Goal: Task Accomplishment & Management: Manage account settings

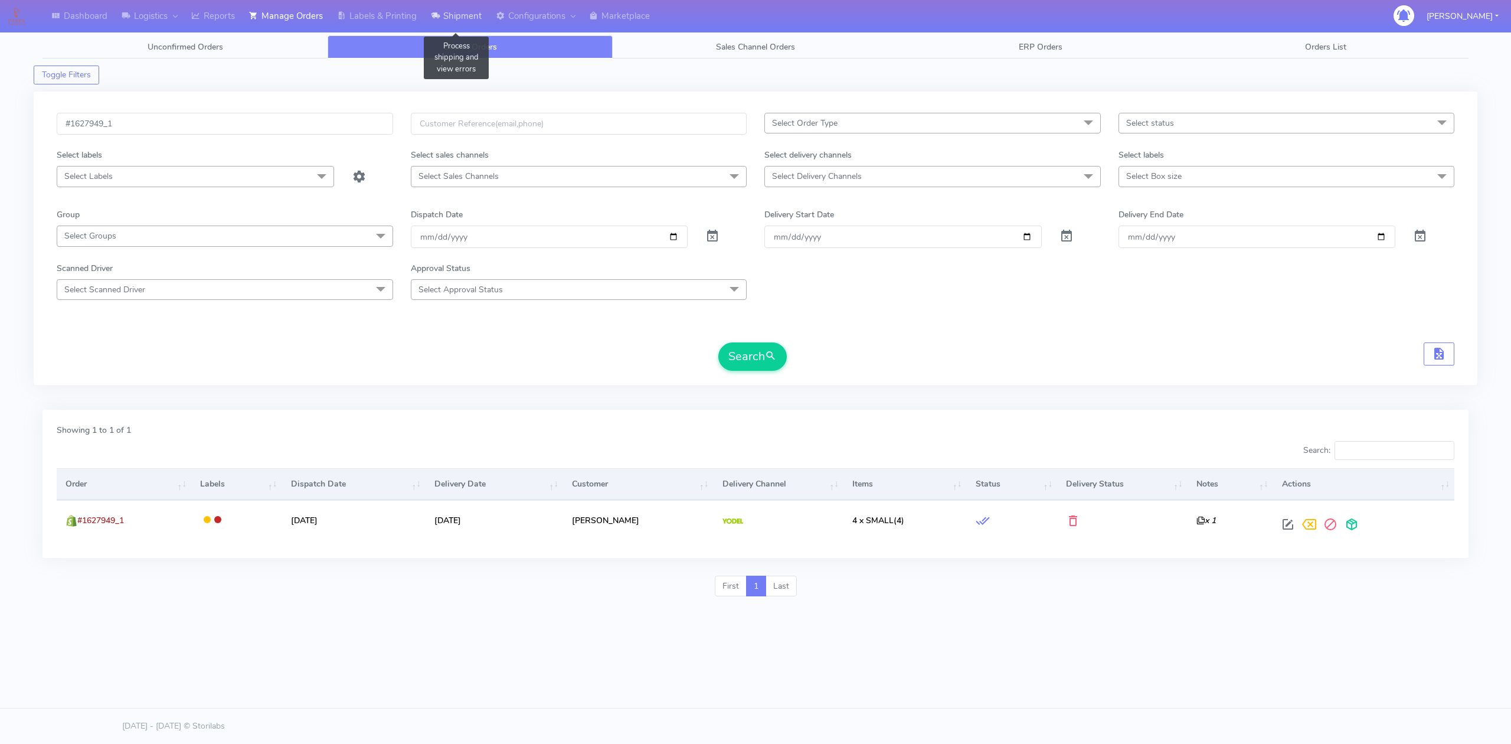
click at [451, 22] on link "Shipment" at bounding box center [456, 16] width 65 height 32
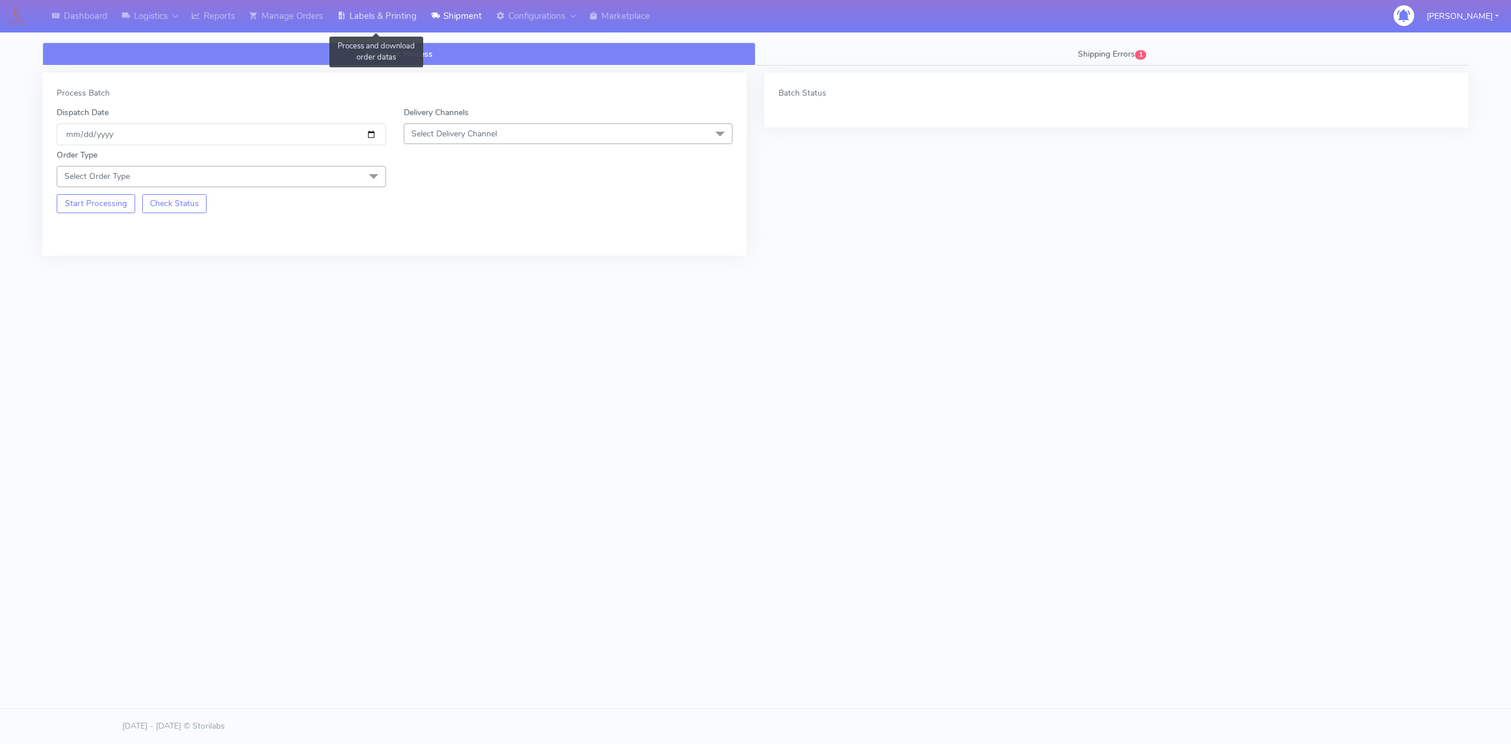
click at [402, 26] on link "Labels & Printing" at bounding box center [377, 16] width 94 height 32
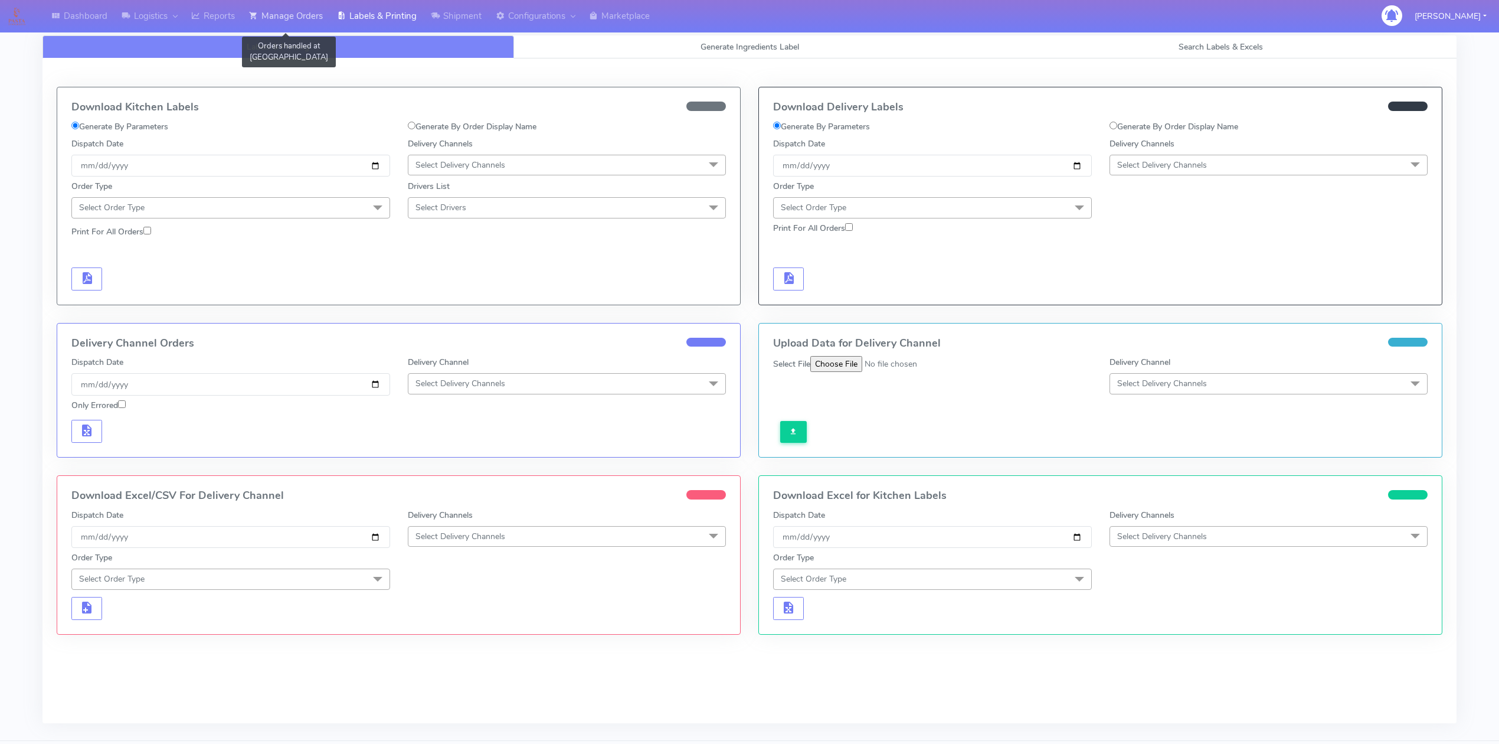
click at [281, 17] on link "Manage Orders" at bounding box center [286, 16] width 88 height 32
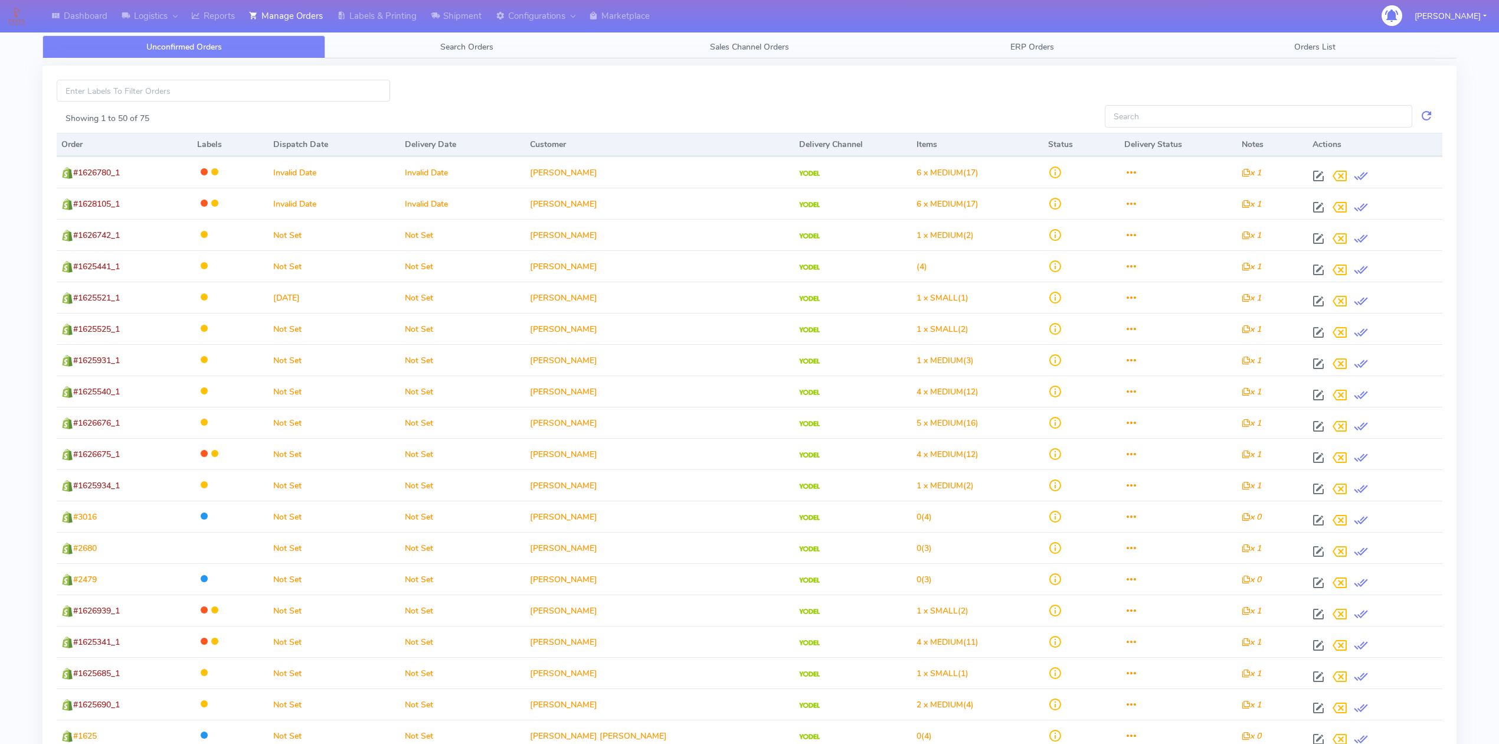
click at [513, 53] on link "Search Orders" at bounding box center [466, 46] width 283 height 23
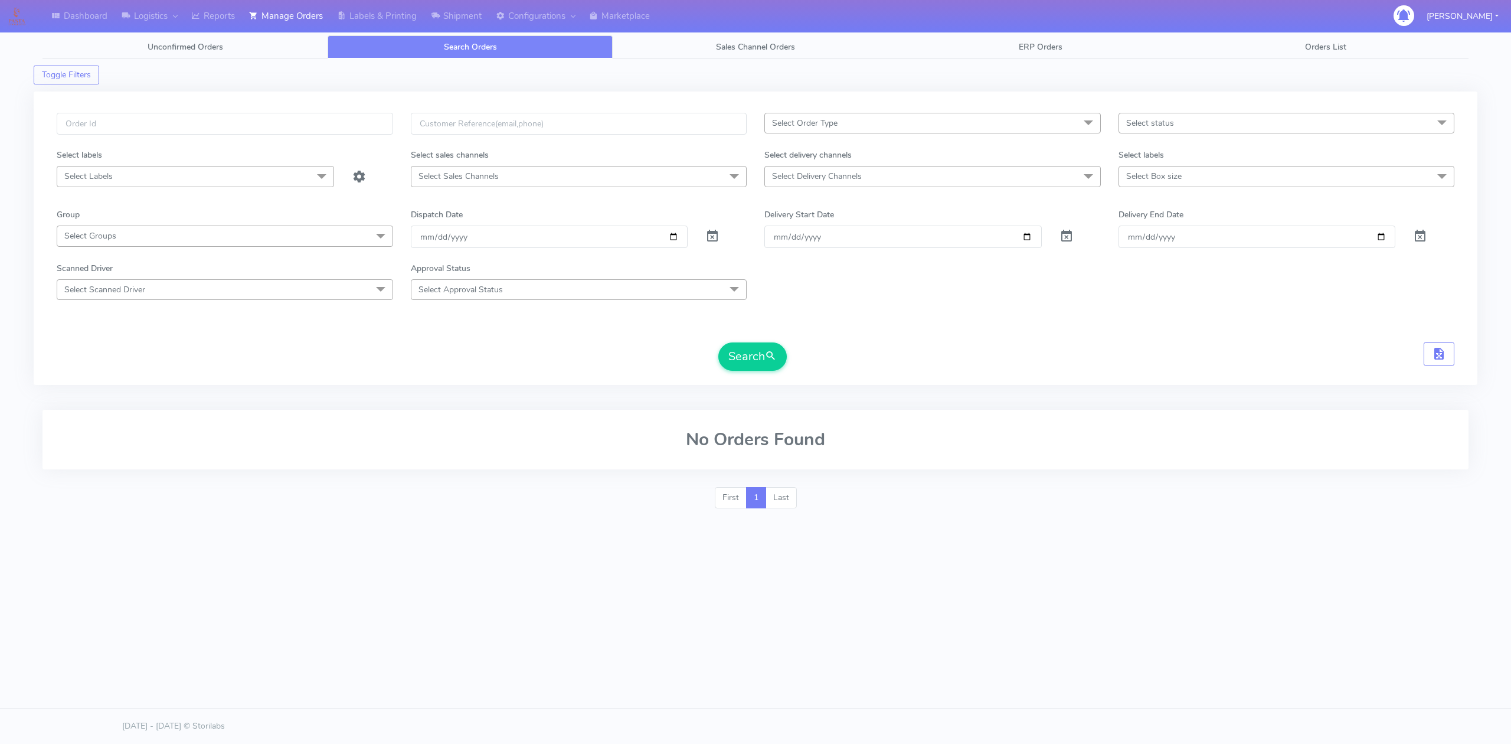
click at [860, 172] on span "Select Delivery Channels" at bounding box center [817, 176] width 90 height 11
click at [807, 280] on div "OnFleet" at bounding box center [932, 276] width 323 height 12
checkbox input "true"
click at [670, 237] on input "[DATE]" at bounding box center [549, 238] width 277 height 22
type input "[DATE]"
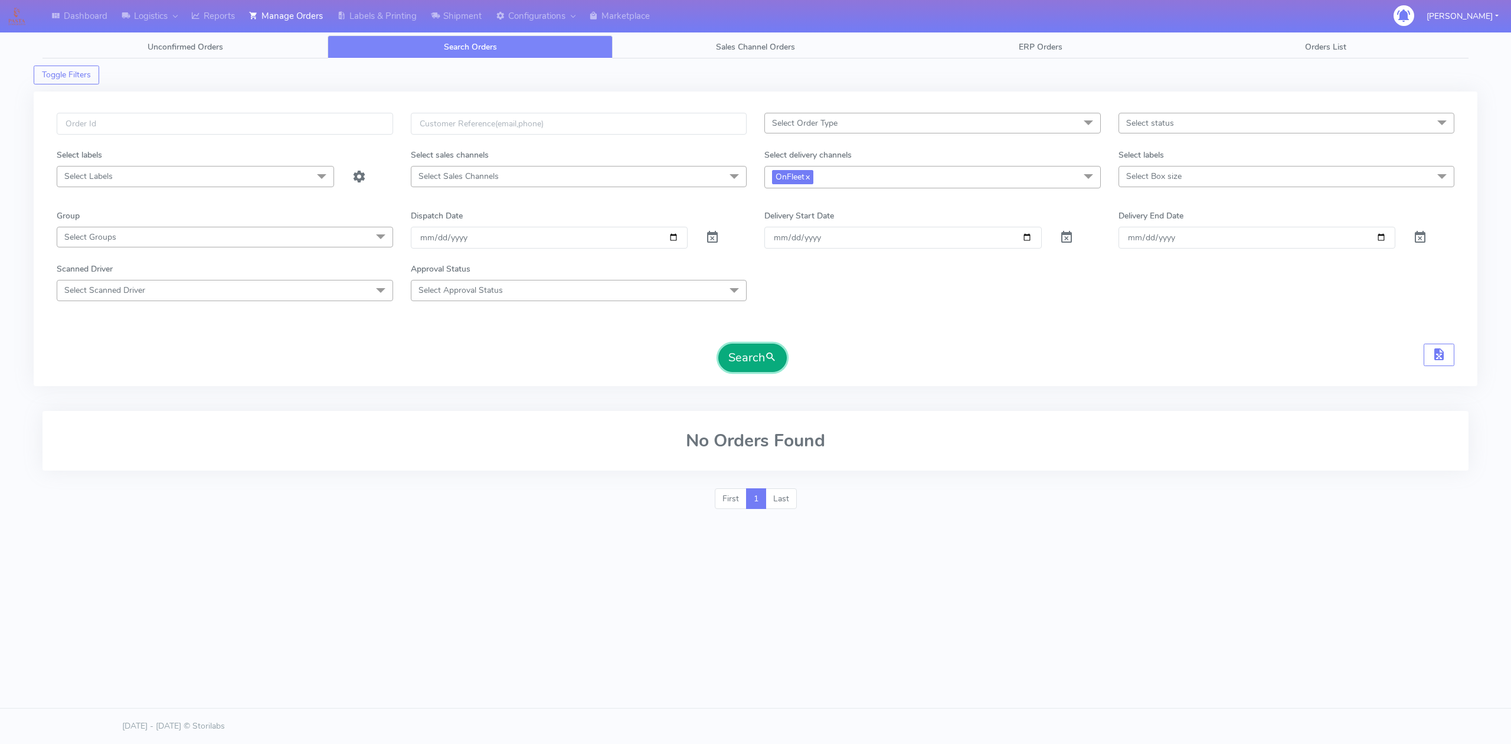
click at [742, 369] on button "Search" at bounding box center [752, 357] width 68 height 28
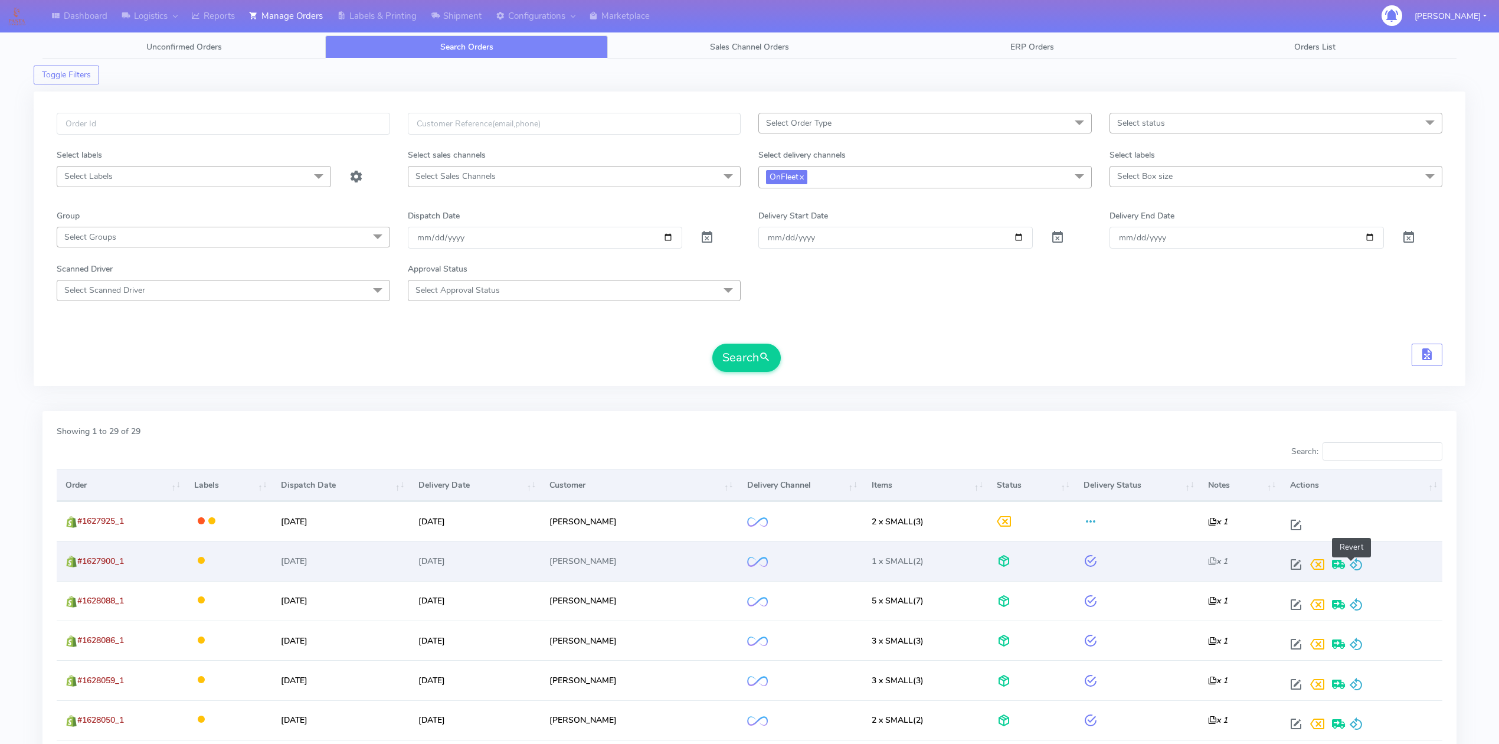
click at [1353, 563] on span at bounding box center [1356, 566] width 14 height 11
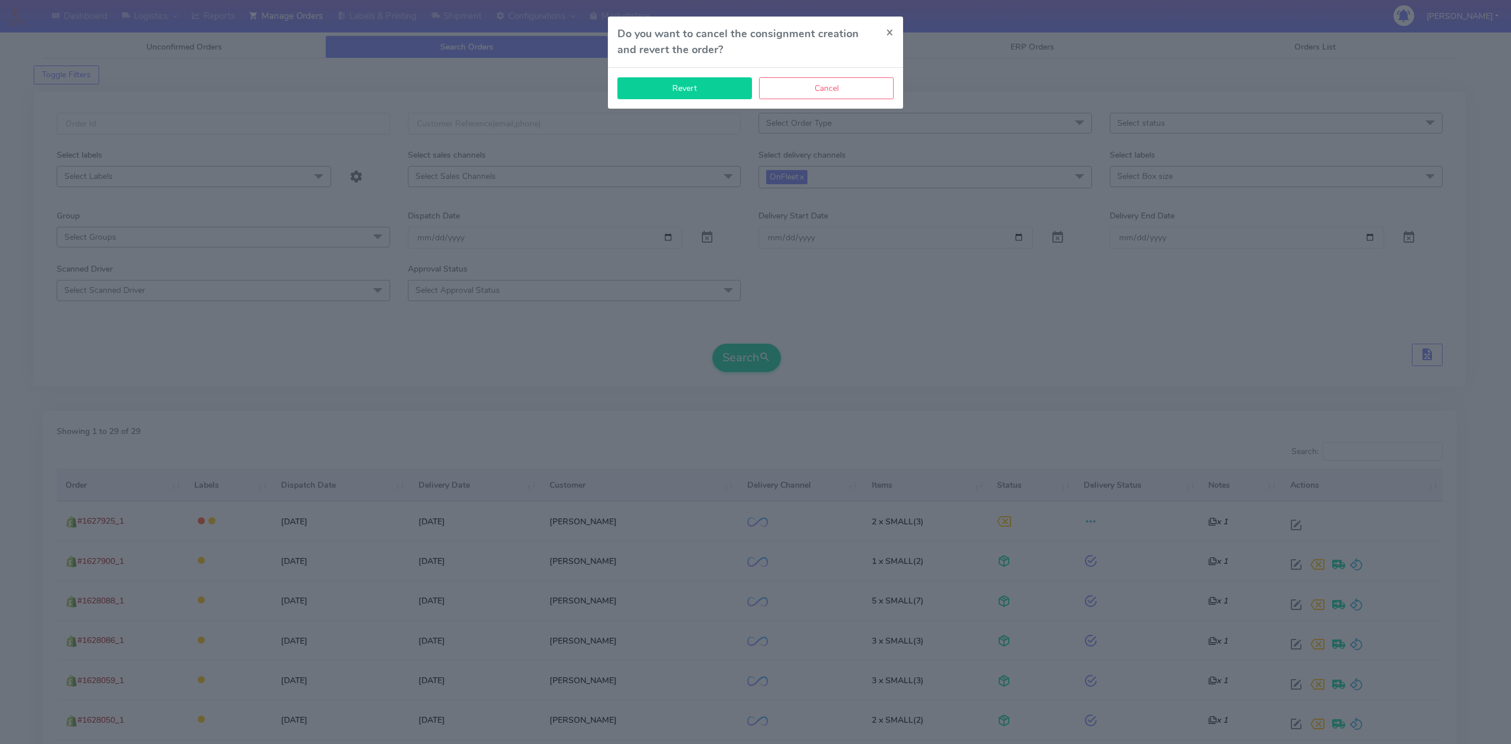
click at [703, 90] on button "Revert" at bounding box center [684, 88] width 135 height 22
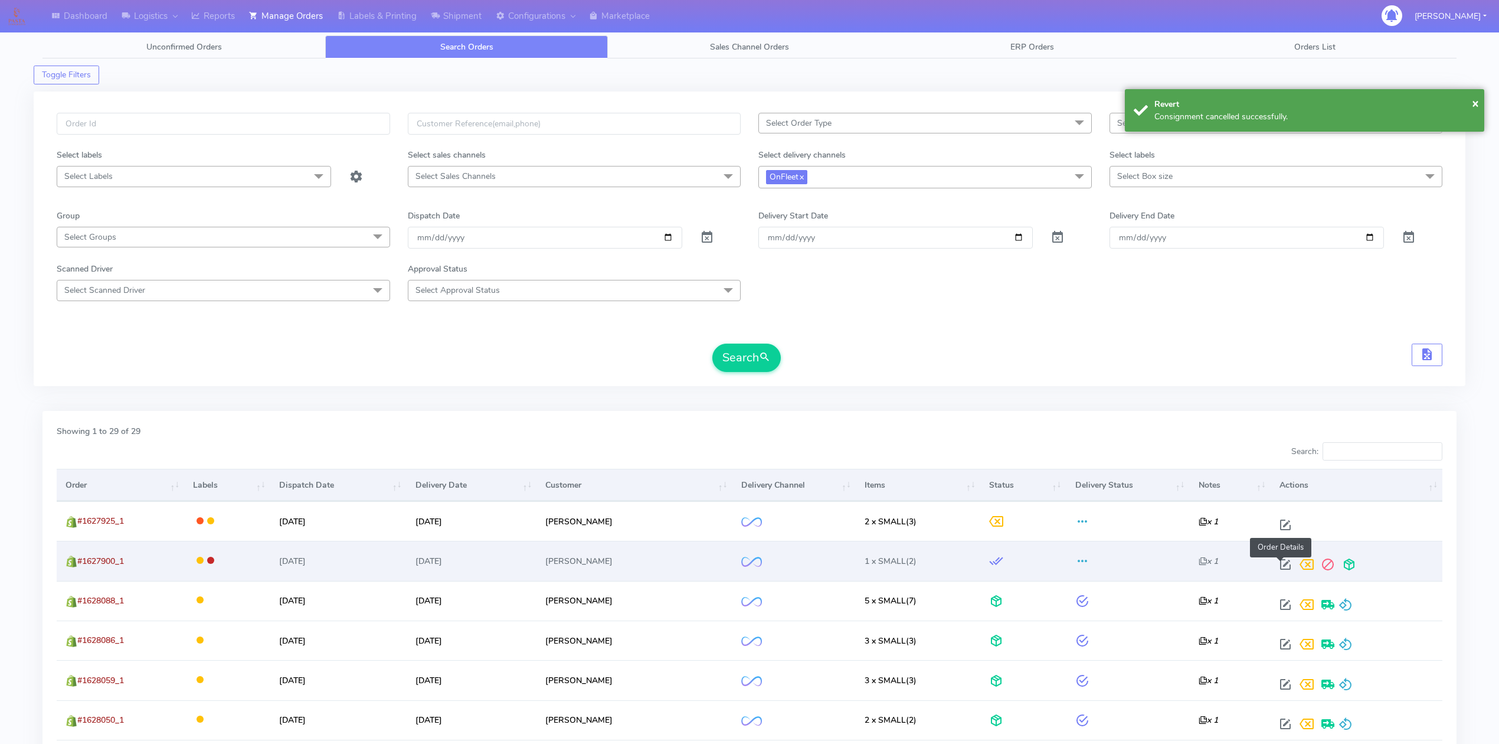
click at [1278, 568] on span at bounding box center [1285, 566] width 21 height 11
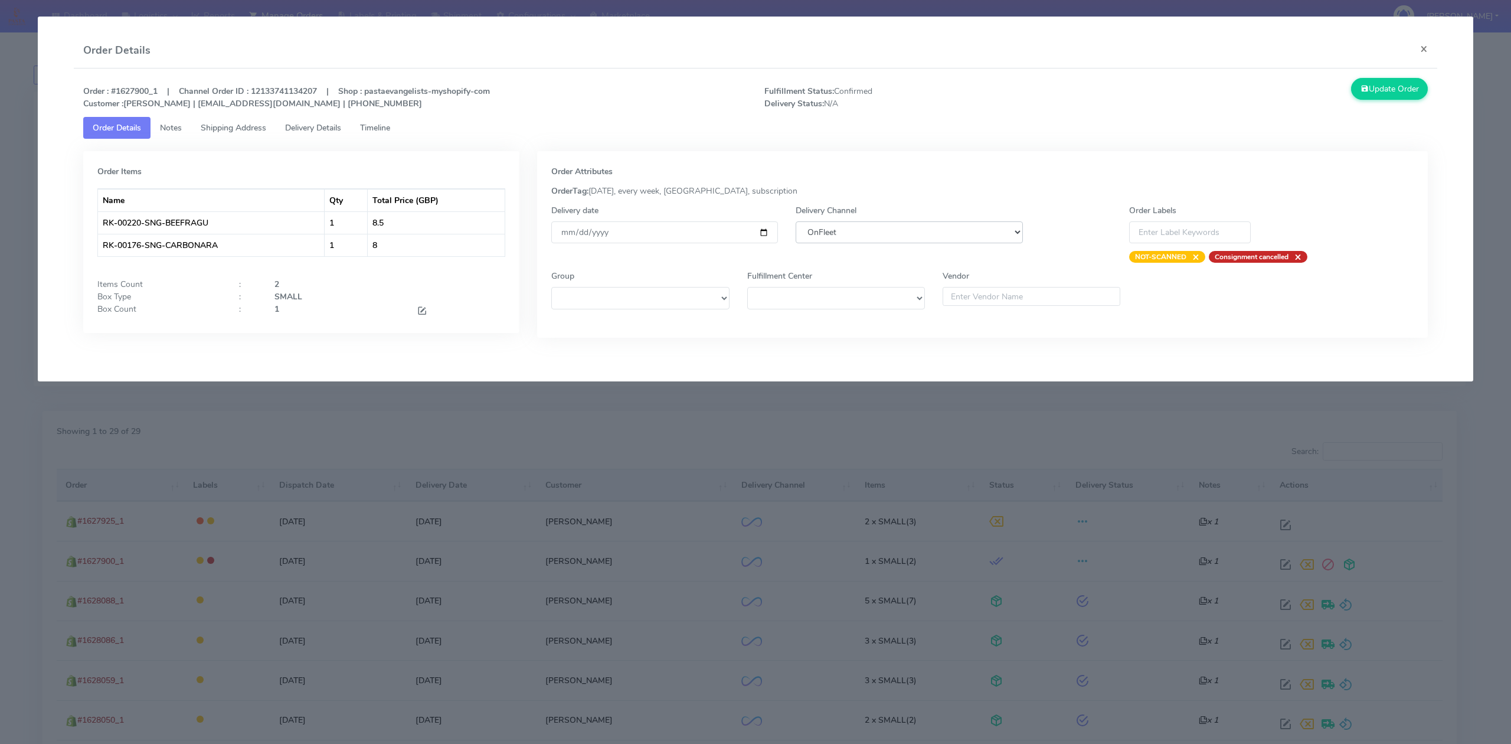
click at [850, 240] on select "DHL OnFleet Royal Mail DPD Yodel MaxOptra Amazon Collection" at bounding box center [908, 232] width 227 height 22
select select "5"
click at [795, 221] on select "DHL OnFleet Royal Mail DPD Yodel MaxOptra Amazon Collection" at bounding box center [908, 232] width 227 height 22
click at [1393, 90] on button "Update Order" at bounding box center [1389, 89] width 77 height 22
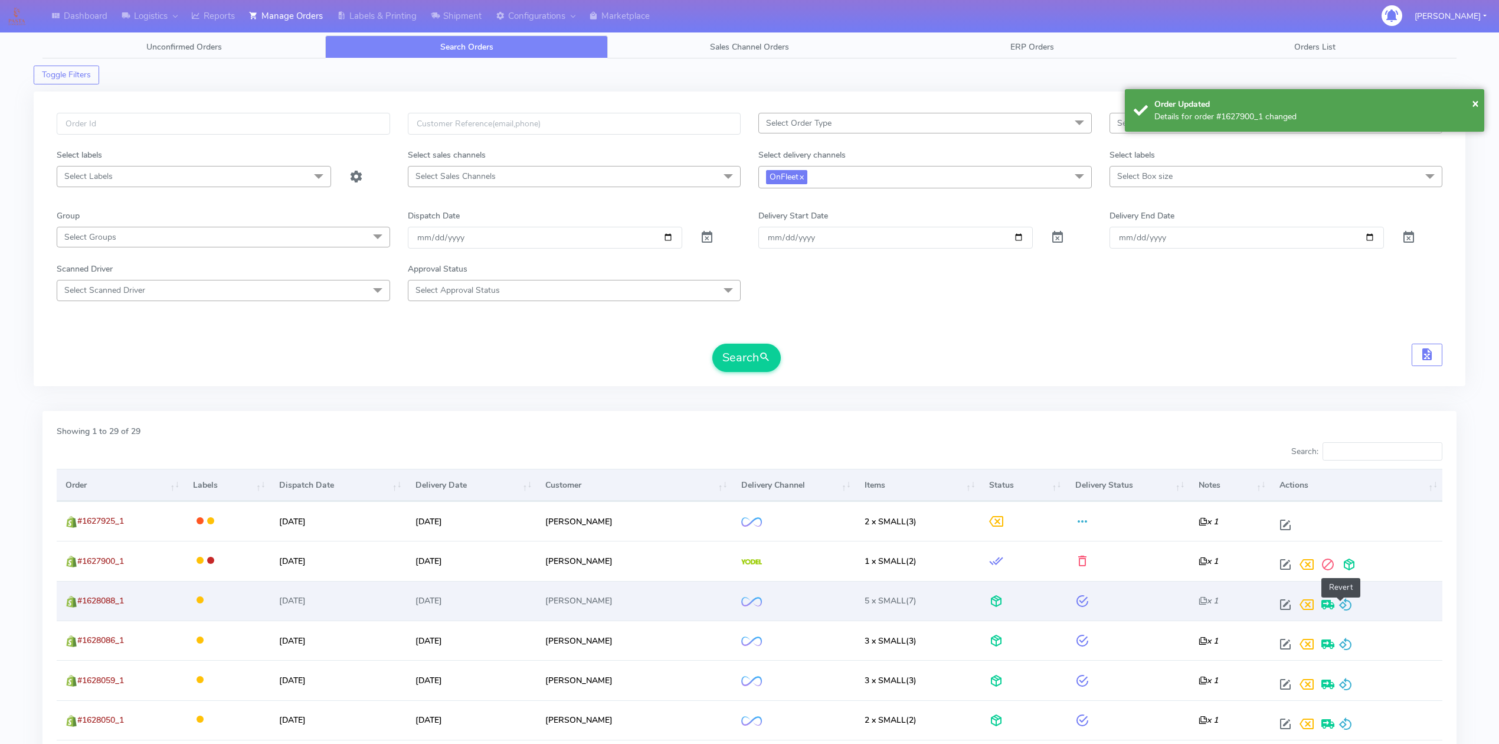
click at [1343, 607] on span at bounding box center [1345, 606] width 14 height 11
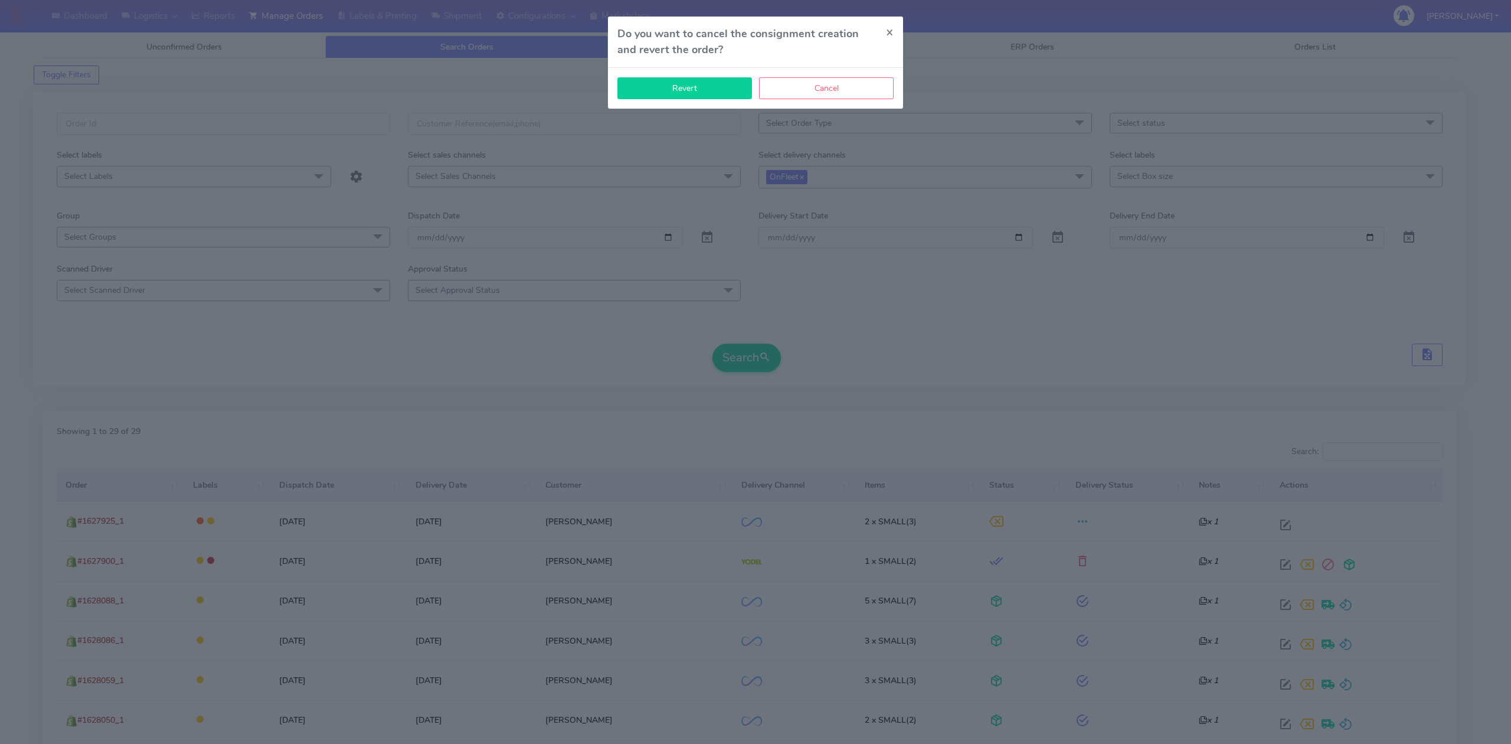
click at [713, 90] on button "Revert" at bounding box center [684, 88] width 135 height 22
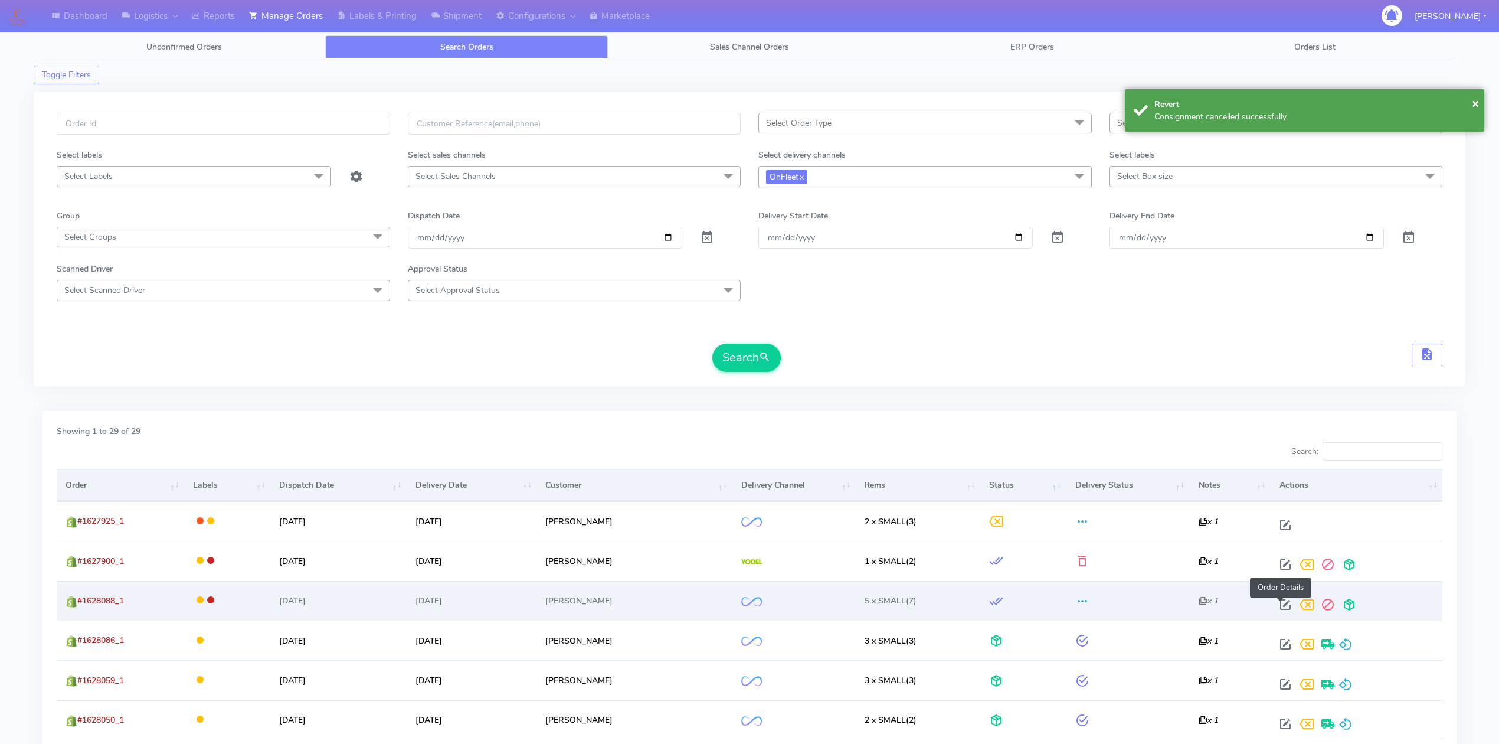
click at [1281, 605] on span at bounding box center [1285, 606] width 21 height 11
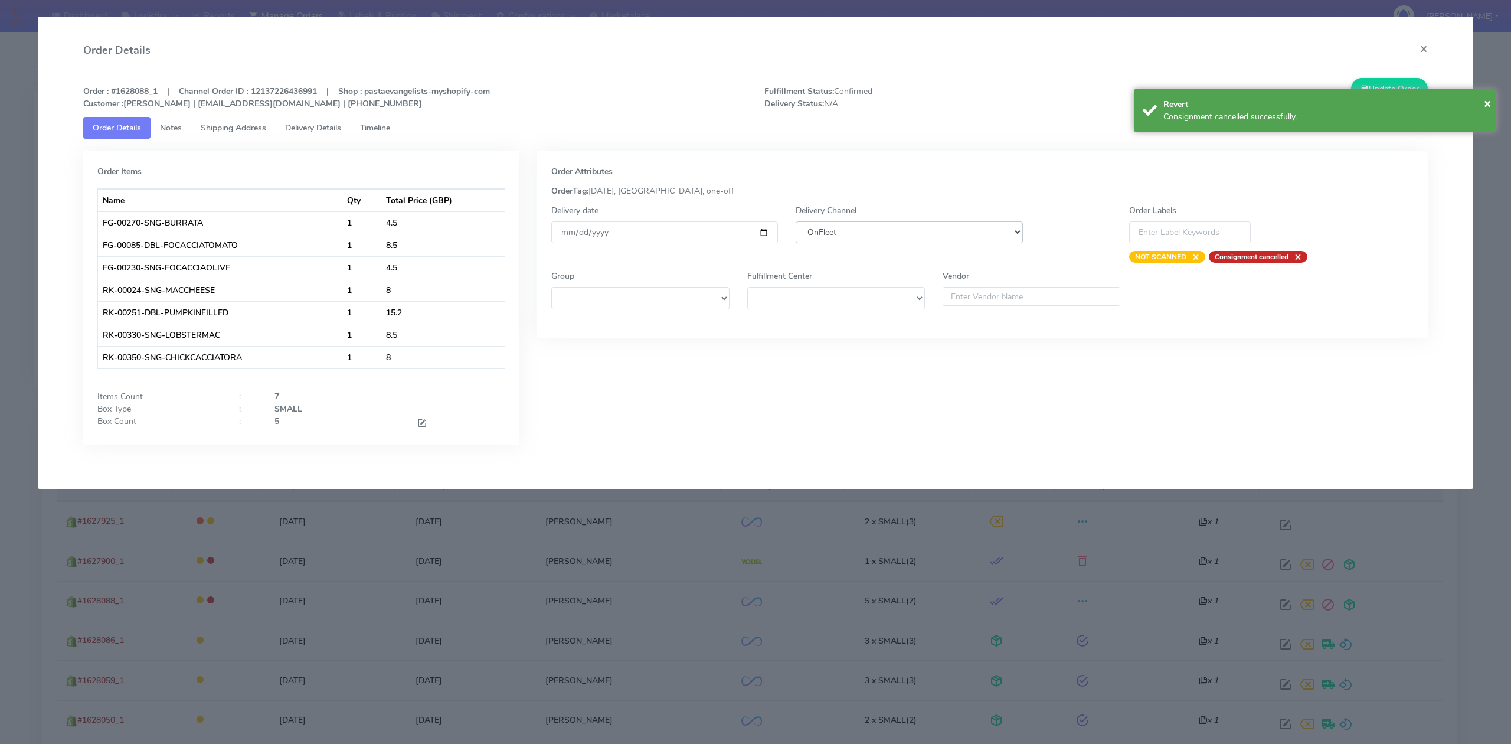
click at [820, 232] on select "DHL OnFleet Royal Mail DPD Yodel MaxOptra Amazon Collection" at bounding box center [908, 232] width 227 height 22
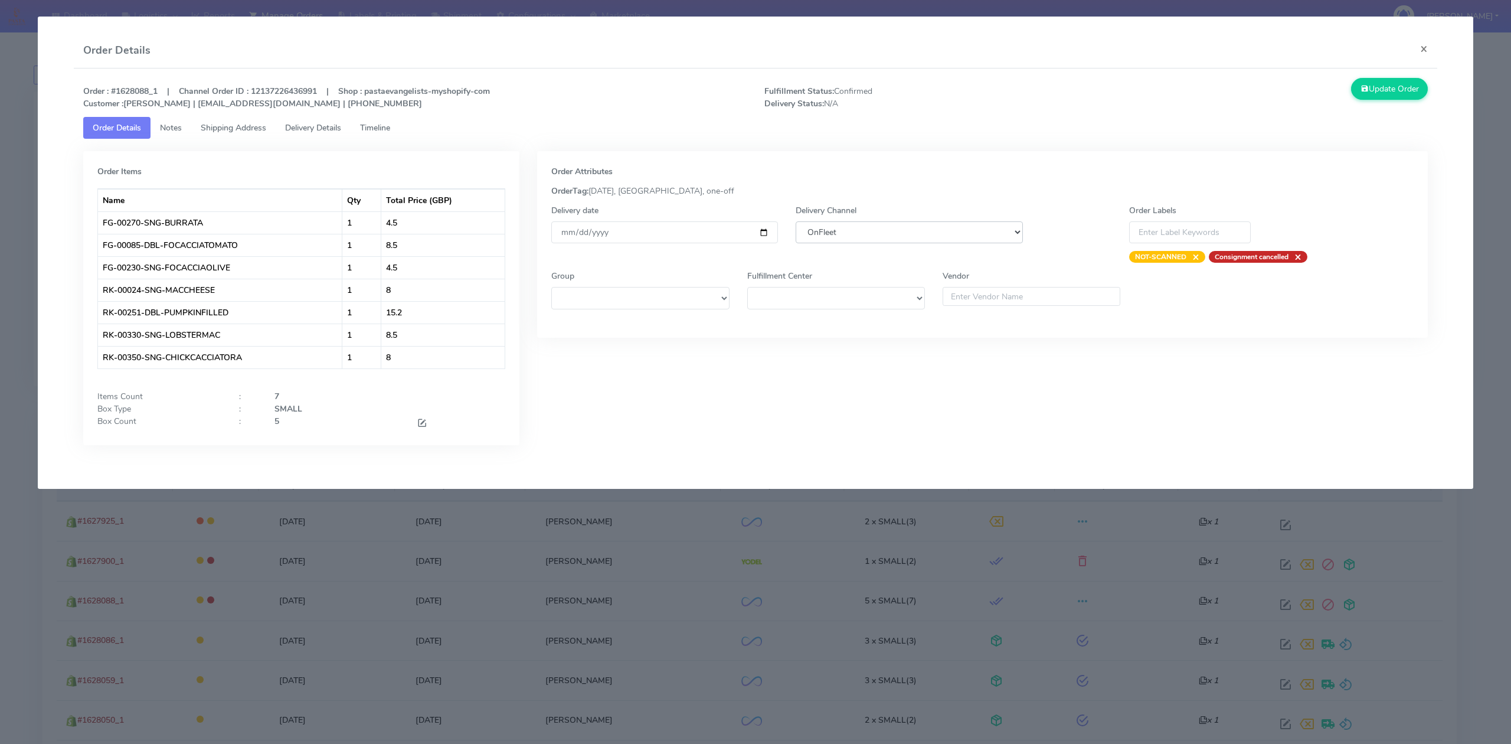
select select "5"
click at [795, 221] on select "DHL OnFleet Royal Mail DPD Yodel MaxOptra Amazon Collection" at bounding box center [908, 232] width 227 height 22
click at [1391, 93] on button "Update Order" at bounding box center [1389, 89] width 77 height 22
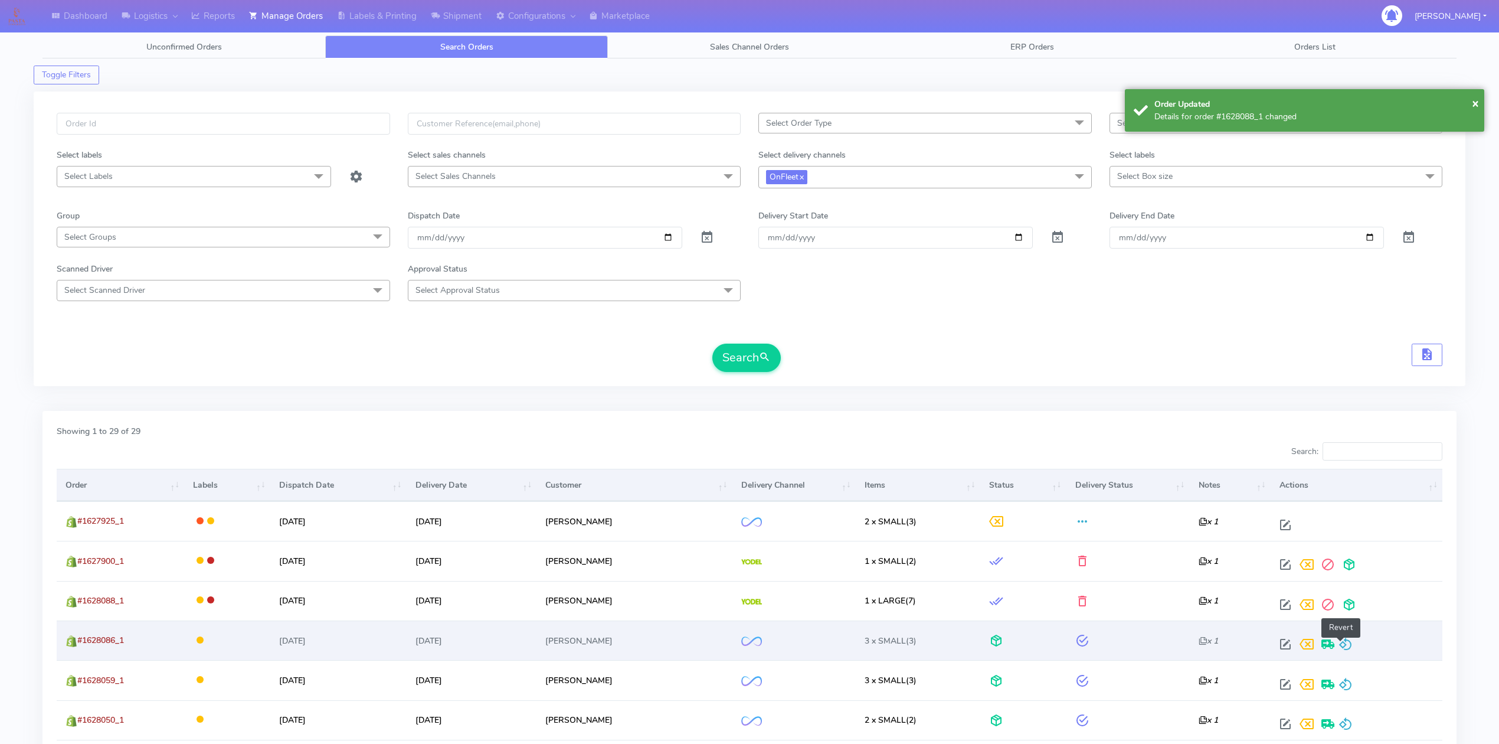
click at [1343, 647] on span at bounding box center [1345, 646] width 14 height 11
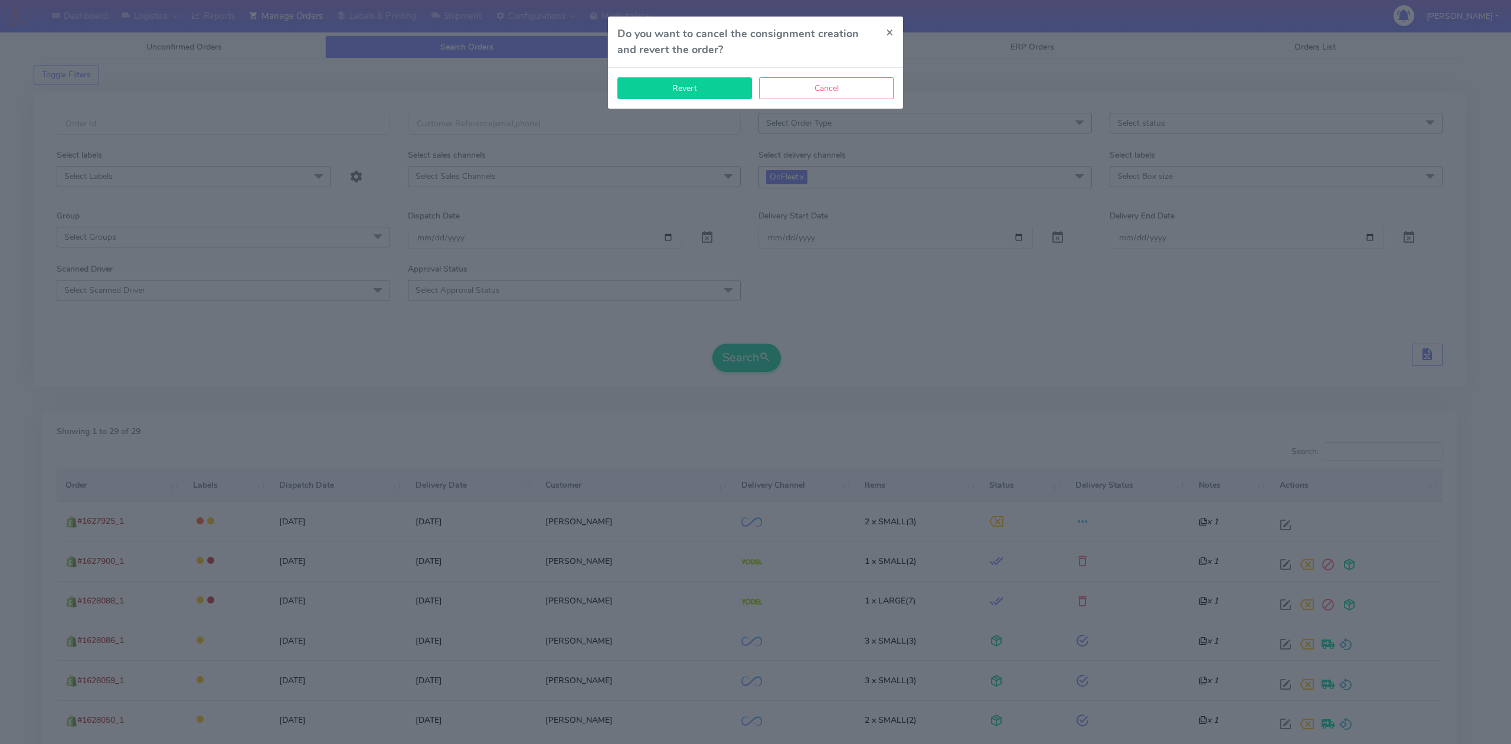
click at [698, 93] on button "Revert" at bounding box center [684, 88] width 135 height 22
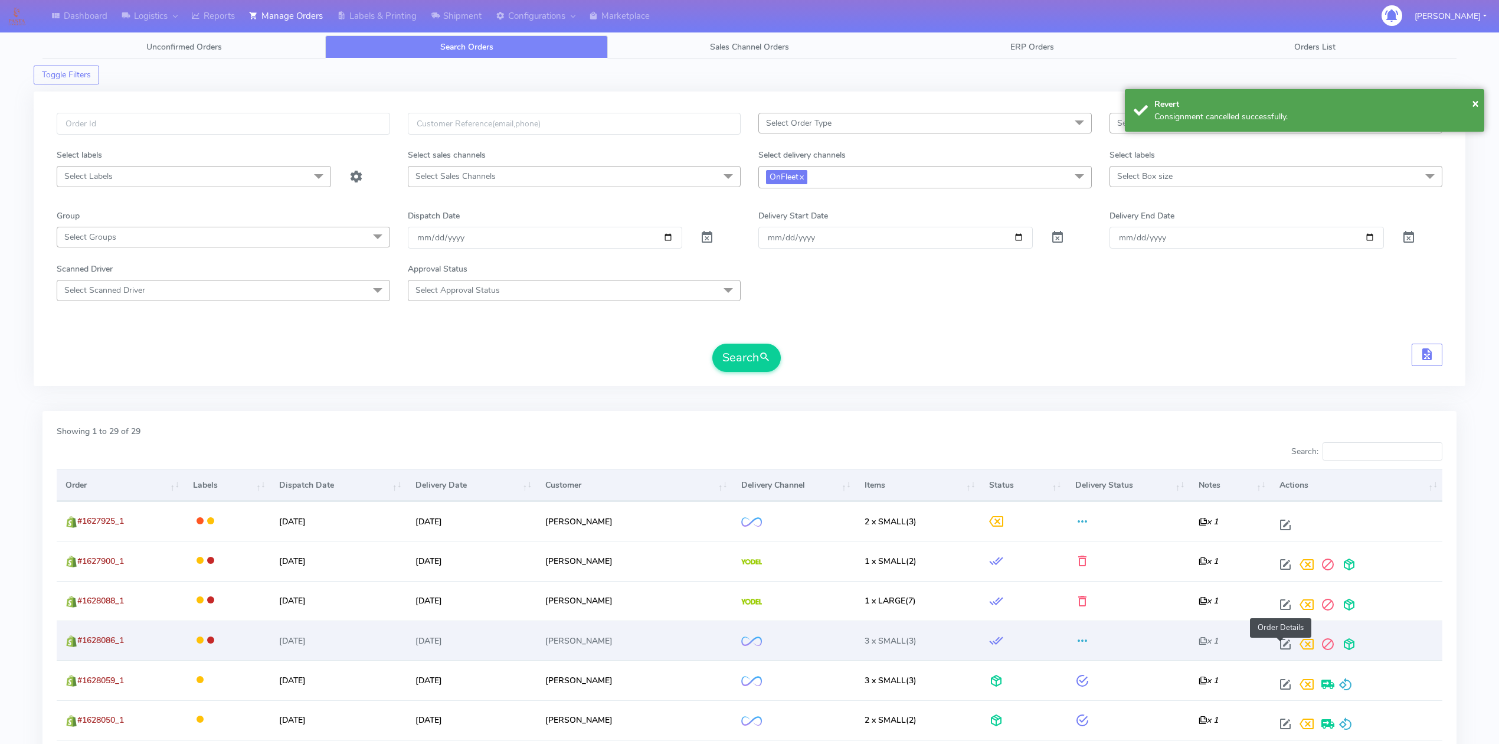
click at [1284, 644] on span at bounding box center [1285, 646] width 21 height 11
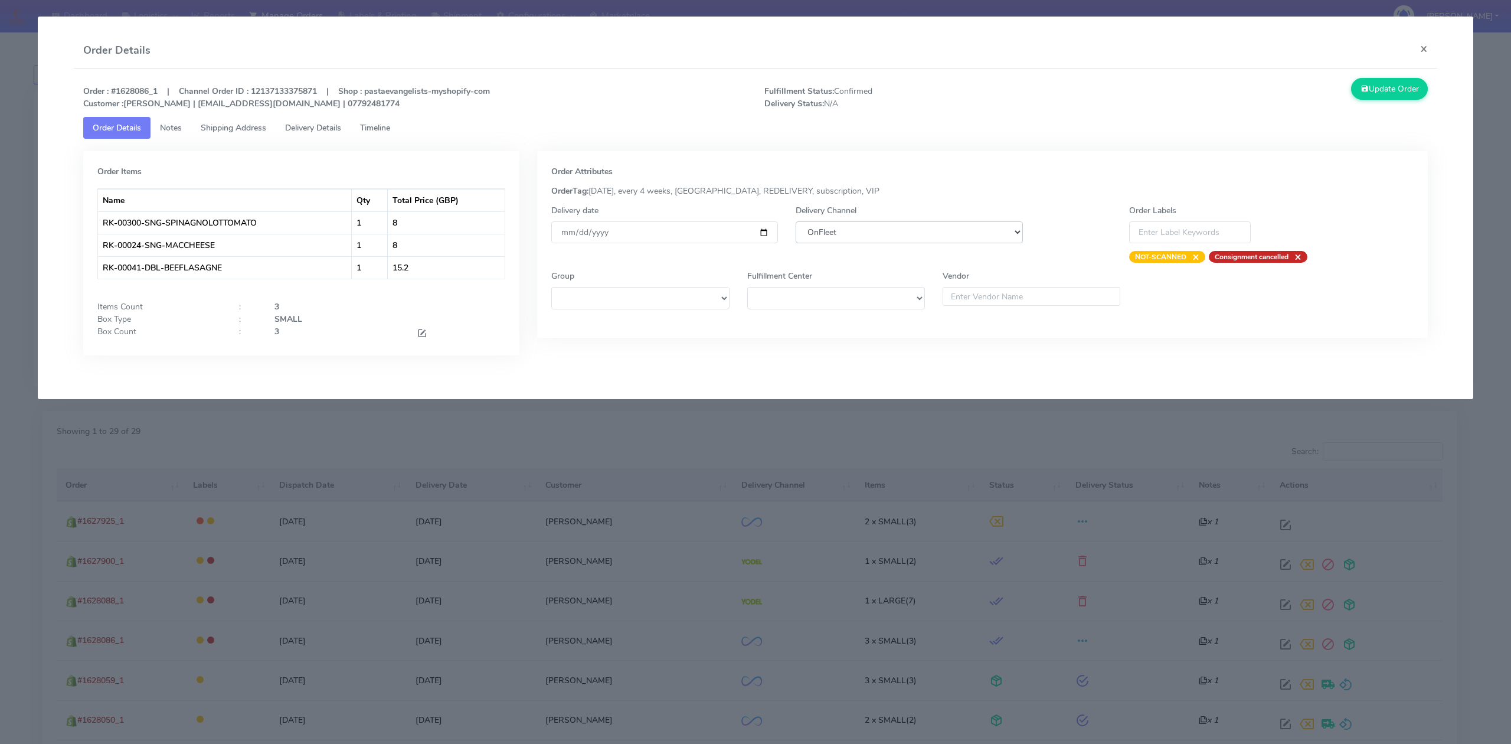
click at [954, 233] on select "DHL OnFleet Royal Mail DPD Yodel MaxOptra Amazon Collection" at bounding box center [908, 232] width 227 height 22
select select "5"
click at [795, 221] on select "DHL OnFleet Royal Mail DPD Yodel MaxOptra Amazon Collection" at bounding box center [908, 232] width 227 height 22
click at [1386, 86] on button "Update Order" at bounding box center [1389, 89] width 77 height 22
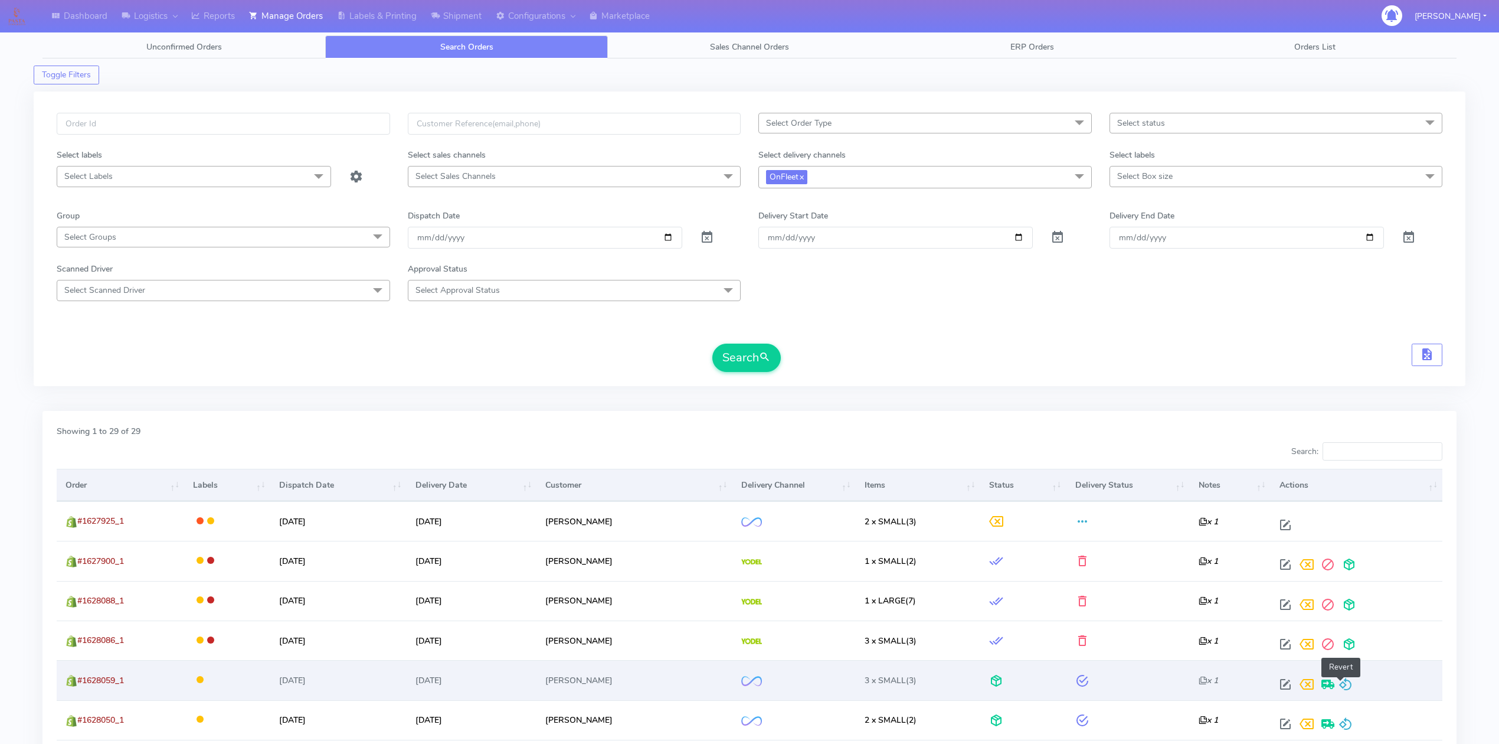
click at [1344, 681] on span at bounding box center [1345, 686] width 14 height 11
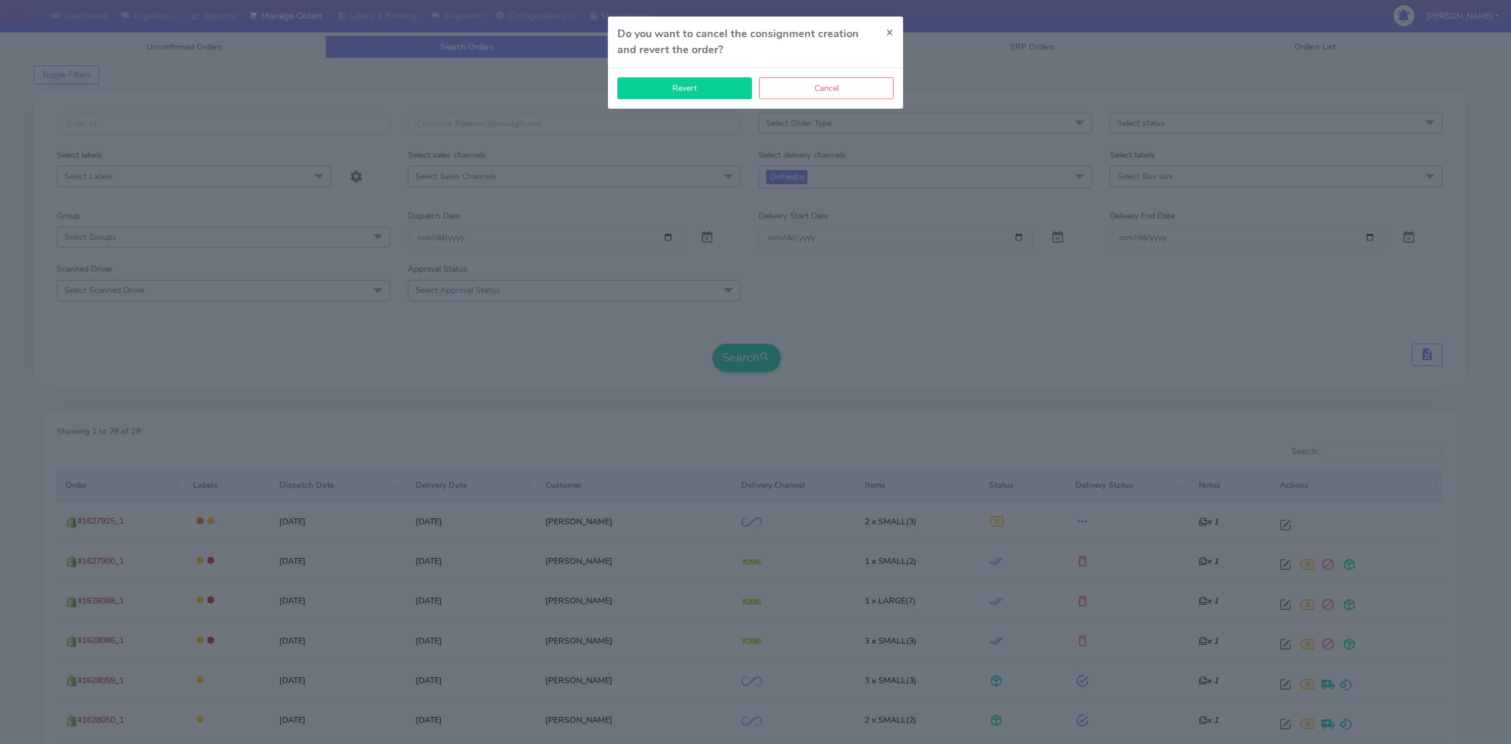
click at [690, 95] on button "Revert" at bounding box center [684, 88] width 135 height 22
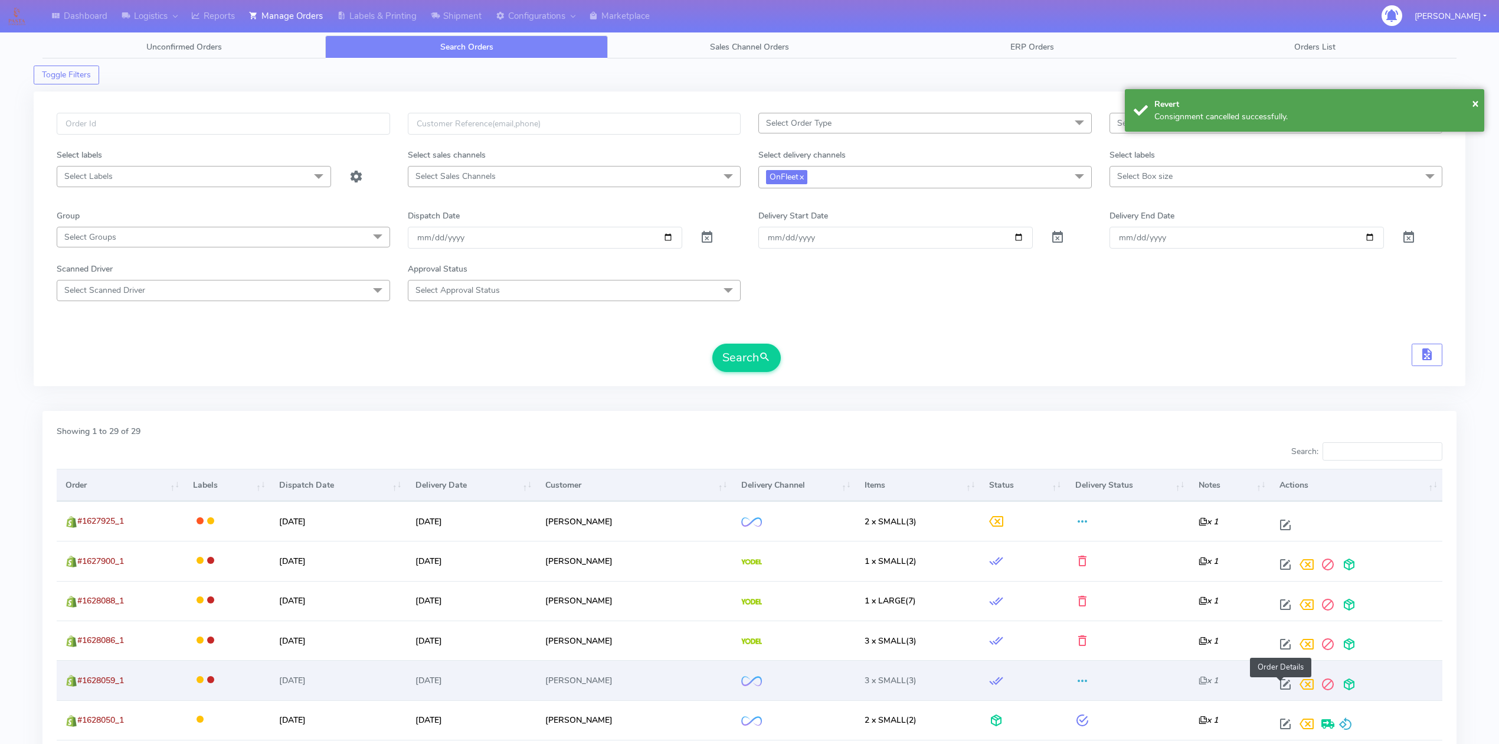
click at [1280, 685] on span at bounding box center [1285, 686] width 21 height 11
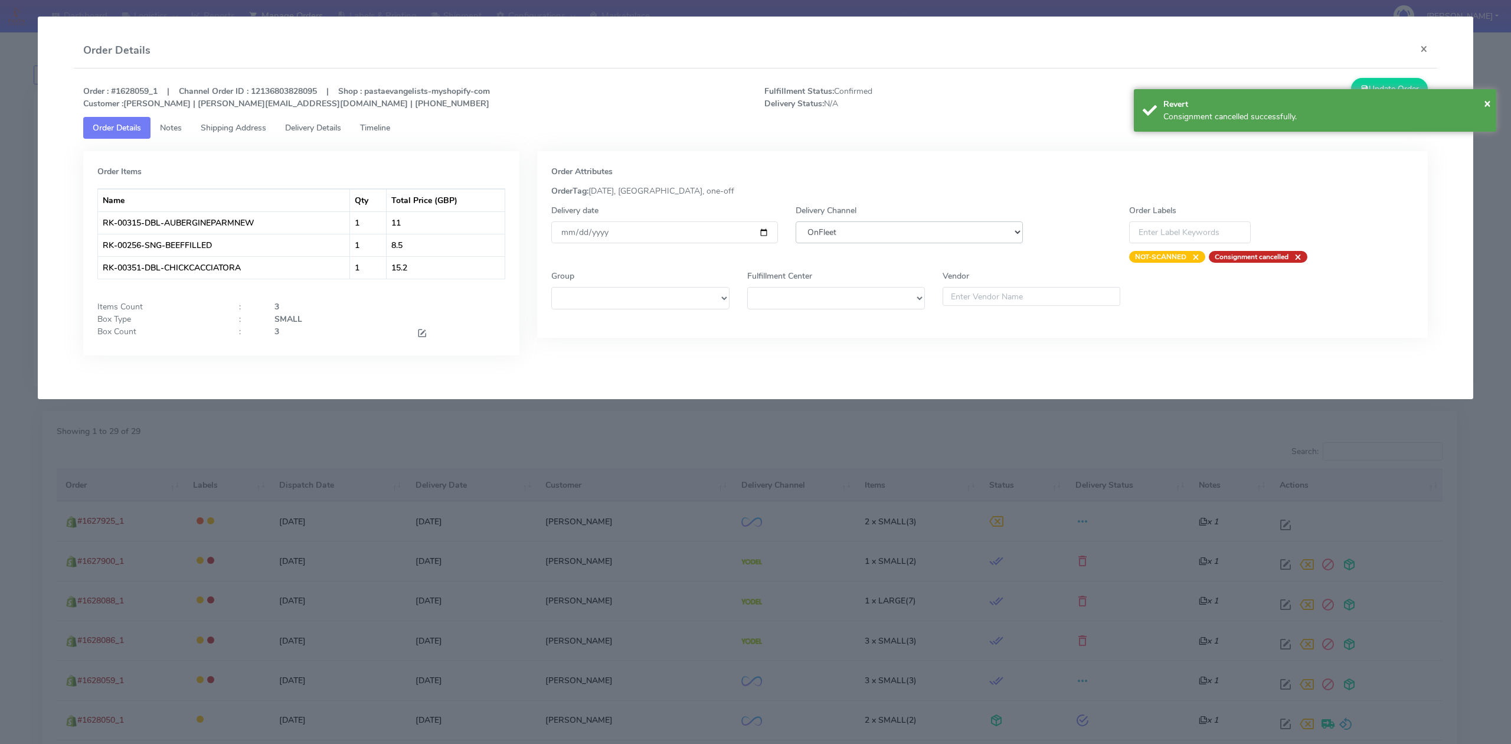
click at [839, 234] on select "DHL OnFleet Royal Mail DPD Yodel MaxOptra Amazon Collection" at bounding box center [908, 232] width 227 height 22
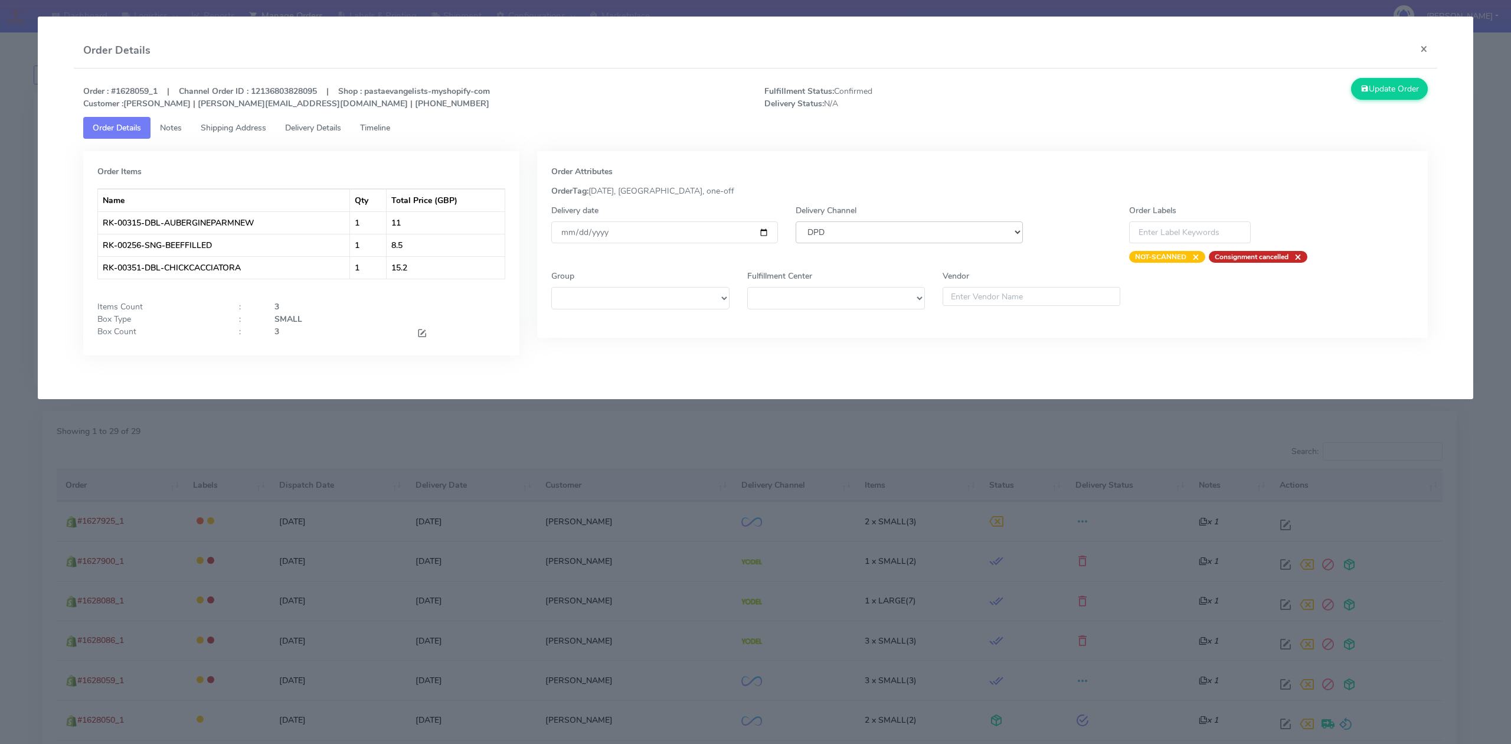
click at [795, 221] on select "DHL OnFleet Royal Mail DPD Yodel MaxOptra Amazon Collection" at bounding box center [908, 232] width 227 height 22
click at [845, 244] on div "Delivery Channel DHL OnFleet Royal Mail DPD Yodel MaxOptra Amazon Collection" at bounding box center [909, 233] width 244 height 58
click at [851, 235] on select "DHL OnFleet Royal Mail DPD Yodel MaxOptra Amazon Collection" at bounding box center [908, 232] width 227 height 22
select select "5"
click at [795, 221] on select "DHL OnFleet Royal Mail DPD Yodel MaxOptra Amazon Collection" at bounding box center [908, 232] width 227 height 22
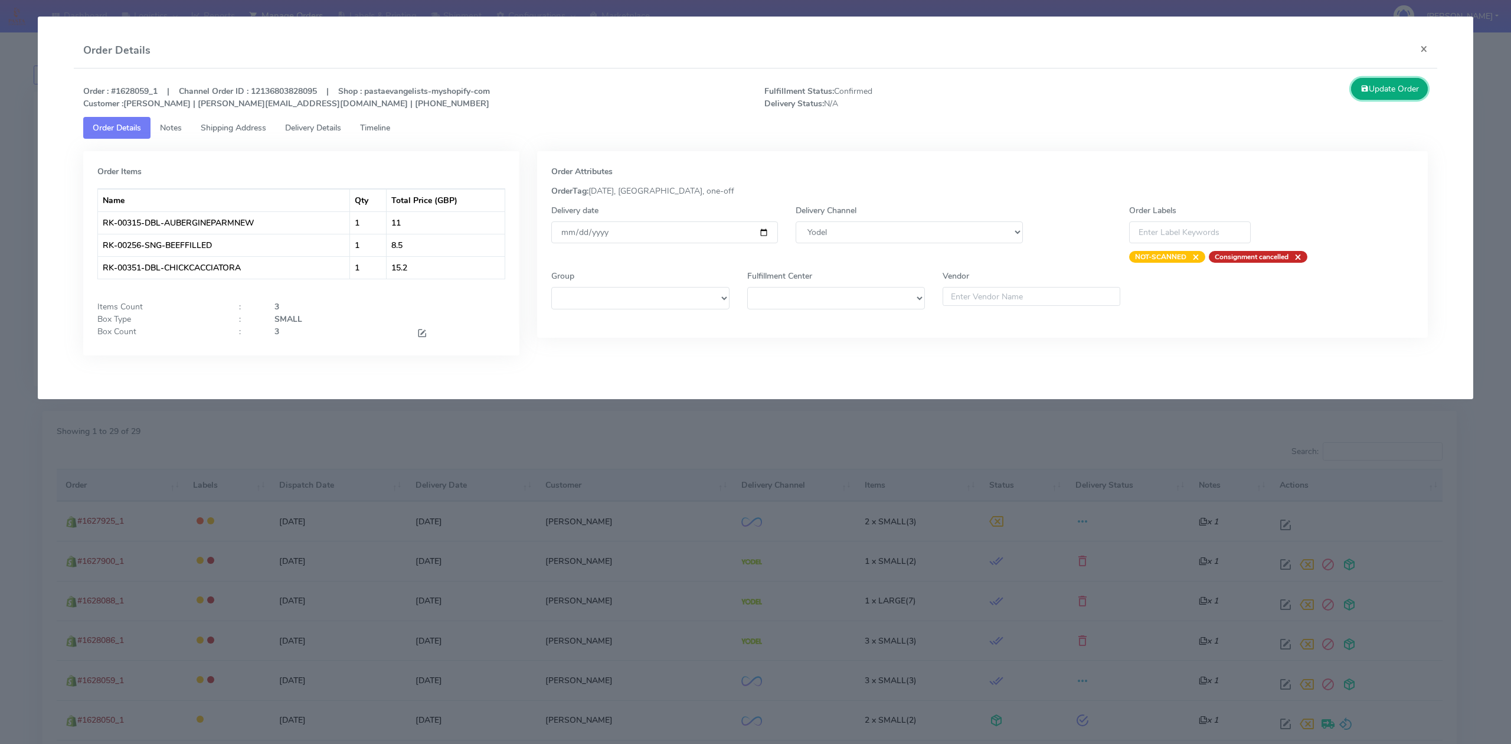
click at [1356, 93] on button "Update Order" at bounding box center [1389, 89] width 77 height 22
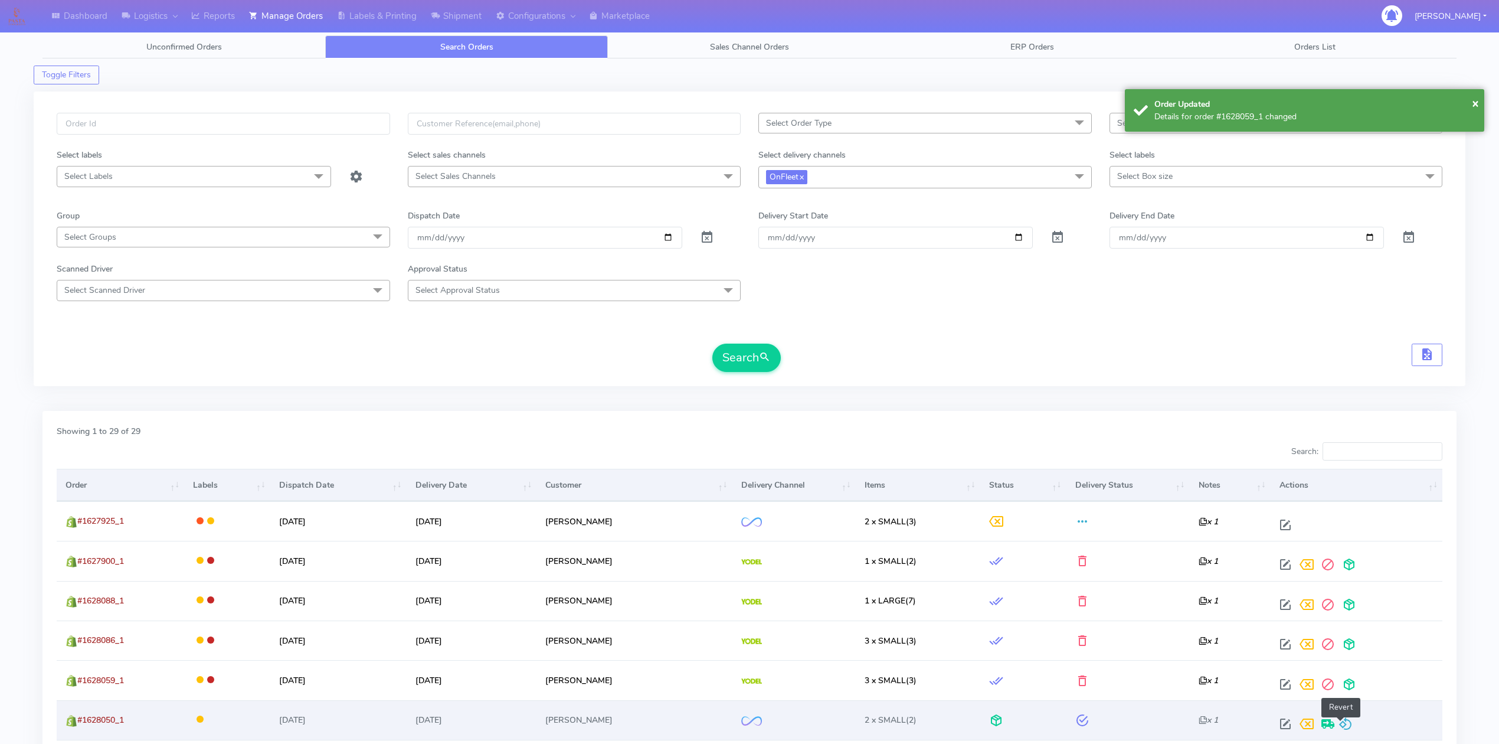
click at [1345, 731] on span at bounding box center [1345, 726] width 14 height 11
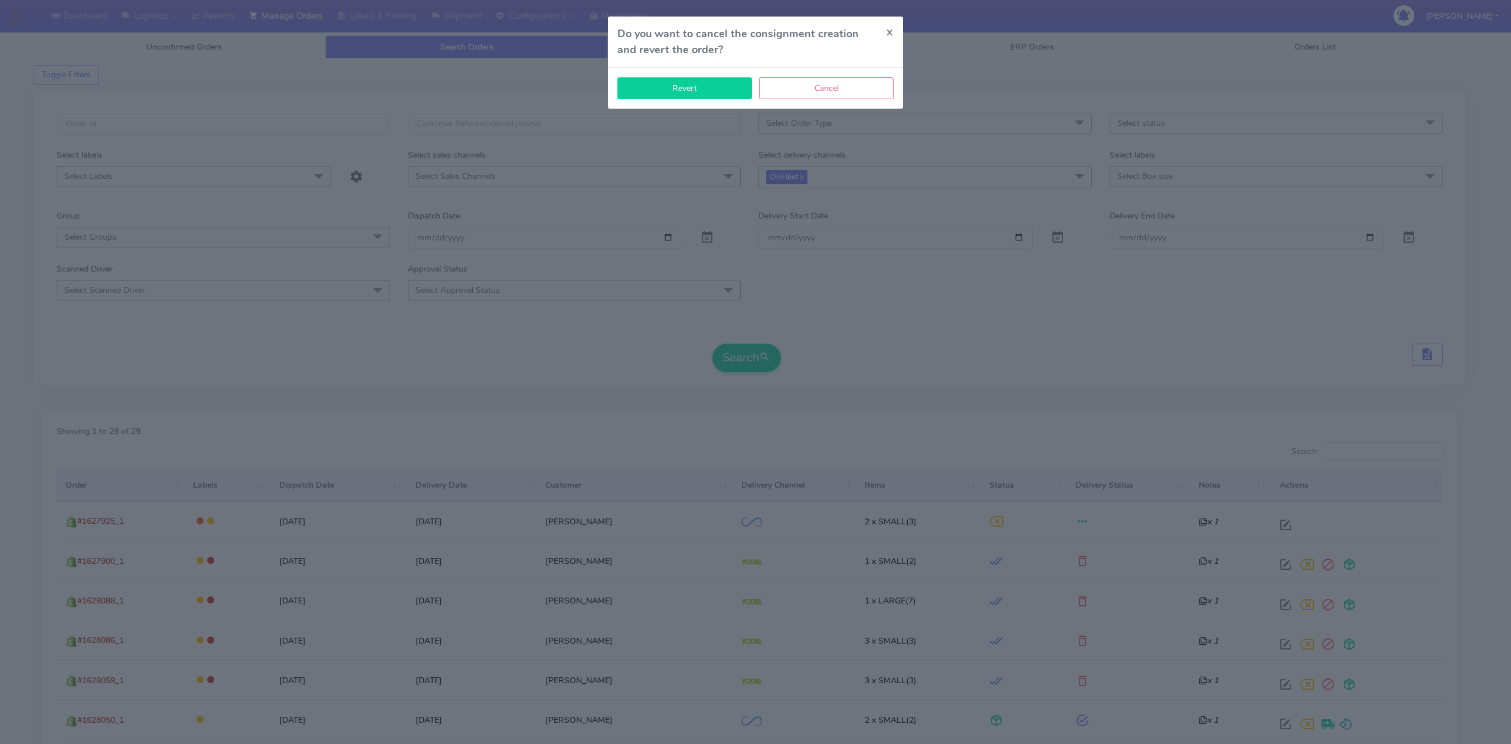
click at [725, 92] on button "Revert" at bounding box center [684, 88] width 135 height 22
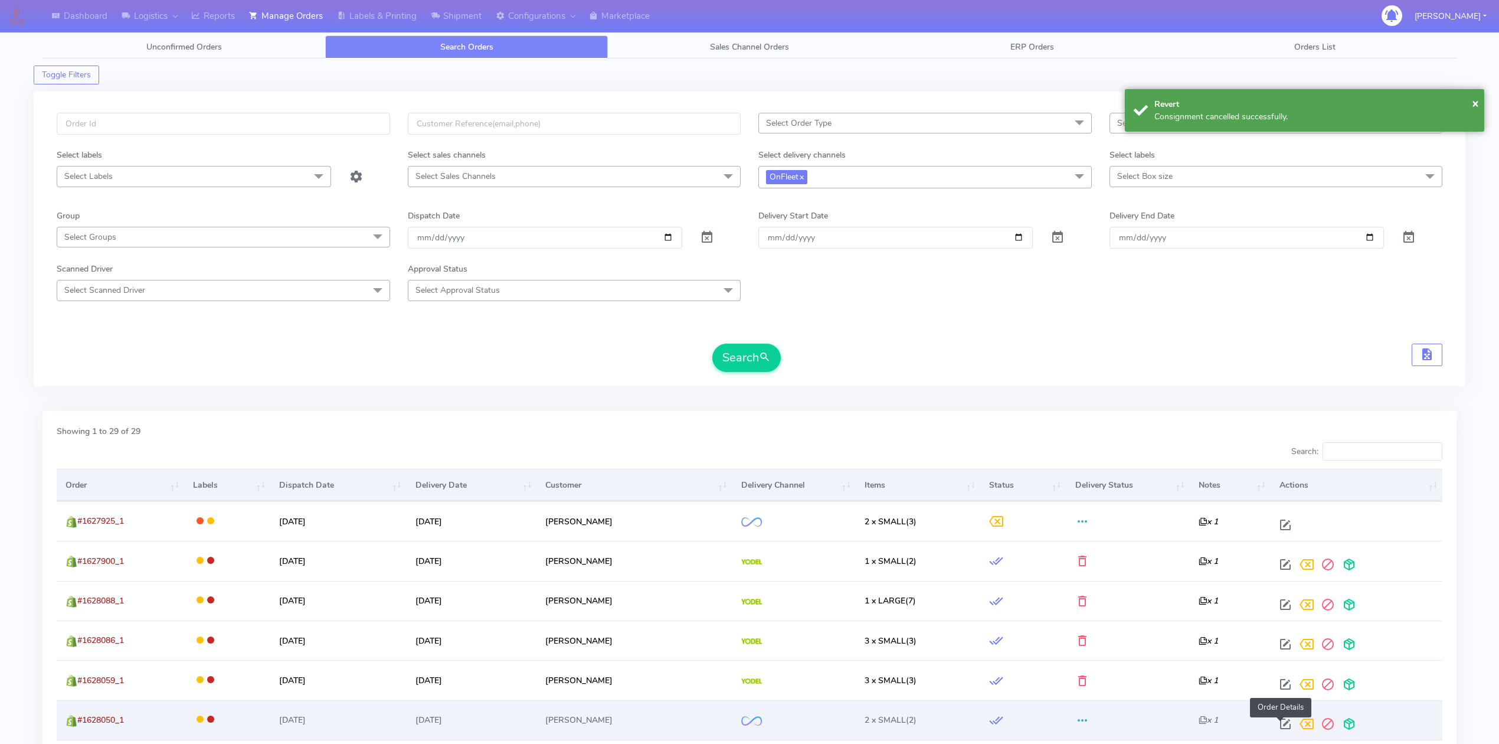
click at [1278, 721] on span at bounding box center [1285, 726] width 21 height 11
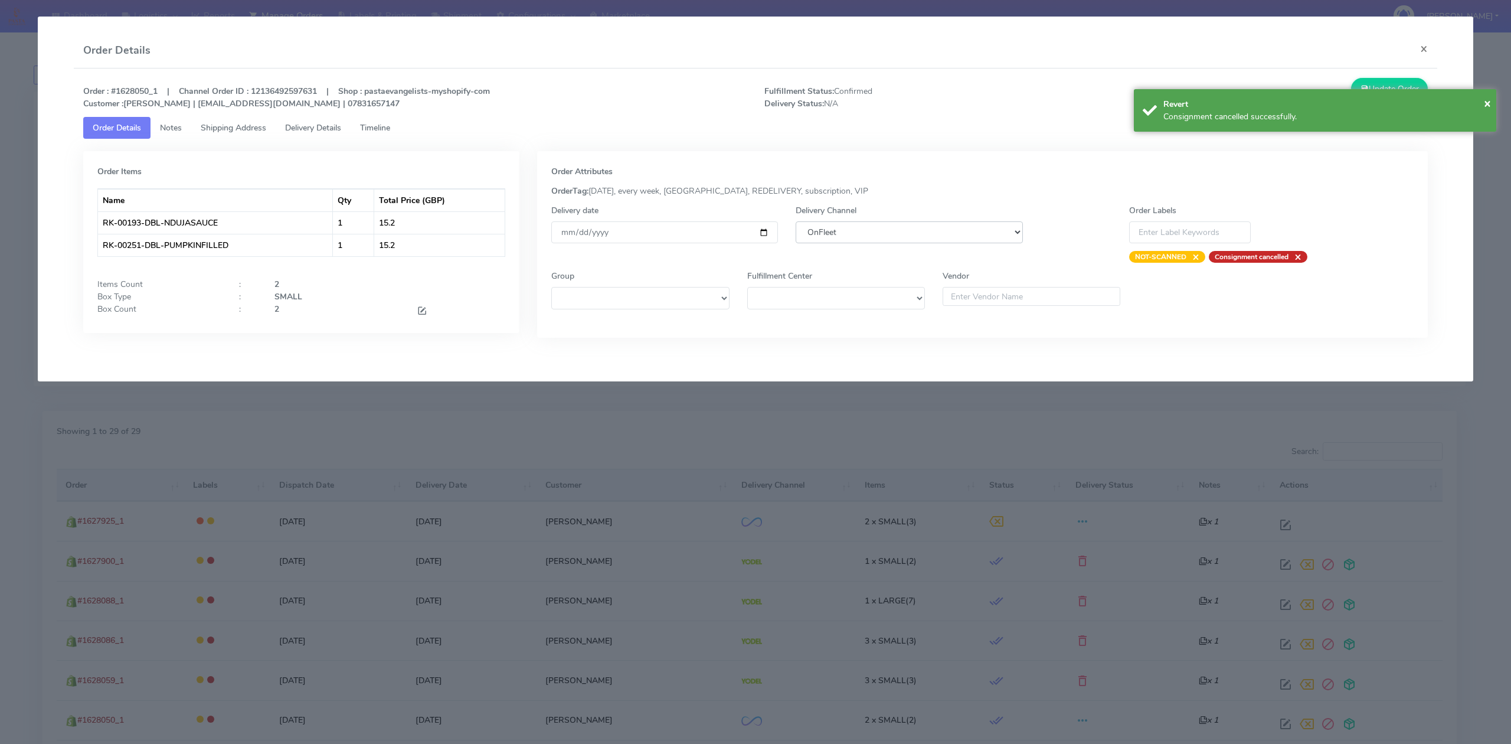
click at [829, 232] on select "DHL OnFleet Royal Mail DPD Yodel MaxOptra Amazon Collection" at bounding box center [908, 232] width 227 height 22
select select "5"
click at [795, 221] on select "DHL OnFleet Royal Mail DPD Yodel MaxOptra Amazon Collection" at bounding box center [908, 232] width 227 height 22
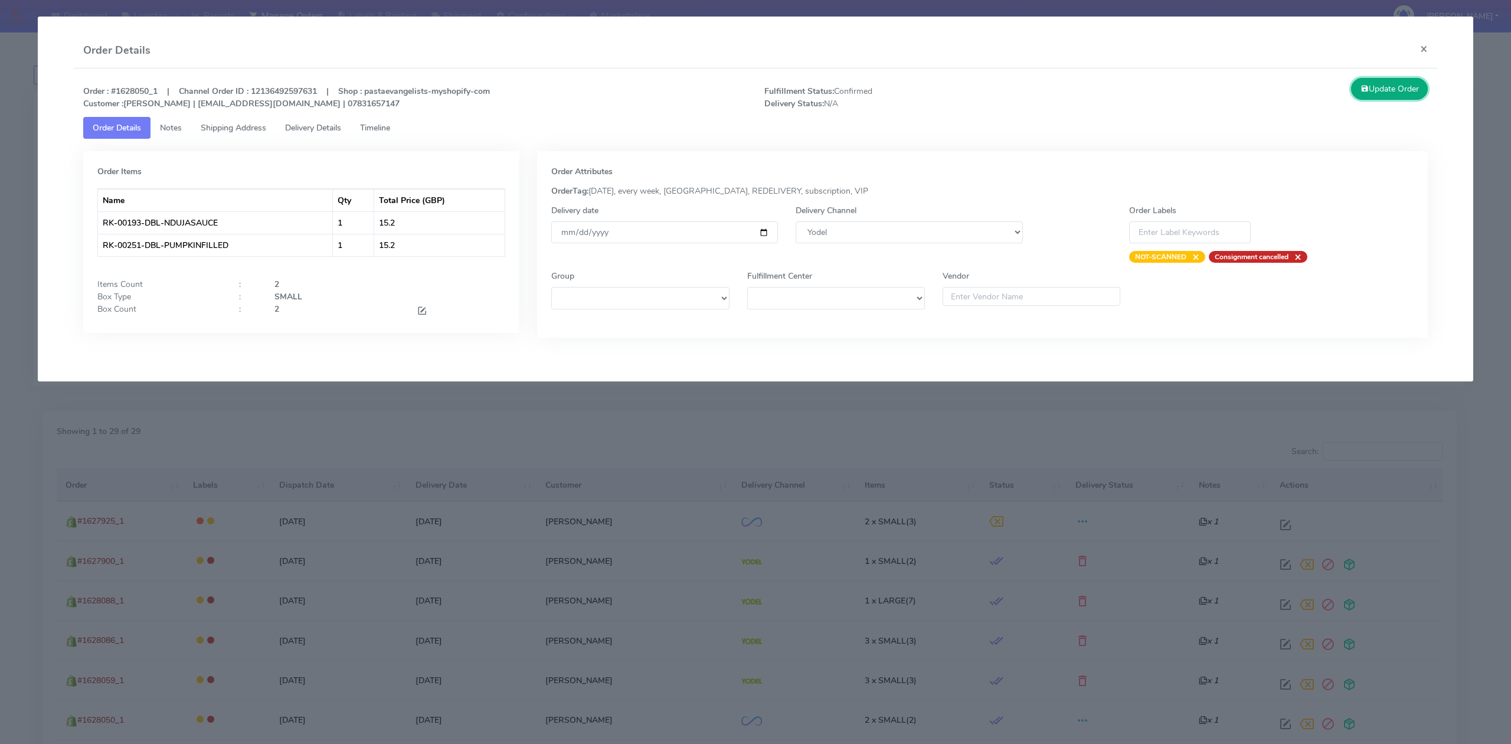
click at [1408, 99] on button "Update Order" at bounding box center [1389, 89] width 77 height 22
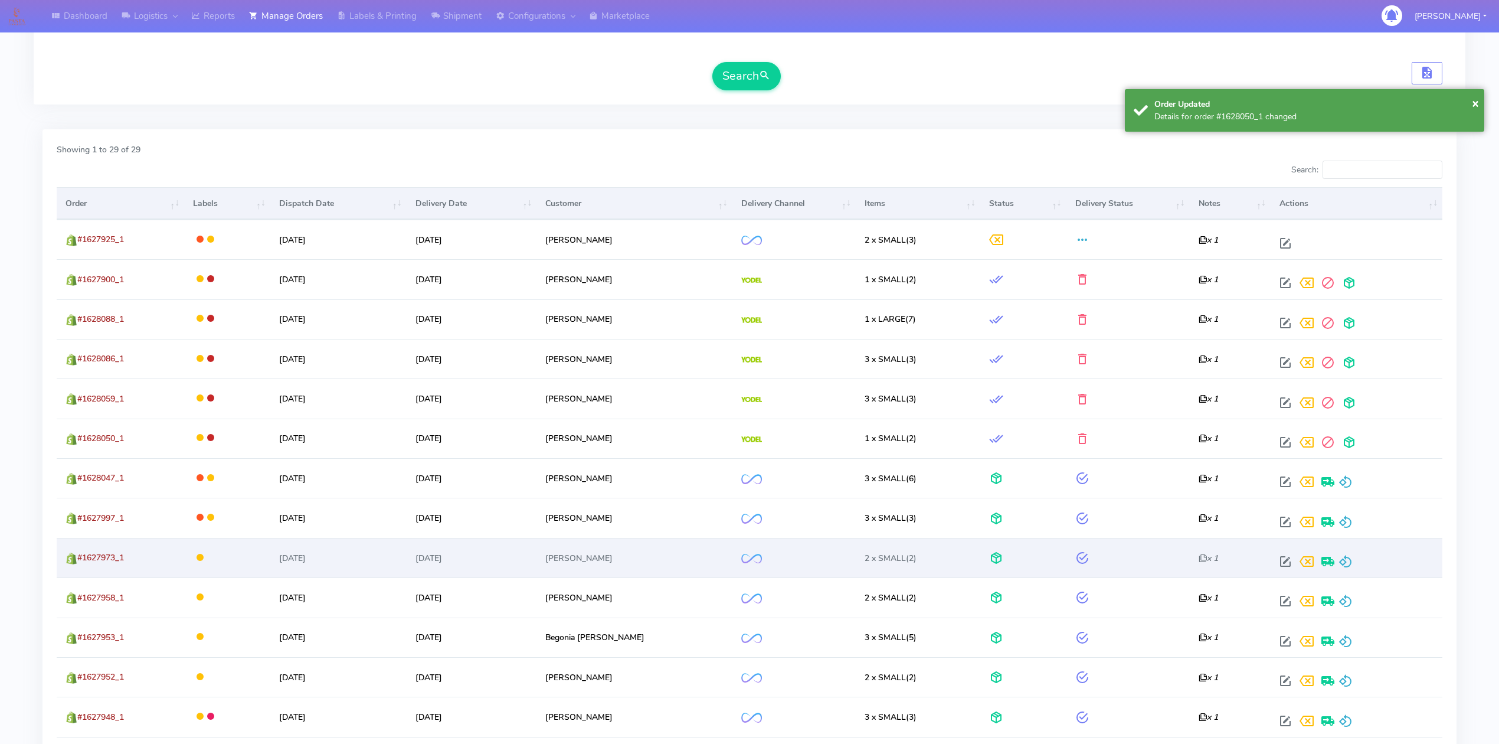
scroll to position [315, 0]
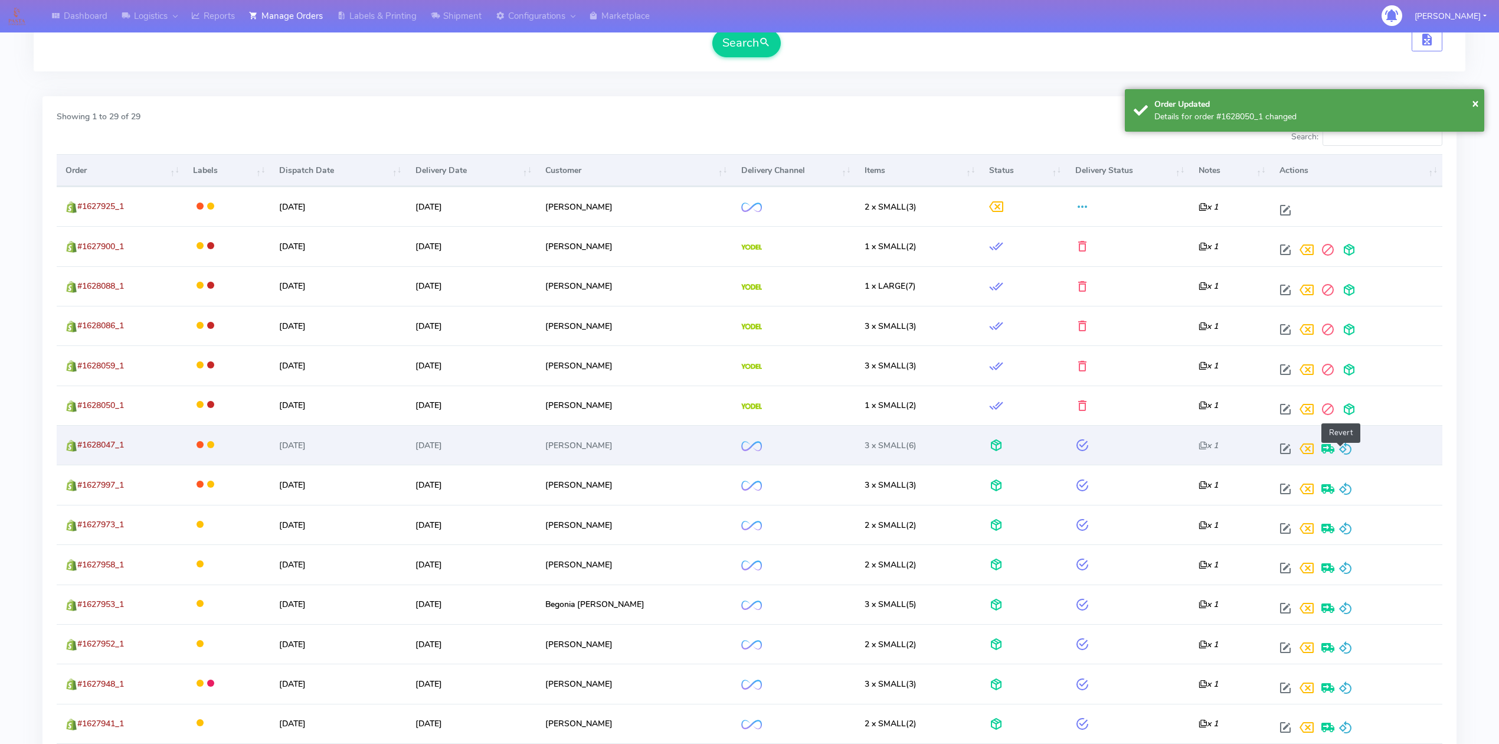
click at [1350, 458] on div "Revert" at bounding box center [1354, 448] width 159 height 21
click at [1341, 451] on span at bounding box center [1345, 451] width 14 height 11
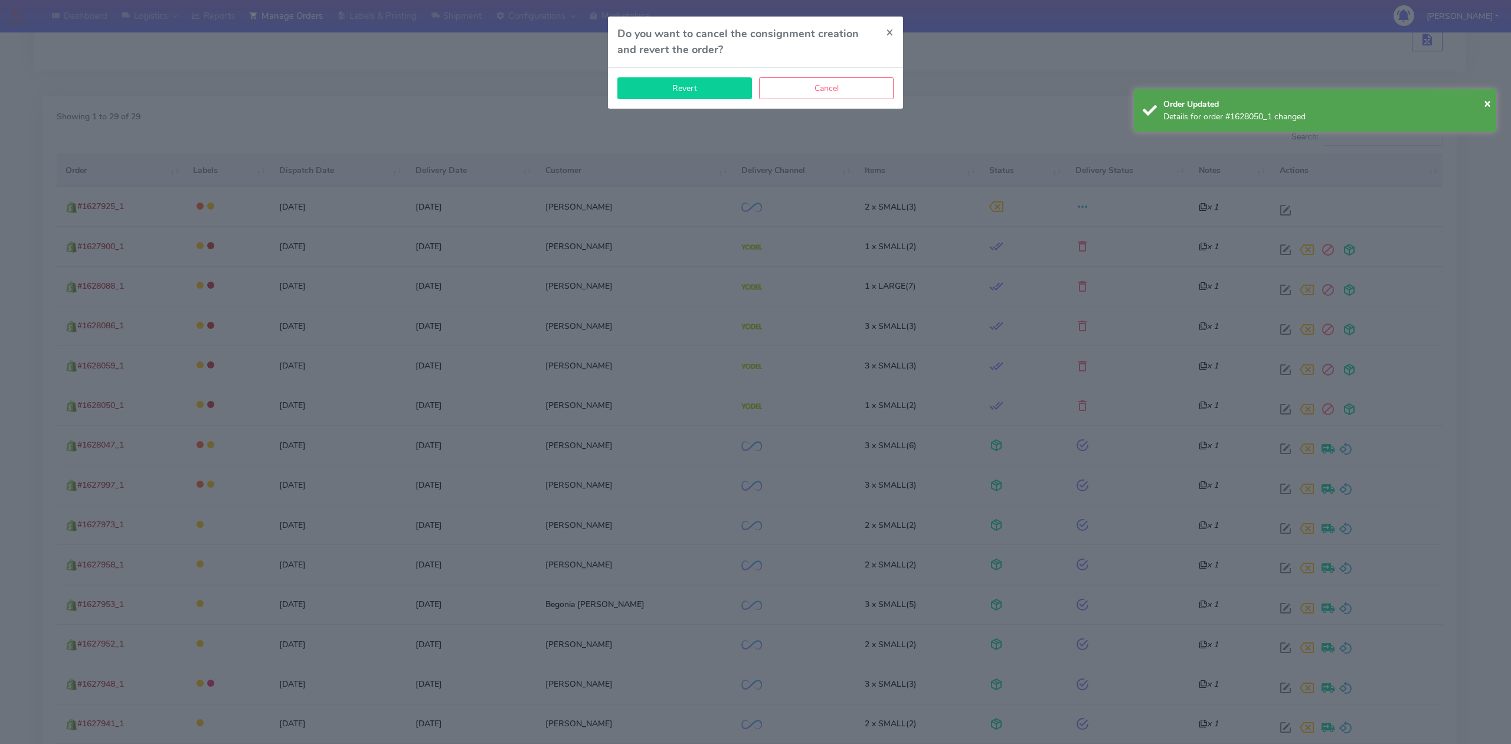
click at [671, 86] on button "Revert" at bounding box center [684, 88] width 135 height 22
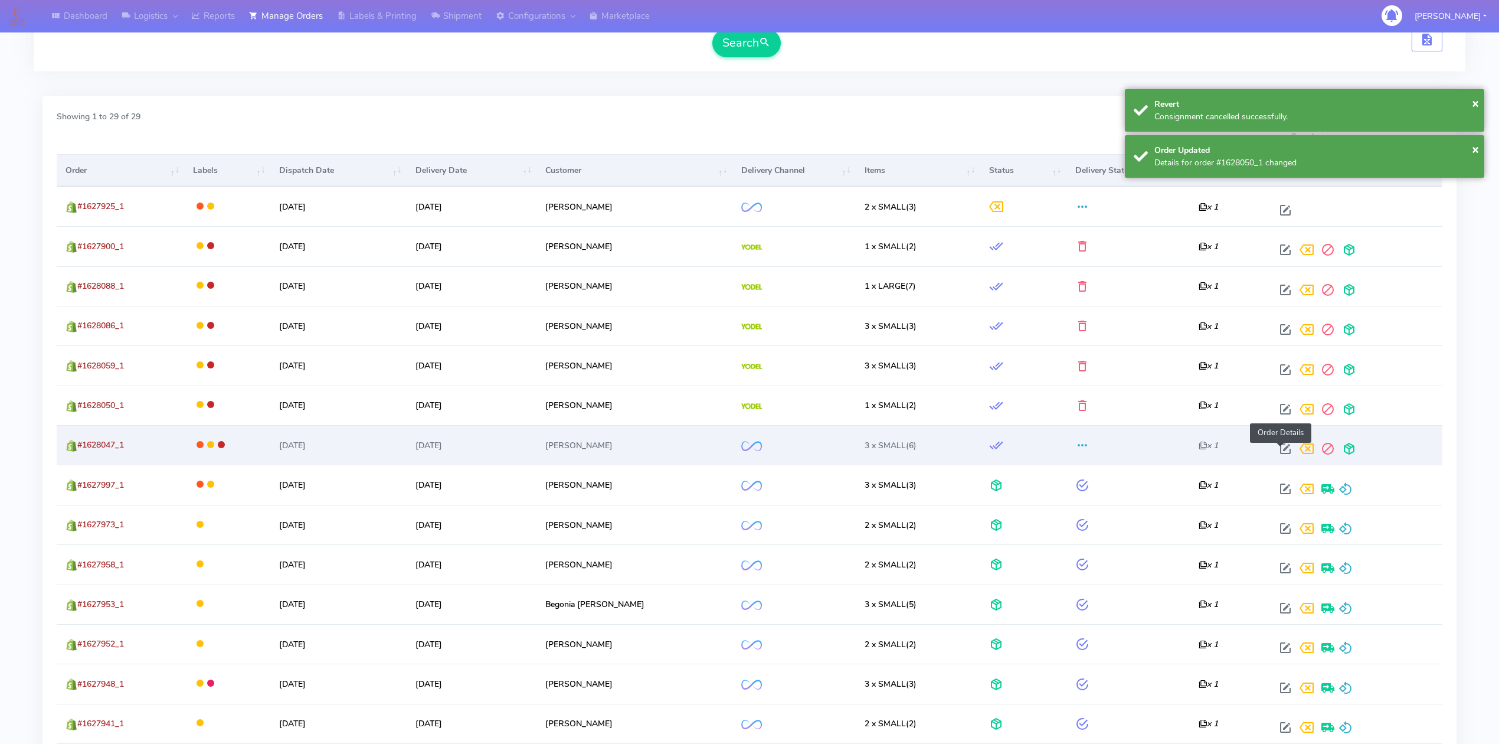
click at [1278, 446] on span at bounding box center [1285, 451] width 21 height 11
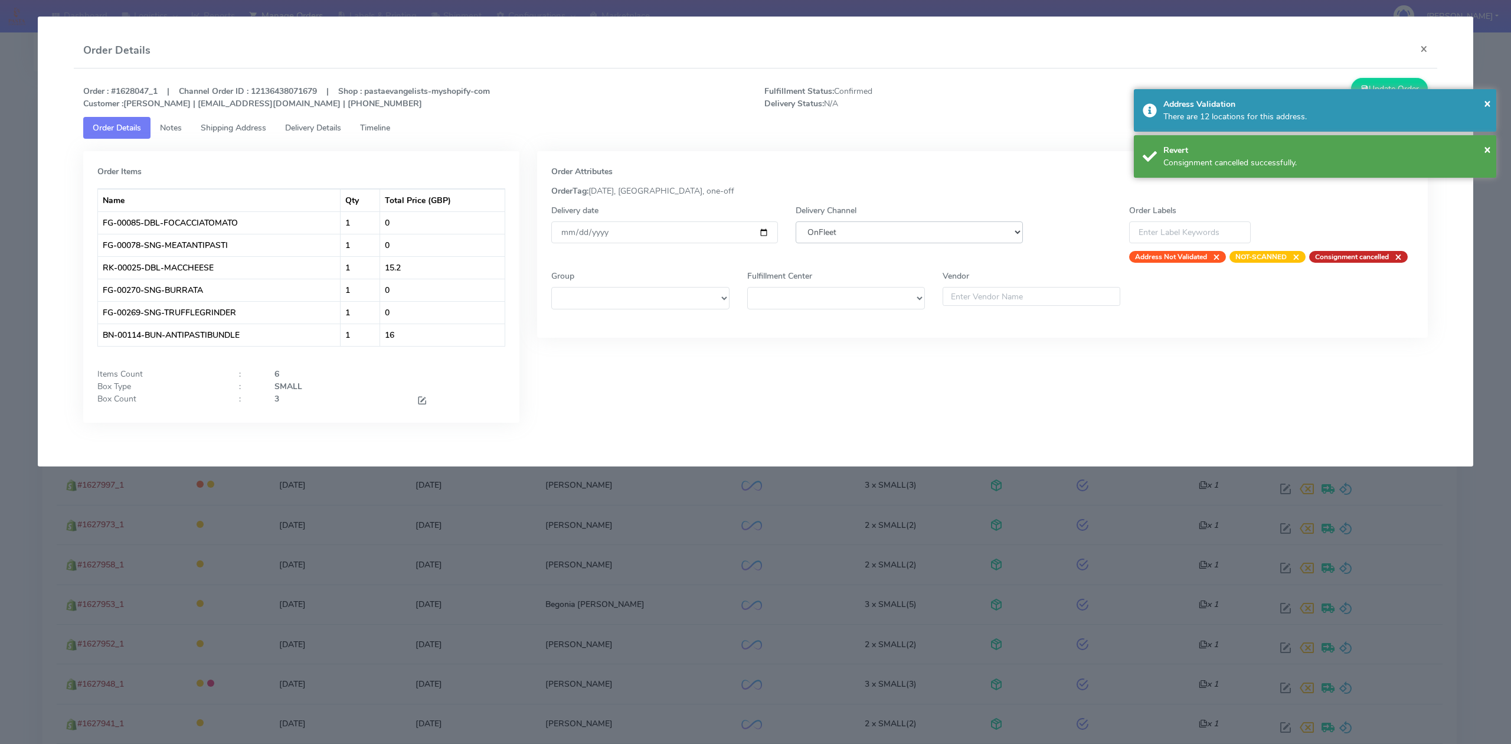
click at [923, 230] on select "DHL OnFleet Royal Mail DPD Yodel MaxOptra Amazon Collection" at bounding box center [908, 232] width 227 height 22
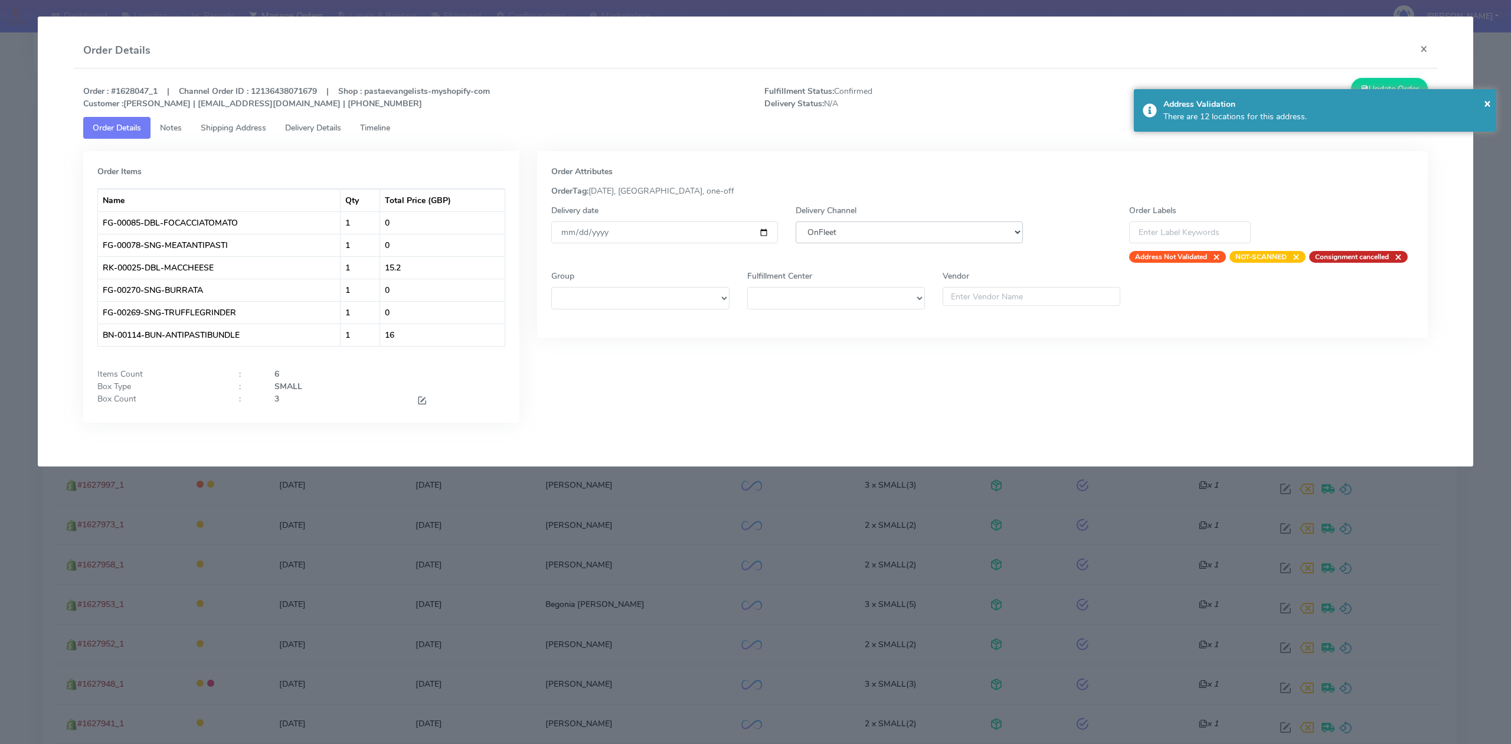
select select "5"
click at [795, 221] on select "DHL OnFleet Royal Mail DPD Yodel MaxOptra Amazon Collection" at bounding box center [908, 232] width 227 height 22
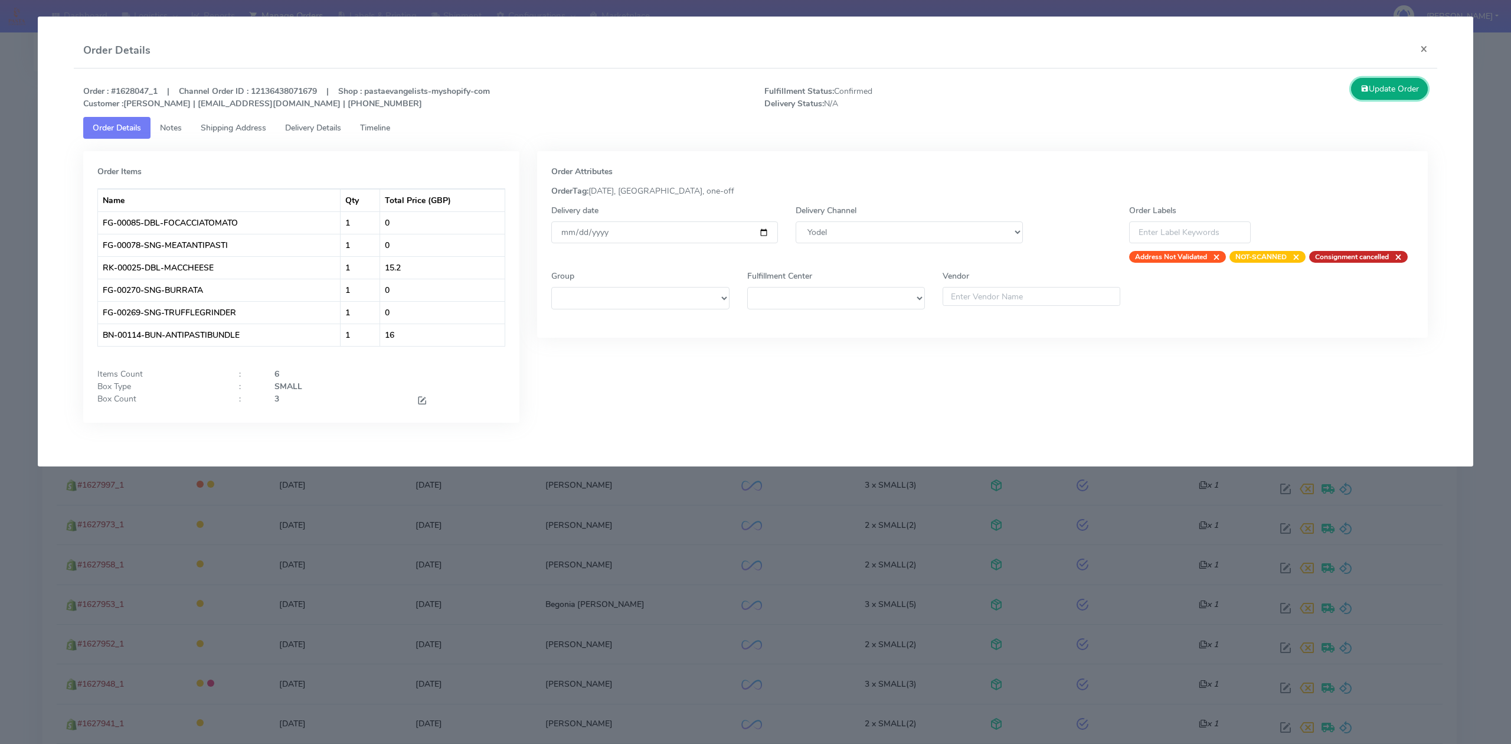
click at [1379, 83] on button "Update Order" at bounding box center [1389, 89] width 77 height 22
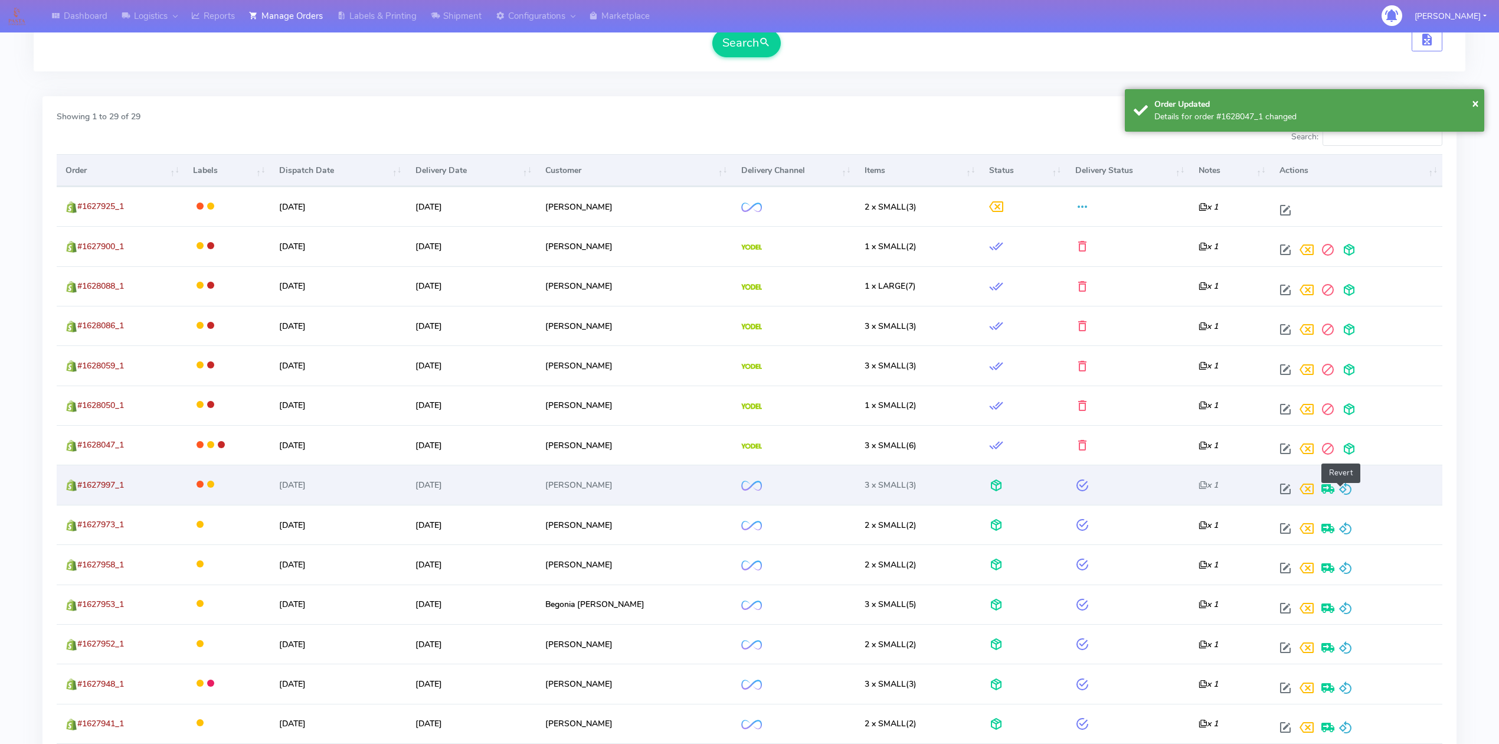
click at [1344, 492] on span at bounding box center [1345, 491] width 14 height 11
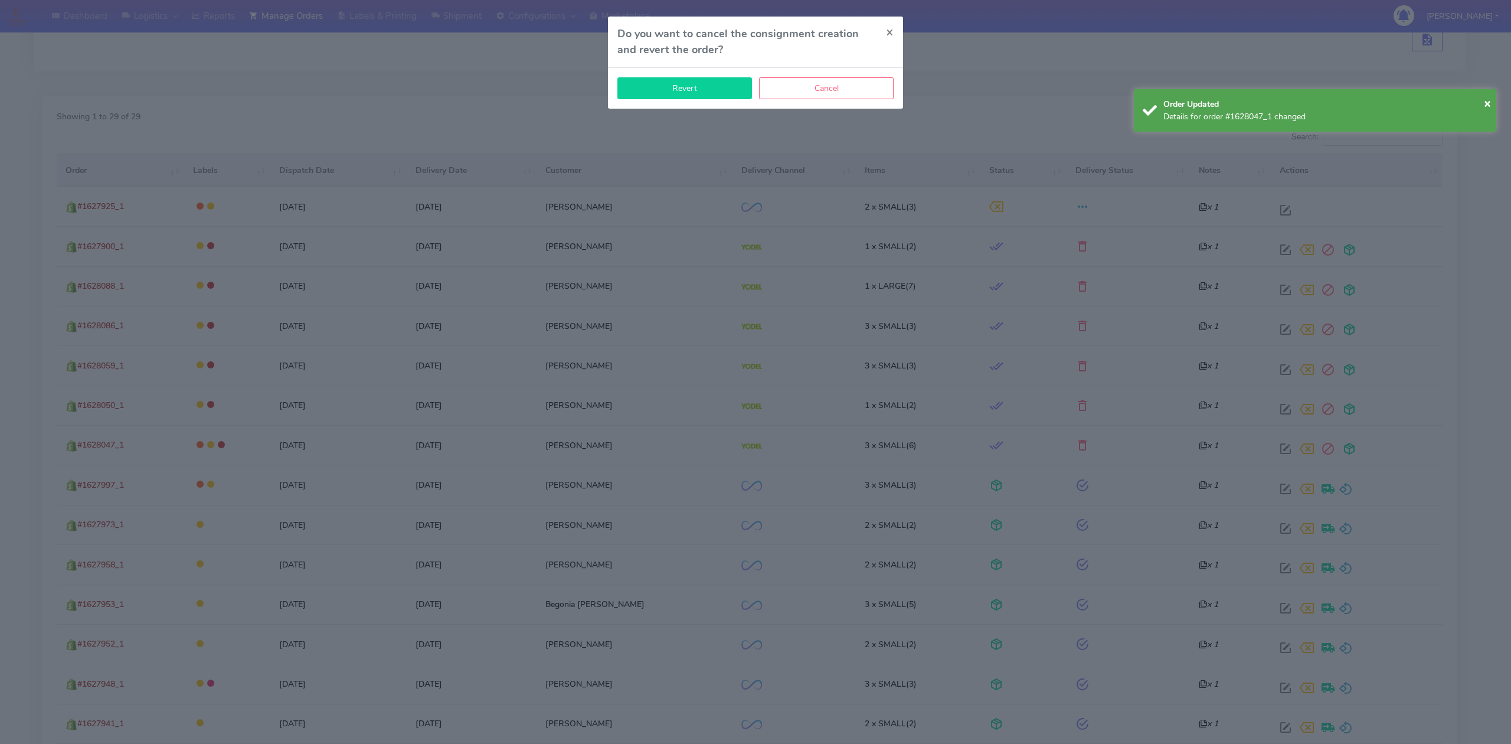
click at [716, 90] on button "Revert" at bounding box center [684, 88] width 135 height 22
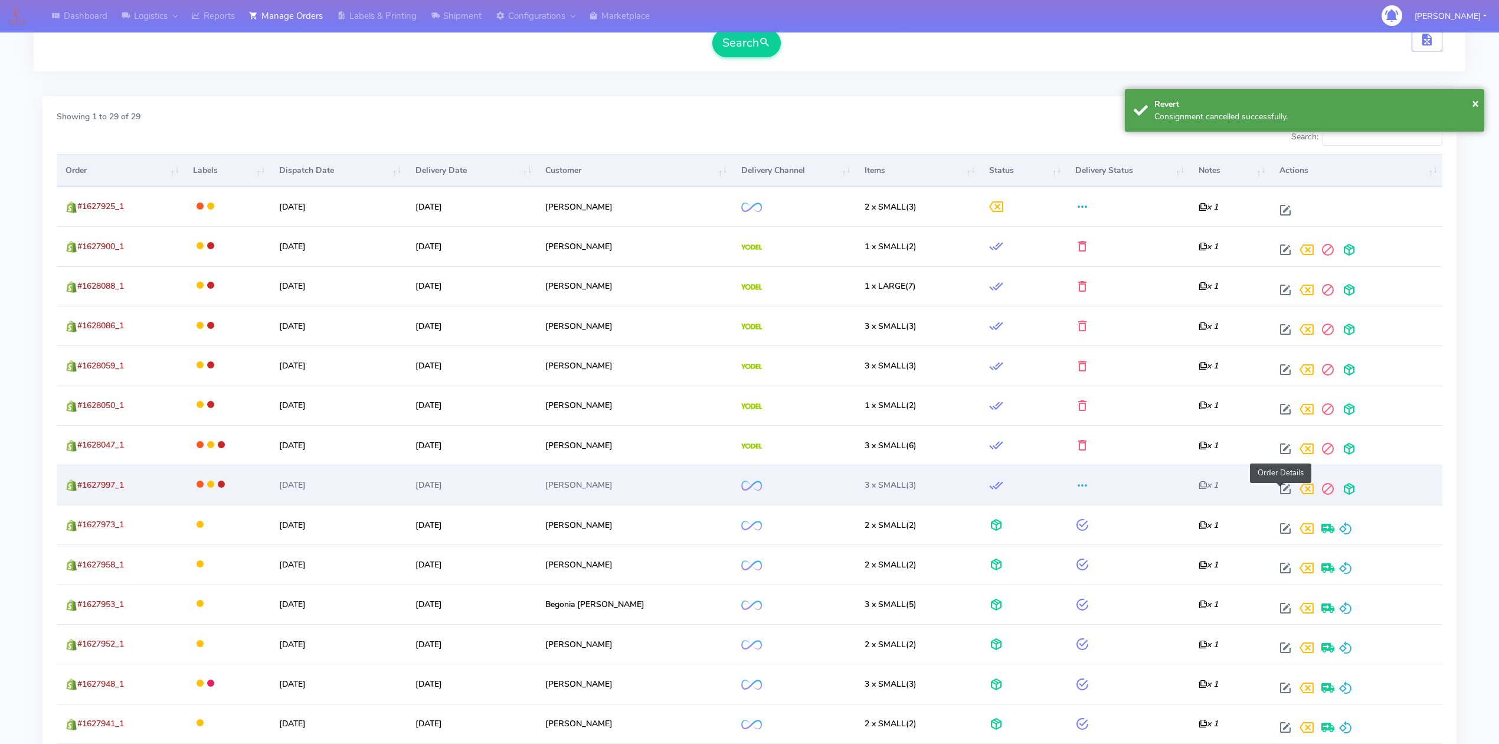
click at [1282, 496] on span at bounding box center [1285, 491] width 21 height 11
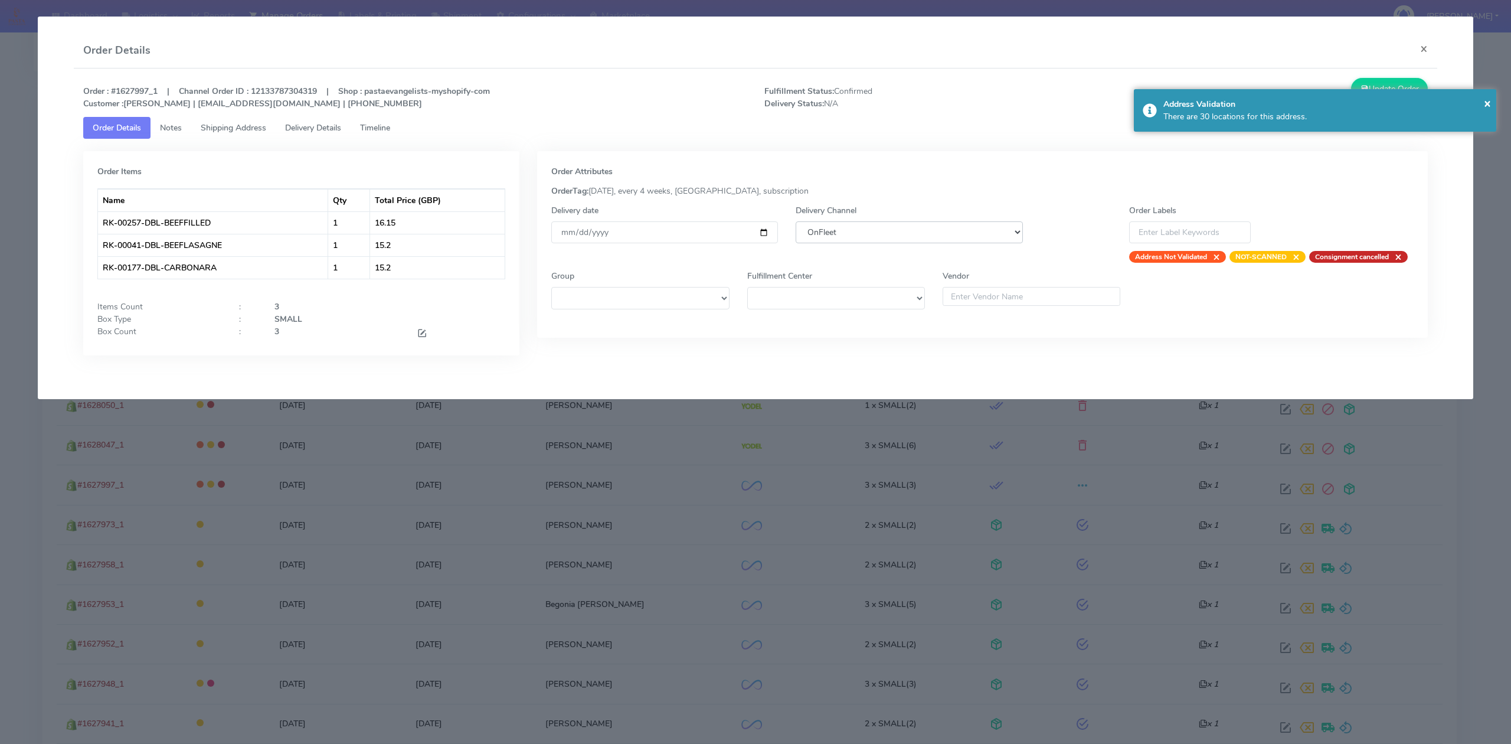
click at [922, 230] on select "DHL OnFleet Royal Mail DPD Yodel MaxOptra Amazon Collection" at bounding box center [908, 232] width 227 height 22
select select "5"
click at [795, 221] on select "DHL OnFleet Royal Mail DPD Yodel MaxOptra Amazon Collection" at bounding box center [908, 232] width 227 height 22
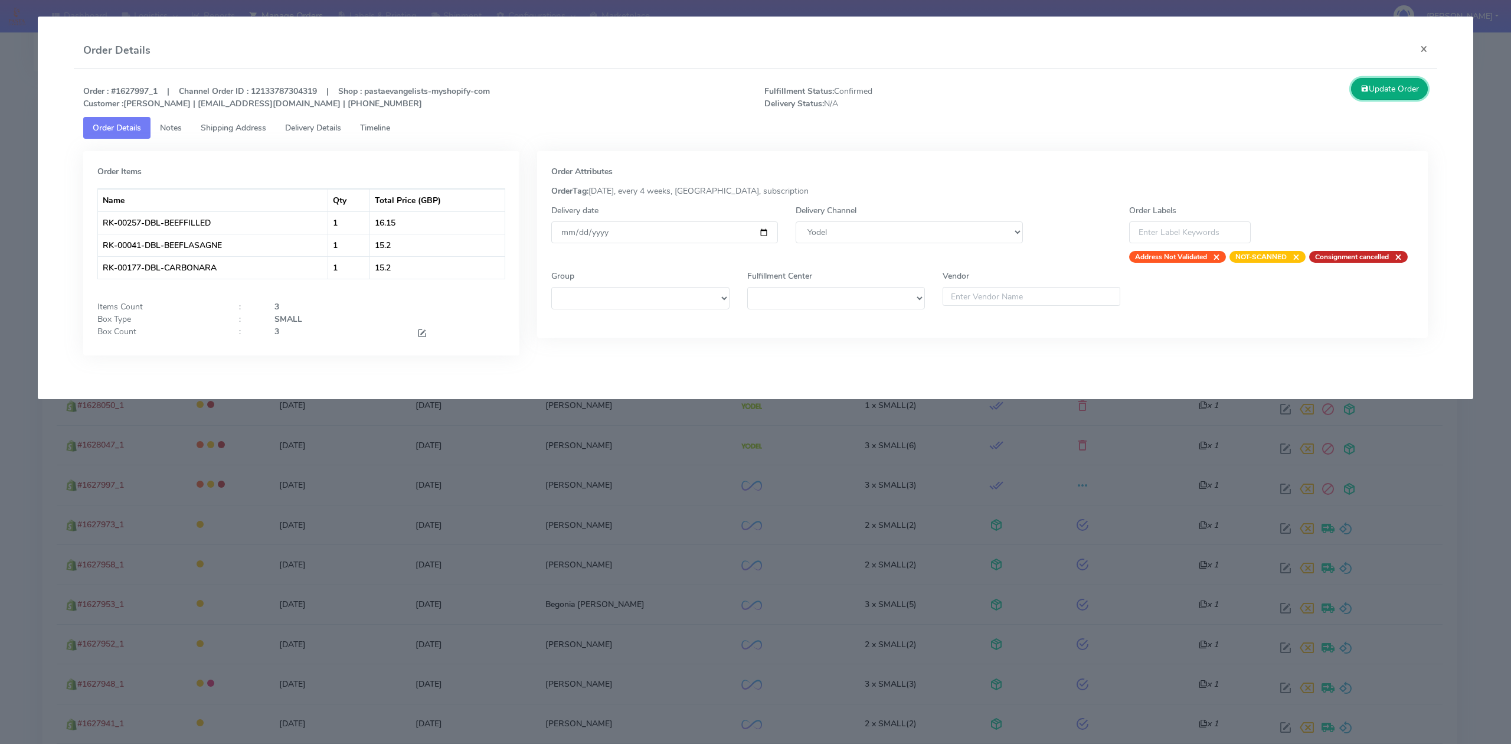
click at [1375, 86] on button "Update Order" at bounding box center [1389, 89] width 77 height 22
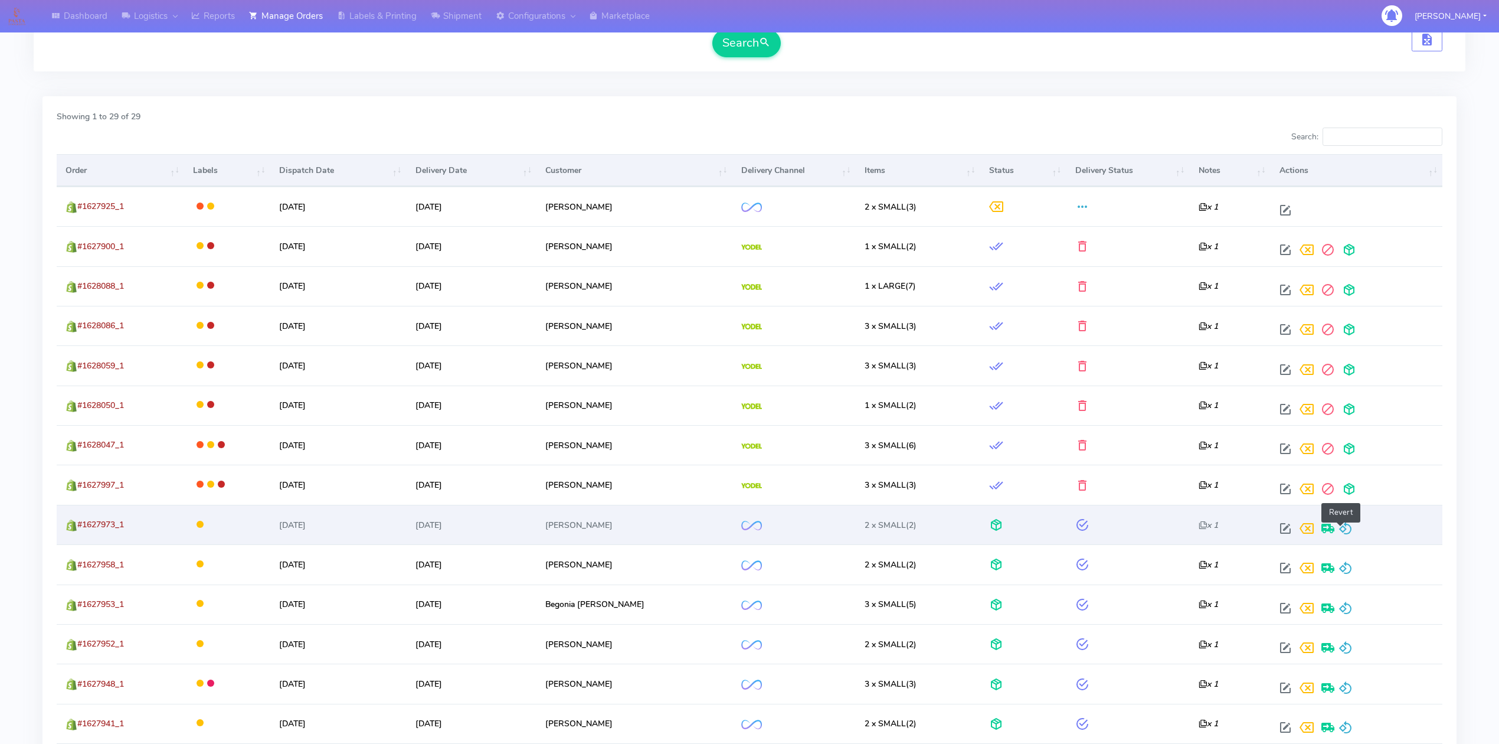
click at [1341, 533] on span at bounding box center [1345, 530] width 14 height 11
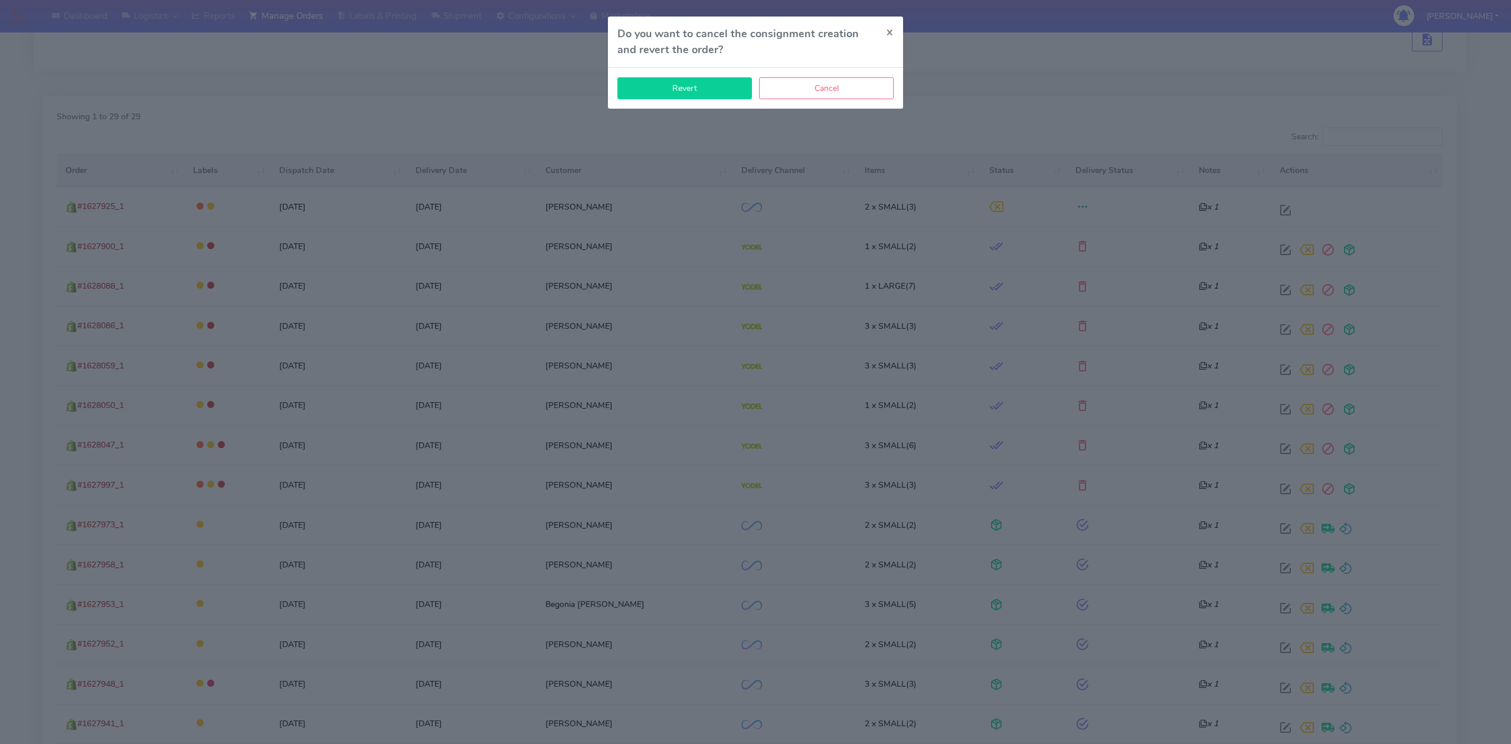
click at [701, 93] on button "Revert" at bounding box center [684, 88] width 135 height 22
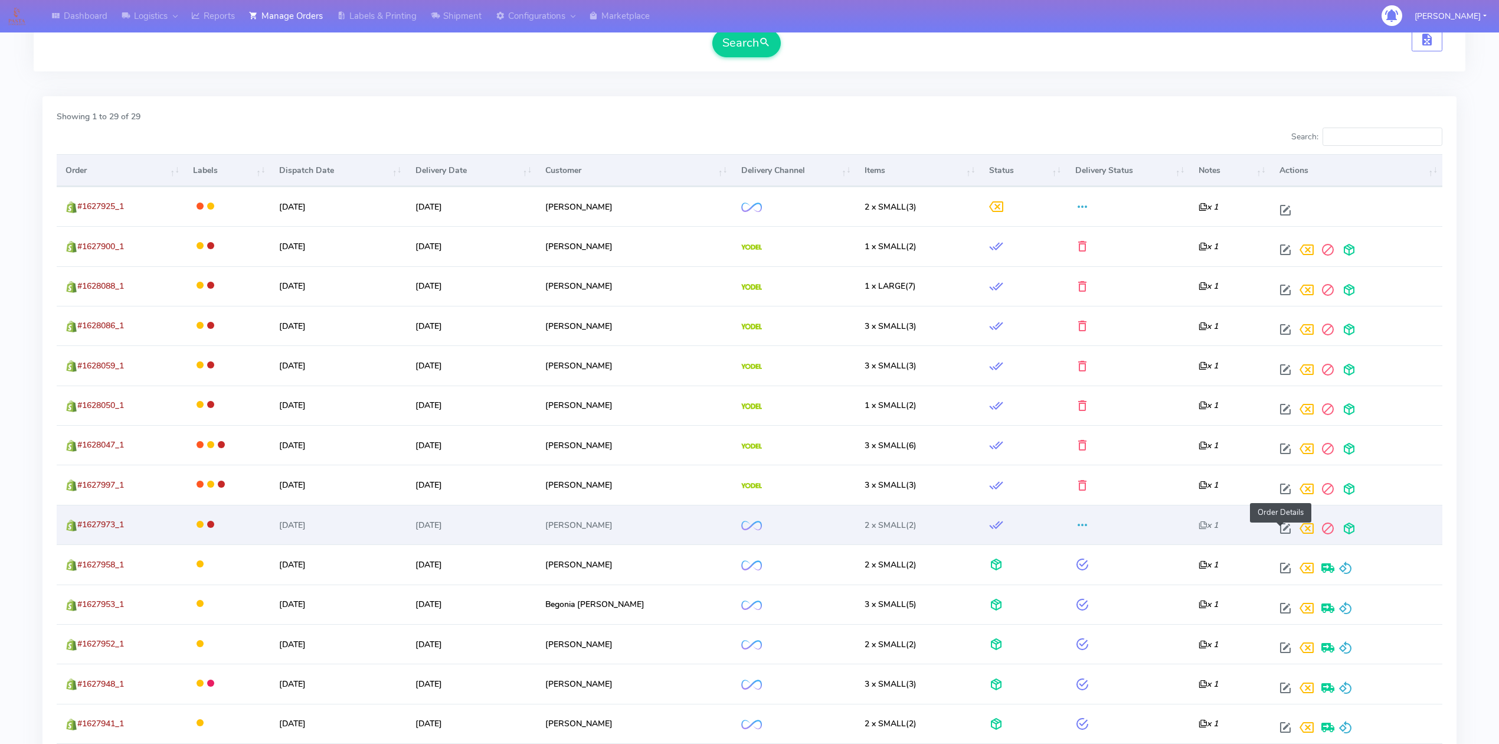
click at [1278, 529] on span at bounding box center [1285, 530] width 21 height 11
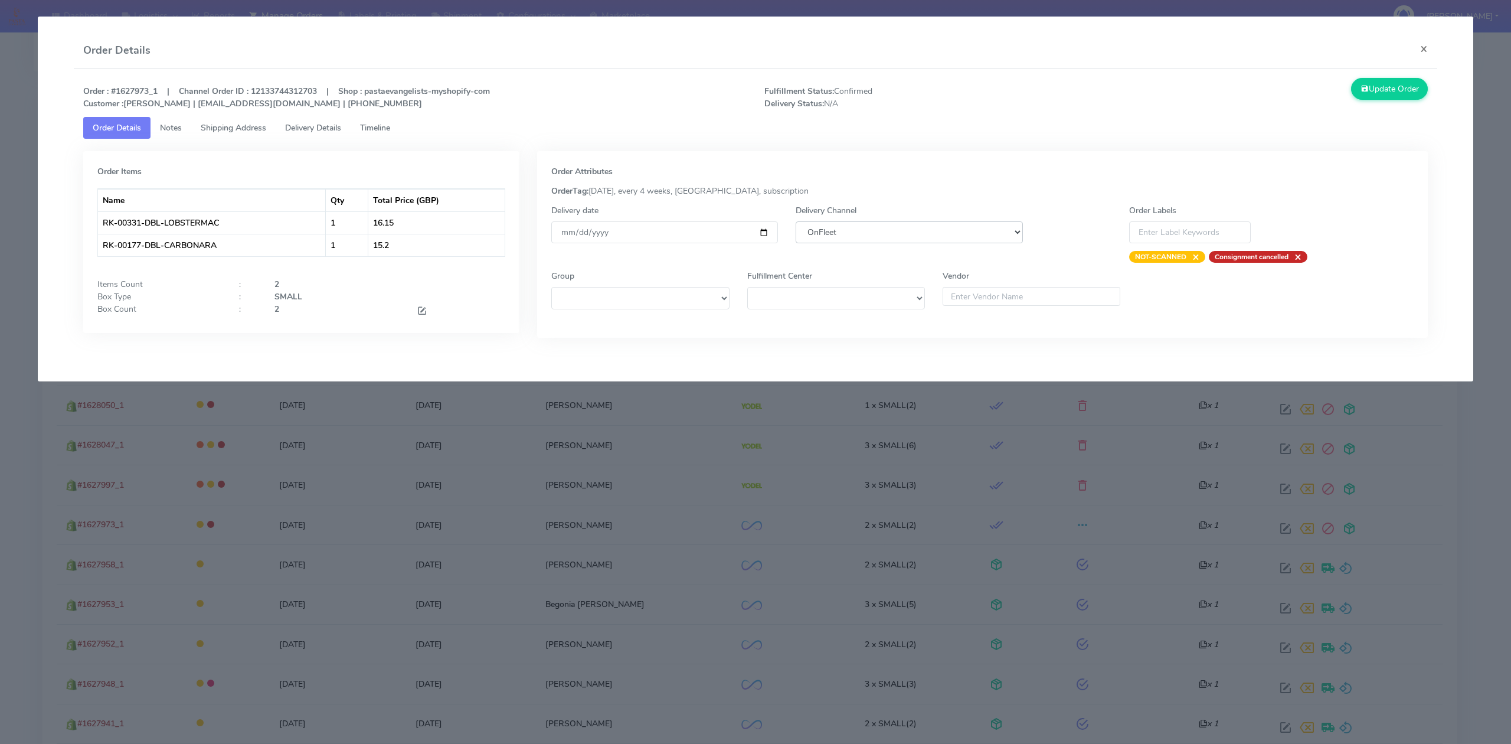
click at [843, 236] on select "DHL OnFleet Royal Mail DPD Yodel MaxOptra Amazon Collection" at bounding box center [908, 232] width 227 height 22
select select "5"
click at [795, 221] on select "DHL OnFleet Royal Mail DPD Yodel MaxOptra Amazon Collection" at bounding box center [908, 232] width 227 height 22
click at [1404, 86] on button "Update Order" at bounding box center [1389, 89] width 77 height 22
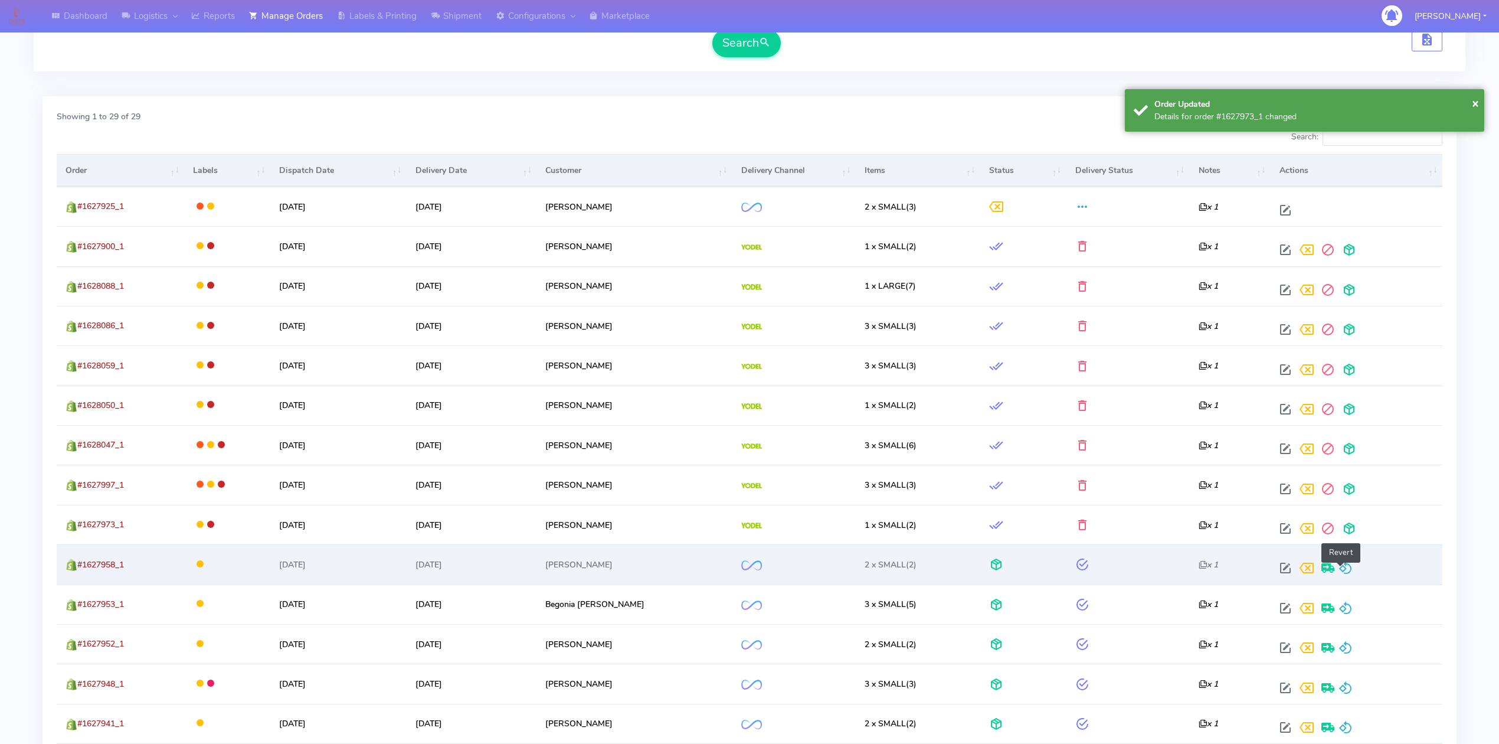
click at [1340, 576] on span at bounding box center [1345, 570] width 14 height 11
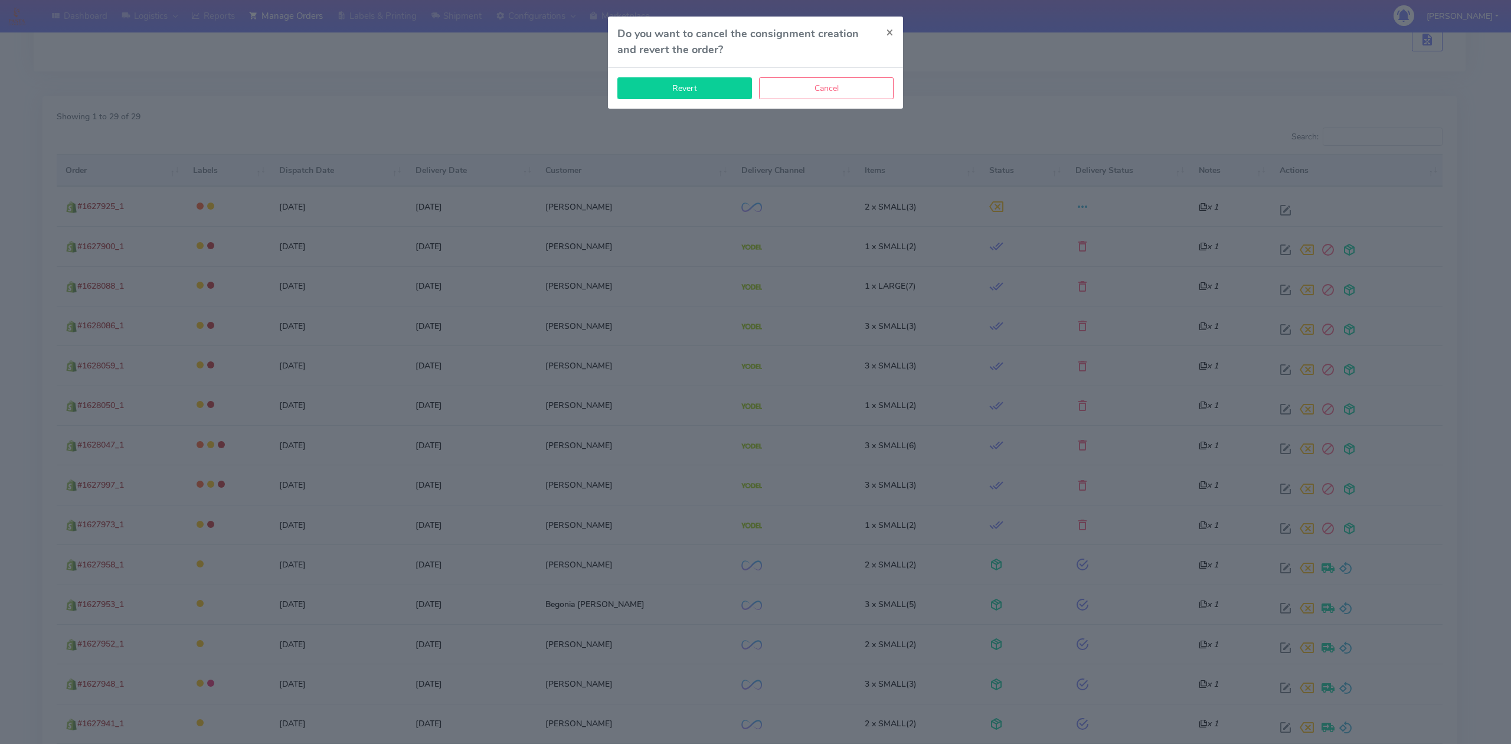
click at [711, 83] on button "Revert" at bounding box center [684, 88] width 135 height 22
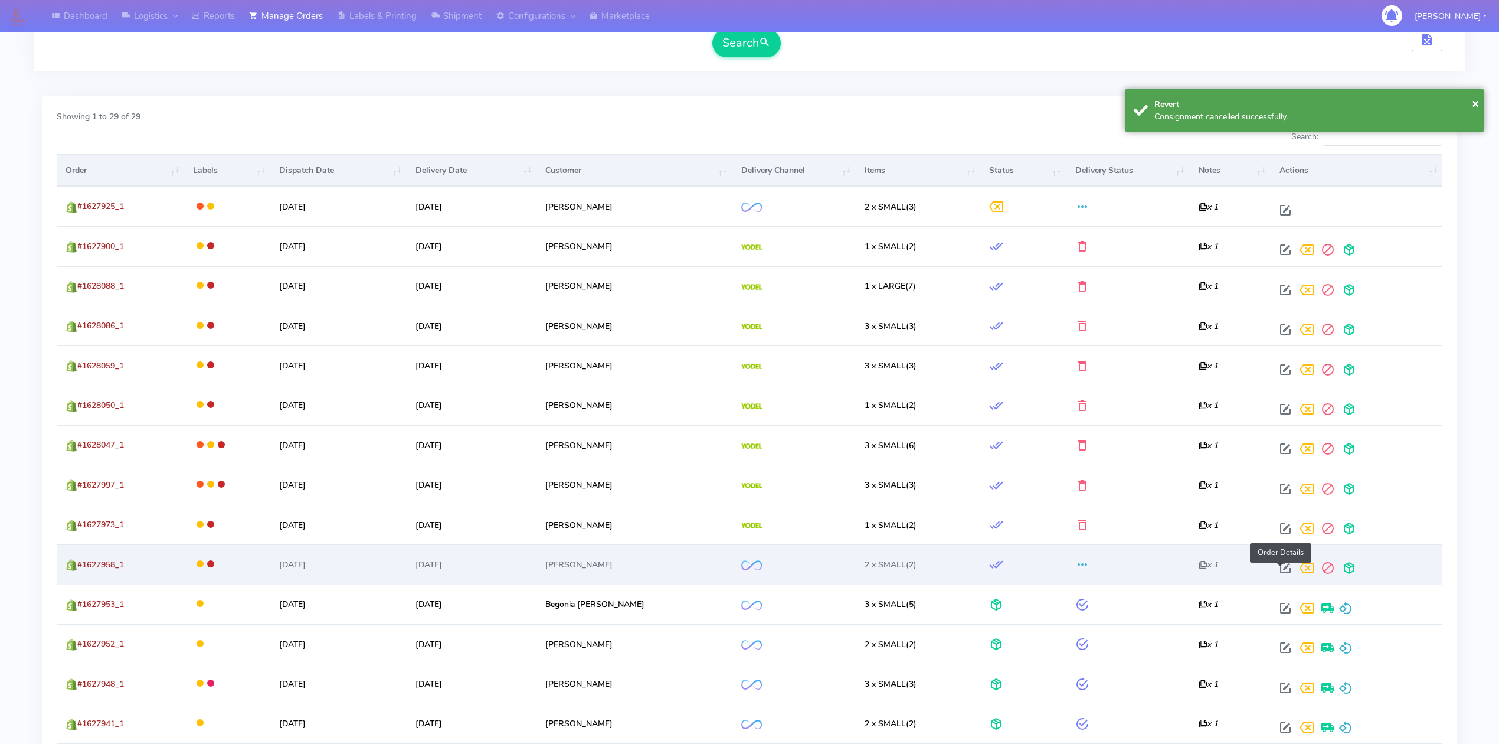
click at [1282, 567] on span at bounding box center [1285, 570] width 21 height 11
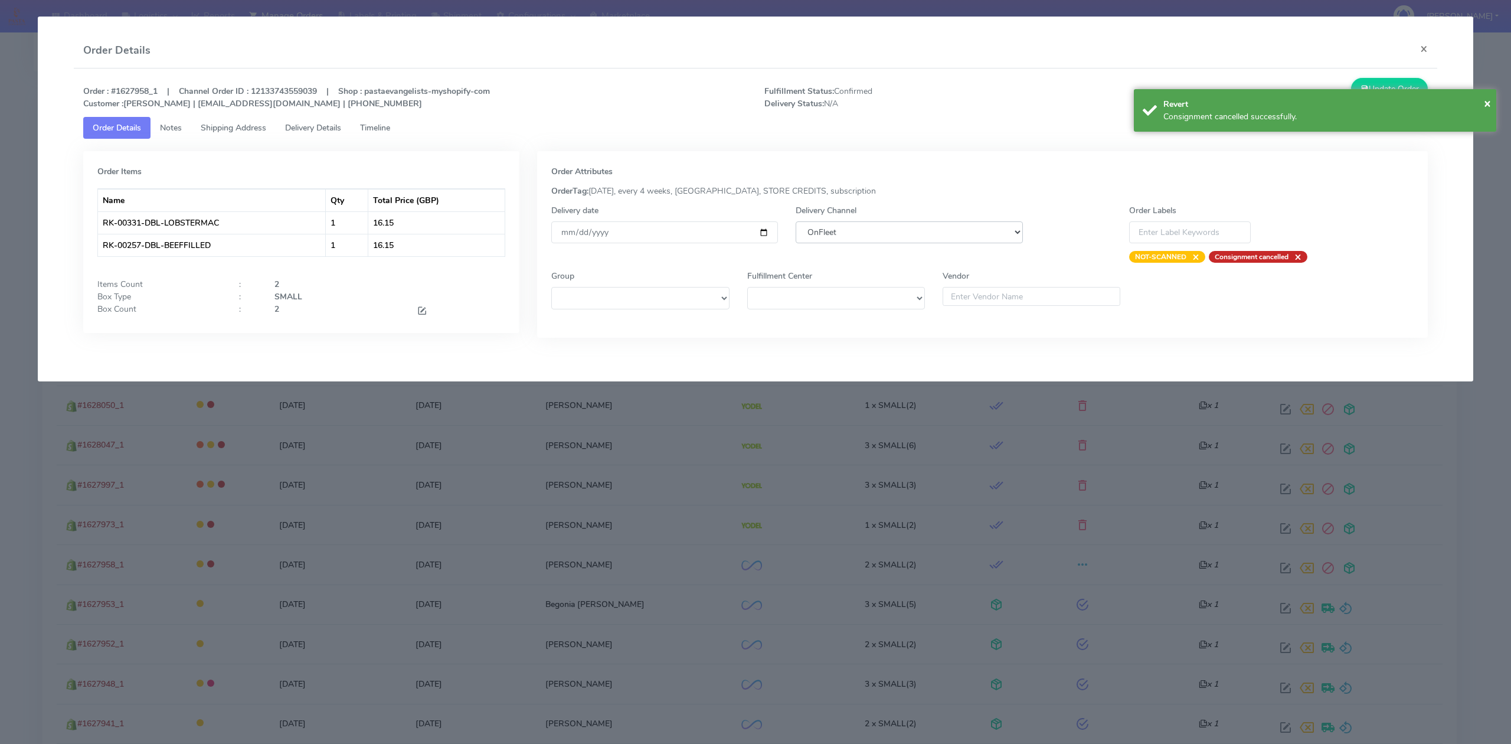
click at [908, 229] on select "DHL OnFleet Royal Mail DPD Yodel MaxOptra Amazon Collection" at bounding box center [908, 232] width 227 height 22
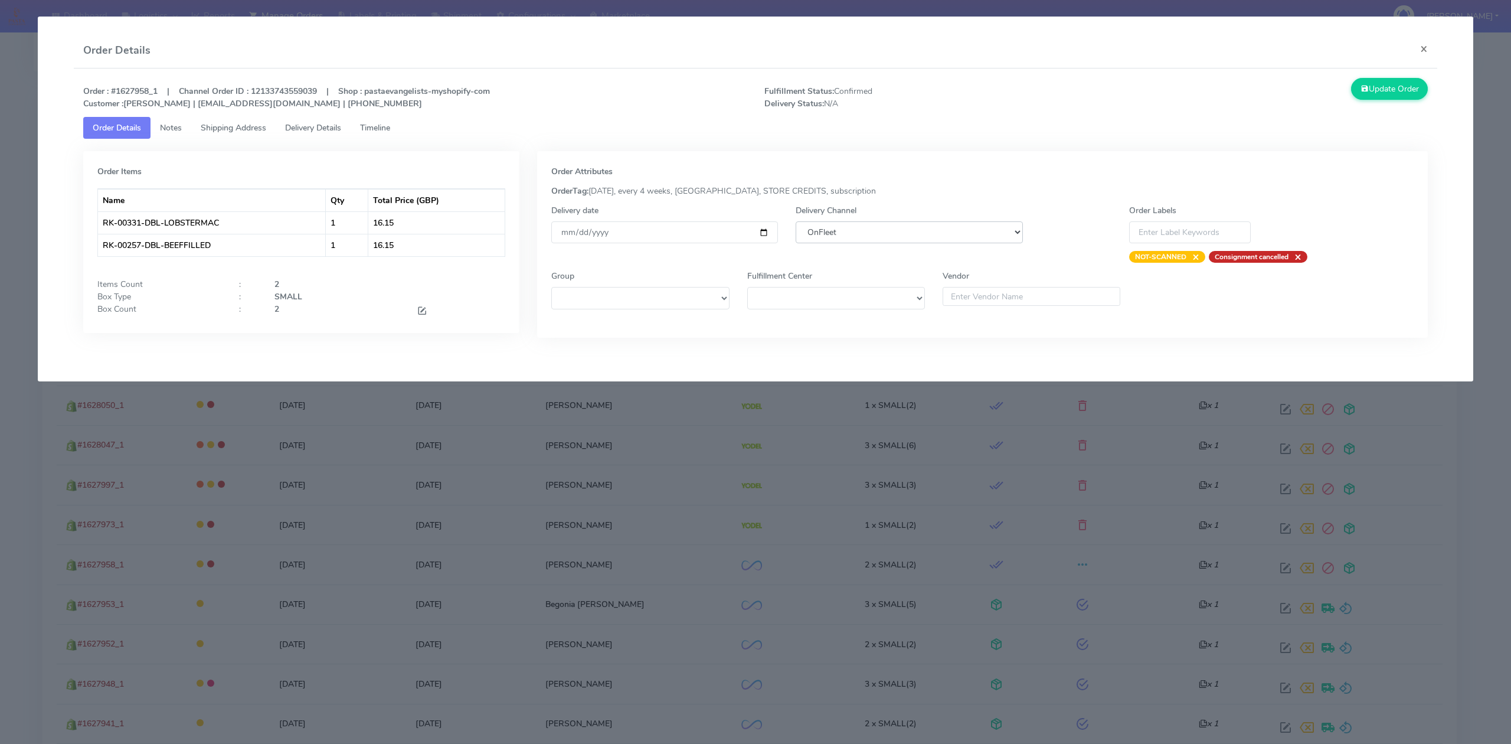
select select "5"
click at [795, 221] on select "DHL OnFleet Royal Mail DPD Yodel MaxOptra Amazon Collection" at bounding box center [908, 232] width 227 height 22
click at [1383, 97] on button "Update Order" at bounding box center [1389, 89] width 77 height 22
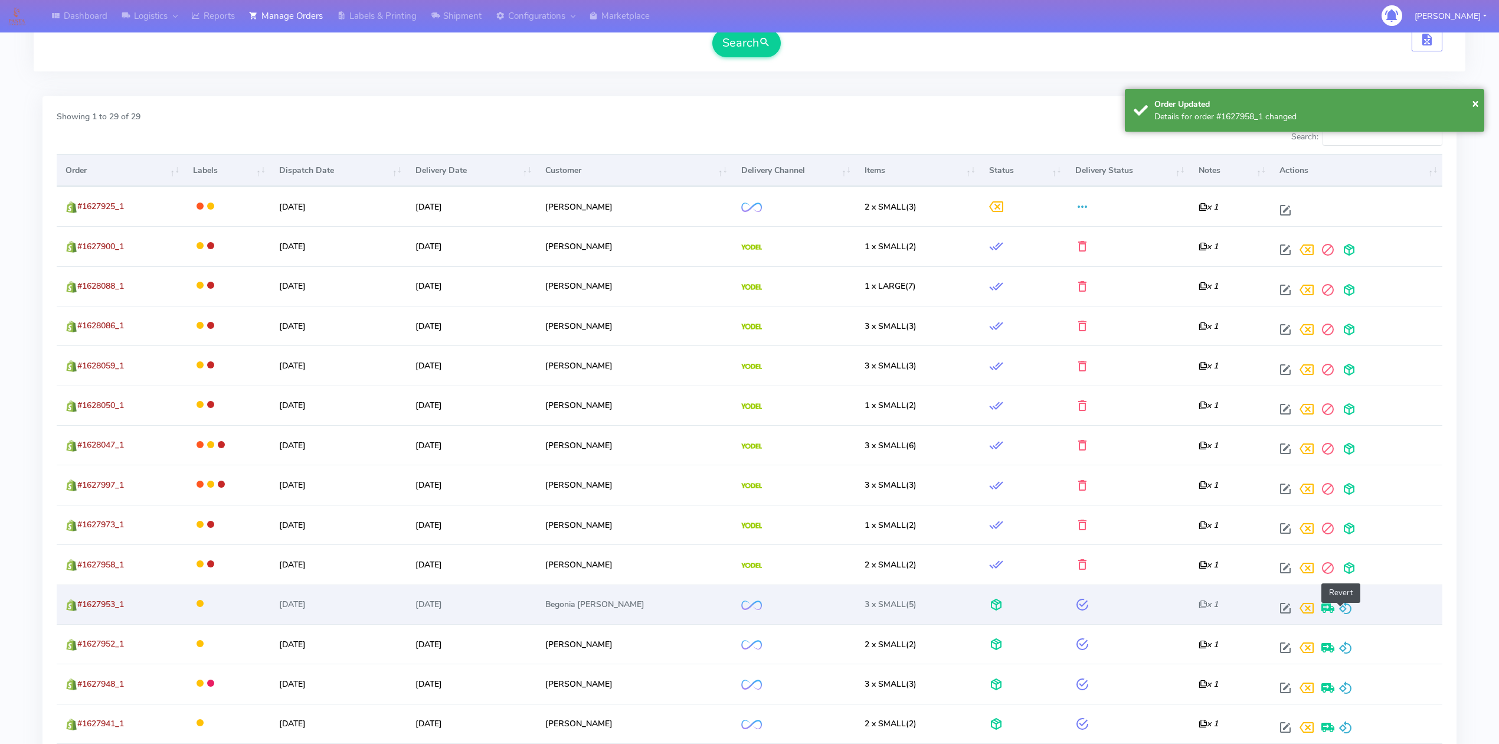
click at [1341, 615] on span at bounding box center [1345, 610] width 14 height 11
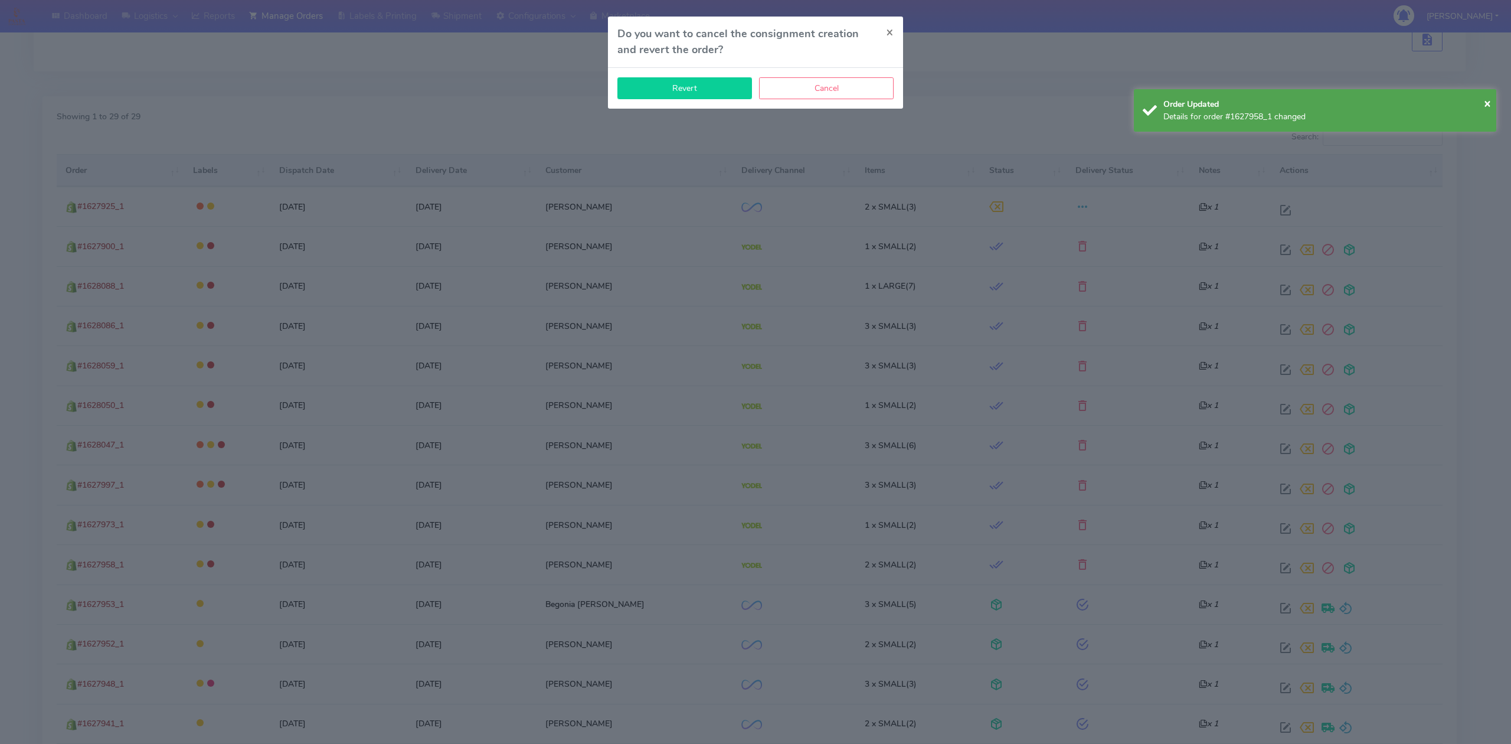
click at [674, 93] on button "Revert" at bounding box center [684, 88] width 135 height 22
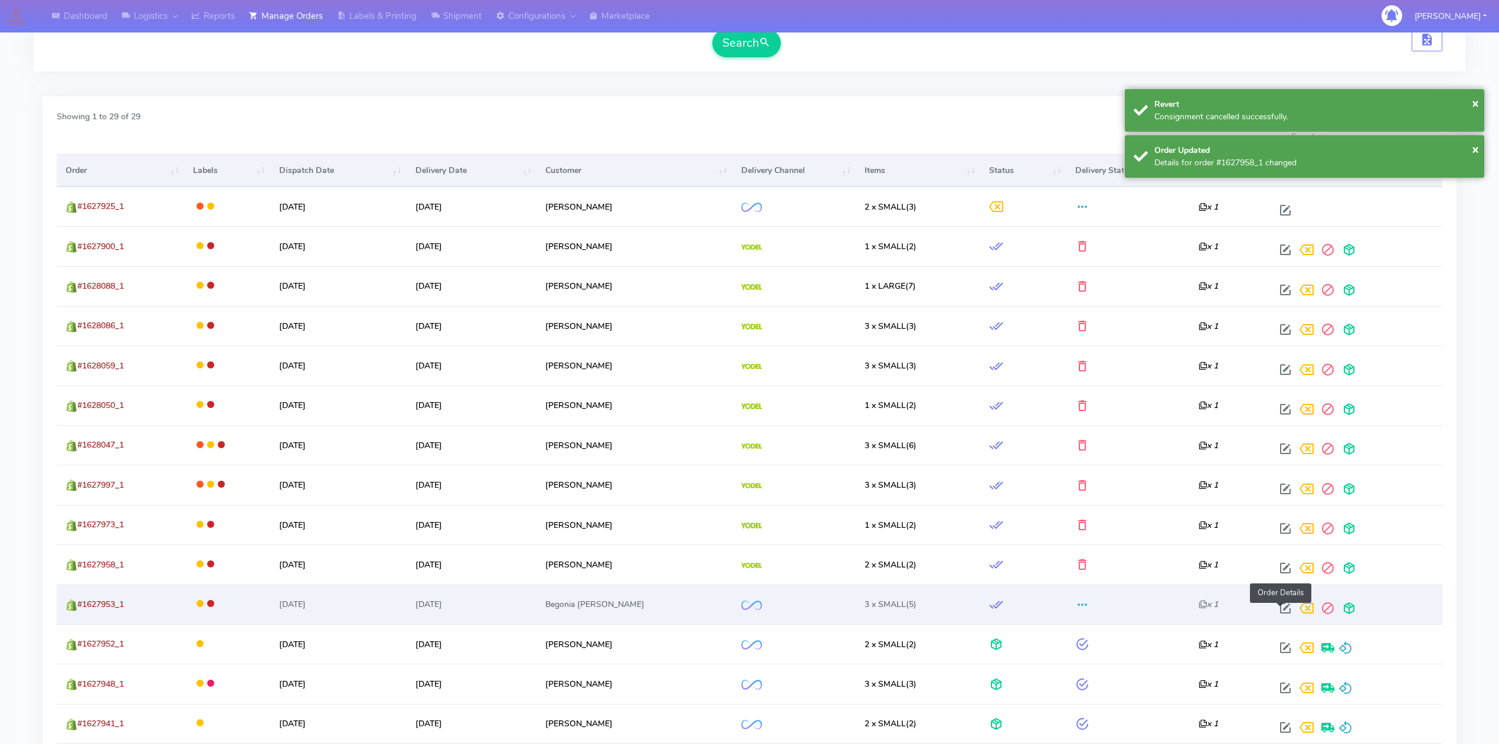
click at [1276, 614] on span at bounding box center [1285, 610] width 21 height 11
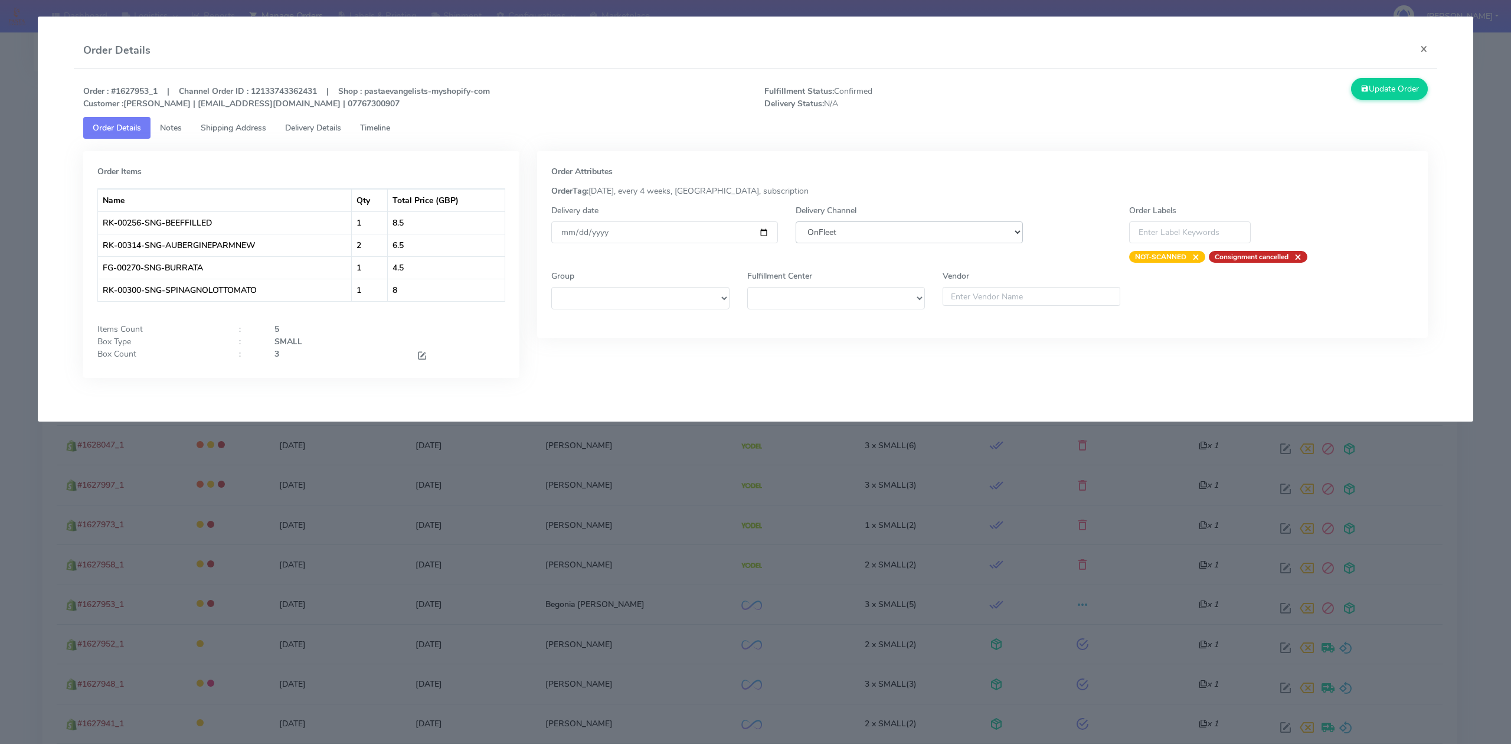
click at [862, 236] on select "DHL OnFleet Royal Mail DPD Yodel MaxOptra Amazon Collection" at bounding box center [908, 232] width 227 height 22
select select "5"
click at [795, 221] on select "DHL OnFleet Royal Mail DPD Yodel MaxOptra Amazon Collection" at bounding box center [908, 232] width 227 height 22
click at [1379, 86] on button "Update Order" at bounding box center [1389, 89] width 77 height 22
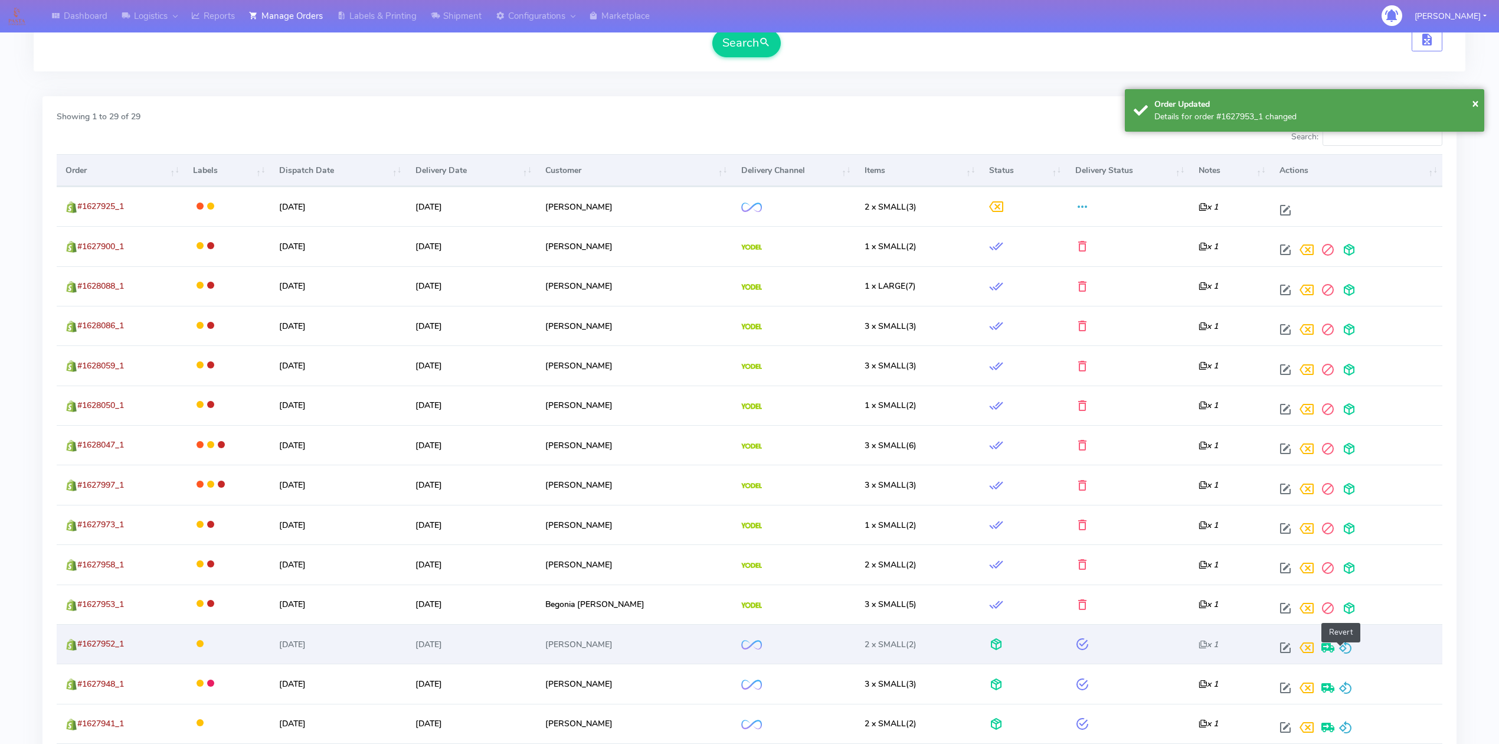
click at [1339, 650] on span at bounding box center [1345, 649] width 14 height 11
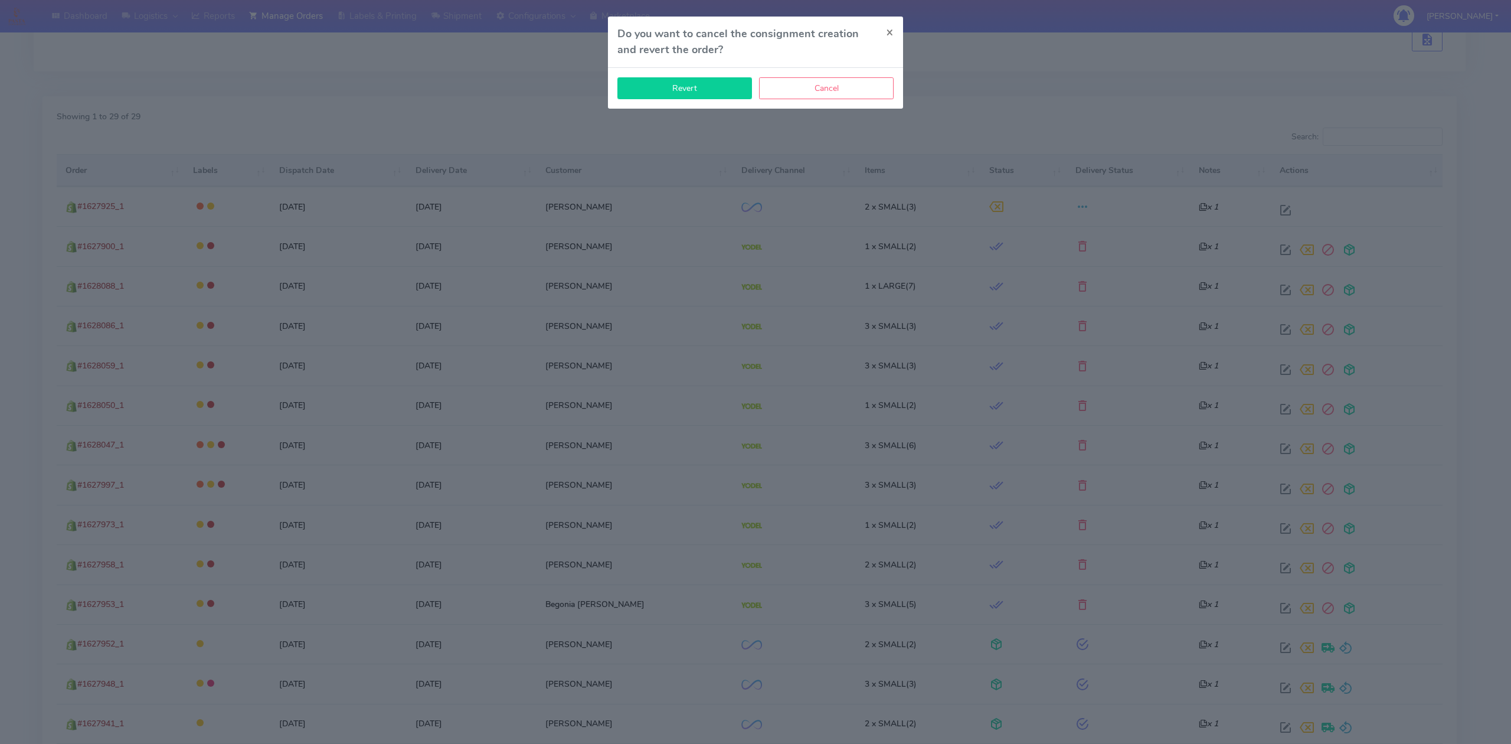
click at [732, 90] on button "Revert" at bounding box center [684, 88] width 135 height 22
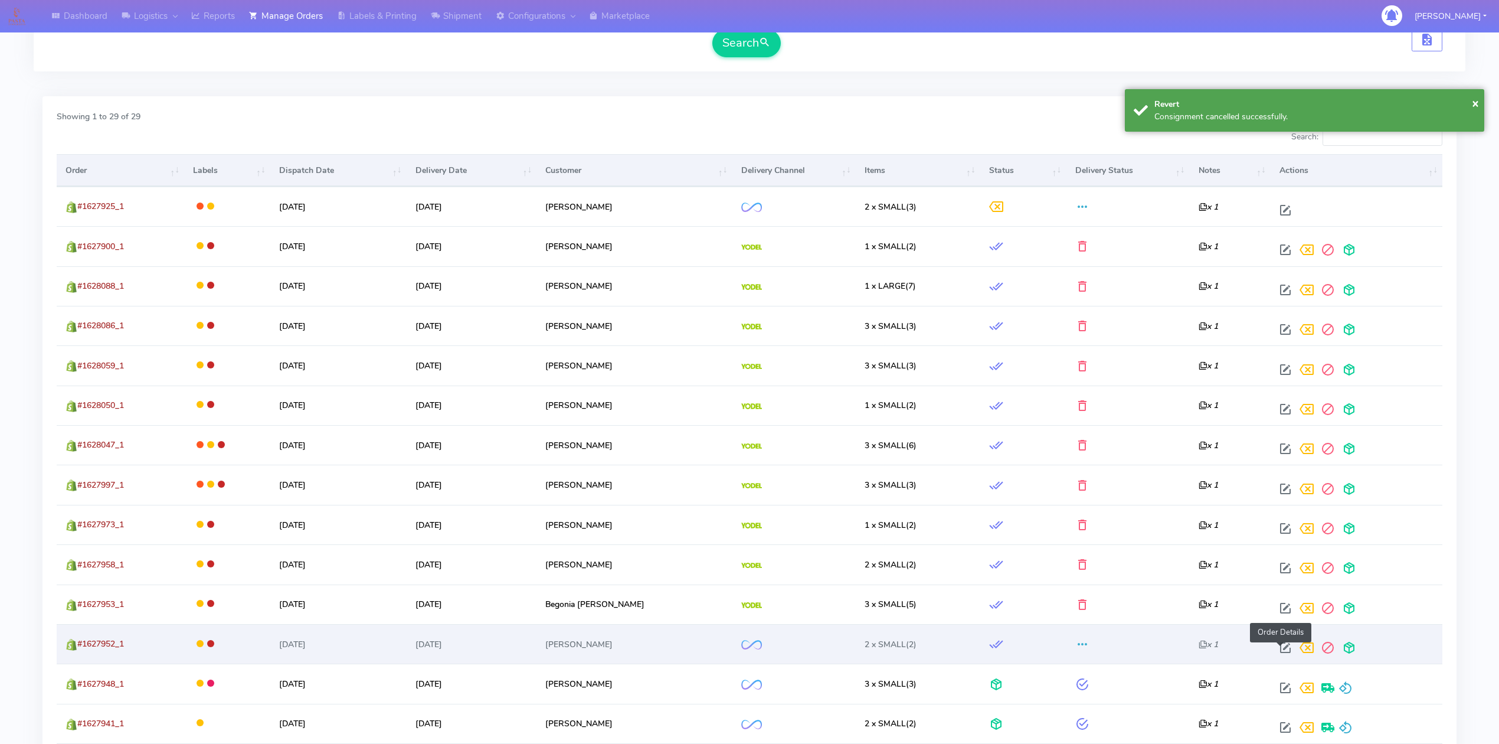
click at [1275, 654] on span at bounding box center [1285, 649] width 21 height 11
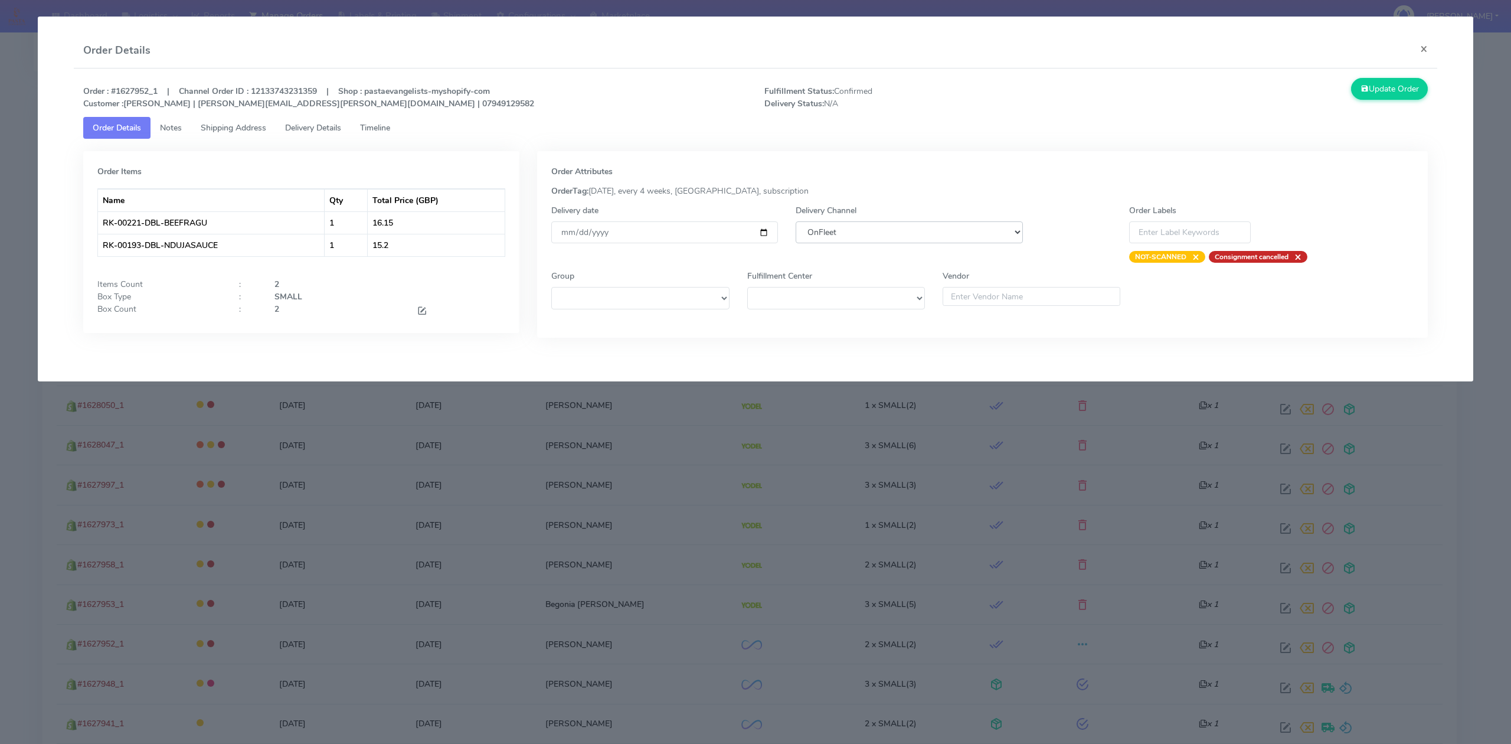
click at [905, 228] on select "DHL OnFleet Royal Mail DPD Yodel MaxOptra Amazon Collection" at bounding box center [908, 232] width 227 height 22
select select "5"
click at [795, 221] on select "DHL OnFleet Royal Mail DPD Yodel MaxOptra Amazon Collection" at bounding box center [908, 232] width 227 height 22
click at [1403, 87] on button "Update Order" at bounding box center [1389, 89] width 77 height 22
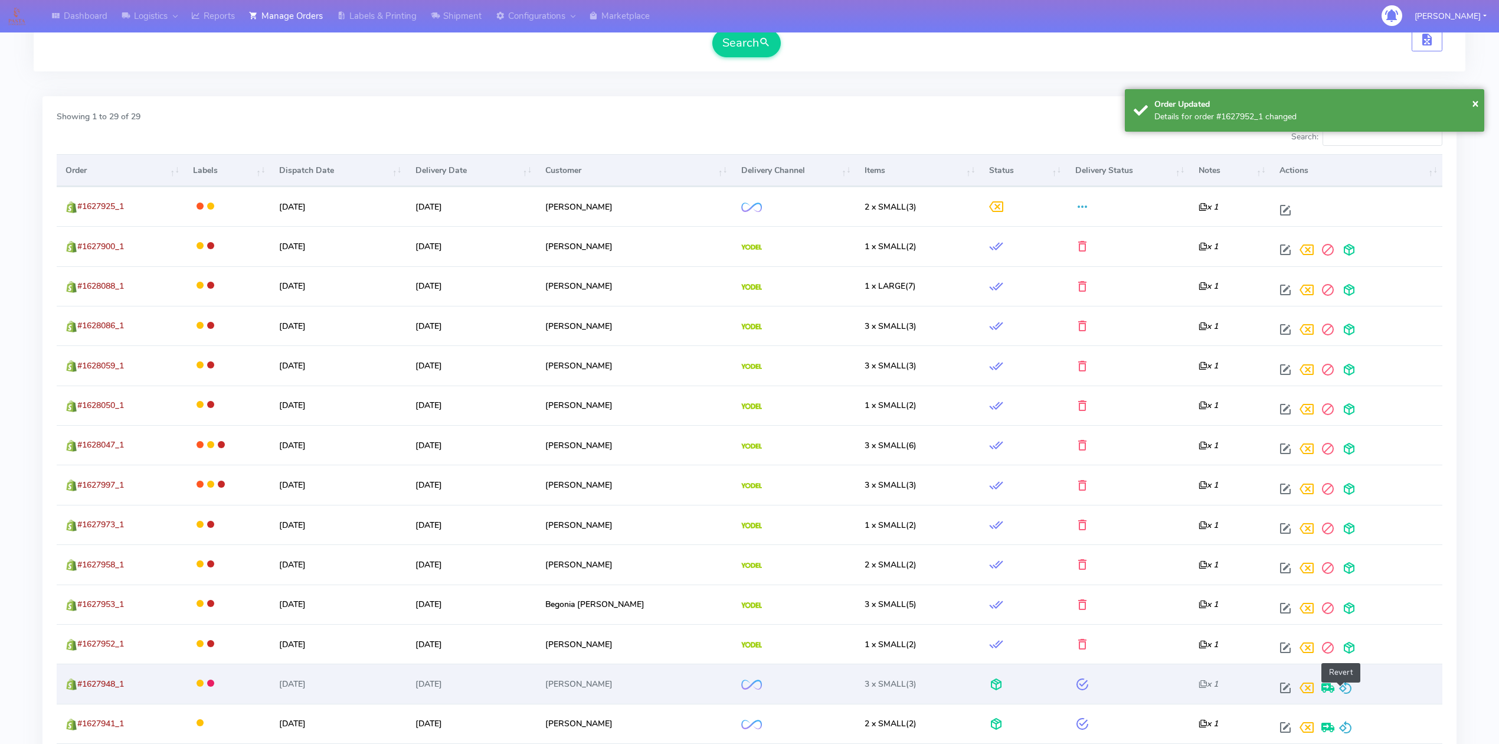
click at [1344, 686] on span at bounding box center [1345, 690] width 14 height 11
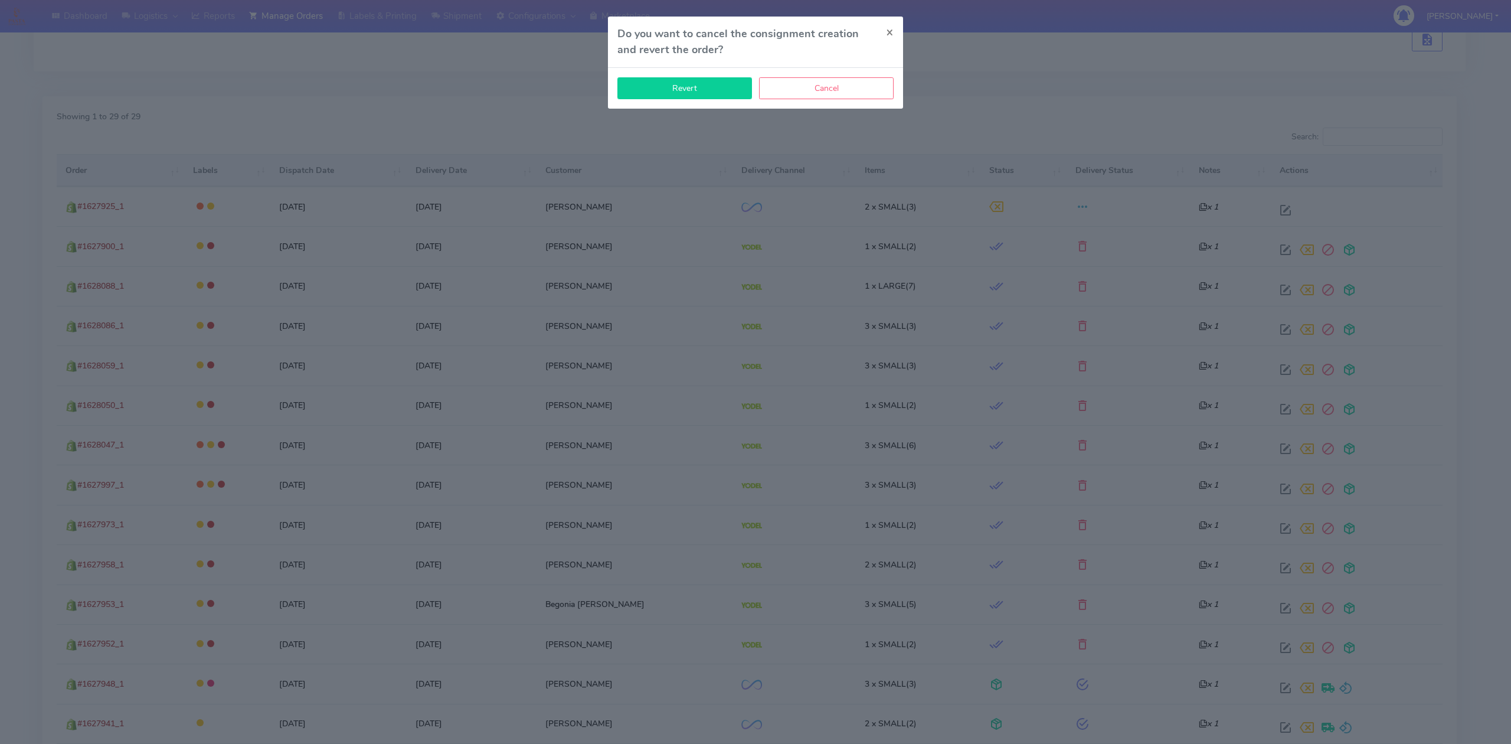
click at [679, 81] on button "Revert" at bounding box center [684, 88] width 135 height 22
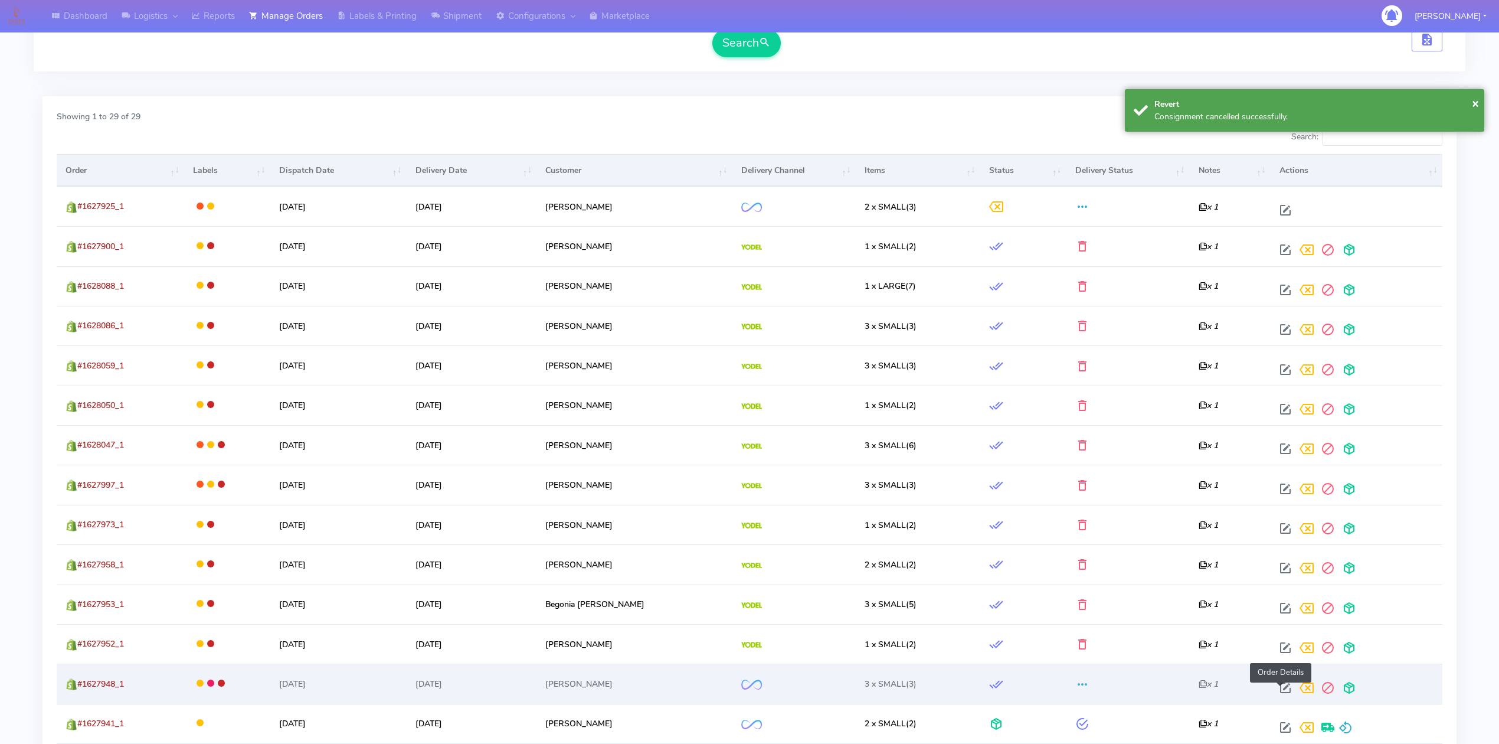
click at [1278, 689] on span at bounding box center [1285, 690] width 21 height 11
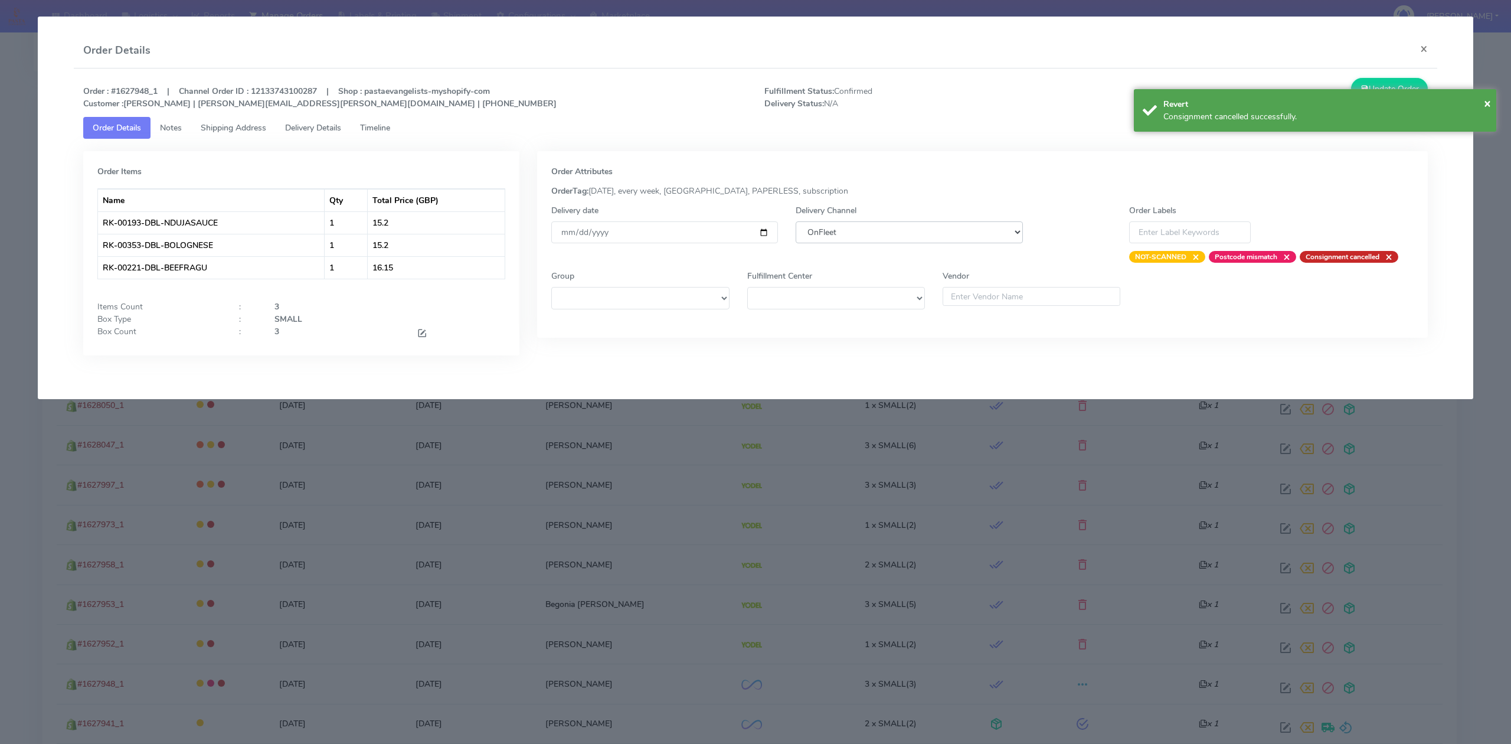
click at [893, 230] on select "DHL OnFleet Royal Mail DPD Yodel MaxOptra Amazon Collection" at bounding box center [908, 232] width 227 height 22
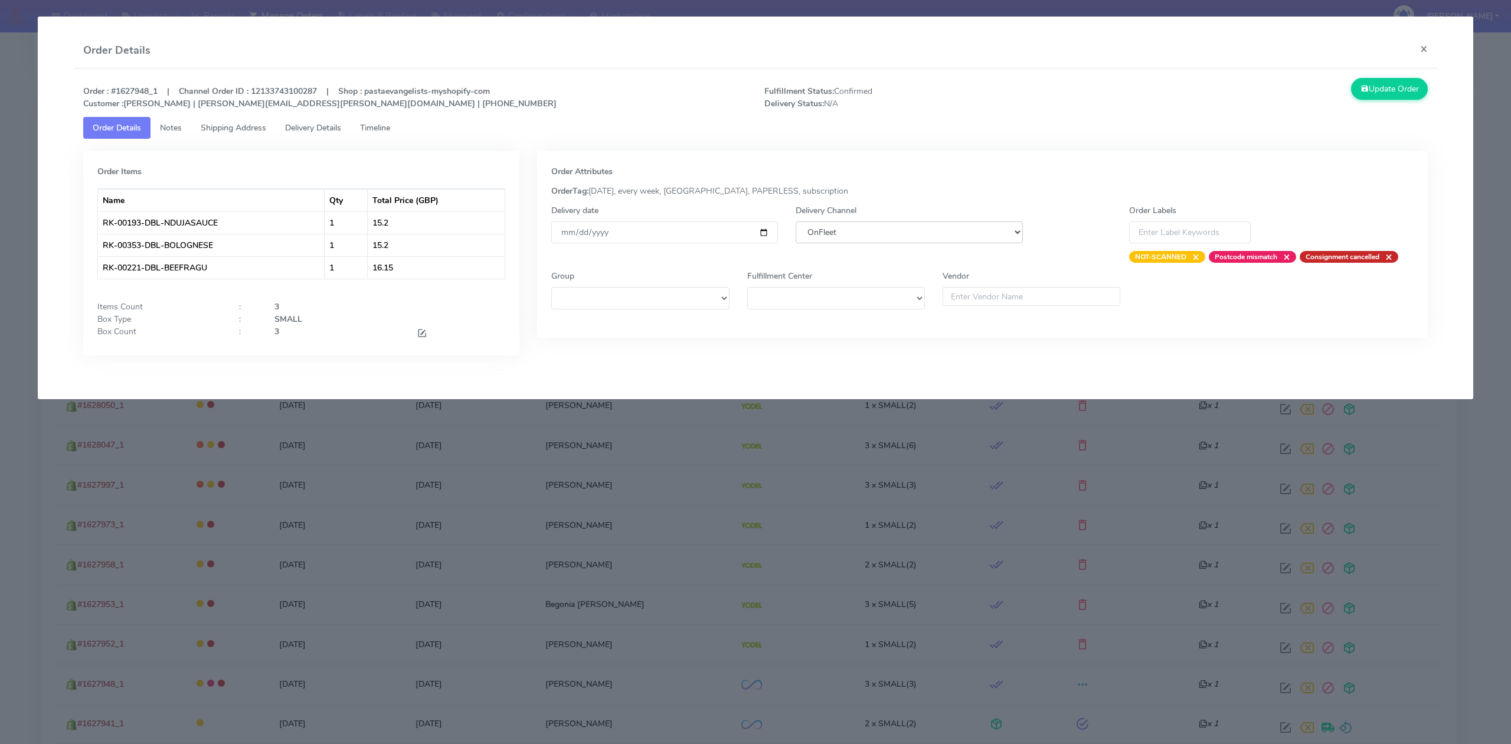
select select "5"
click at [795, 221] on select "DHL OnFleet Royal Mail DPD Yodel MaxOptra Amazon Collection" at bounding box center [908, 232] width 227 height 22
click at [1403, 90] on button "Update Order" at bounding box center [1389, 89] width 77 height 22
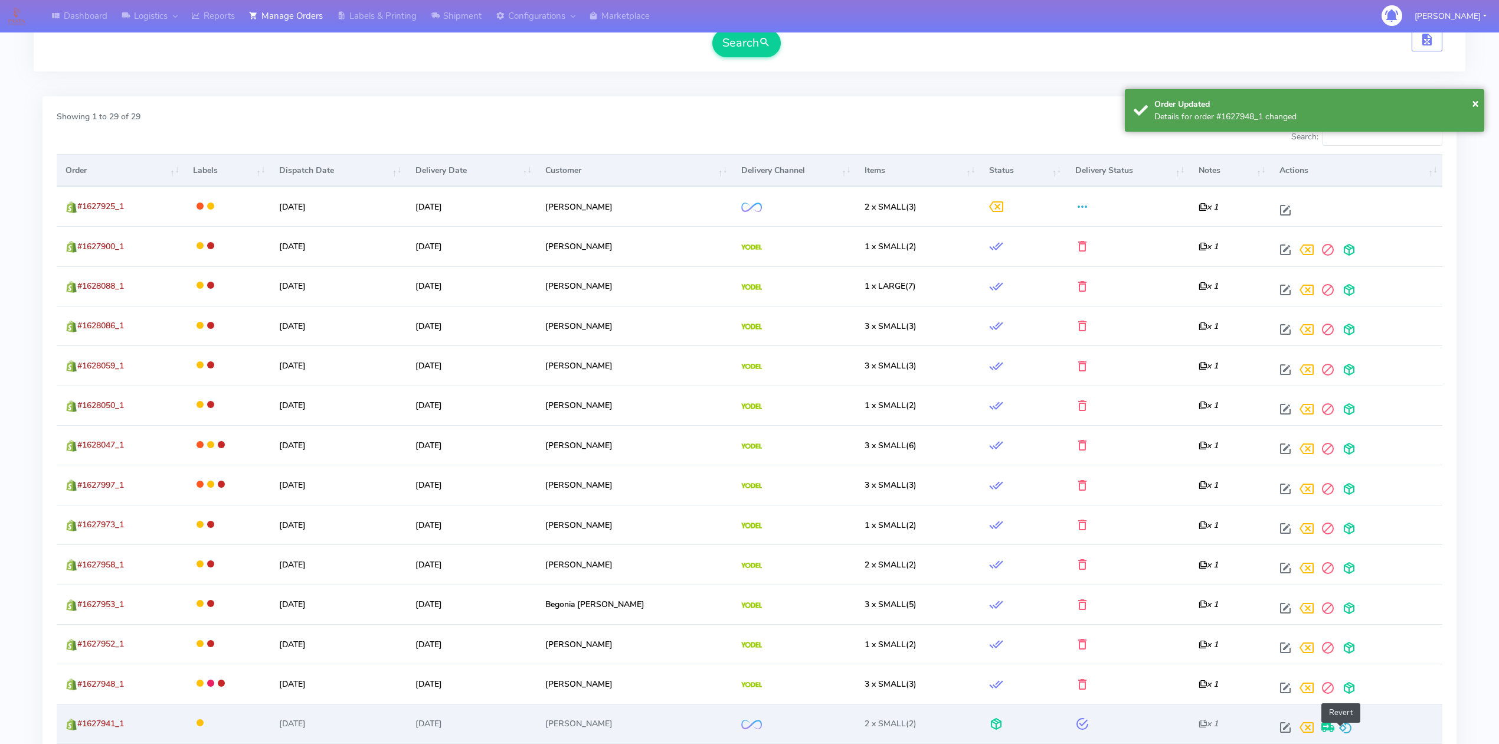
click at [1344, 735] on span at bounding box center [1345, 729] width 14 height 11
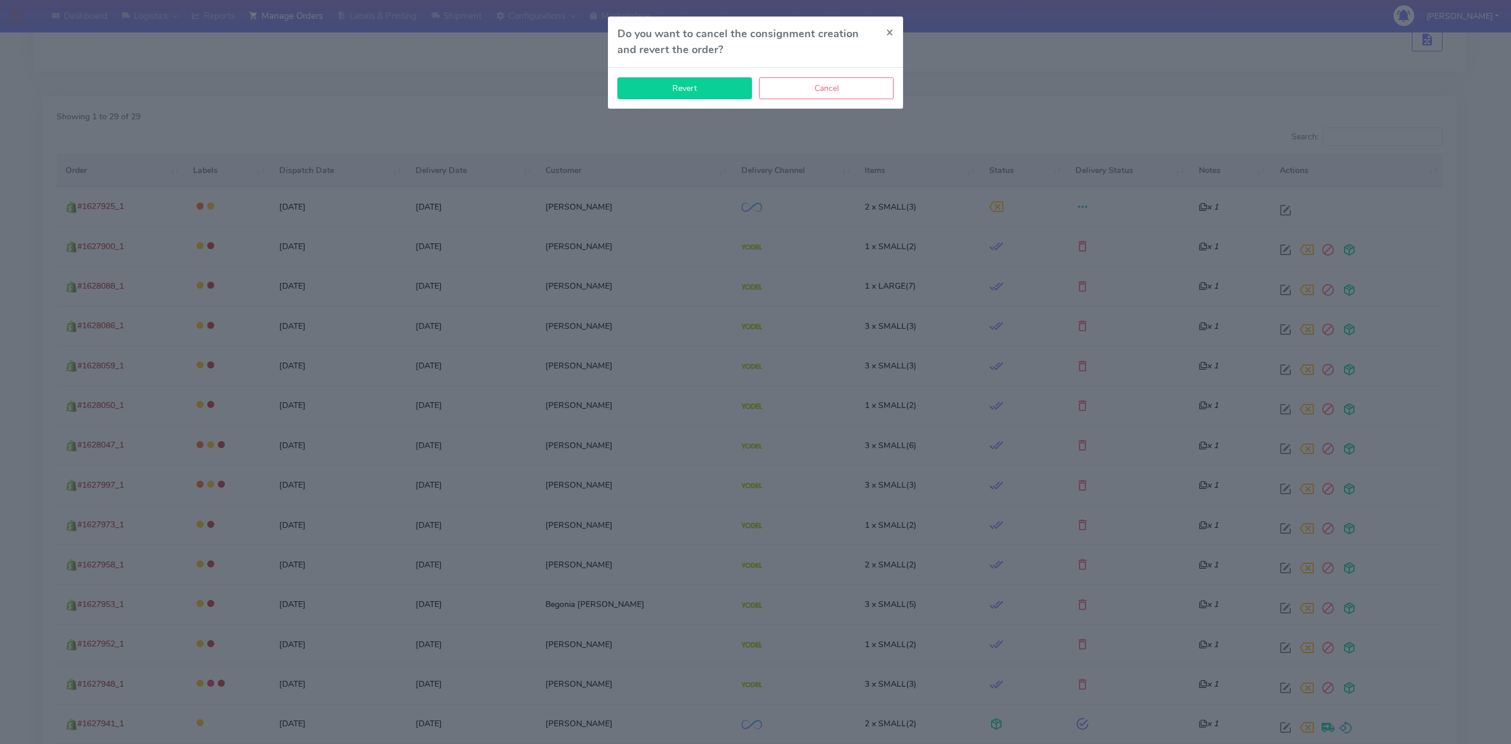
click at [688, 89] on button "Revert" at bounding box center [684, 88] width 135 height 22
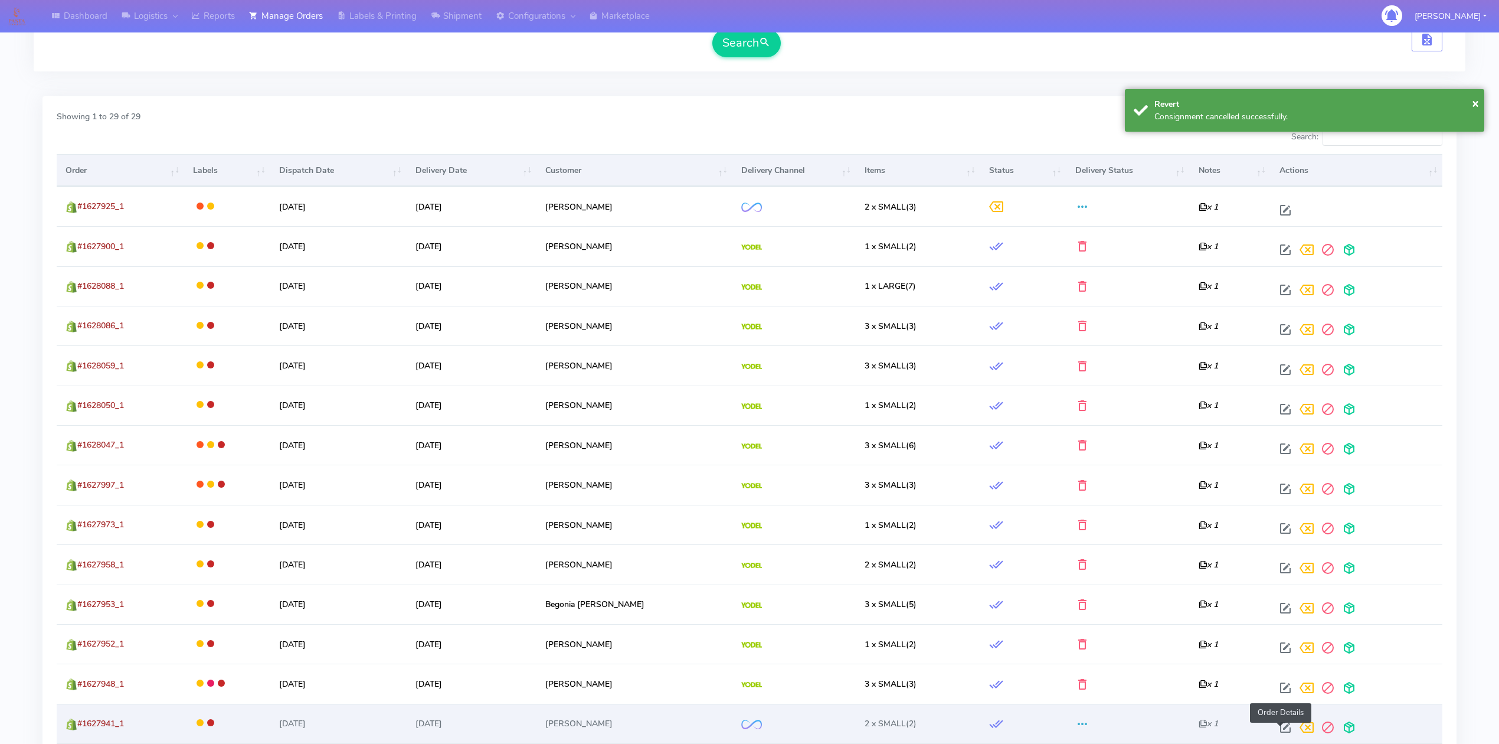
click at [1276, 728] on span at bounding box center [1285, 729] width 21 height 11
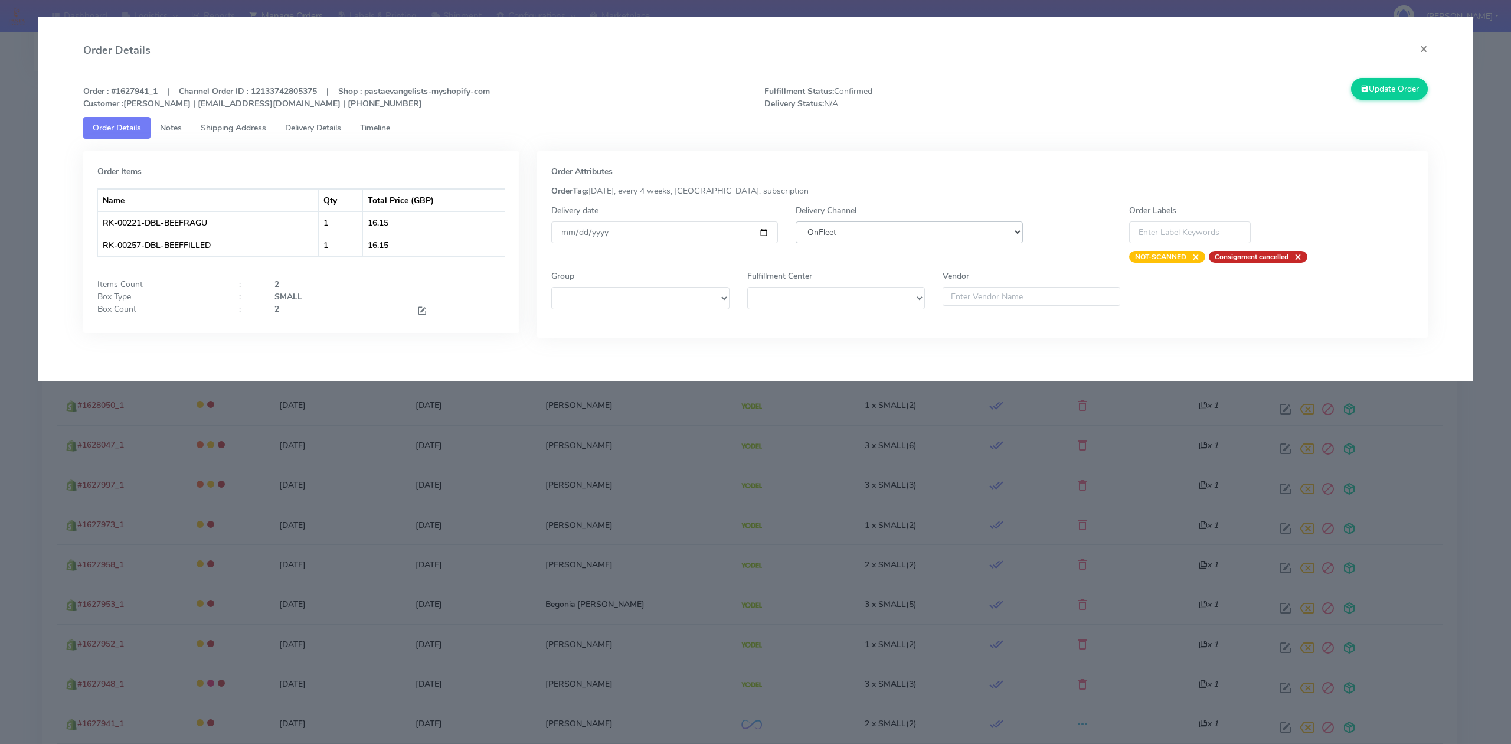
click at [850, 236] on select "DHL OnFleet Royal Mail DPD Yodel MaxOptra Amazon Collection" at bounding box center [908, 232] width 227 height 22
select select "5"
click at [795, 221] on select "DHL OnFleet Royal Mail DPD Yodel MaxOptra Amazon Collection" at bounding box center [908, 232] width 227 height 22
click at [1374, 90] on button "Update Order" at bounding box center [1389, 89] width 77 height 22
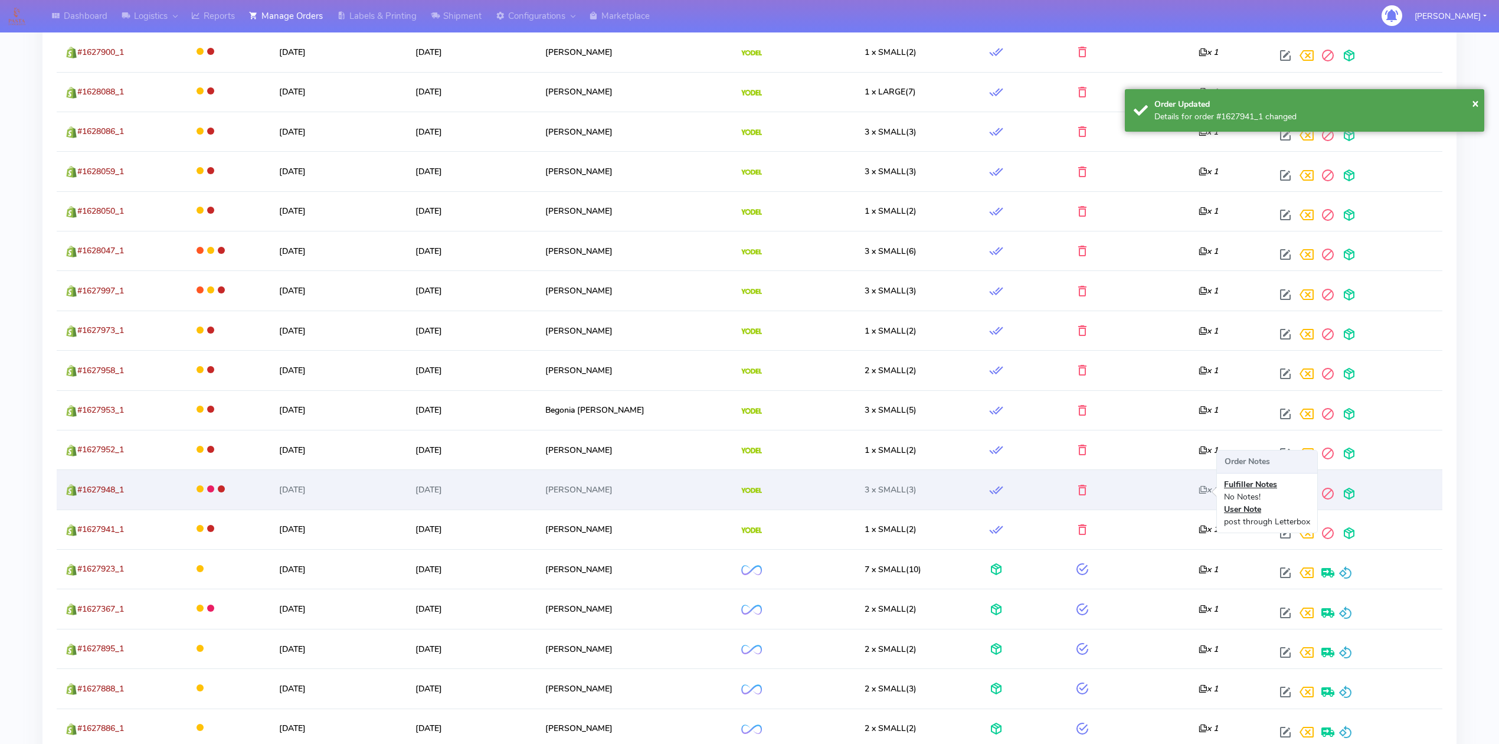
scroll to position [551, 0]
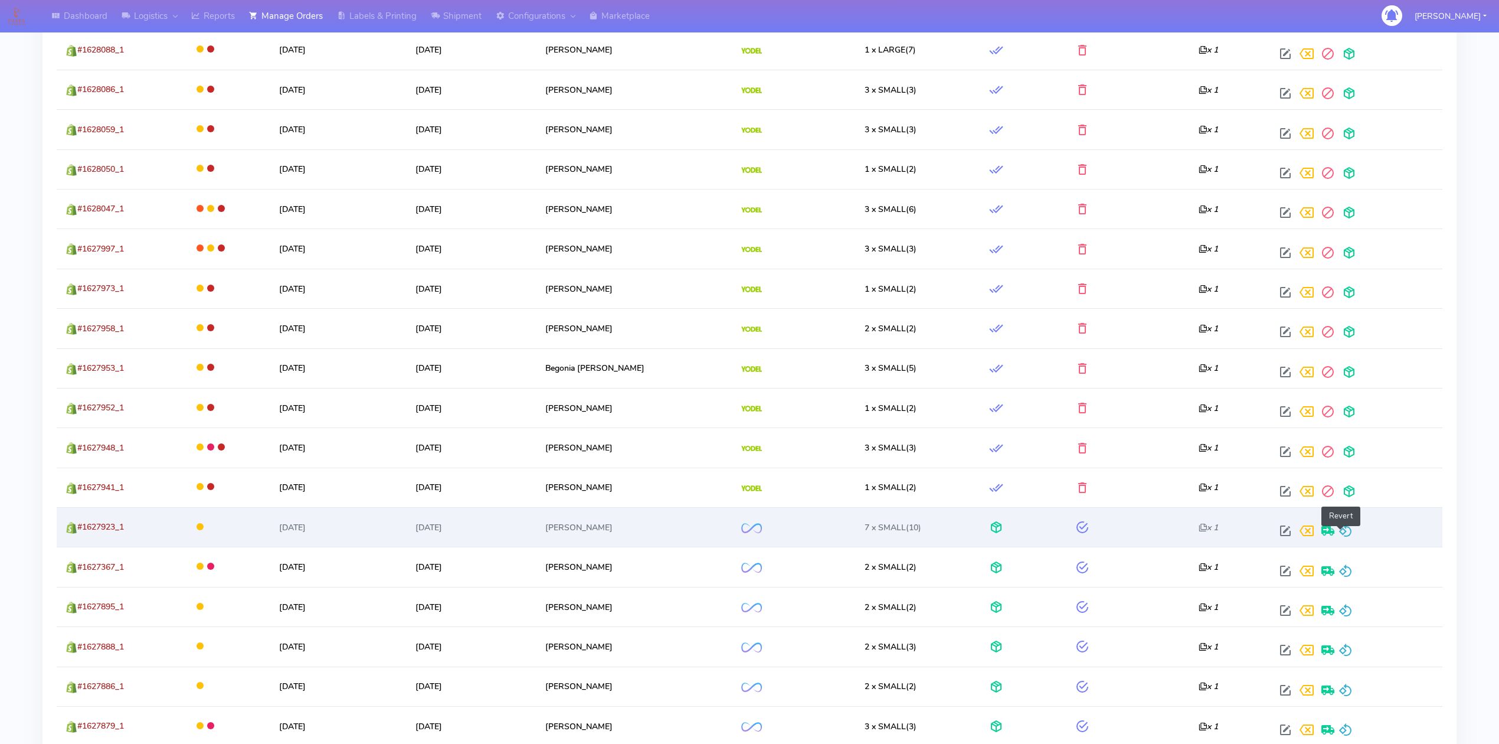
click at [1341, 536] on span at bounding box center [1345, 533] width 14 height 11
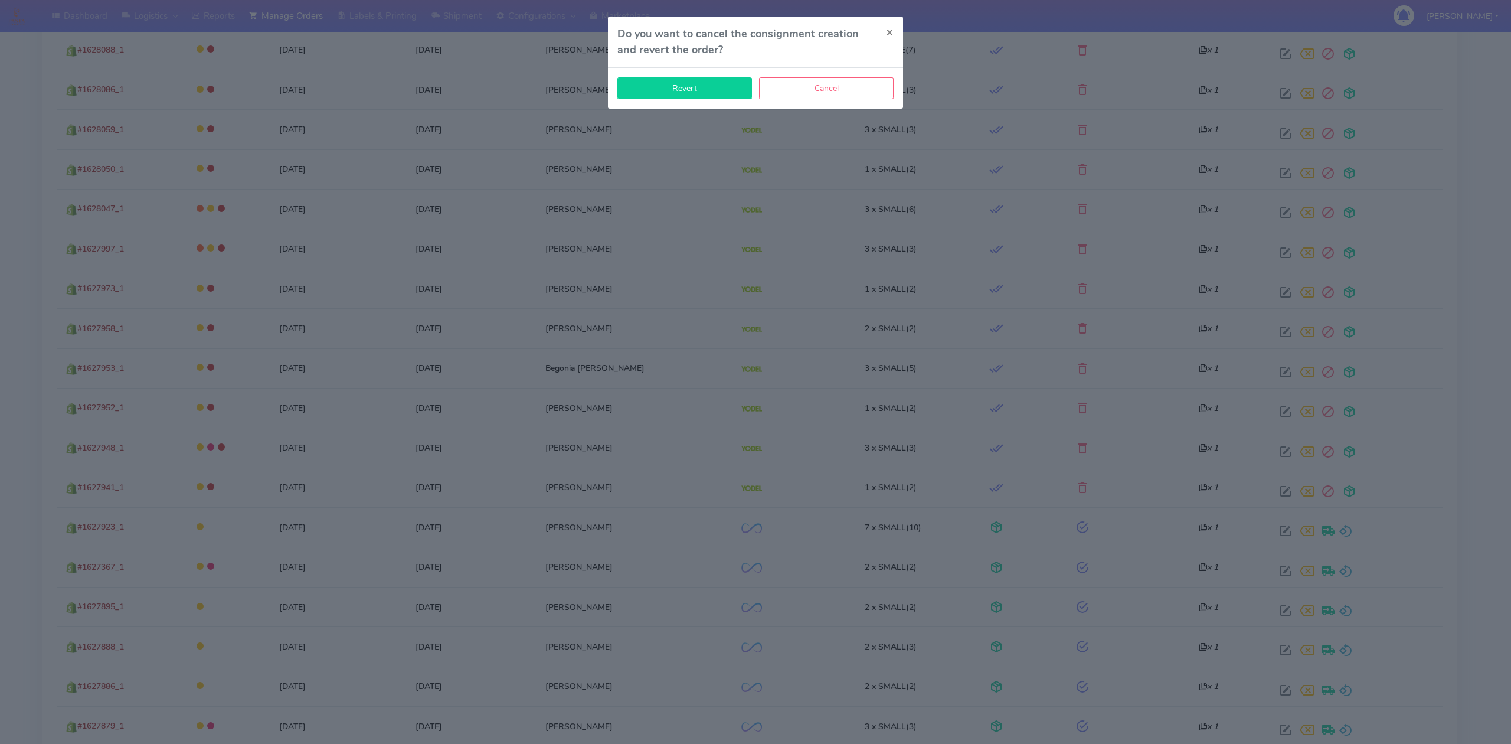
click at [647, 99] on button "Revert" at bounding box center [684, 88] width 135 height 22
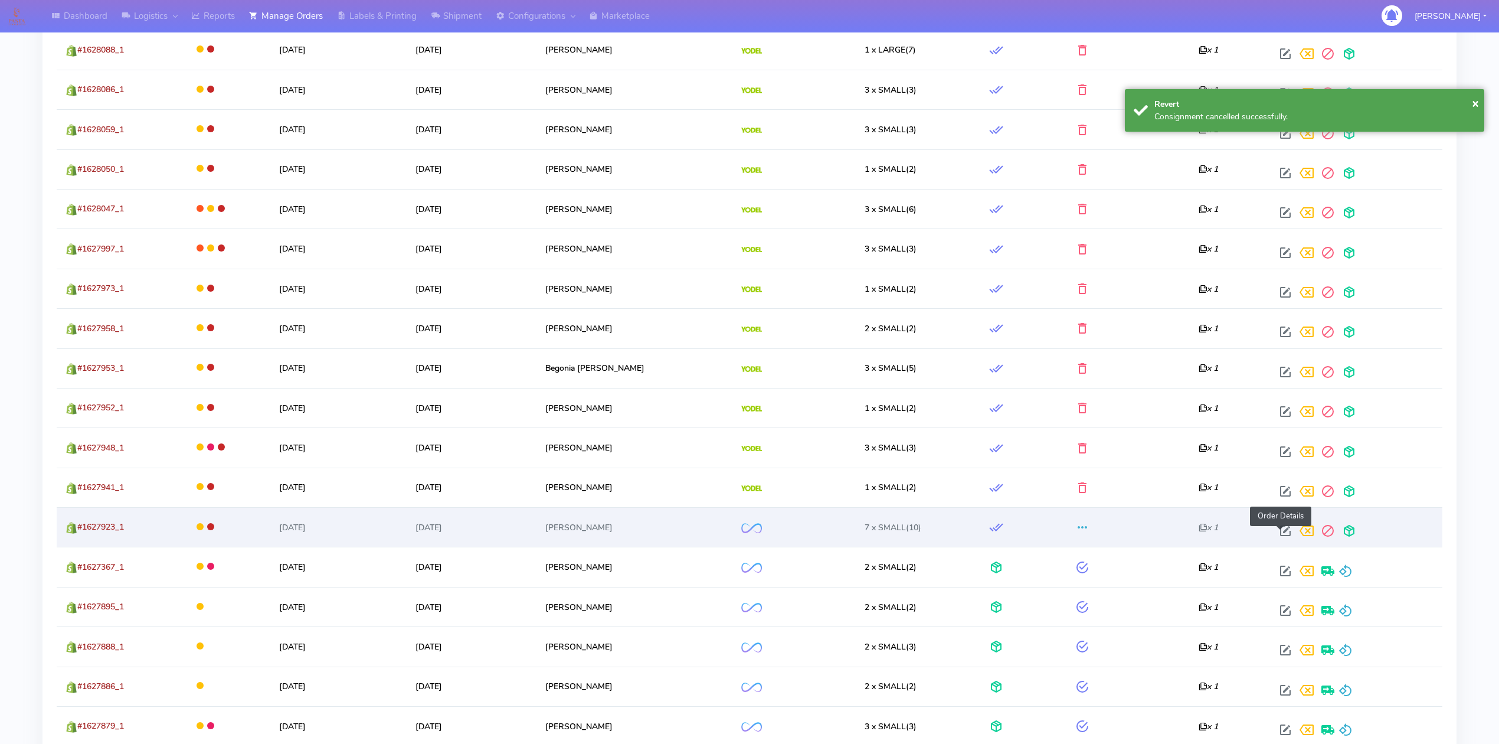
click at [1281, 535] on span at bounding box center [1285, 533] width 21 height 11
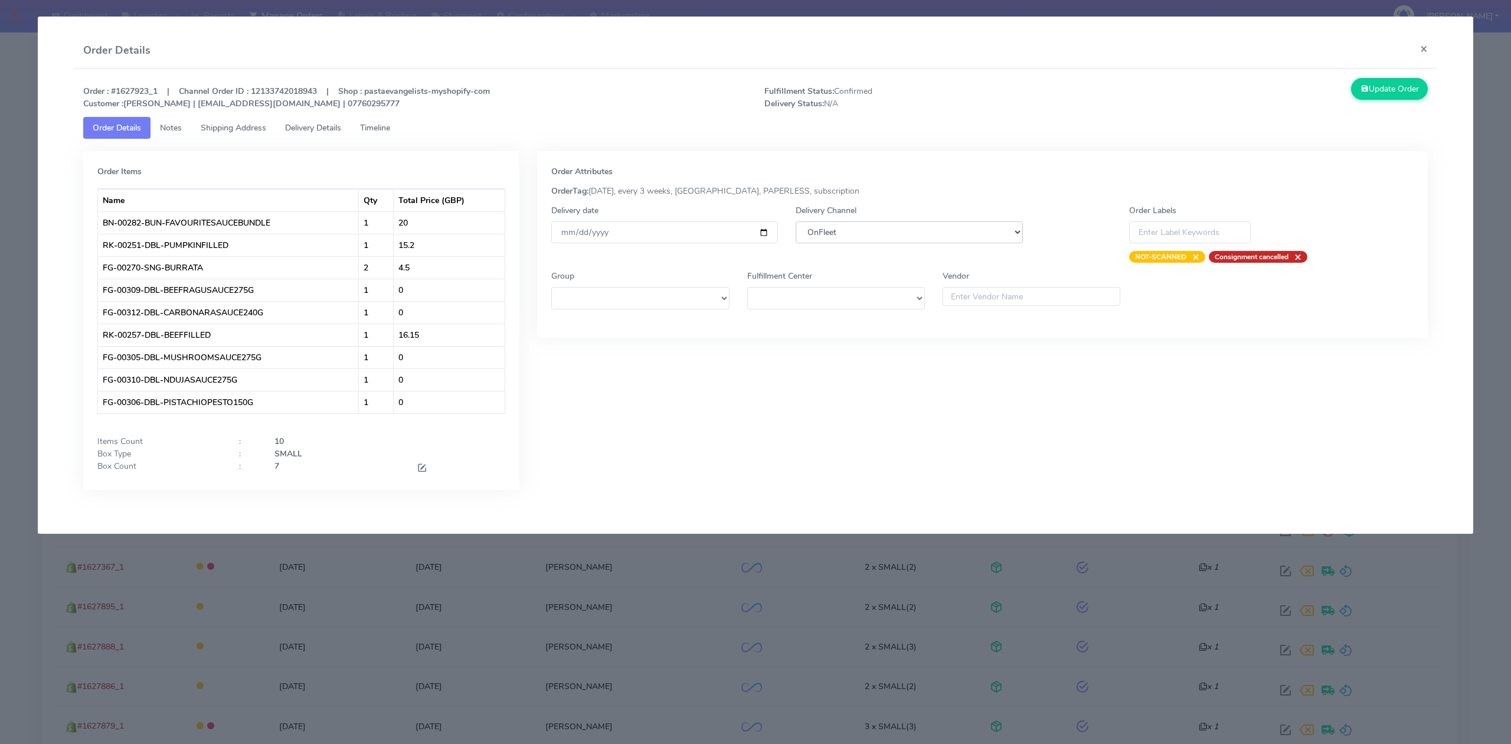
click at [931, 234] on select "DHL OnFleet Royal Mail DPD Yodel MaxOptra Amazon Collection" at bounding box center [908, 232] width 227 height 22
select select "5"
click at [795, 221] on select "DHL OnFleet Royal Mail DPD Yodel MaxOptra Amazon Collection" at bounding box center [908, 232] width 227 height 22
click at [1383, 98] on button "Update Order" at bounding box center [1389, 89] width 77 height 22
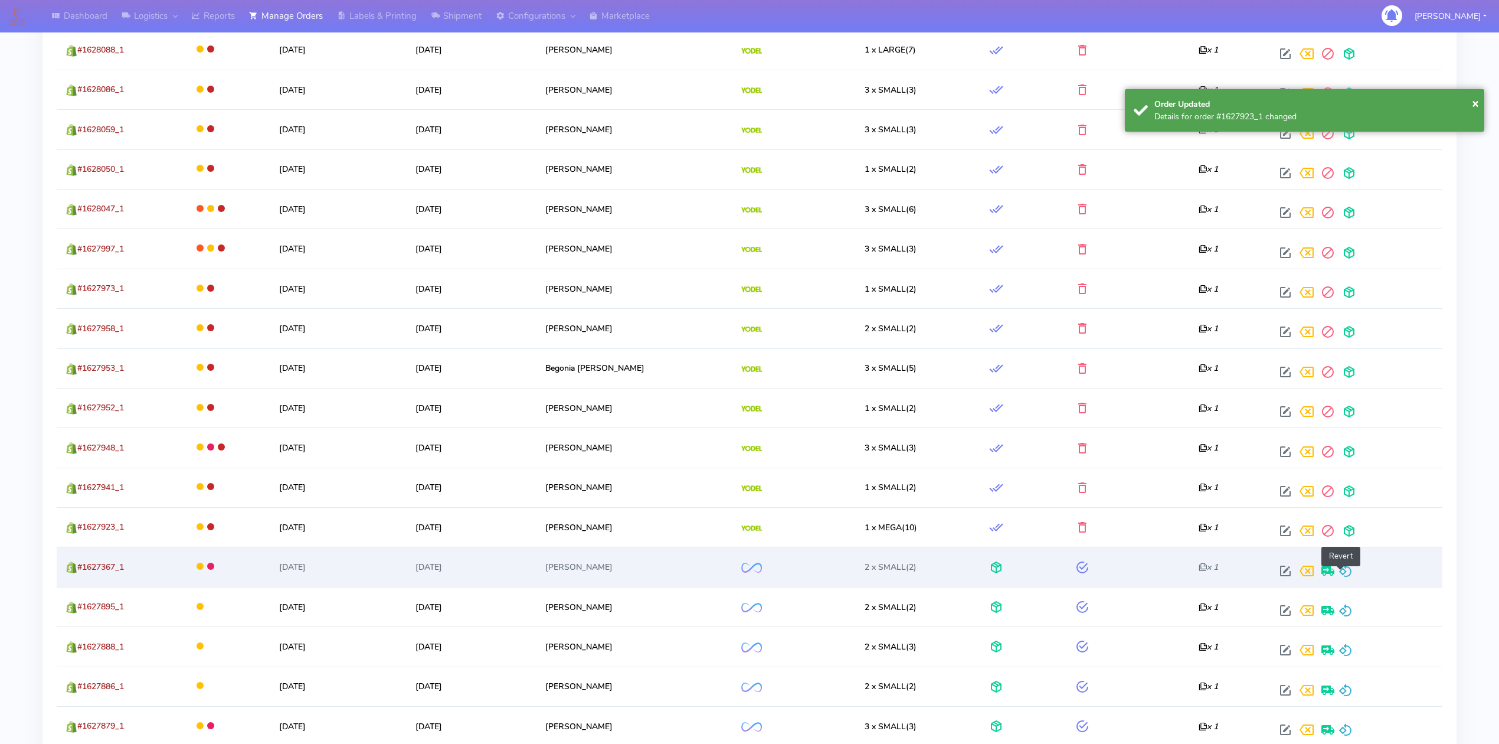
click at [1345, 572] on span at bounding box center [1345, 573] width 14 height 11
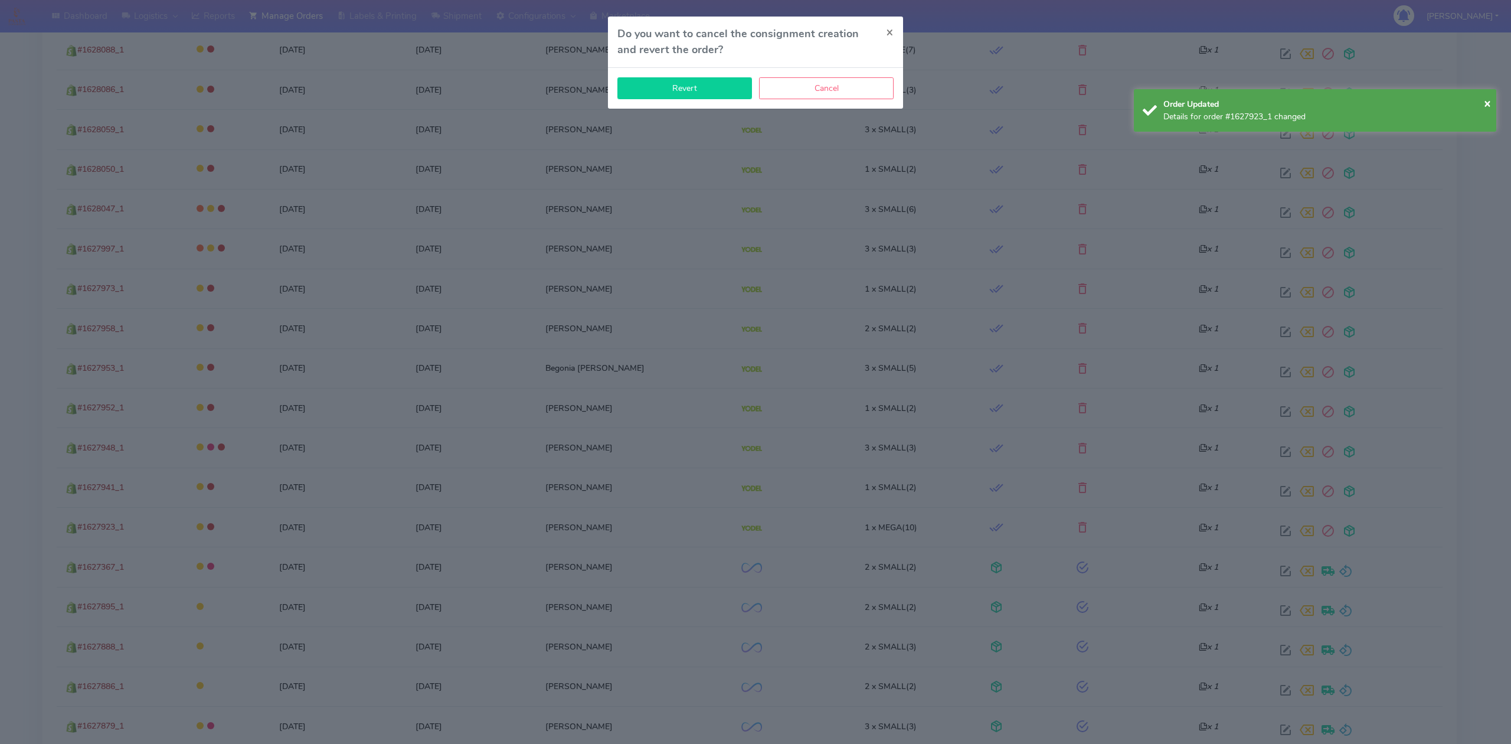
click at [709, 90] on button "Revert" at bounding box center [684, 88] width 135 height 22
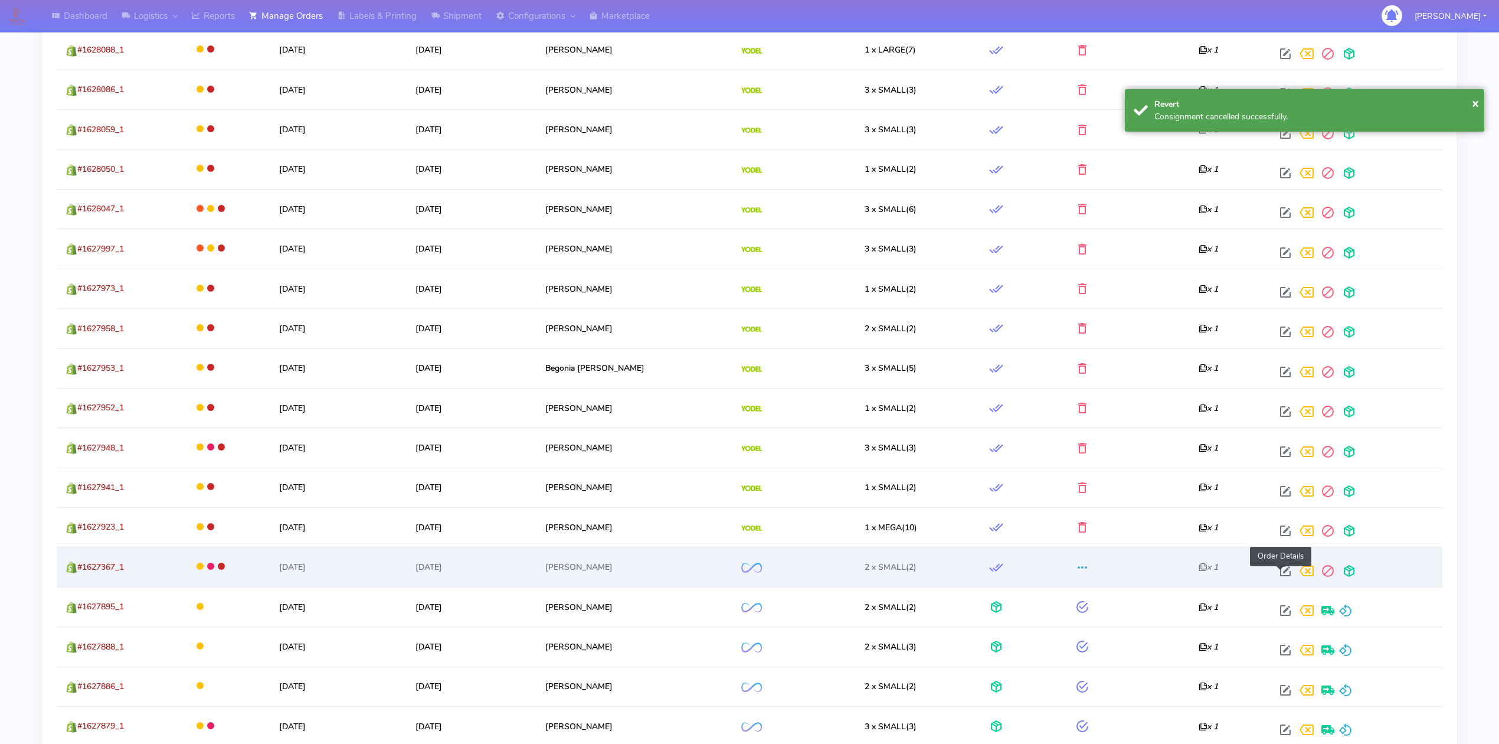
click at [1280, 577] on span at bounding box center [1285, 573] width 21 height 11
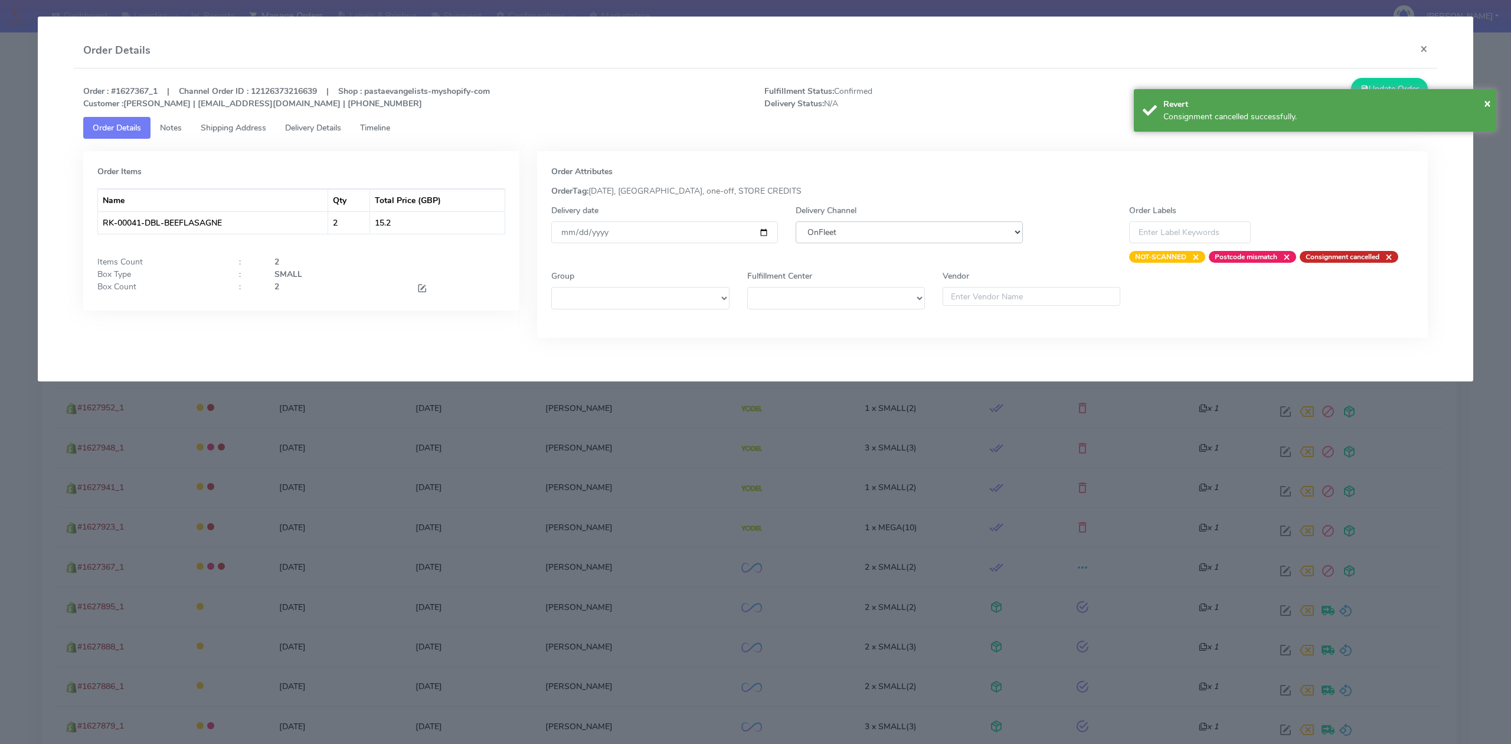
click at [923, 229] on select "DHL OnFleet Royal Mail DPD Yodel MaxOptra Amazon Collection" at bounding box center [908, 232] width 227 height 22
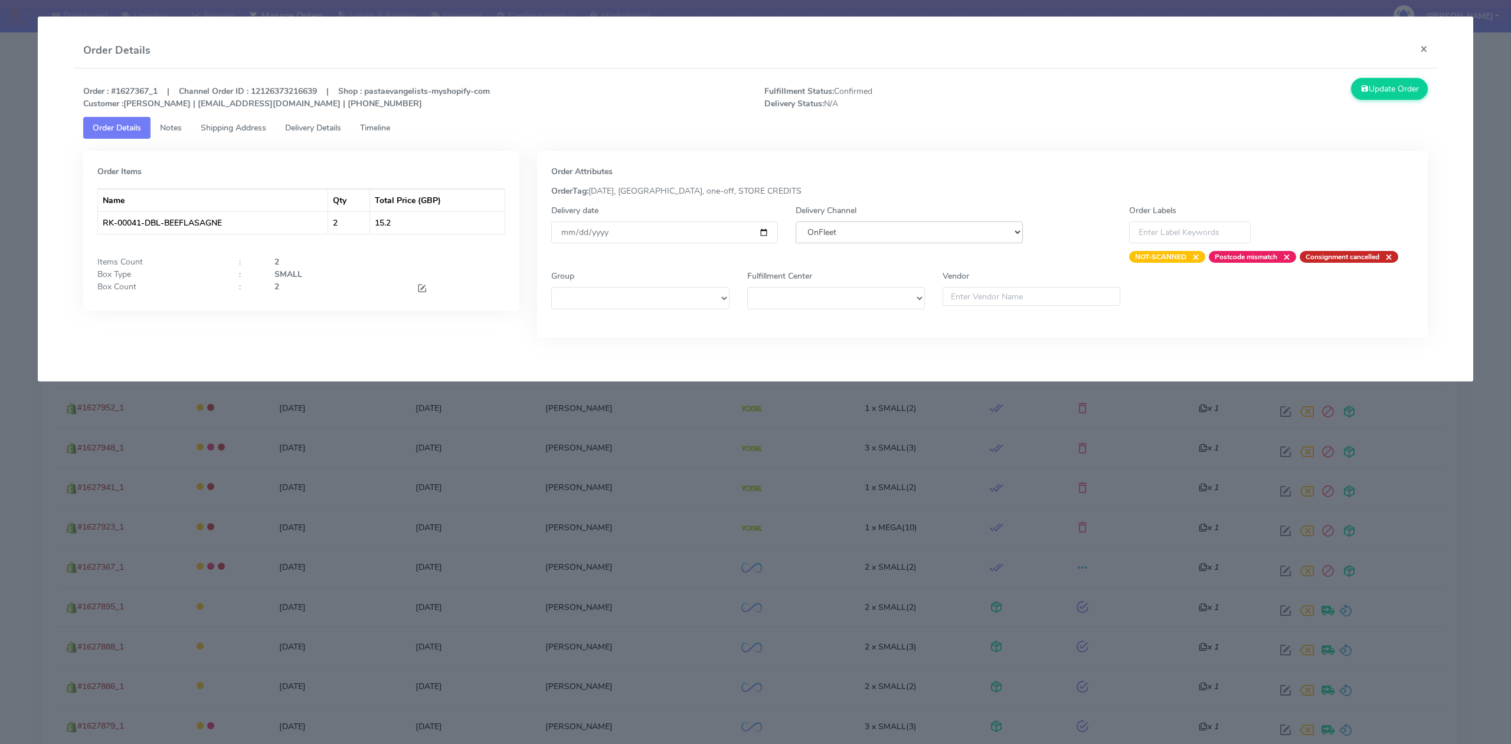
select select "5"
click at [795, 221] on select "DHL OnFleet Royal Mail DPD Yodel MaxOptra Amazon Collection" at bounding box center [908, 232] width 227 height 22
click at [1397, 90] on button "Update Order" at bounding box center [1389, 89] width 77 height 22
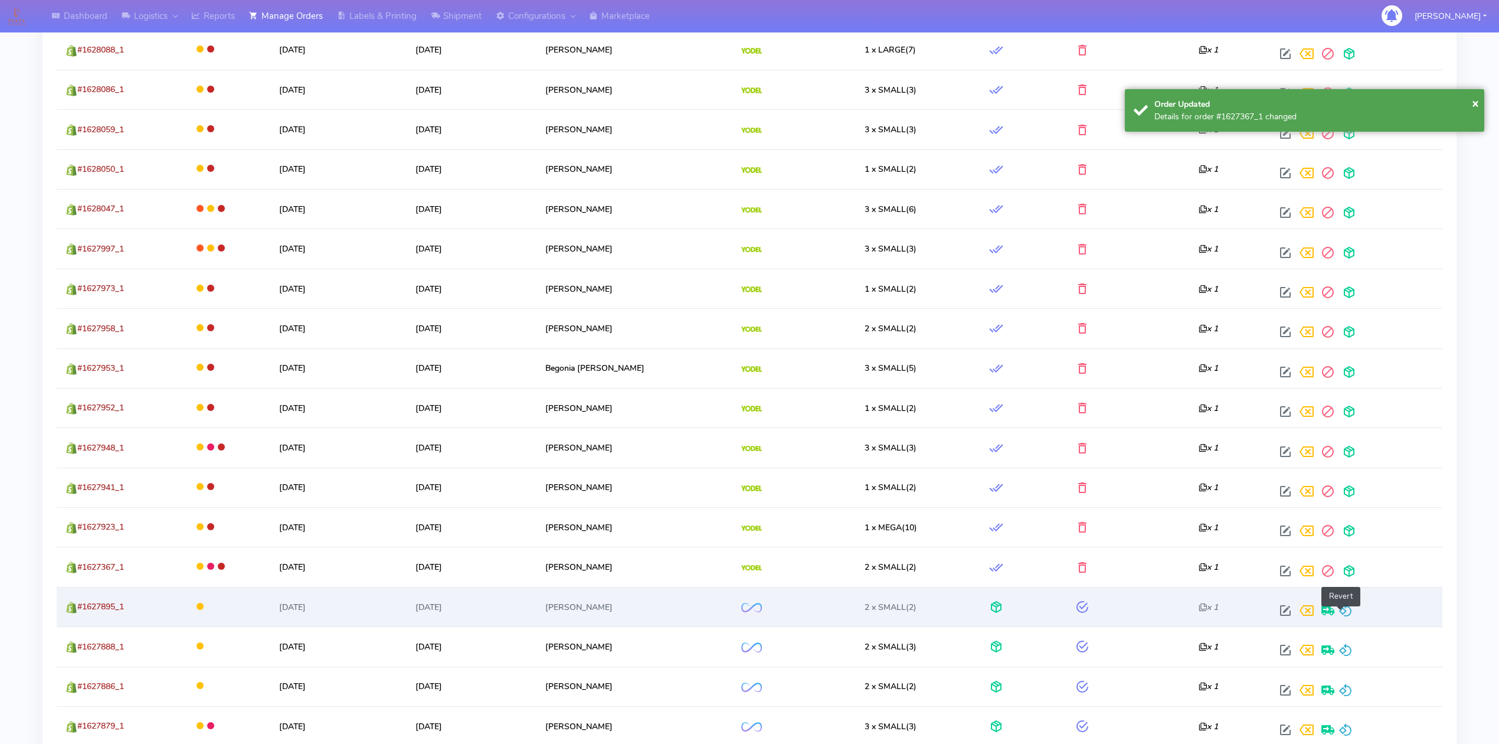
click at [1341, 618] on span at bounding box center [1345, 612] width 14 height 11
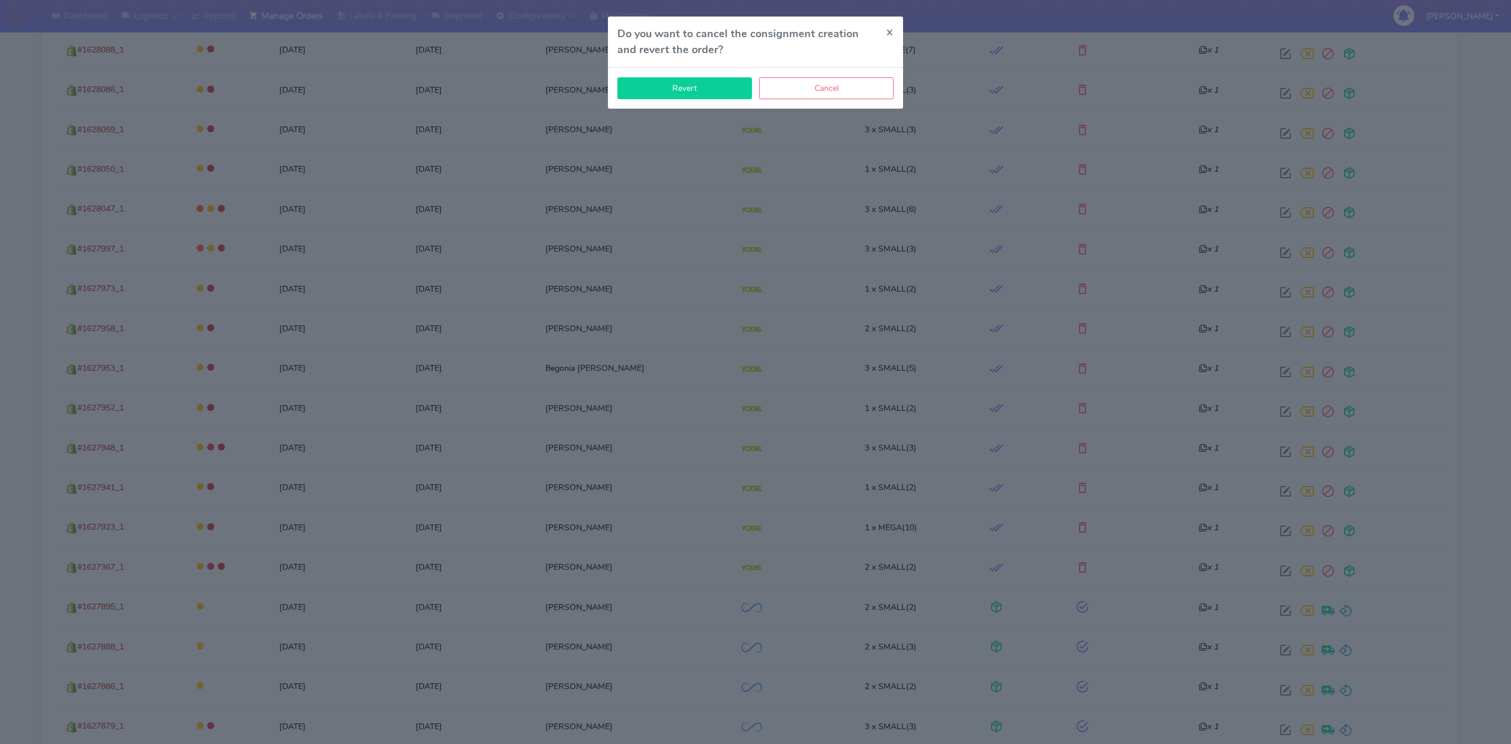
click at [722, 97] on button "Revert" at bounding box center [684, 88] width 135 height 22
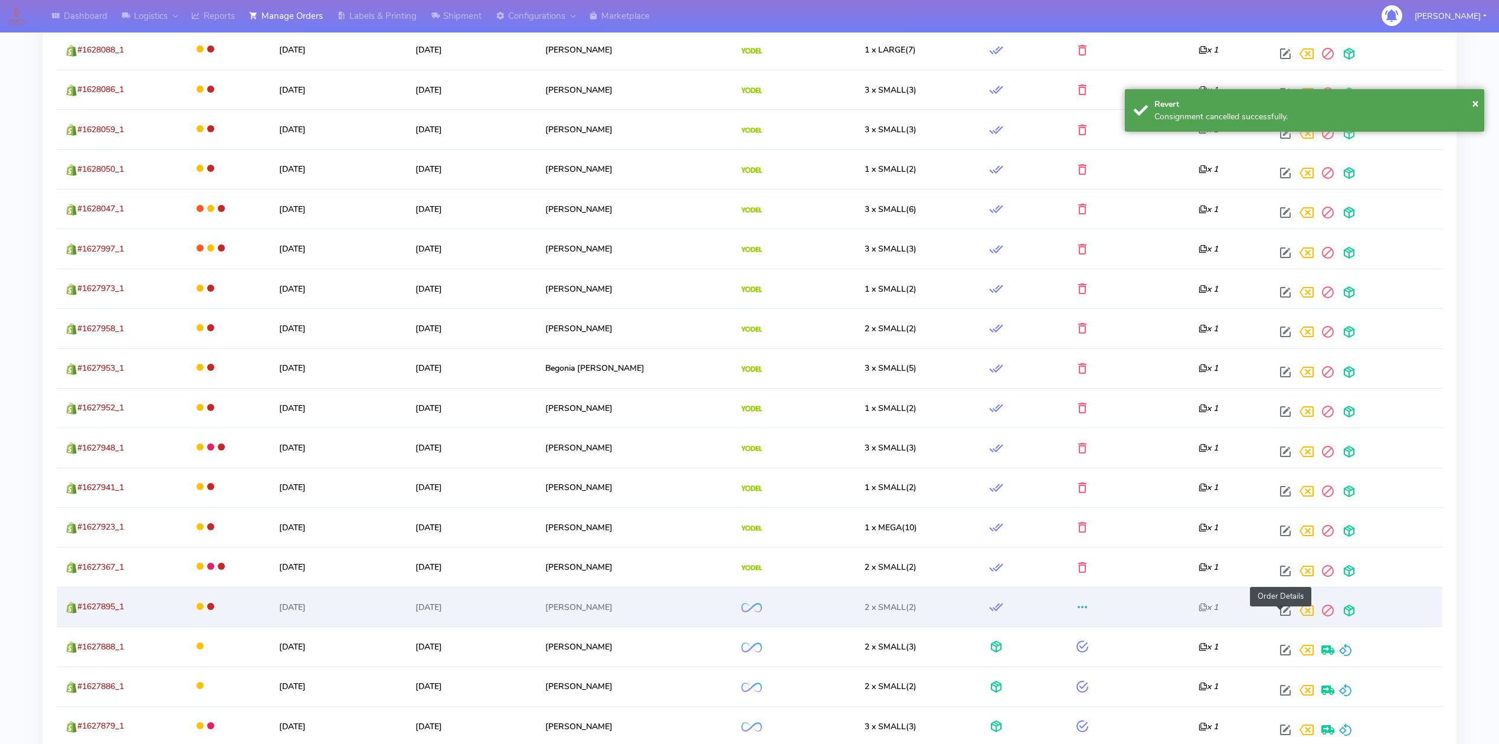
click at [1279, 614] on span at bounding box center [1285, 612] width 21 height 11
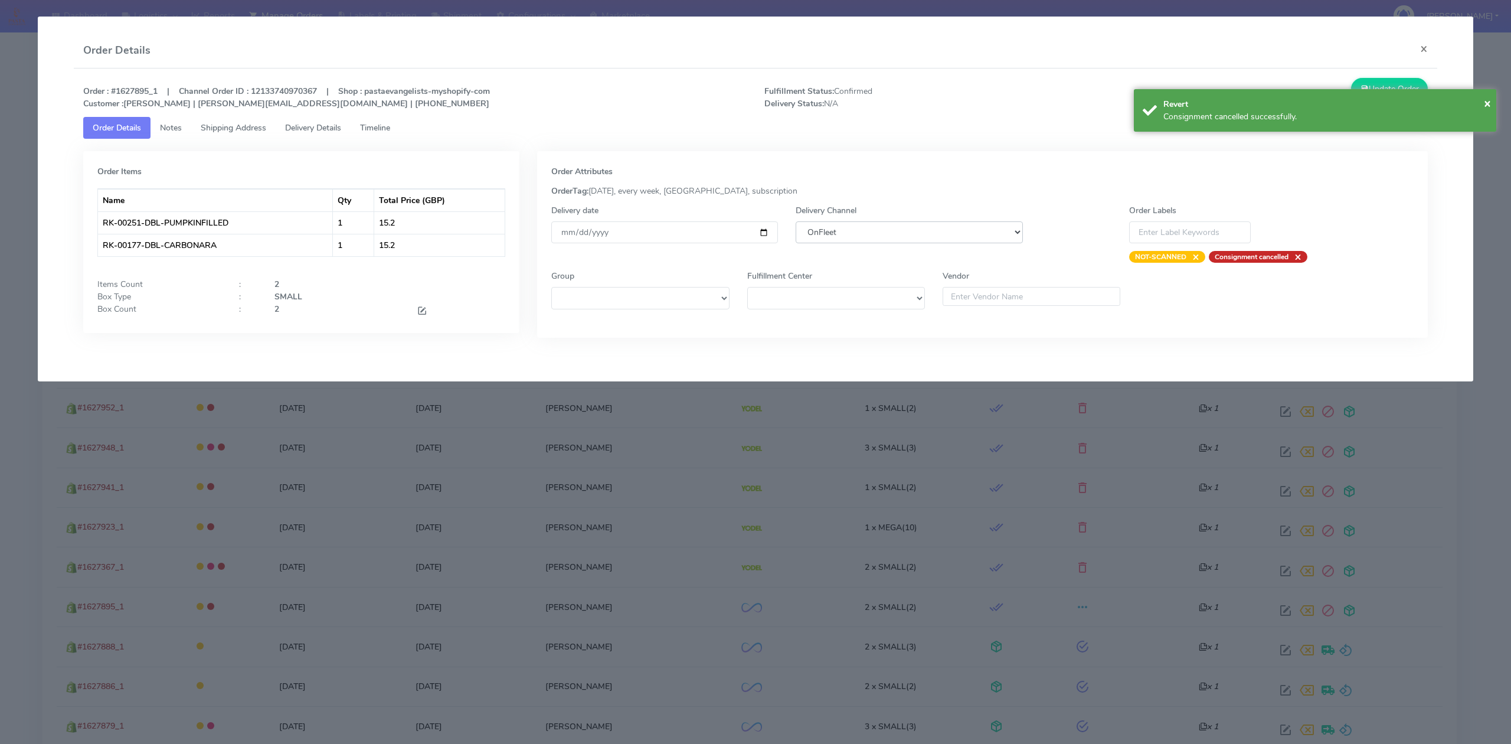
click at [921, 232] on select "DHL OnFleet Royal Mail DPD Yodel MaxOptra Amazon Collection" at bounding box center [908, 232] width 227 height 22
select select "5"
click at [795, 221] on select "DHL OnFleet Royal Mail DPD Yodel MaxOptra Amazon Collection" at bounding box center [908, 232] width 227 height 22
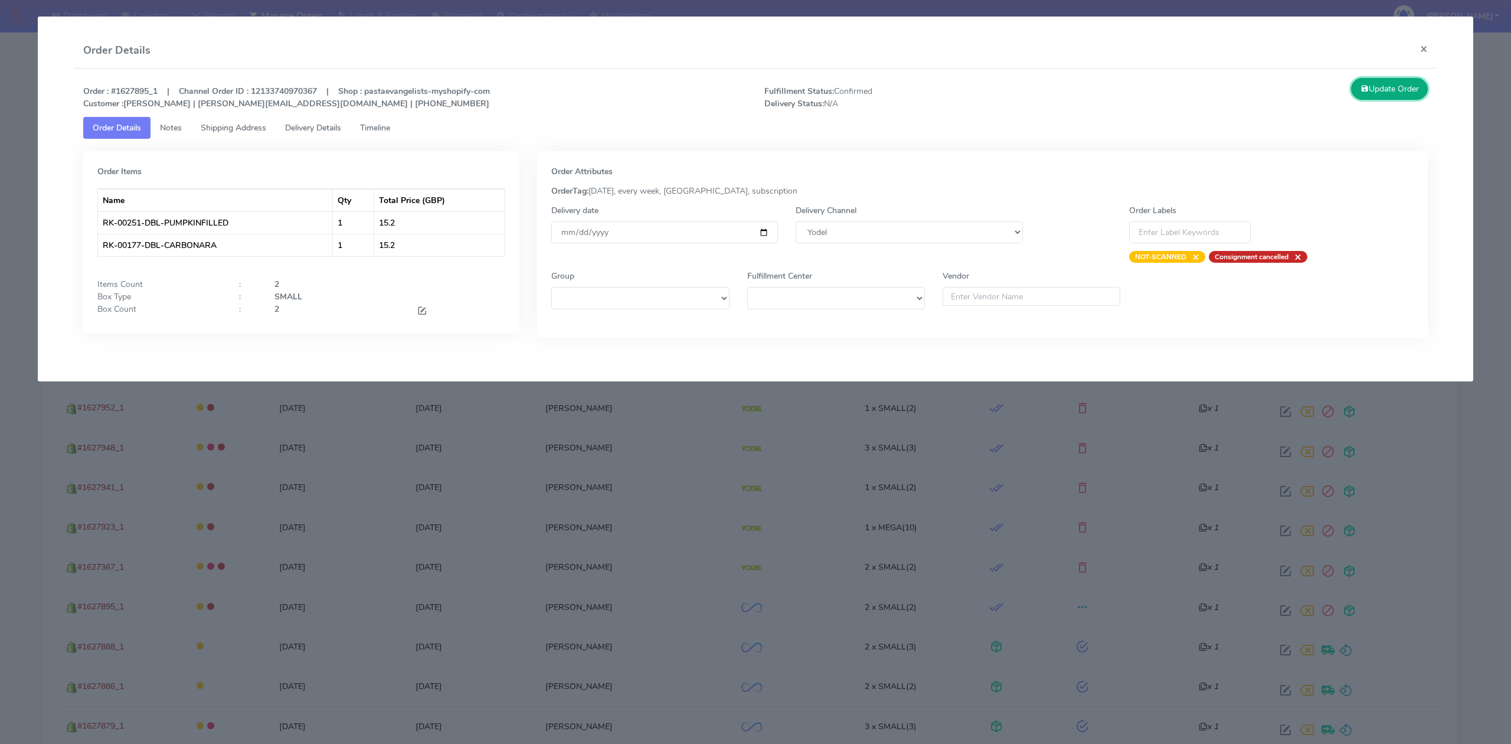
click at [1373, 93] on button "Update Order" at bounding box center [1389, 89] width 77 height 22
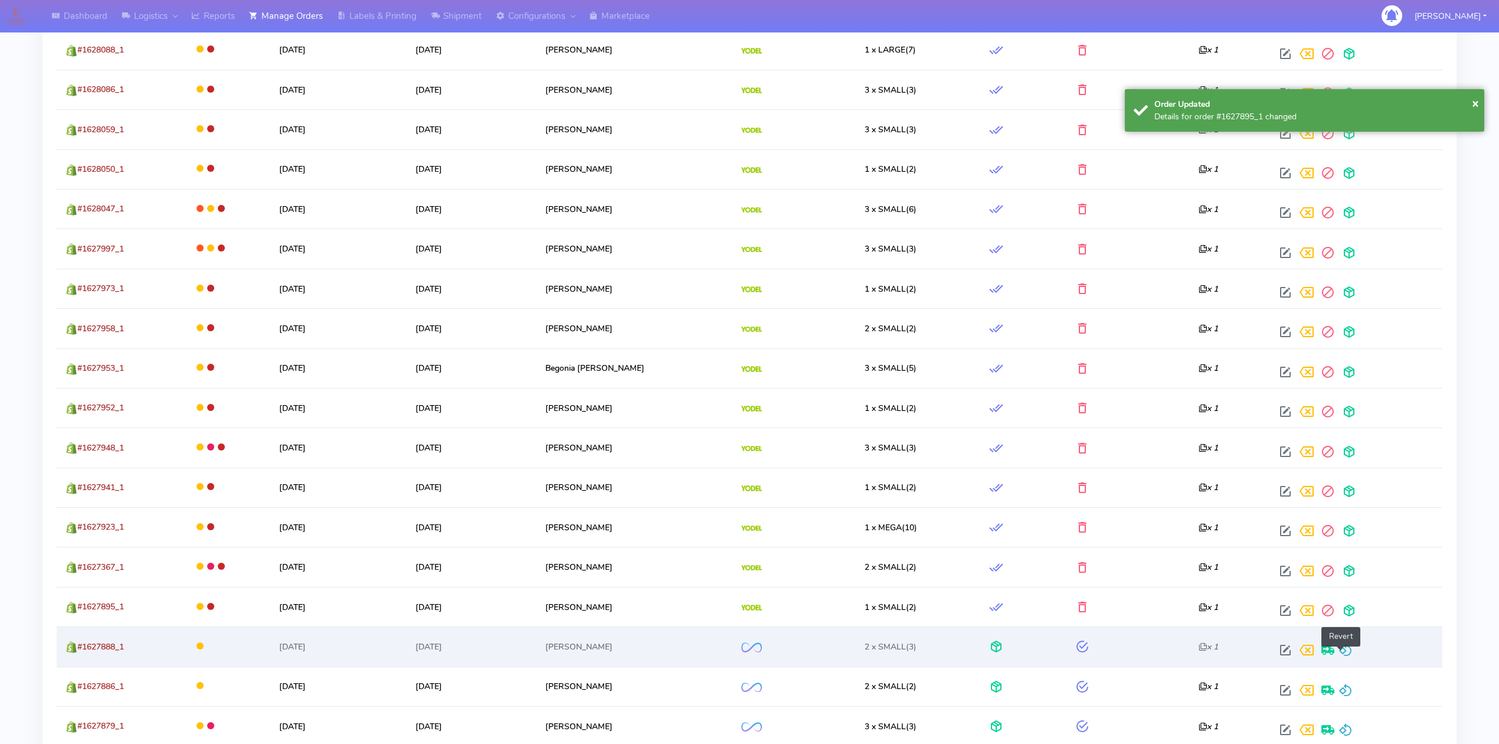
click at [1340, 647] on span at bounding box center [1345, 652] width 14 height 11
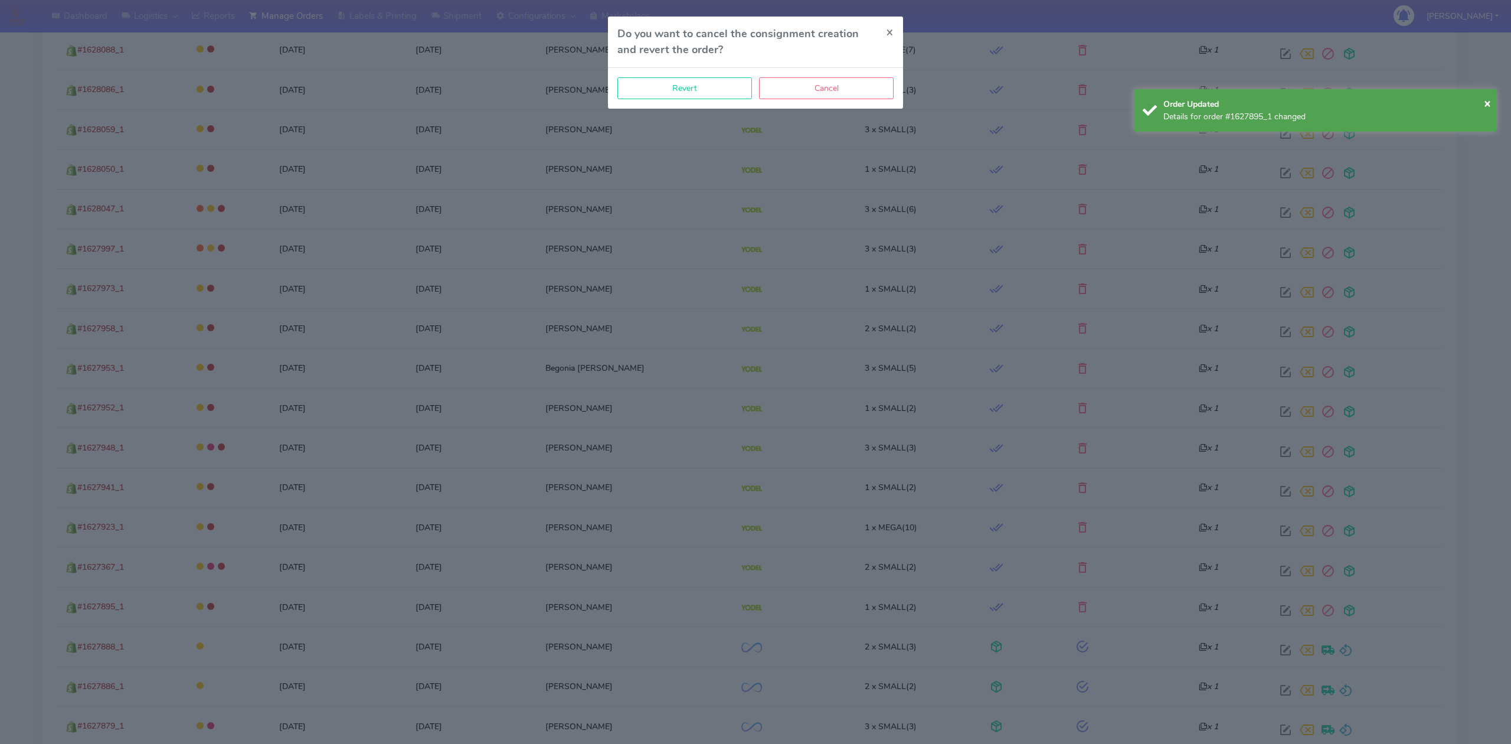
click at [719, 101] on div "Revert Cancel" at bounding box center [755, 88] width 295 height 41
click at [719, 99] on div "Revert Cancel" at bounding box center [755, 88] width 295 height 41
click at [710, 97] on button "Revert" at bounding box center [684, 88] width 135 height 22
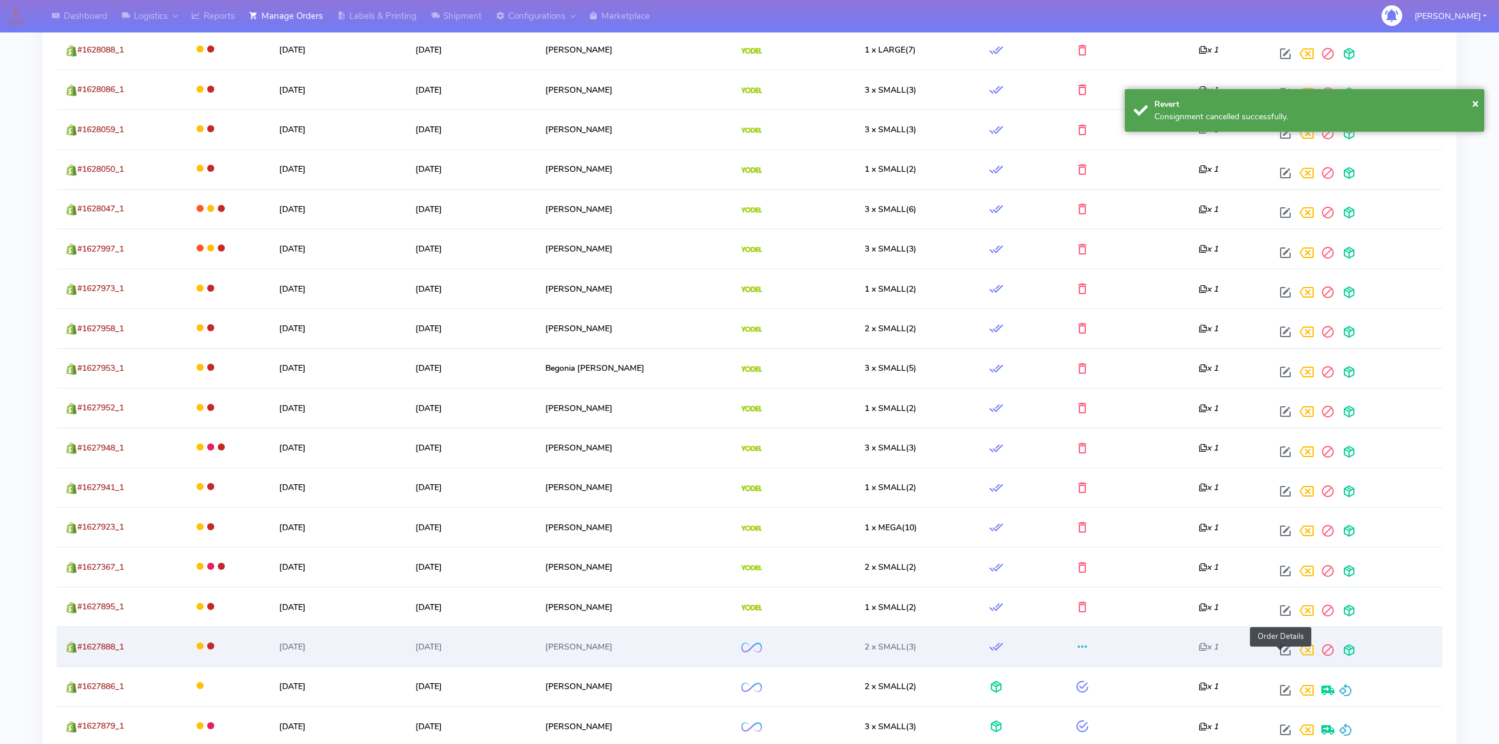
click at [1278, 652] on span at bounding box center [1285, 652] width 21 height 11
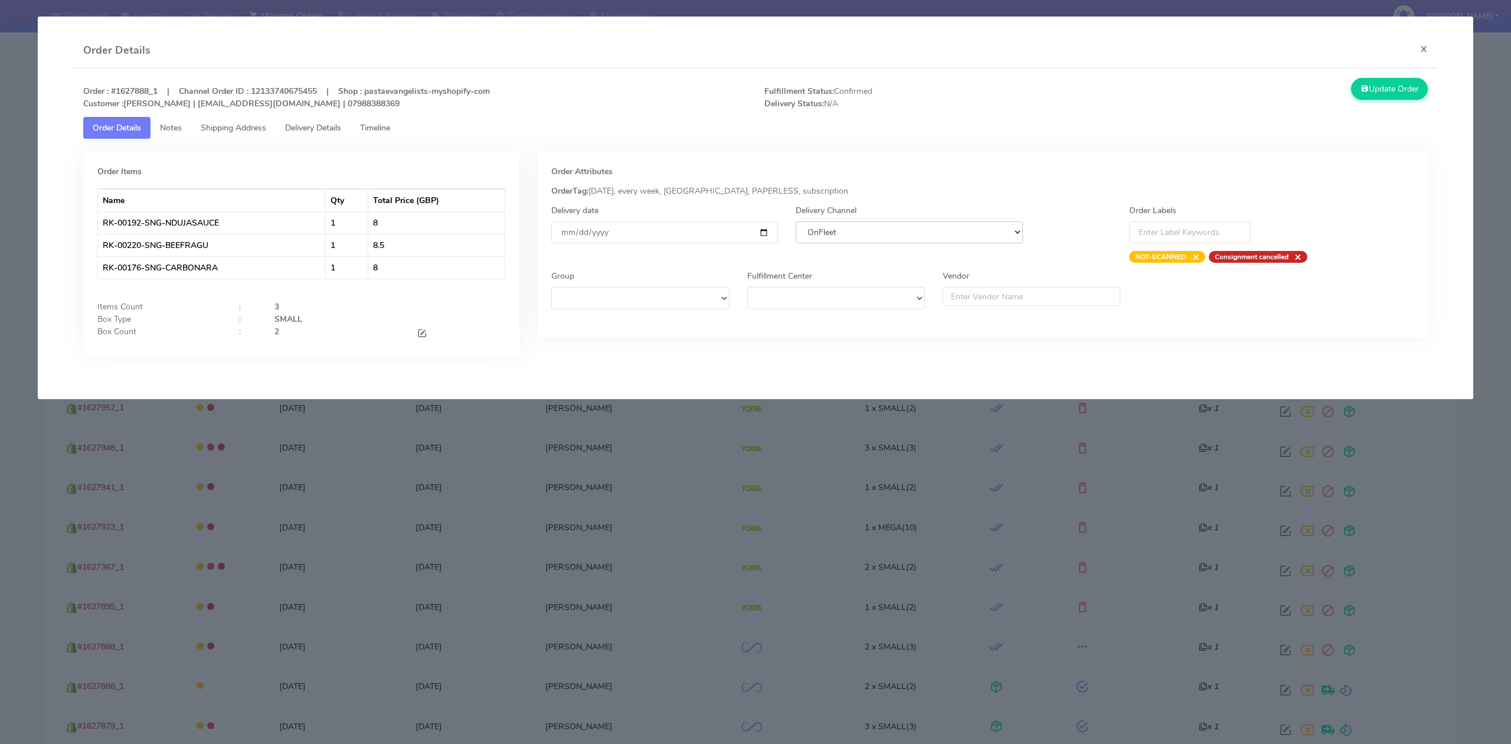
click at [891, 235] on select "DHL OnFleet Royal Mail DPD Yodel MaxOptra Amazon Collection" at bounding box center [908, 232] width 227 height 22
select select "5"
click at [795, 221] on select "DHL OnFleet Royal Mail DPD Yodel MaxOptra Amazon Collection" at bounding box center [908, 232] width 227 height 22
click at [1394, 90] on button "Update Order" at bounding box center [1389, 89] width 77 height 22
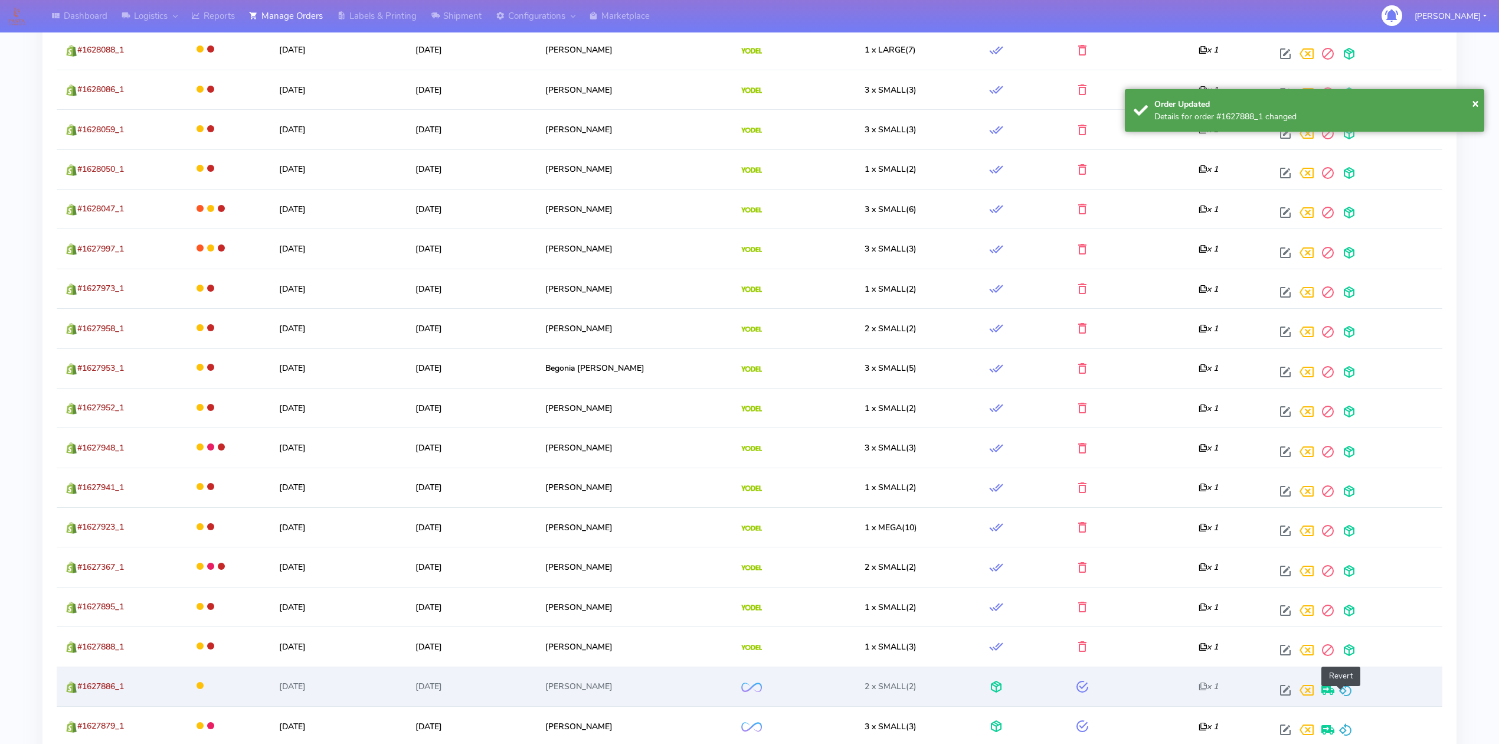
click at [1338, 694] on span at bounding box center [1345, 692] width 14 height 11
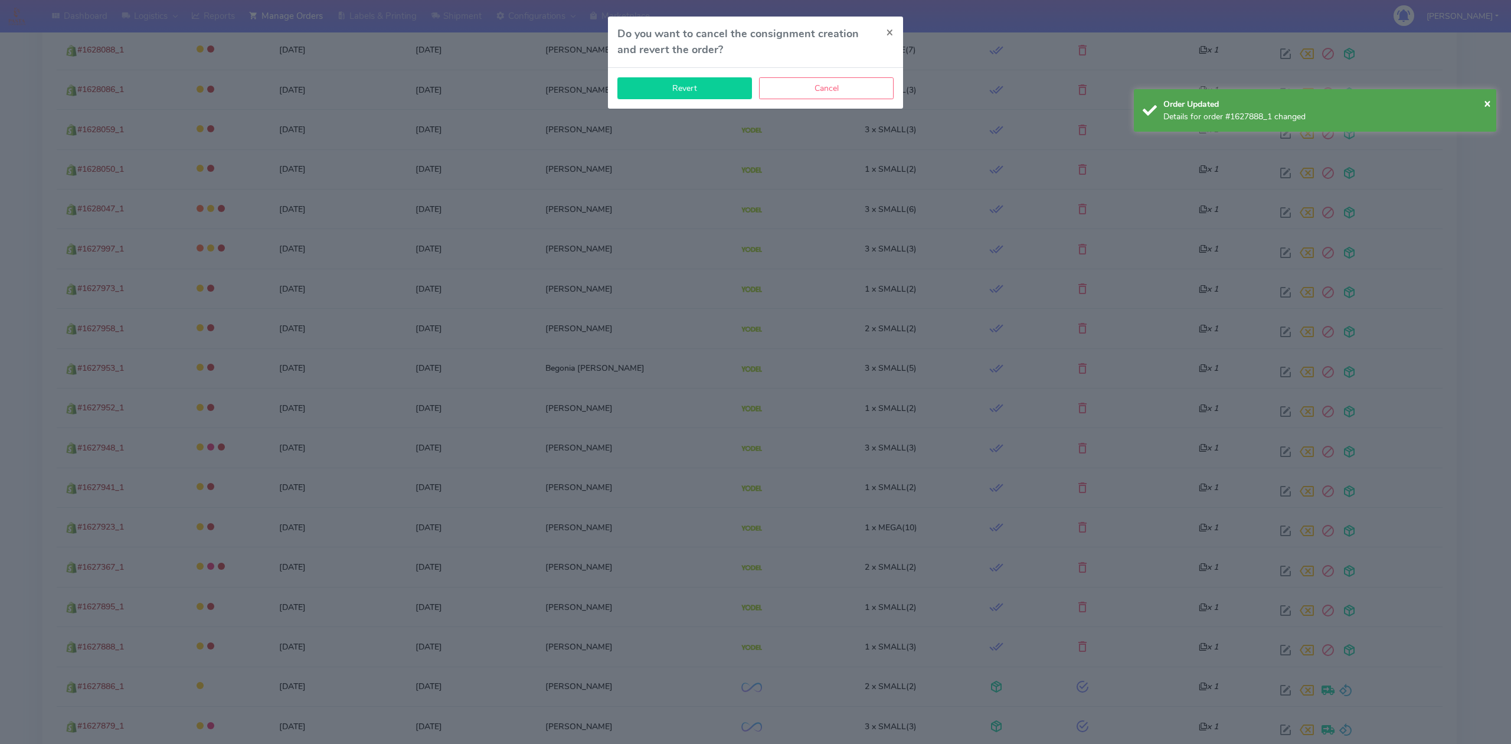
click at [699, 92] on button "Revert" at bounding box center [684, 88] width 135 height 22
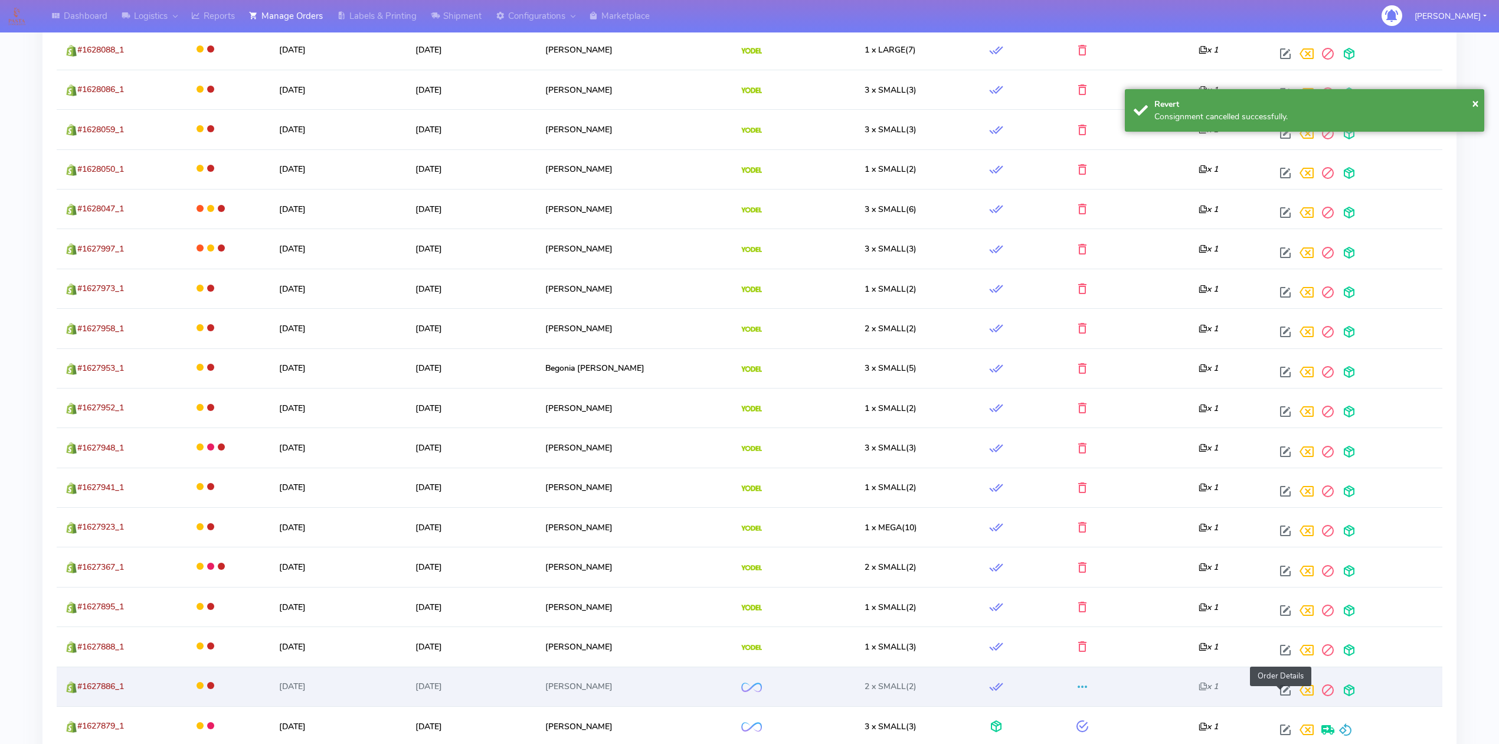
click at [1278, 692] on span at bounding box center [1285, 692] width 21 height 11
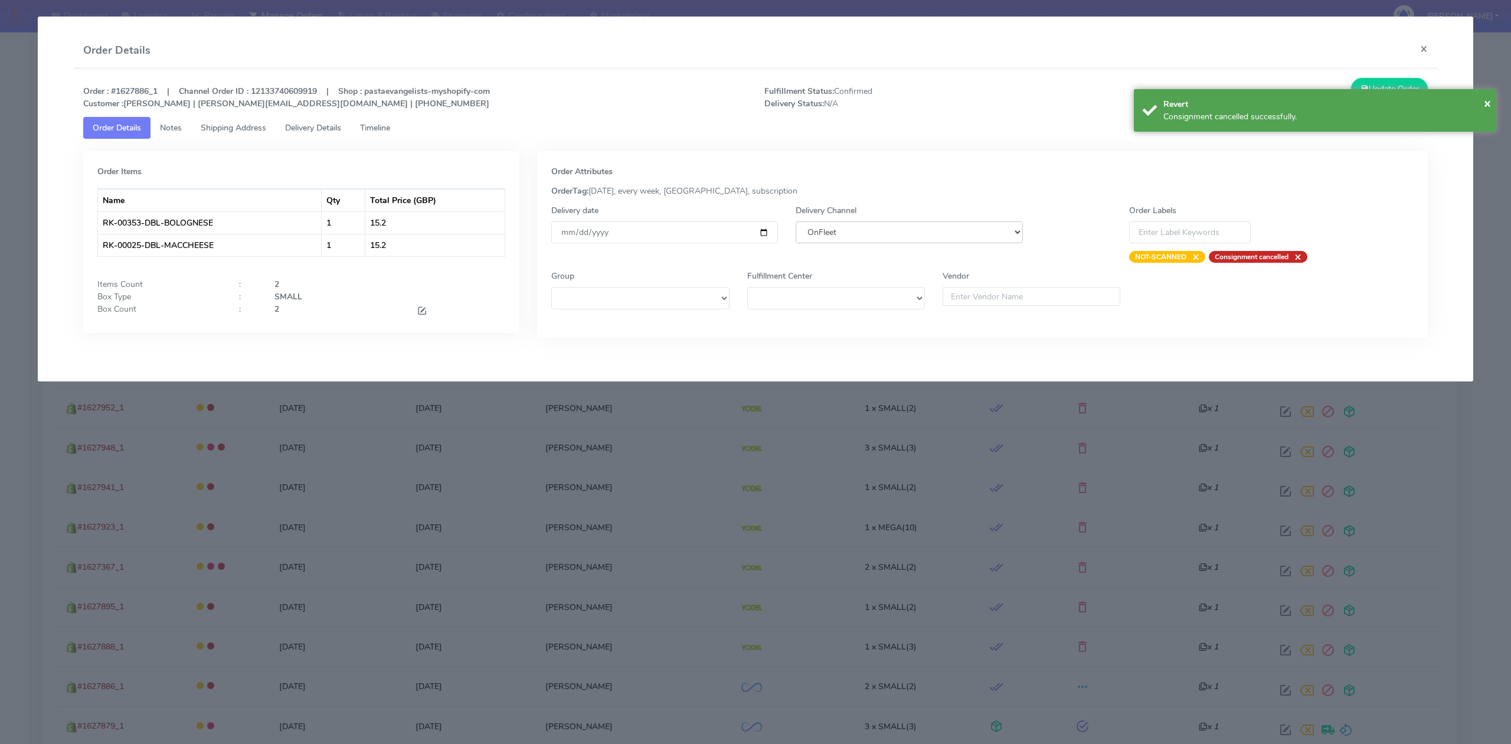
click at [846, 234] on select "DHL OnFleet Royal Mail DPD Yodel MaxOptra Amazon Collection" at bounding box center [908, 232] width 227 height 22
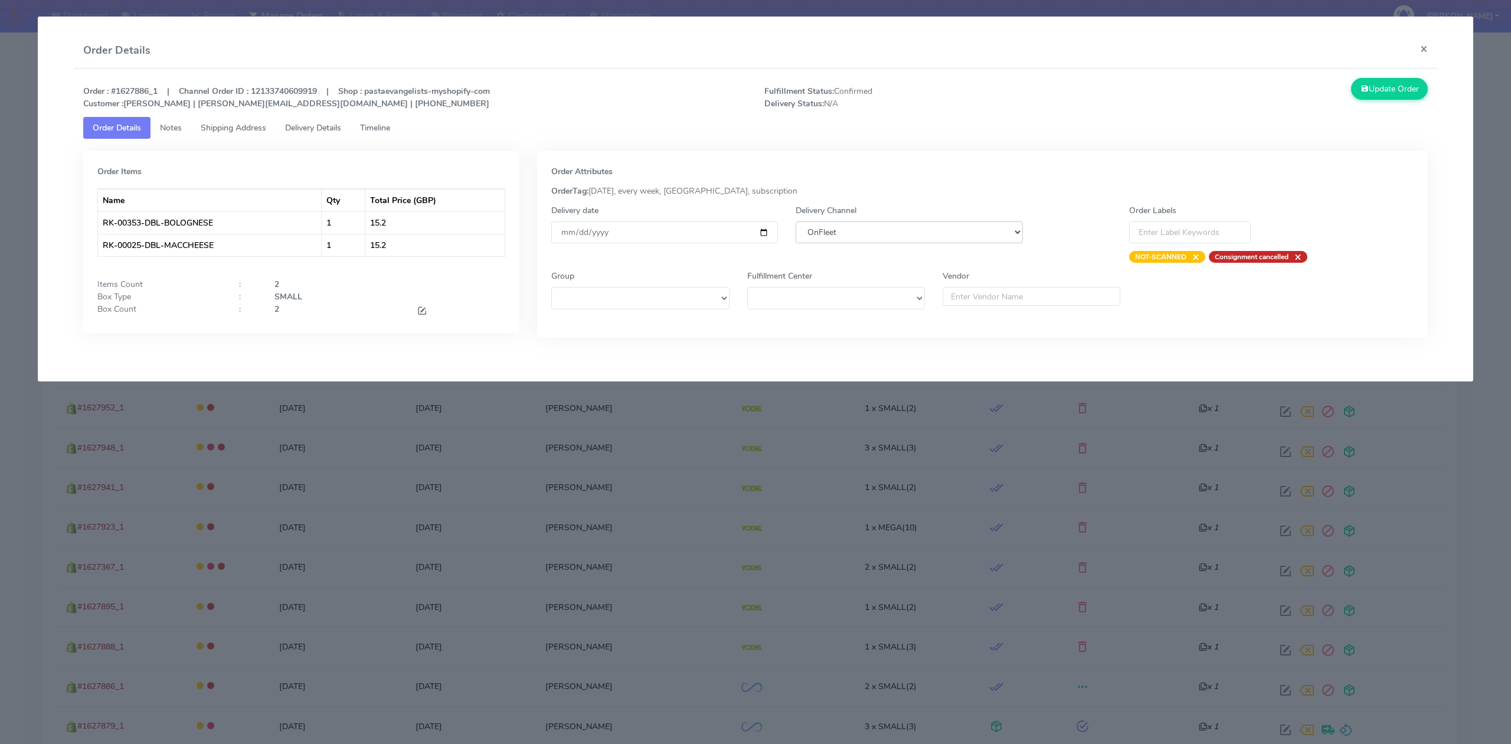
select select "5"
click at [795, 221] on select "DHL OnFleet Royal Mail DPD Yodel MaxOptra Amazon Collection" at bounding box center [908, 232] width 227 height 22
click at [1403, 92] on button "Update Order" at bounding box center [1389, 89] width 77 height 22
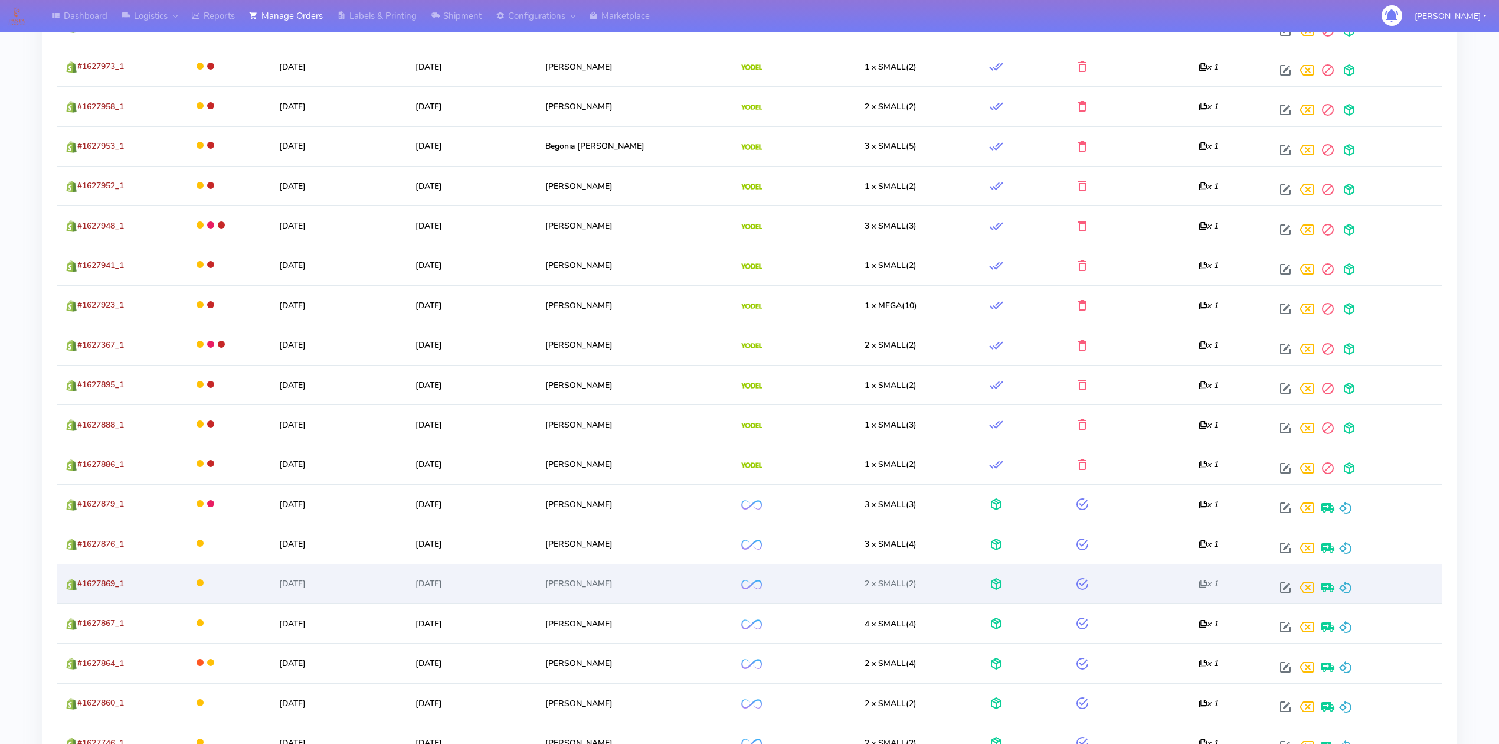
scroll to position [787, 0]
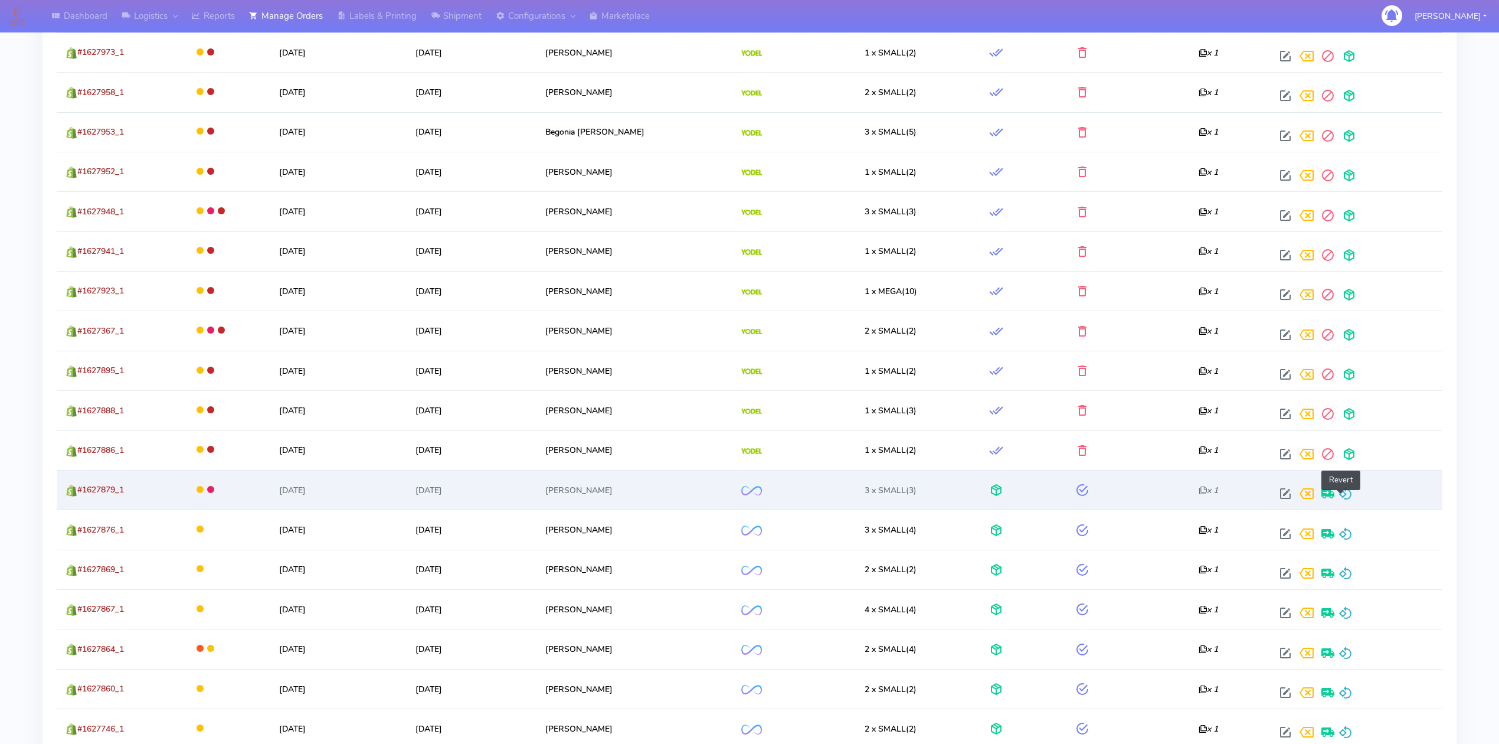
click at [1342, 497] on span at bounding box center [1345, 495] width 14 height 11
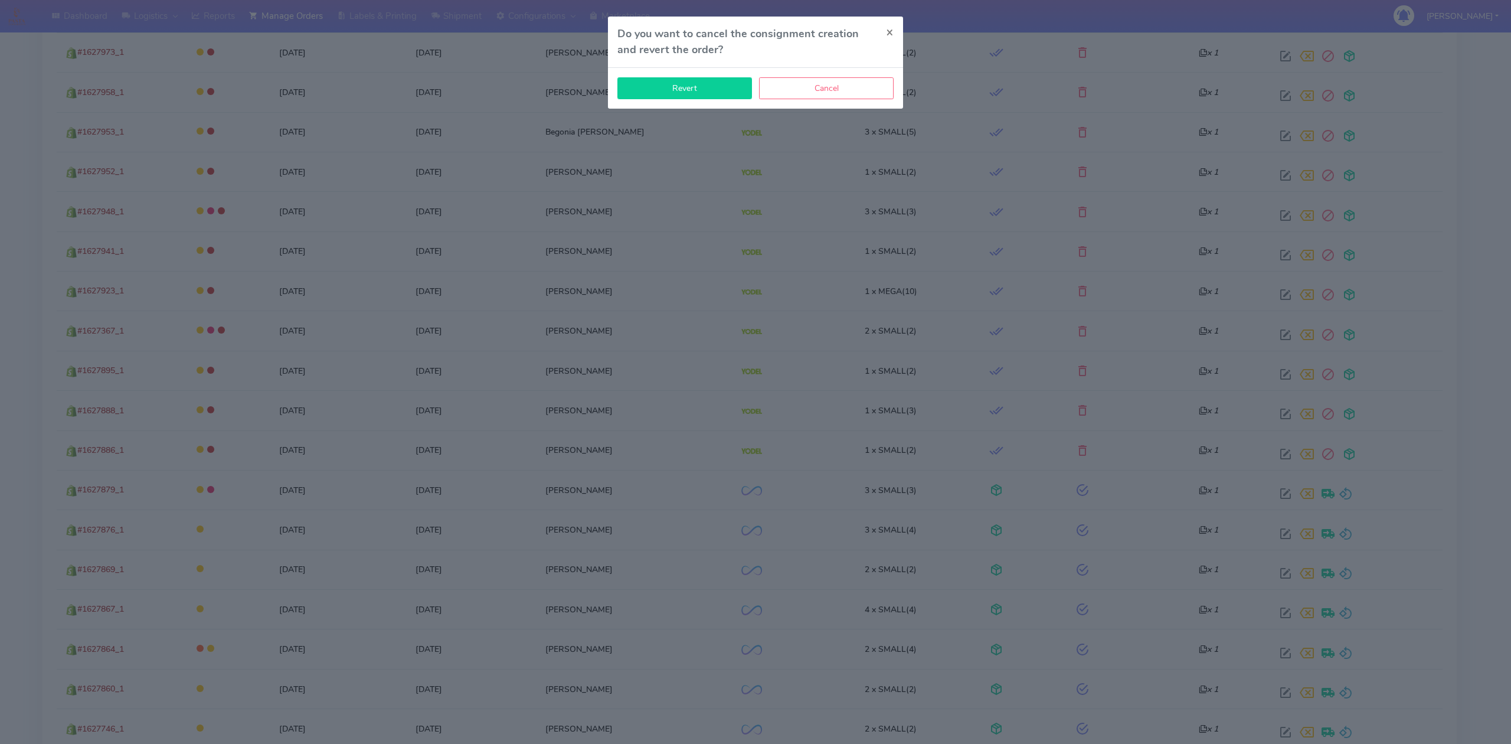
click at [699, 79] on button "Revert" at bounding box center [684, 88] width 135 height 22
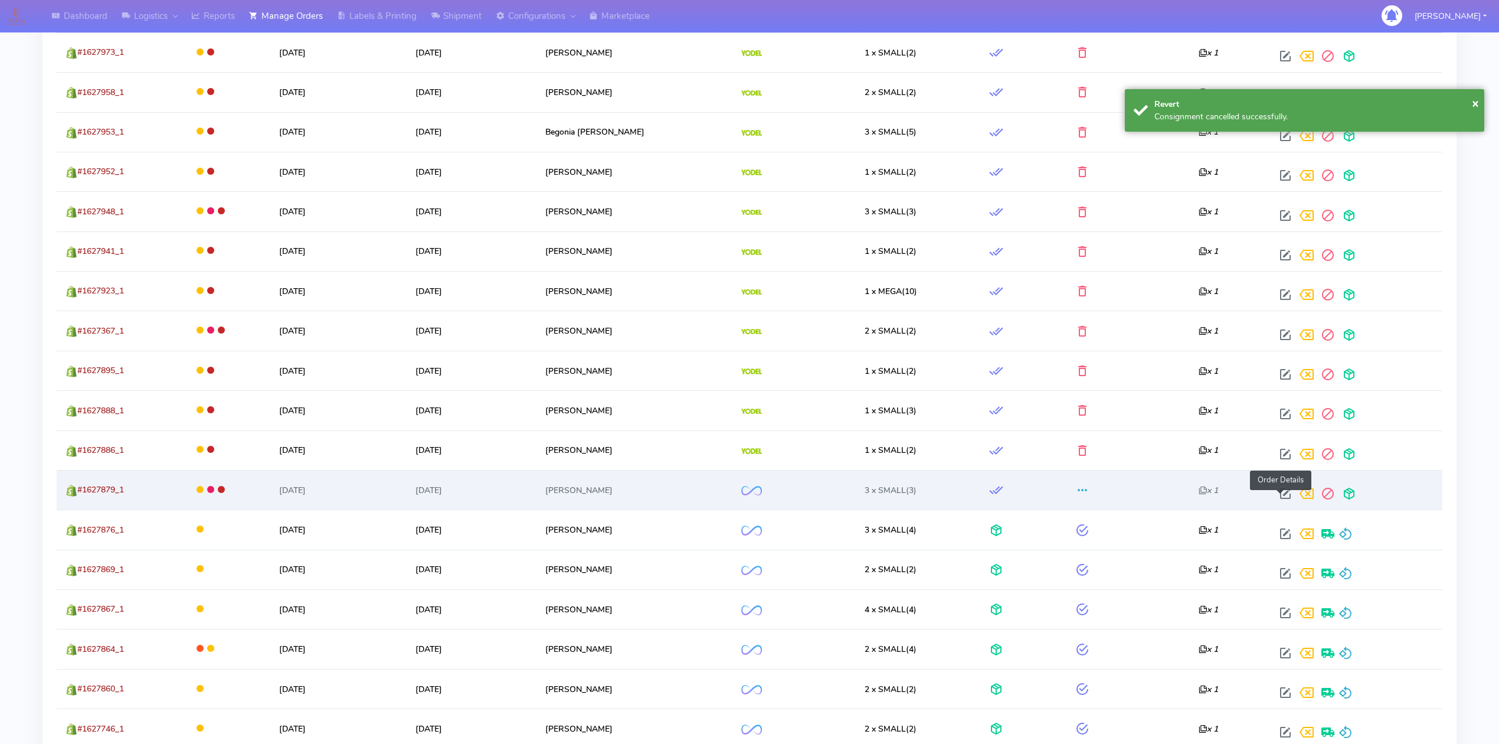
click at [1279, 501] on span at bounding box center [1285, 495] width 21 height 11
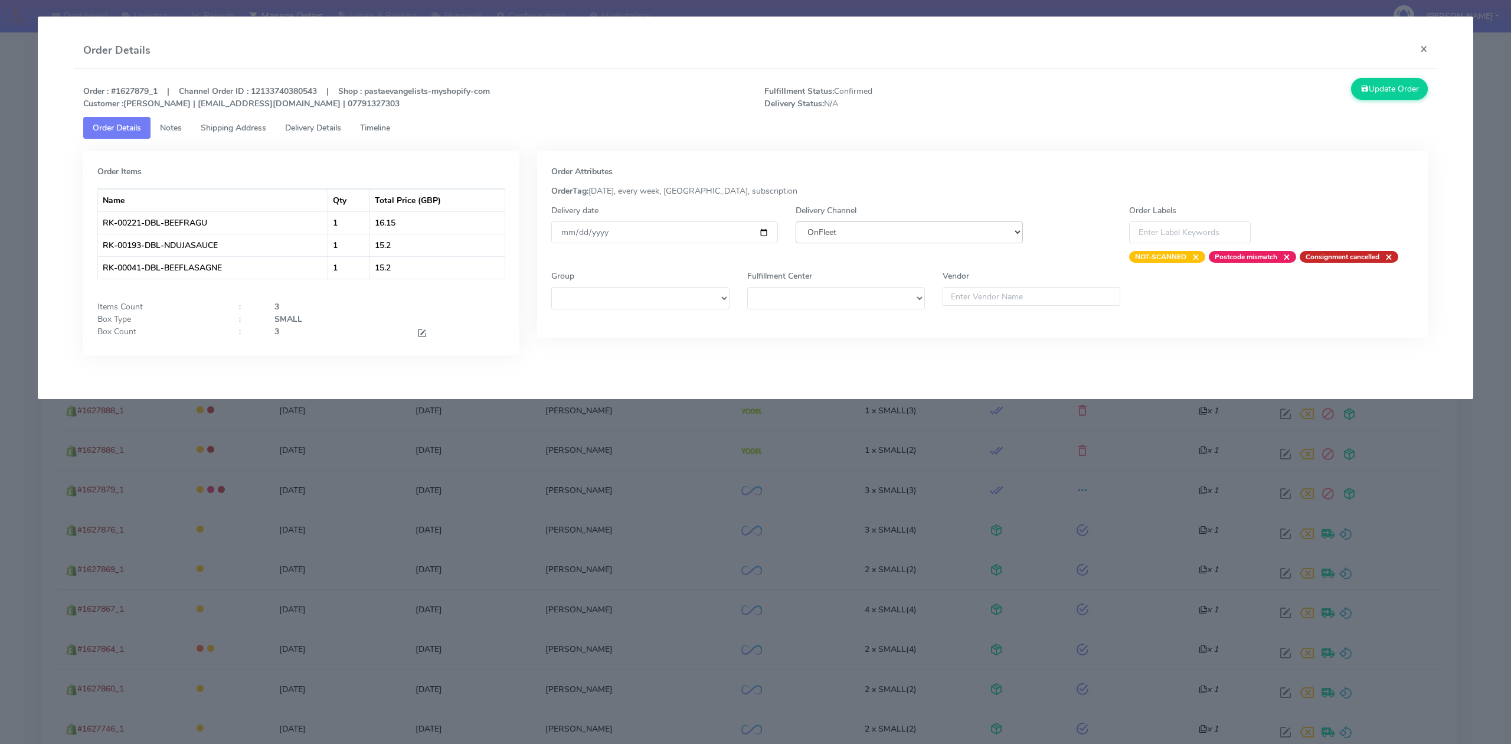
click at [854, 228] on select "DHL OnFleet Royal Mail DPD Yodel MaxOptra Amazon Collection" at bounding box center [908, 232] width 227 height 22
select select "5"
click at [795, 221] on select "DHL OnFleet Royal Mail DPD Yodel MaxOptra Amazon Collection" at bounding box center [908, 232] width 227 height 22
click at [1390, 93] on button "Update Order" at bounding box center [1389, 89] width 77 height 22
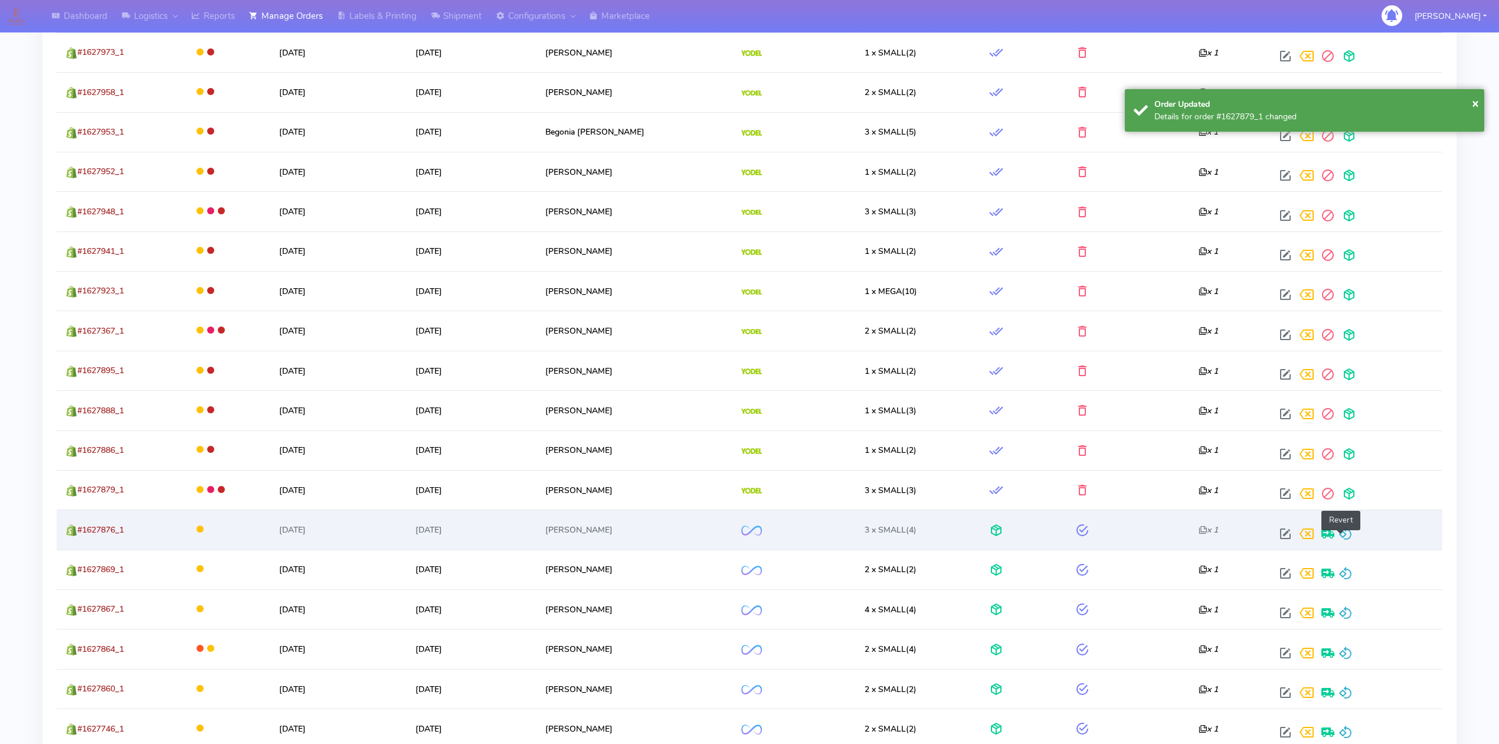
click at [1343, 536] on span at bounding box center [1345, 536] width 14 height 11
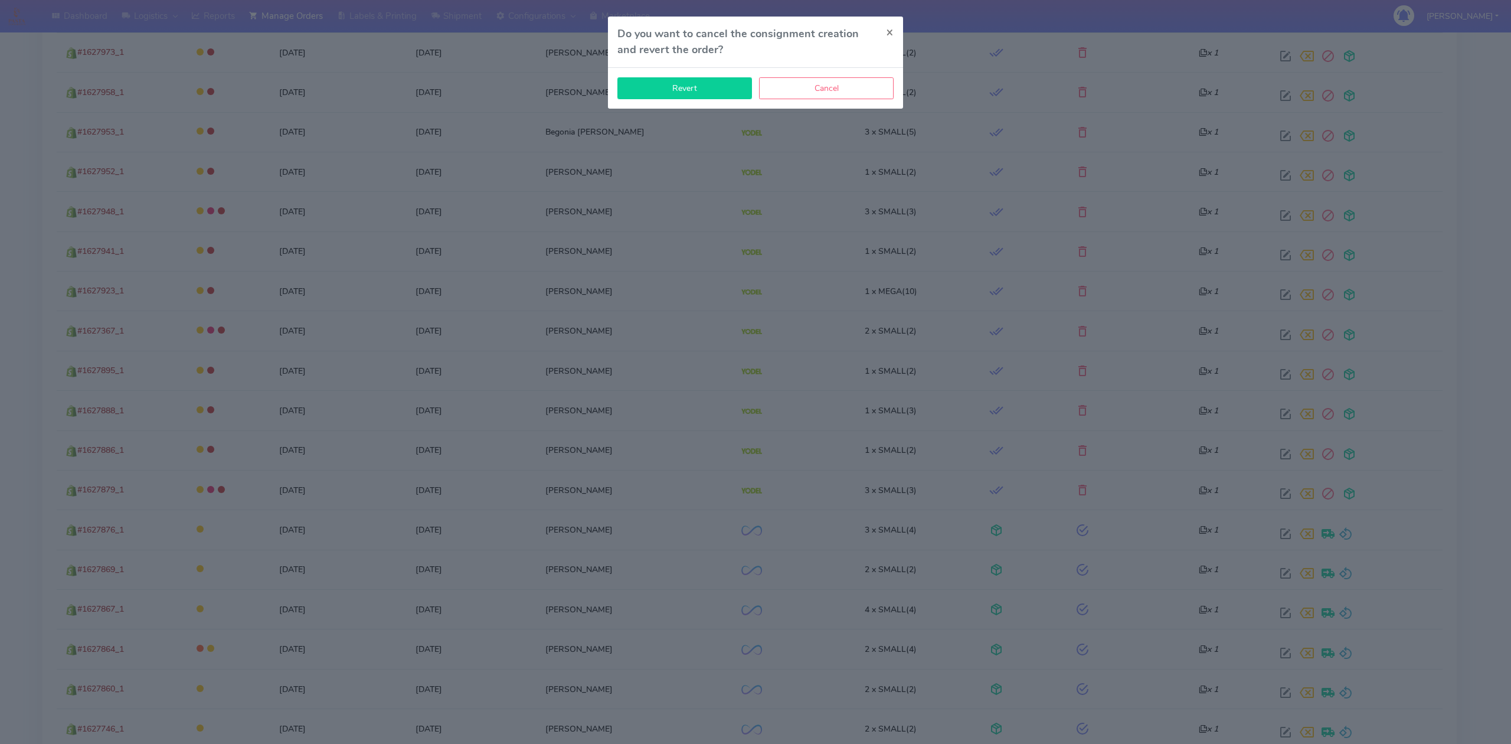
click at [693, 93] on button "Revert" at bounding box center [684, 88] width 135 height 22
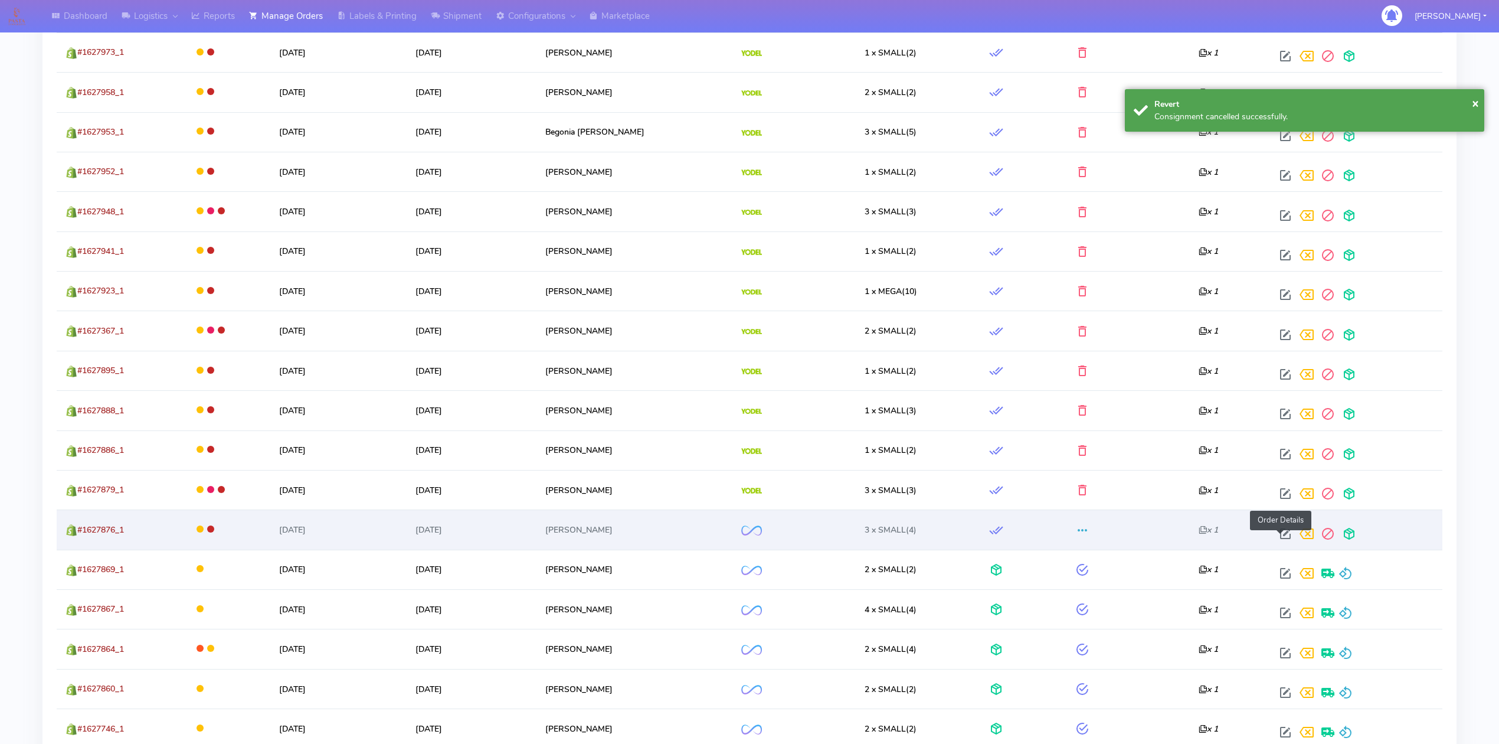
click at [1279, 533] on span at bounding box center [1285, 536] width 21 height 11
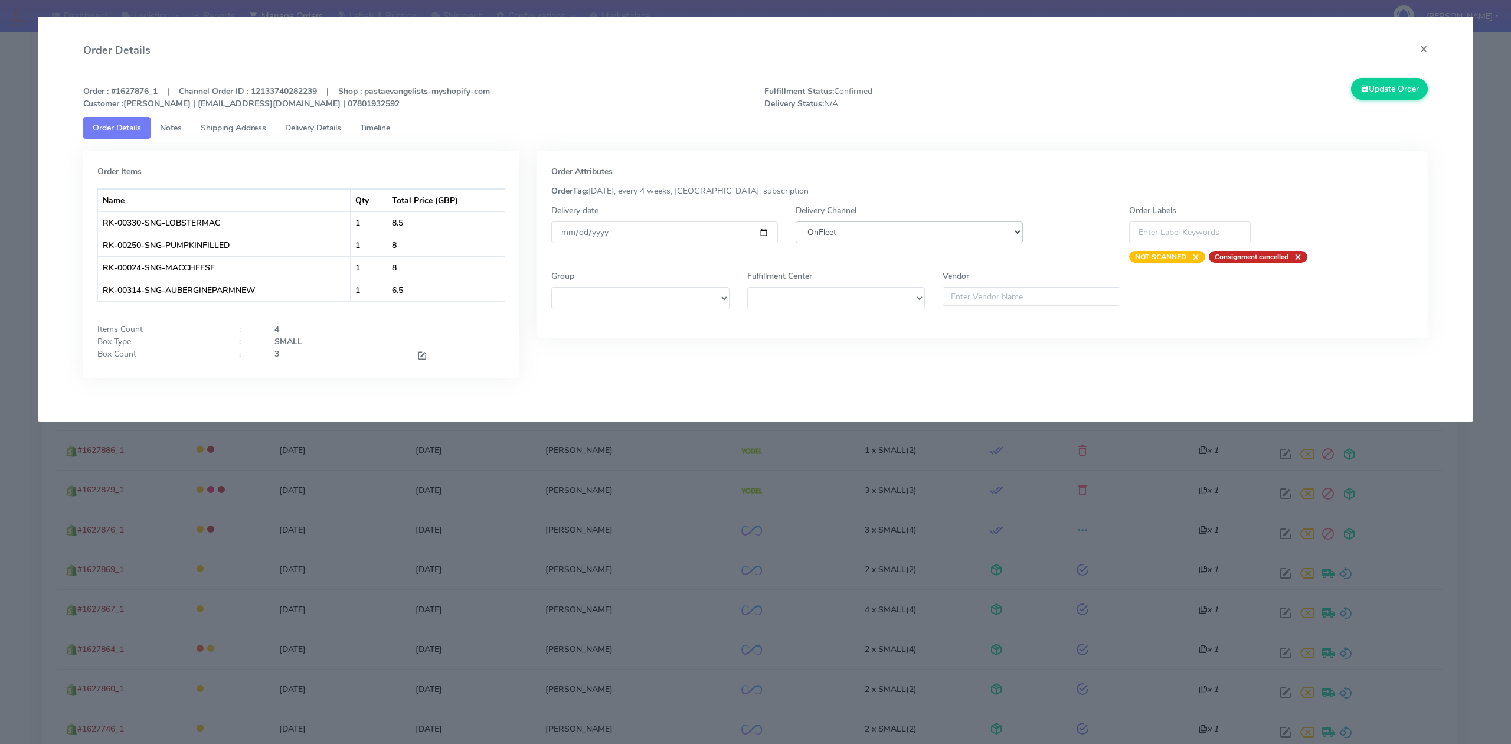
click at [939, 233] on select "DHL OnFleet Royal Mail DPD Yodel MaxOptra Amazon Collection" at bounding box center [908, 232] width 227 height 22
select select "5"
click at [795, 221] on select "DHL OnFleet Royal Mail DPD Yodel MaxOptra Amazon Collection" at bounding box center [908, 232] width 227 height 22
click at [1389, 86] on button "Update Order" at bounding box center [1389, 89] width 77 height 22
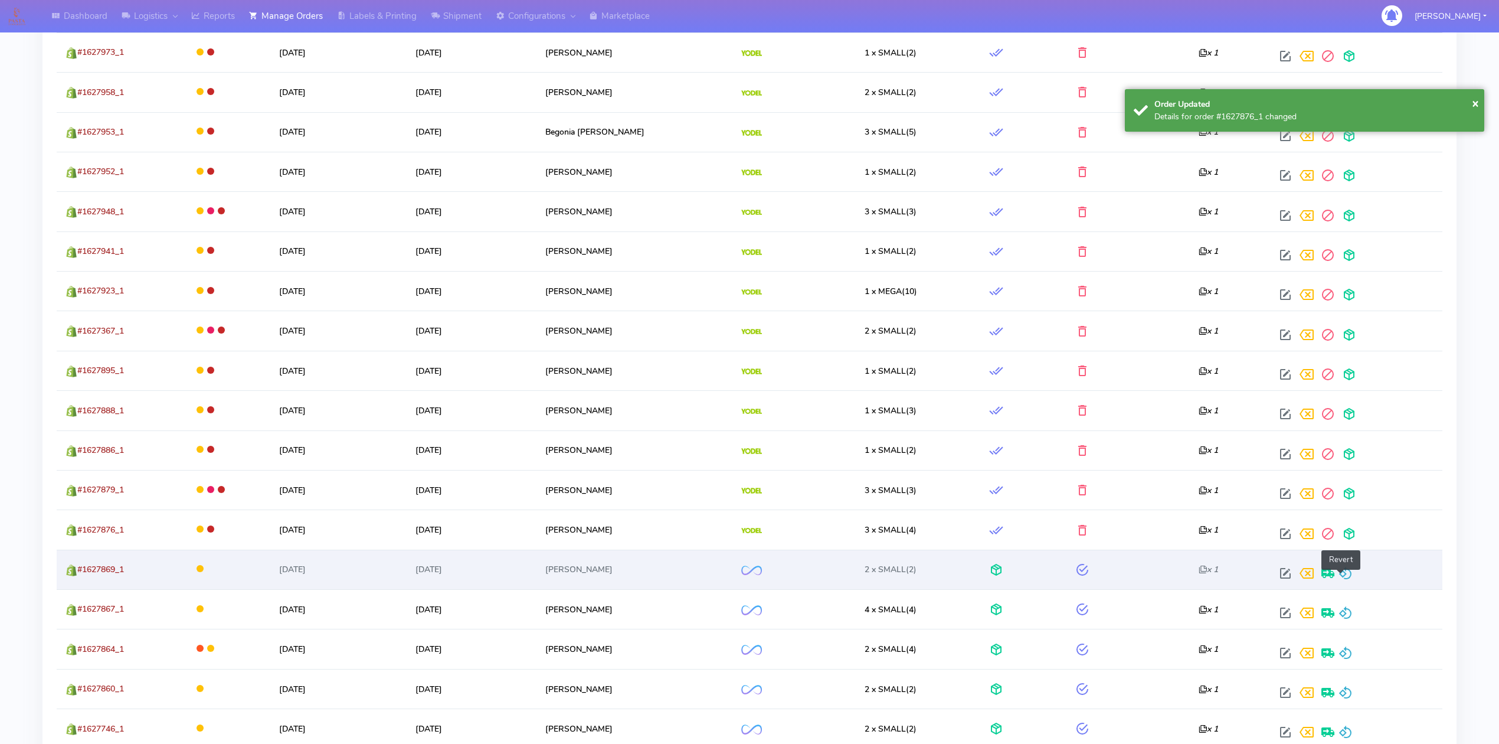
click at [1341, 581] on span at bounding box center [1345, 575] width 14 height 11
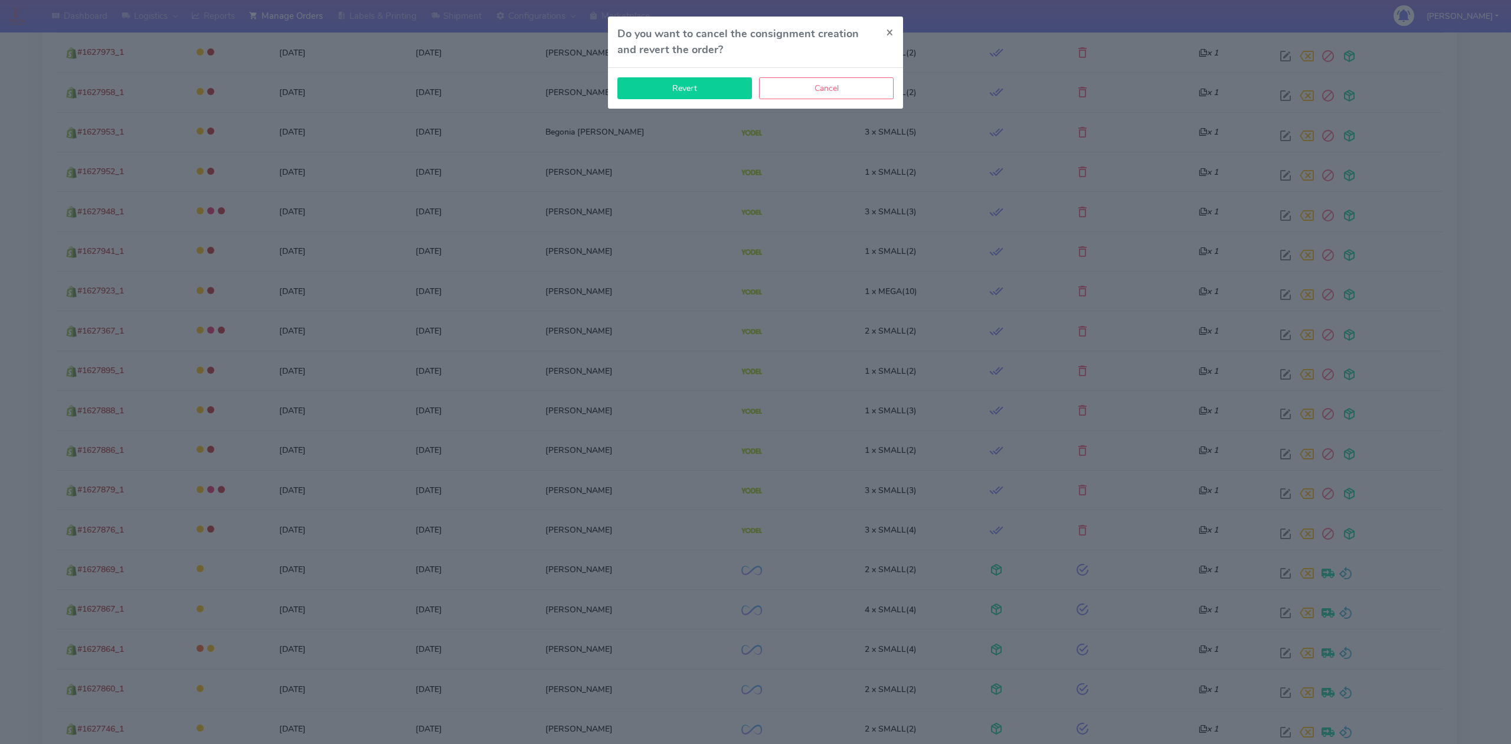
click at [721, 95] on button "Revert" at bounding box center [684, 88] width 135 height 22
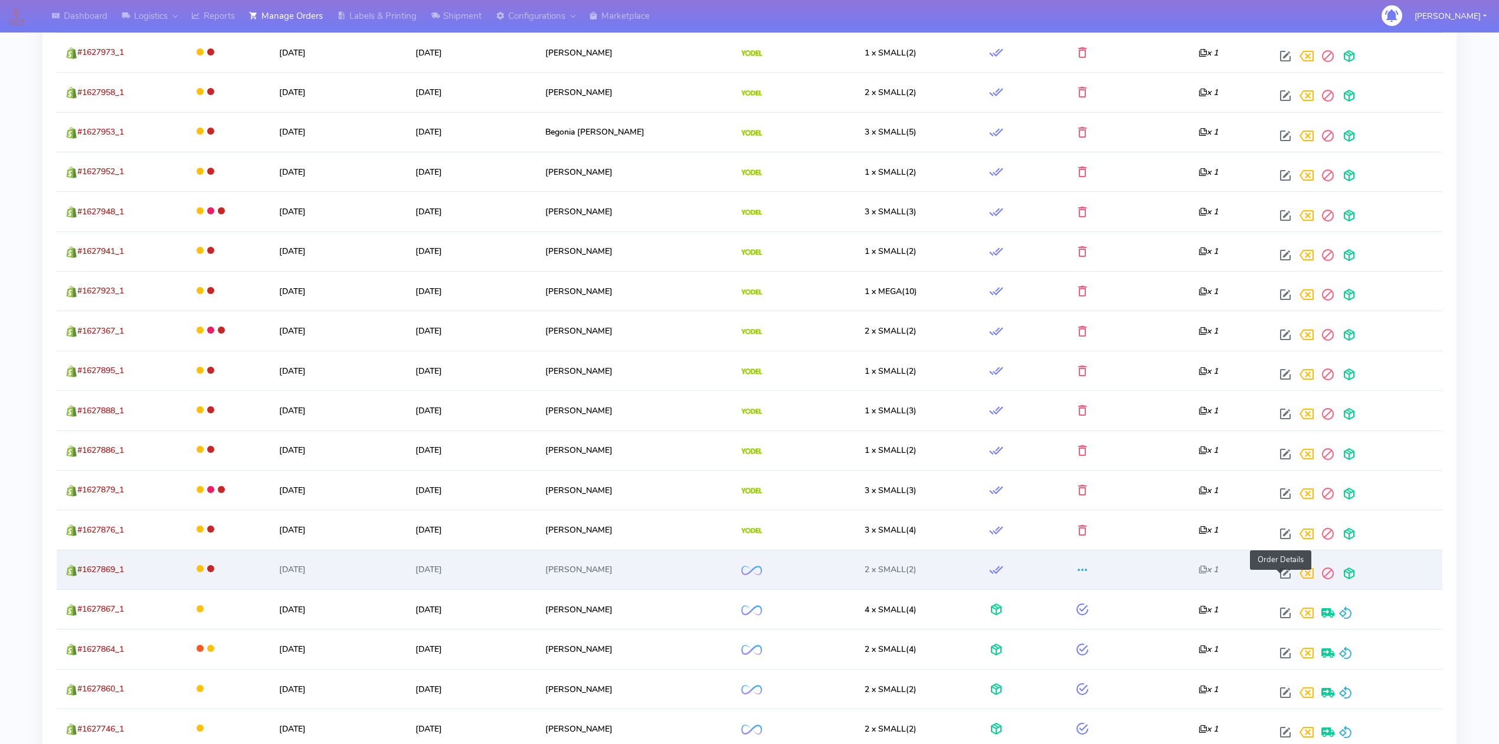
click at [1278, 581] on span at bounding box center [1285, 575] width 21 height 11
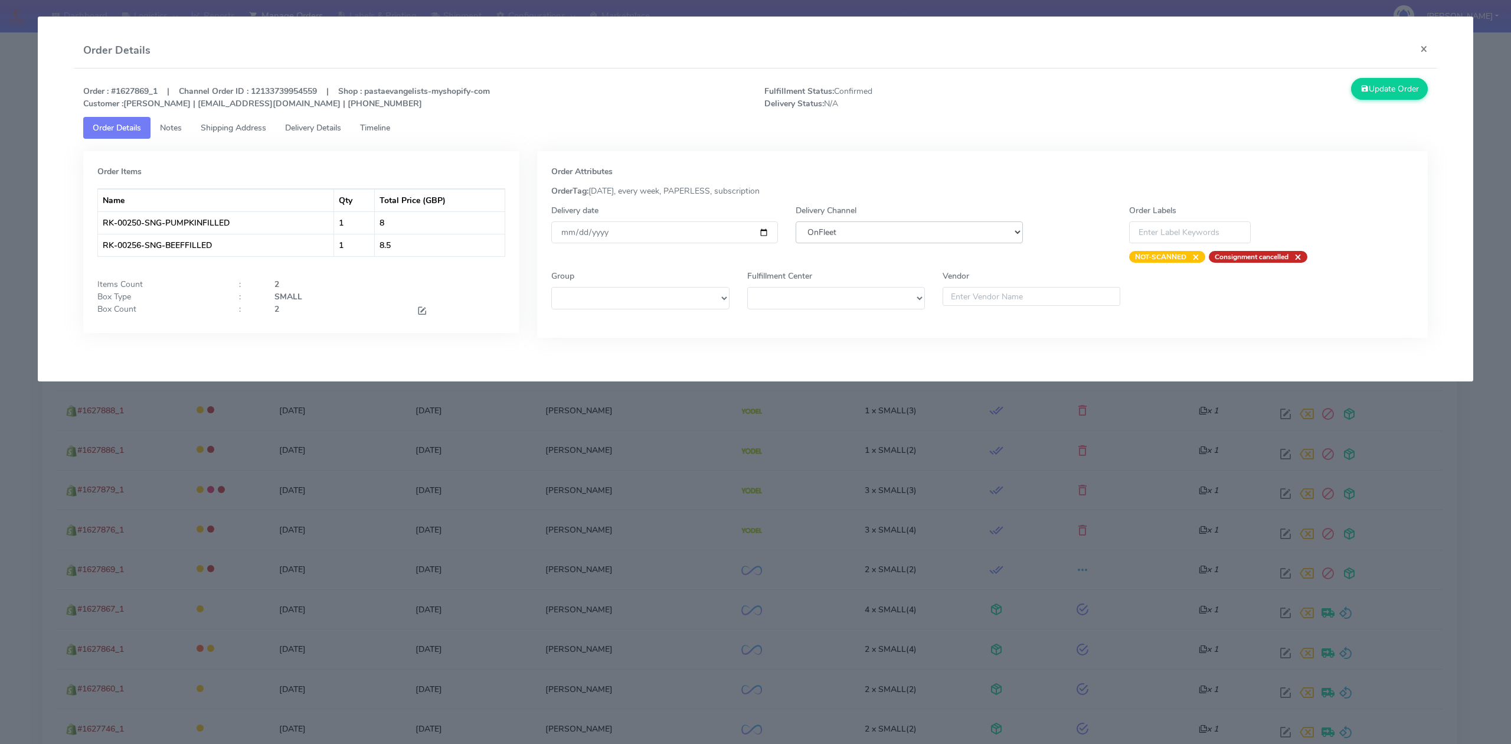
click at [822, 225] on select "DHL OnFleet Royal Mail DPD Yodel MaxOptra Amazon Collection" at bounding box center [908, 232] width 227 height 22
select select "5"
click at [795, 221] on select "DHL OnFleet Royal Mail DPD Yodel MaxOptra Amazon Collection" at bounding box center [908, 232] width 227 height 22
click at [1407, 80] on button "Update Order" at bounding box center [1389, 89] width 77 height 22
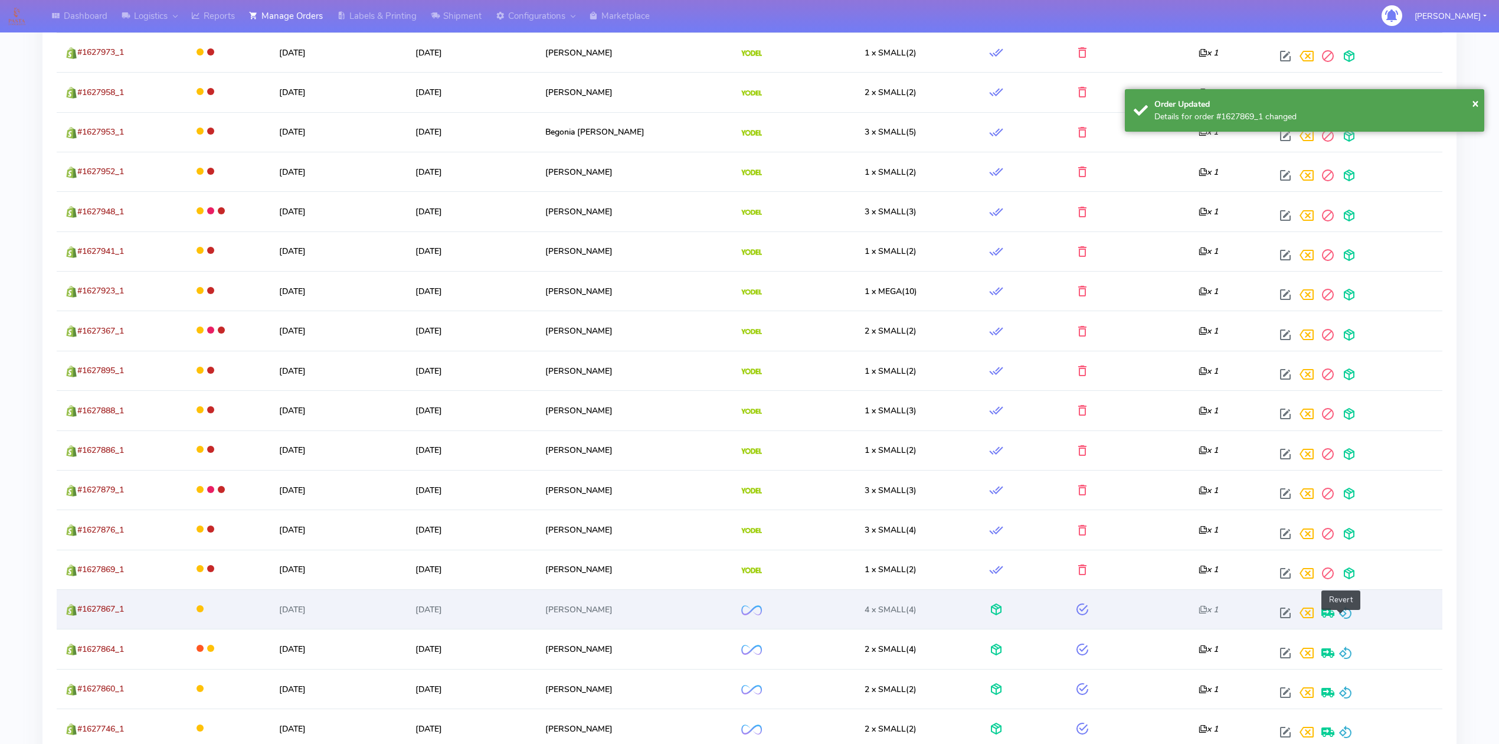
click at [1342, 619] on span at bounding box center [1345, 615] width 14 height 11
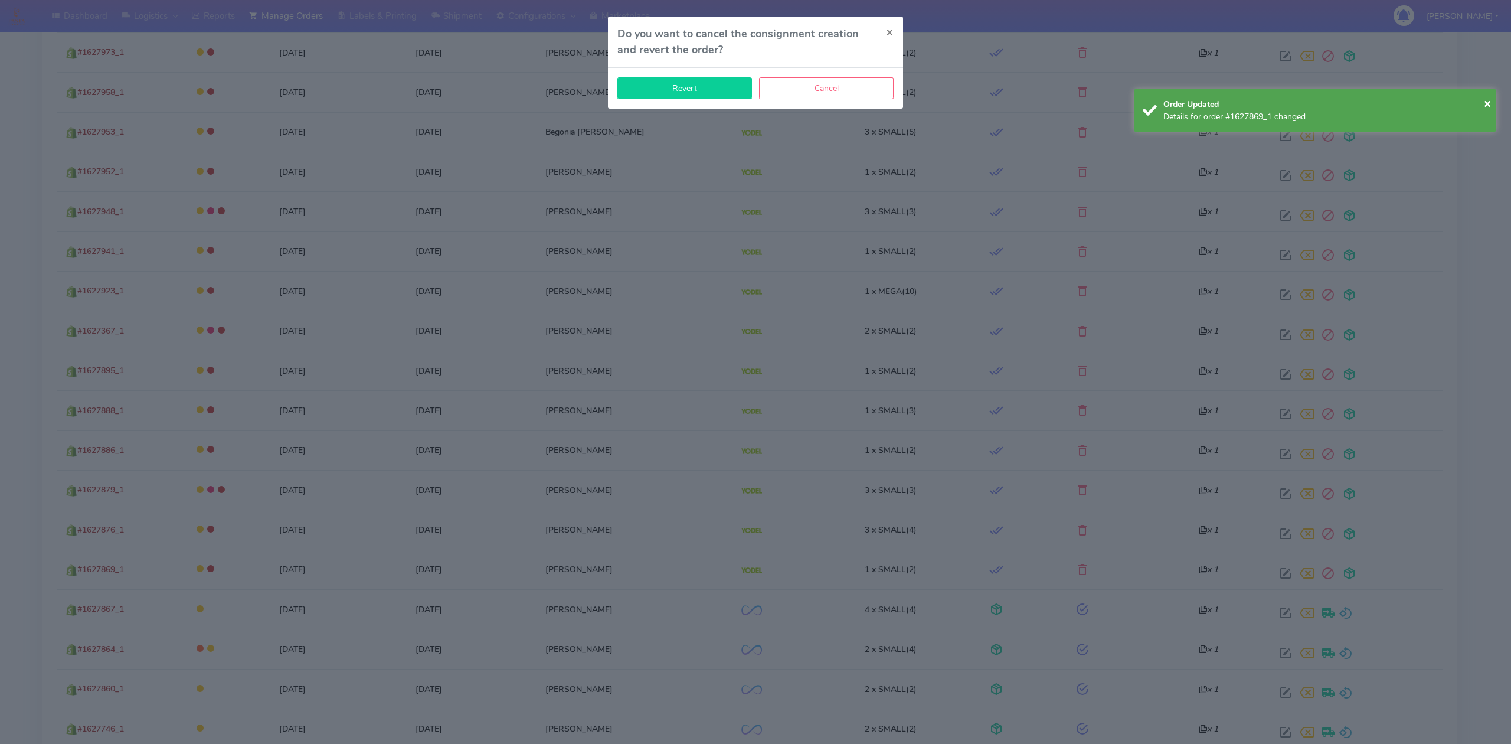
click at [657, 90] on button "Revert" at bounding box center [684, 88] width 135 height 22
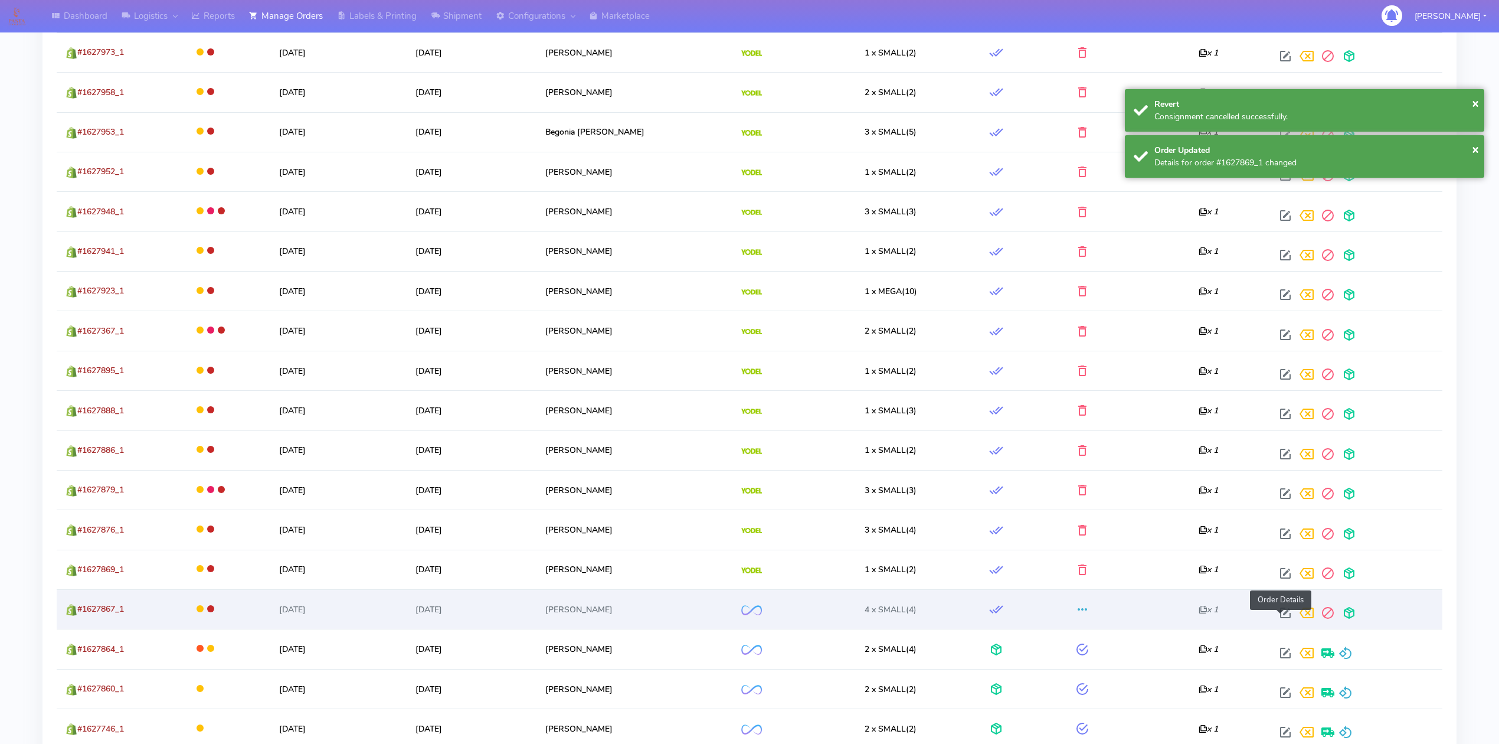
click at [1283, 621] on span at bounding box center [1285, 615] width 21 height 11
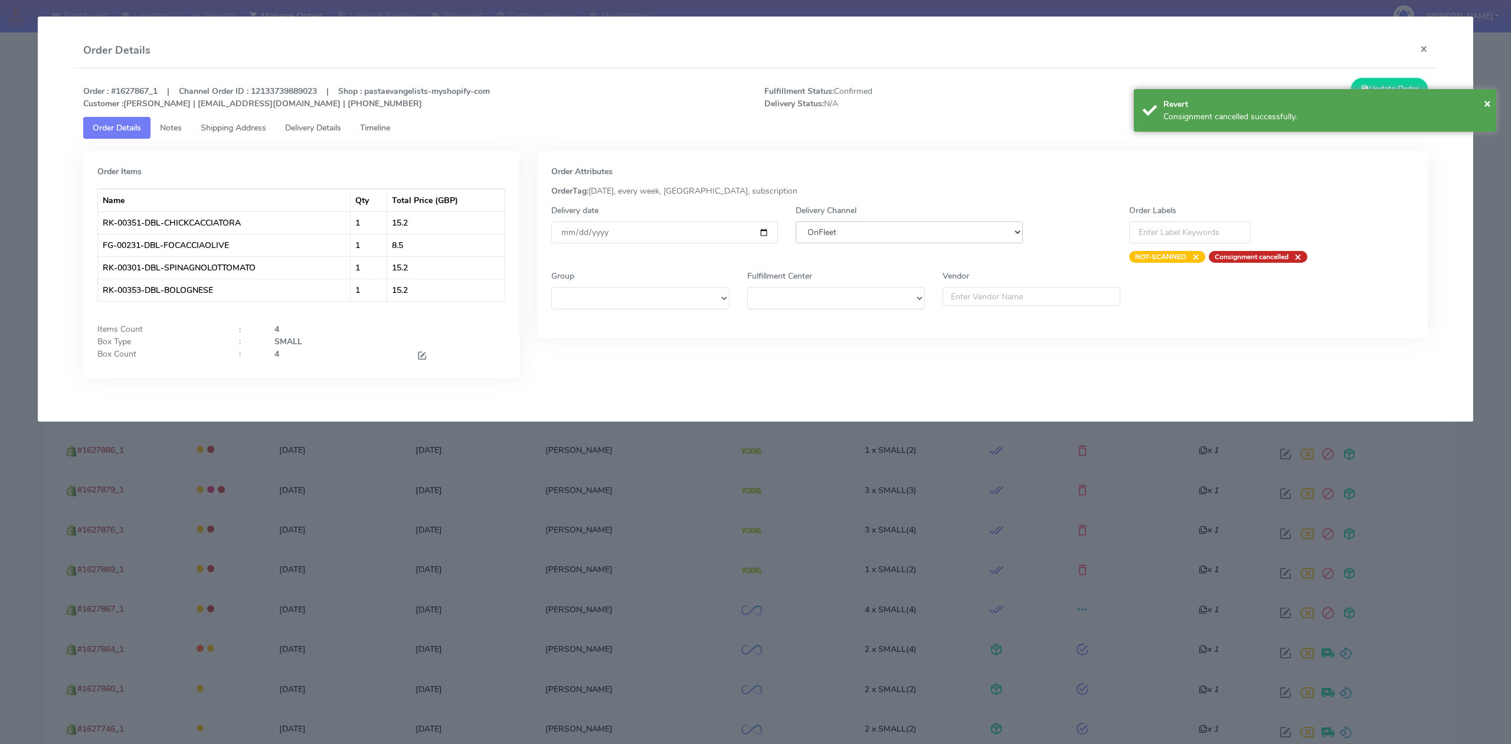
click at [823, 243] on select "DHL OnFleet Royal Mail DPD Yodel MaxOptra Amazon Collection" at bounding box center [908, 232] width 227 height 22
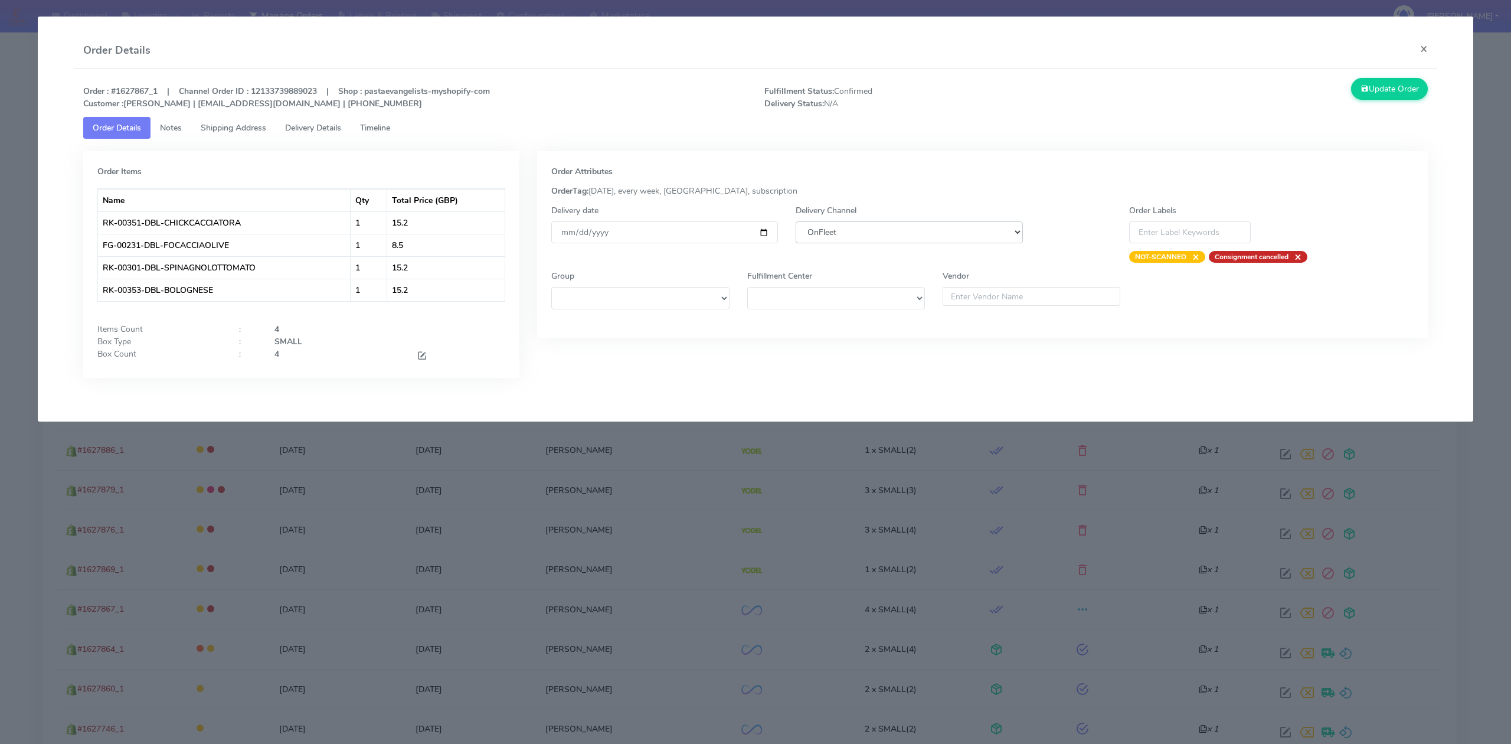
select select "5"
click at [795, 221] on select "DHL OnFleet Royal Mail DPD Yodel MaxOptra Amazon Collection" at bounding box center [908, 232] width 227 height 22
click at [1400, 93] on button "Update Order" at bounding box center [1389, 89] width 77 height 22
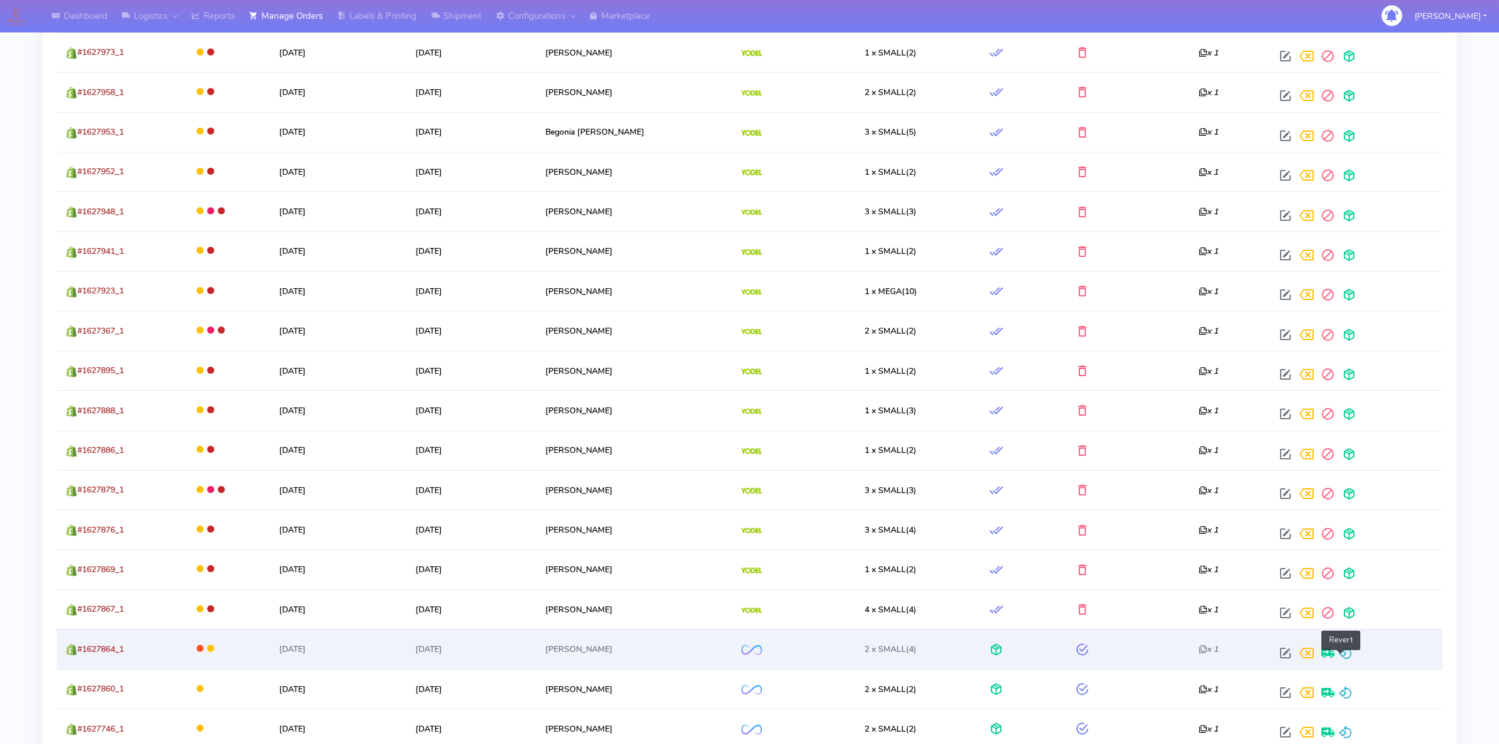
click at [1340, 661] on span at bounding box center [1345, 655] width 14 height 11
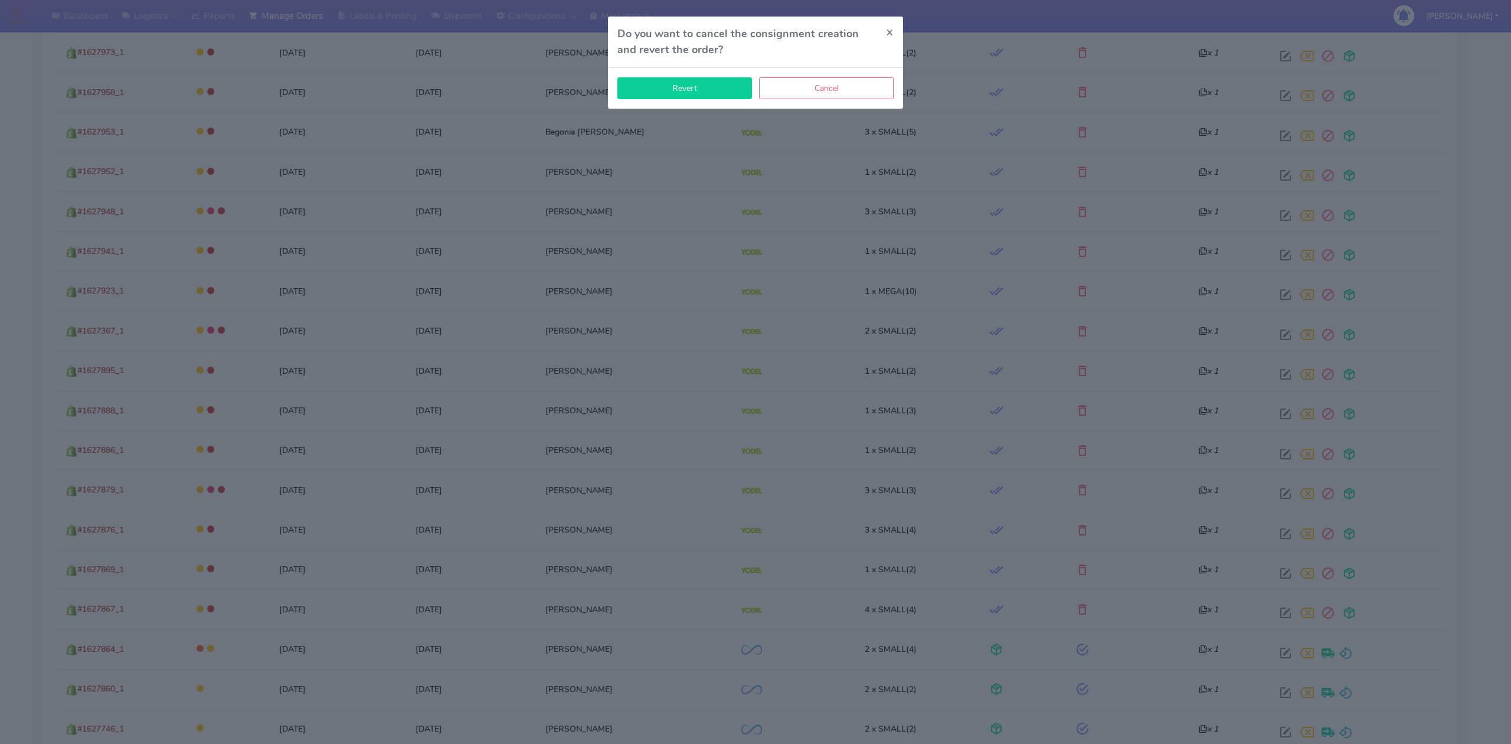
click at [727, 88] on button "Revert" at bounding box center [684, 88] width 135 height 22
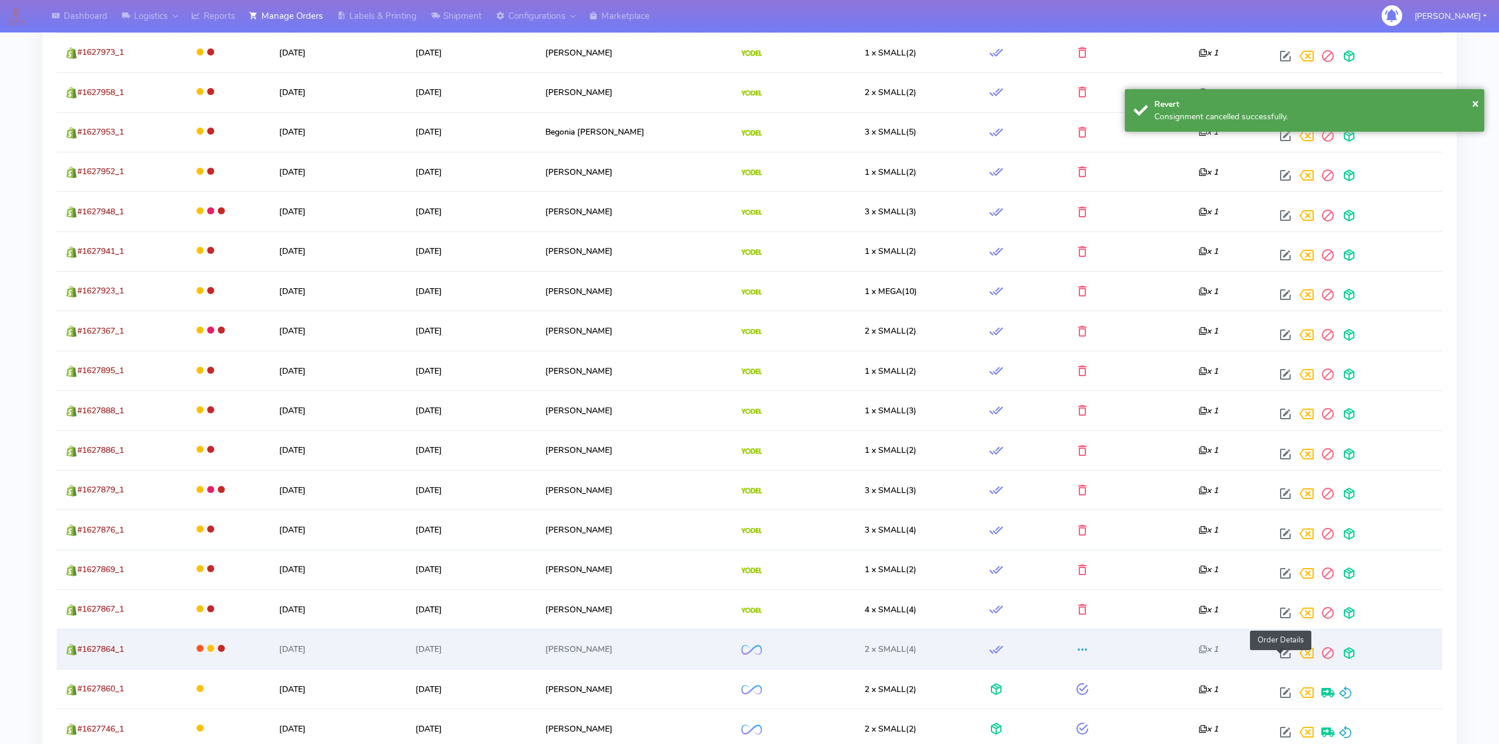
click at [1276, 661] on span at bounding box center [1285, 655] width 21 height 11
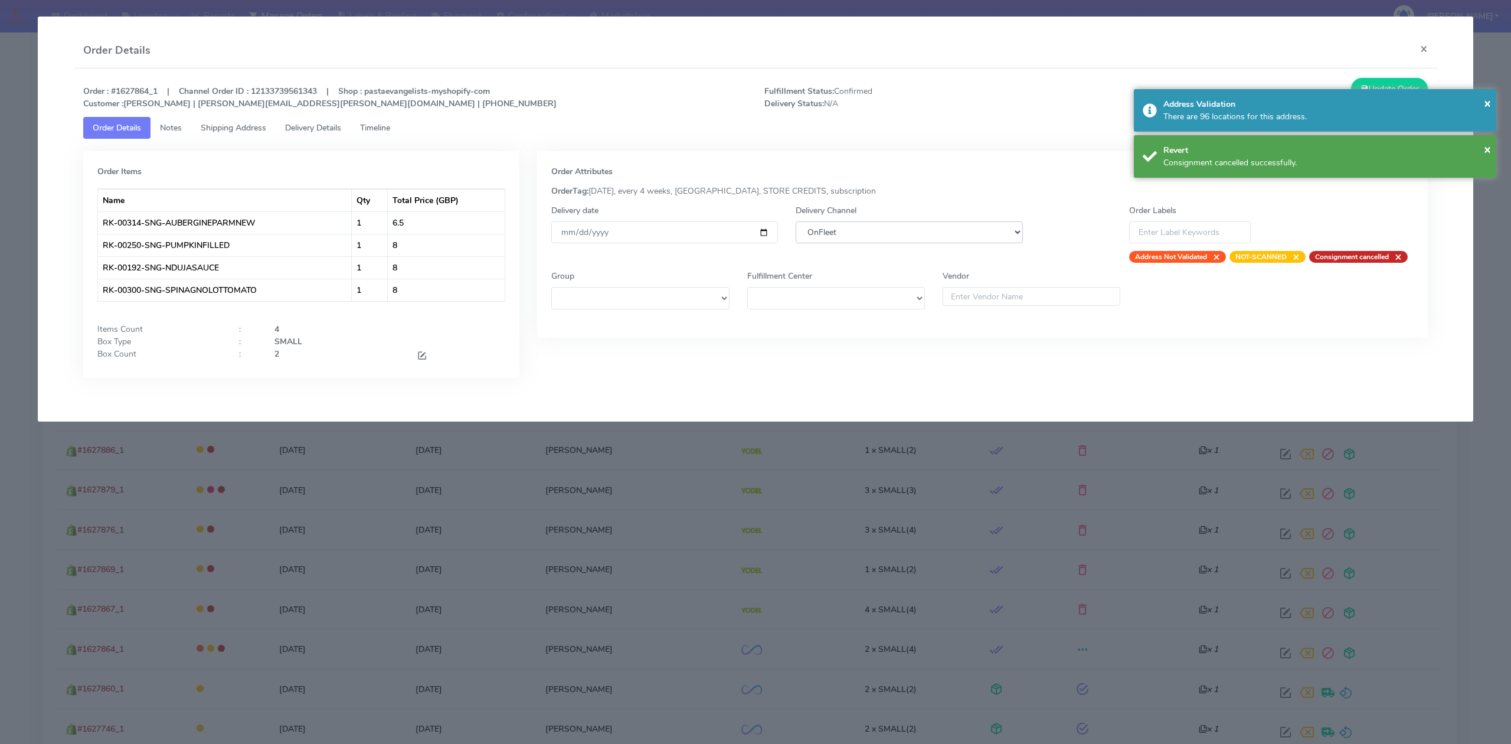
click at [909, 231] on select "DHL OnFleet Royal Mail DPD Yodel MaxOptra Amazon Collection" at bounding box center [908, 232] width 227 height 22
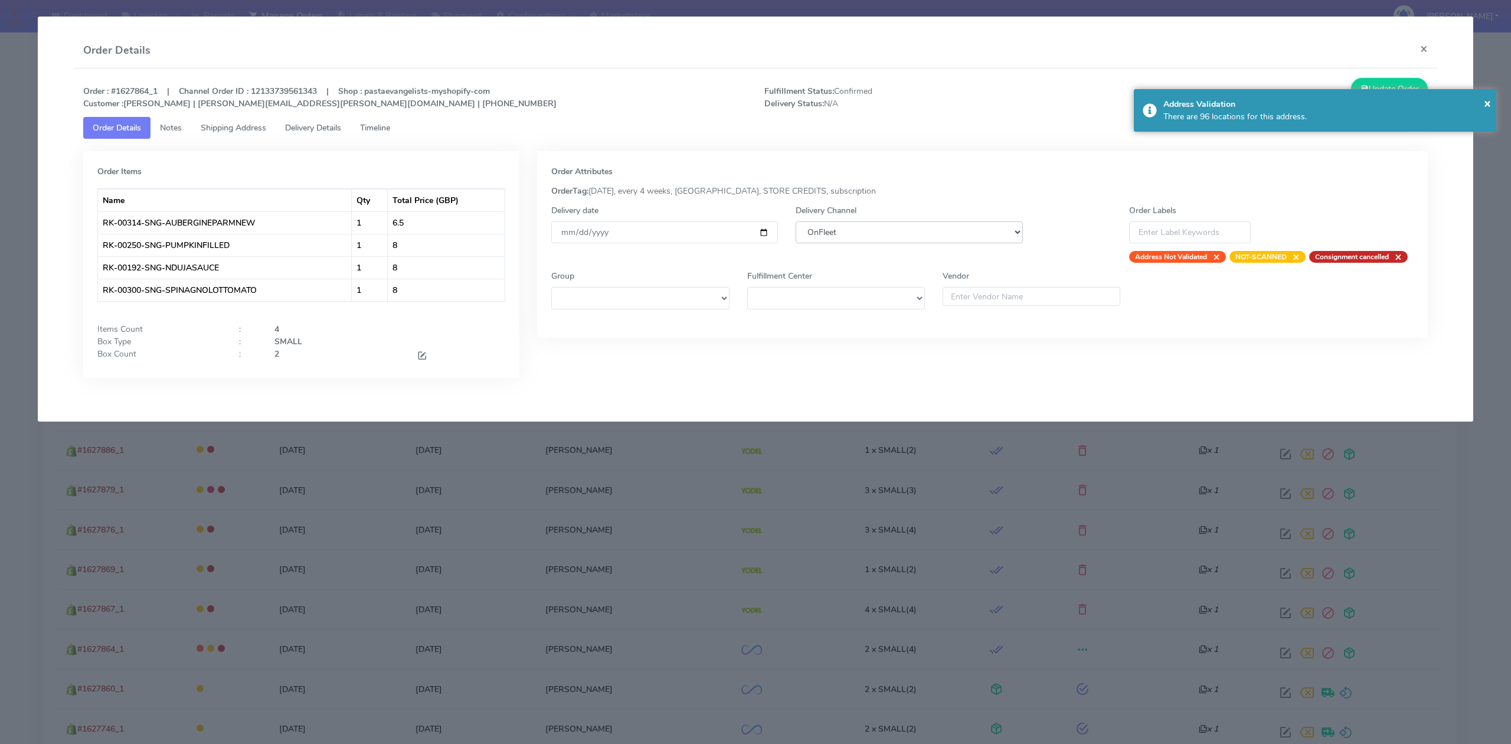
select select "5"
click at [795, 221] on select "DHL OnFleet Royal Mail DPD Yodel MaxOptra Amazon Collection" at bounding box center [908, 232] width 227 height 22
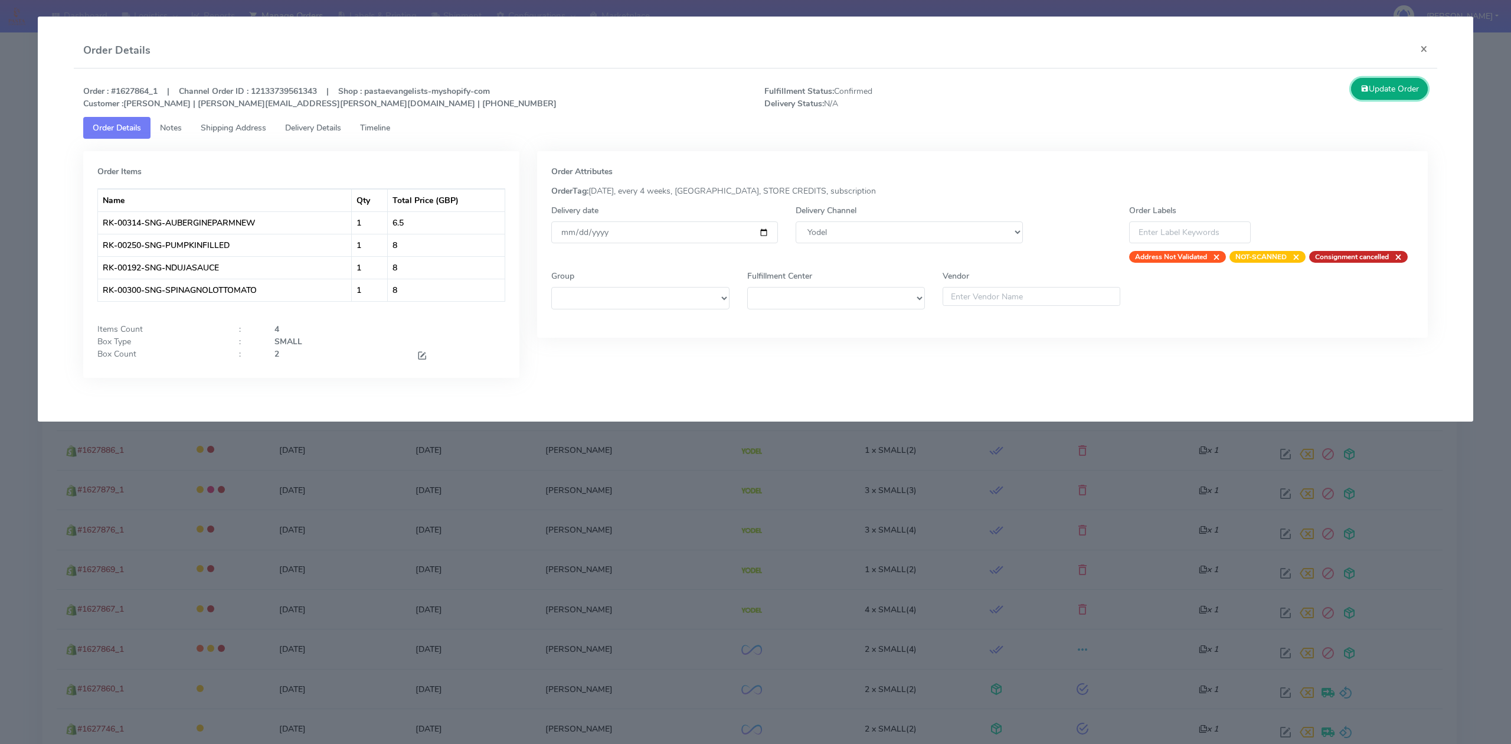
click at [1360, 90] on icon at bounding box center [1364, 88] width 8 height 11
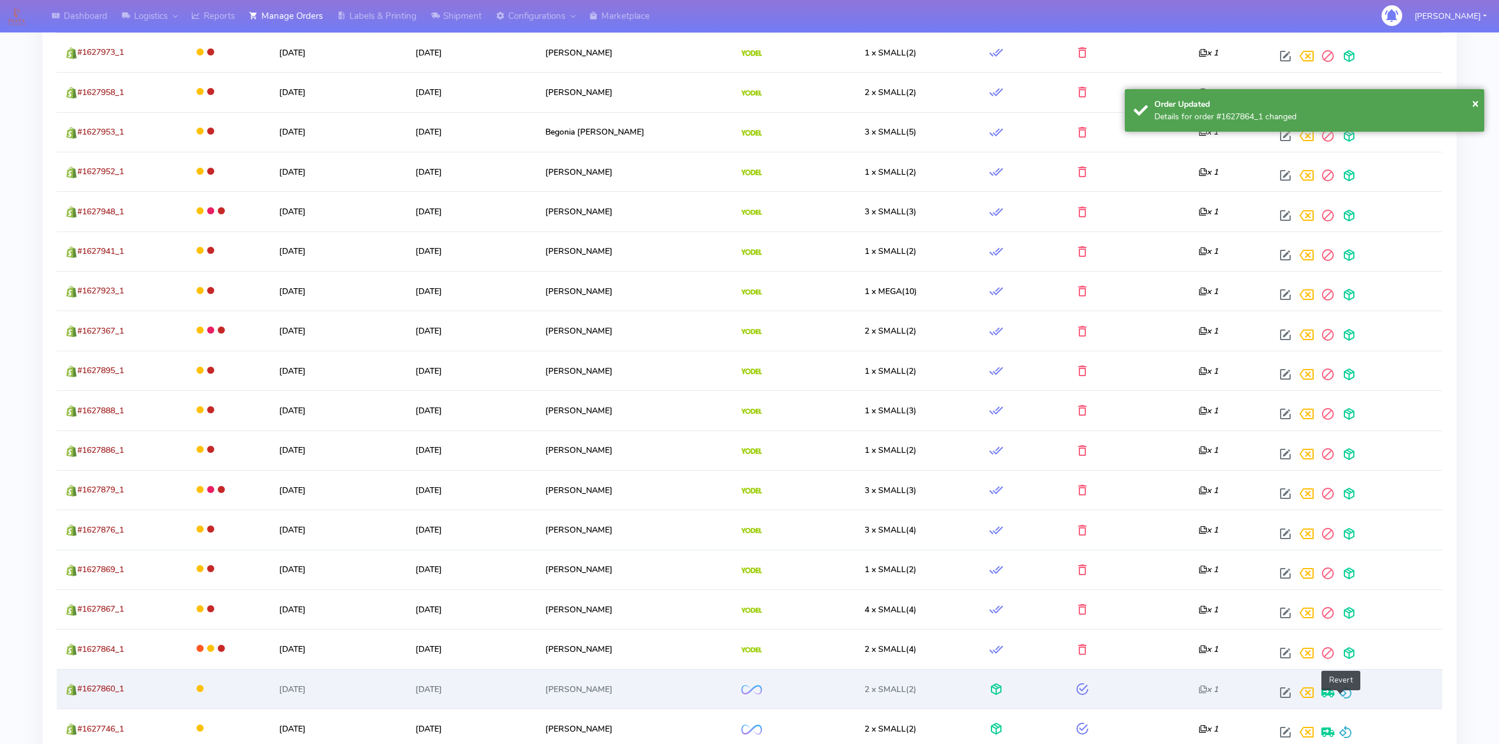
click at [1338, 695] on span at bounding box center [1345, 694] width 14 height 11
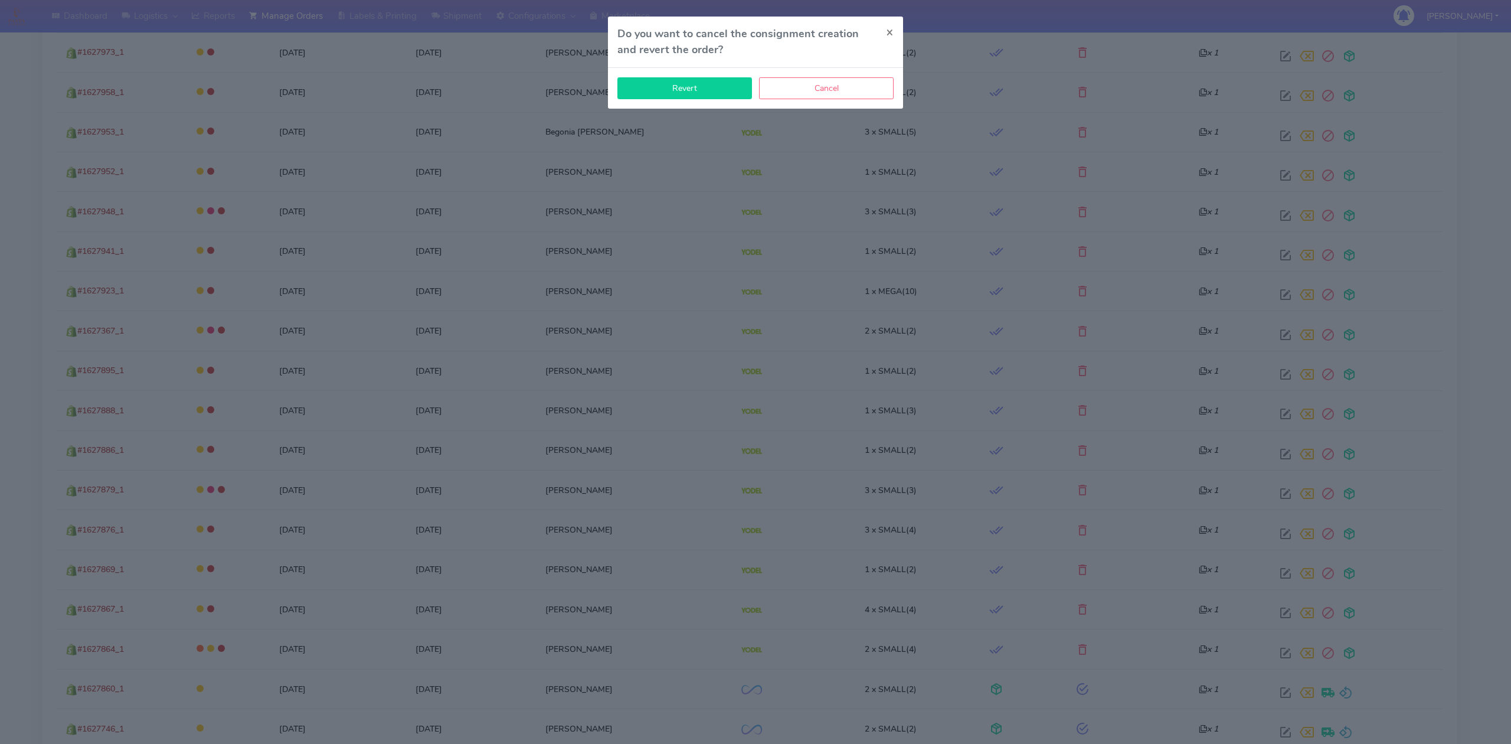
click at [687, 84] on button "Revert" at bounding box center [684, 88] width 135 height 22
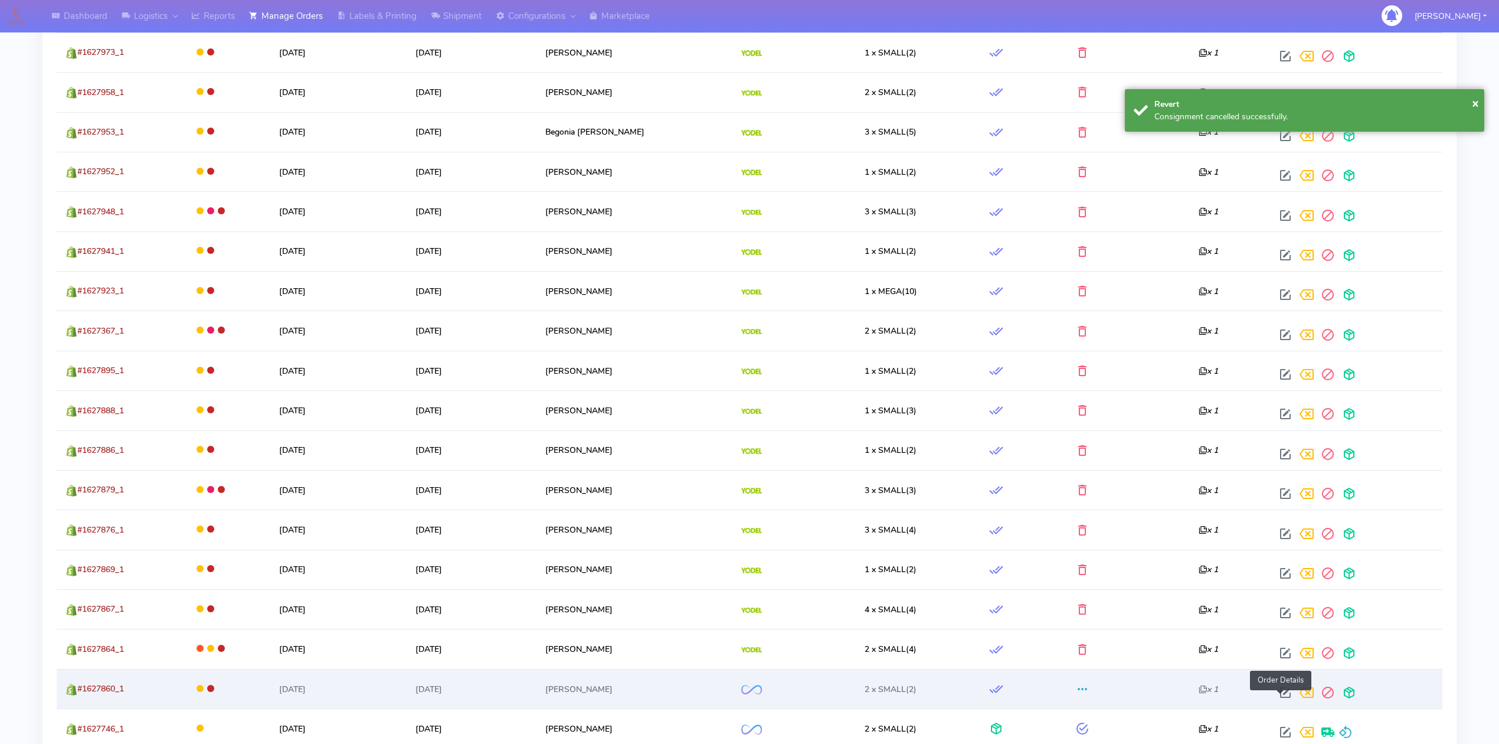
click at [1282, 699] on span at bounding box center [1285, 694] width 21 height 11
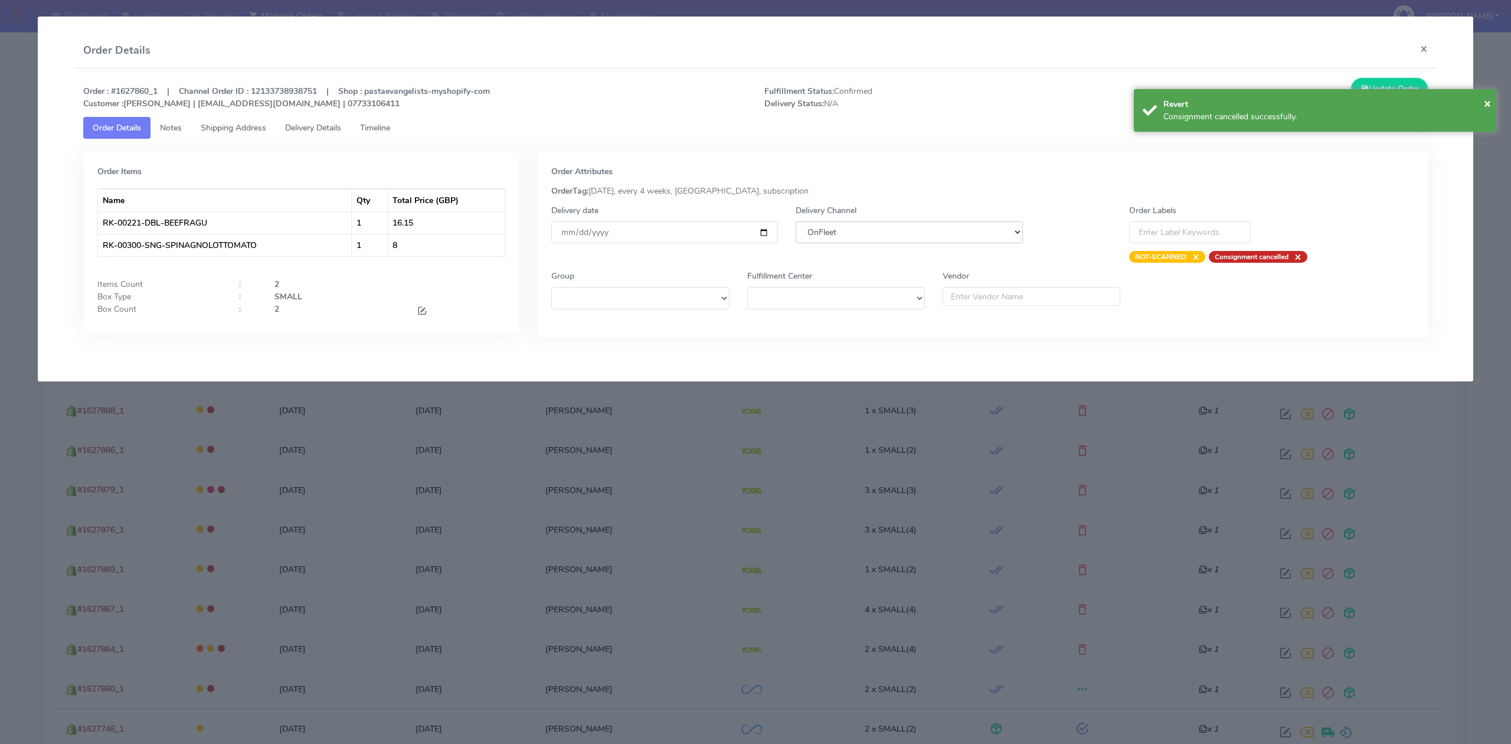
click at [905, 222] on select "DHL OnFleet Royal Mail DPD Yodel MaxOptra Amazon Collection" at bounding box center [908, 232] width 227 height 22
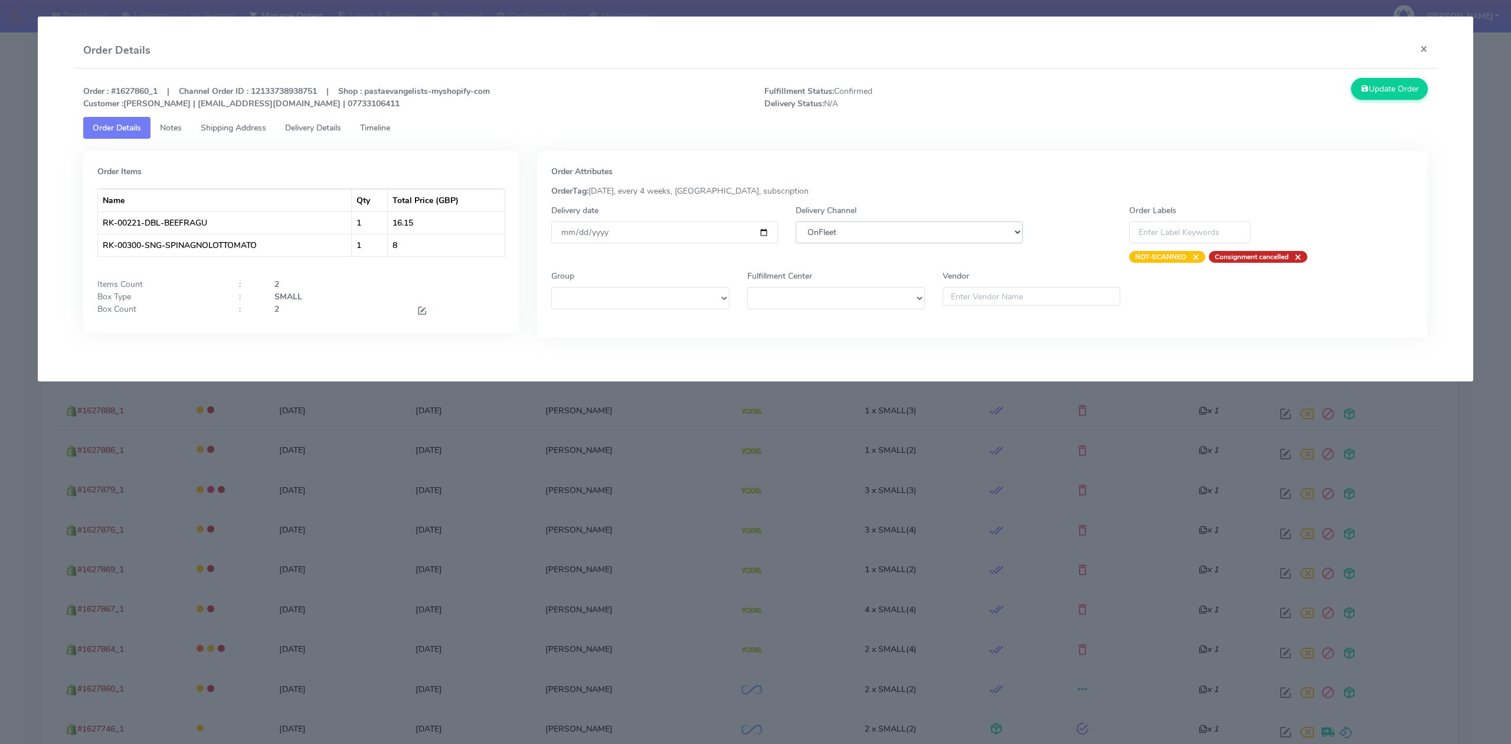
select select "5"
click at [795, 221] on select "DHL OnFleet Royal Mail DPD Yodel MaxOptra Amazon Collection" at bounding box center [908, 232] width 227 height 22
click at [1370, 84] on button "Update Order" at bounding box center [1389, 89] width 77 height 22
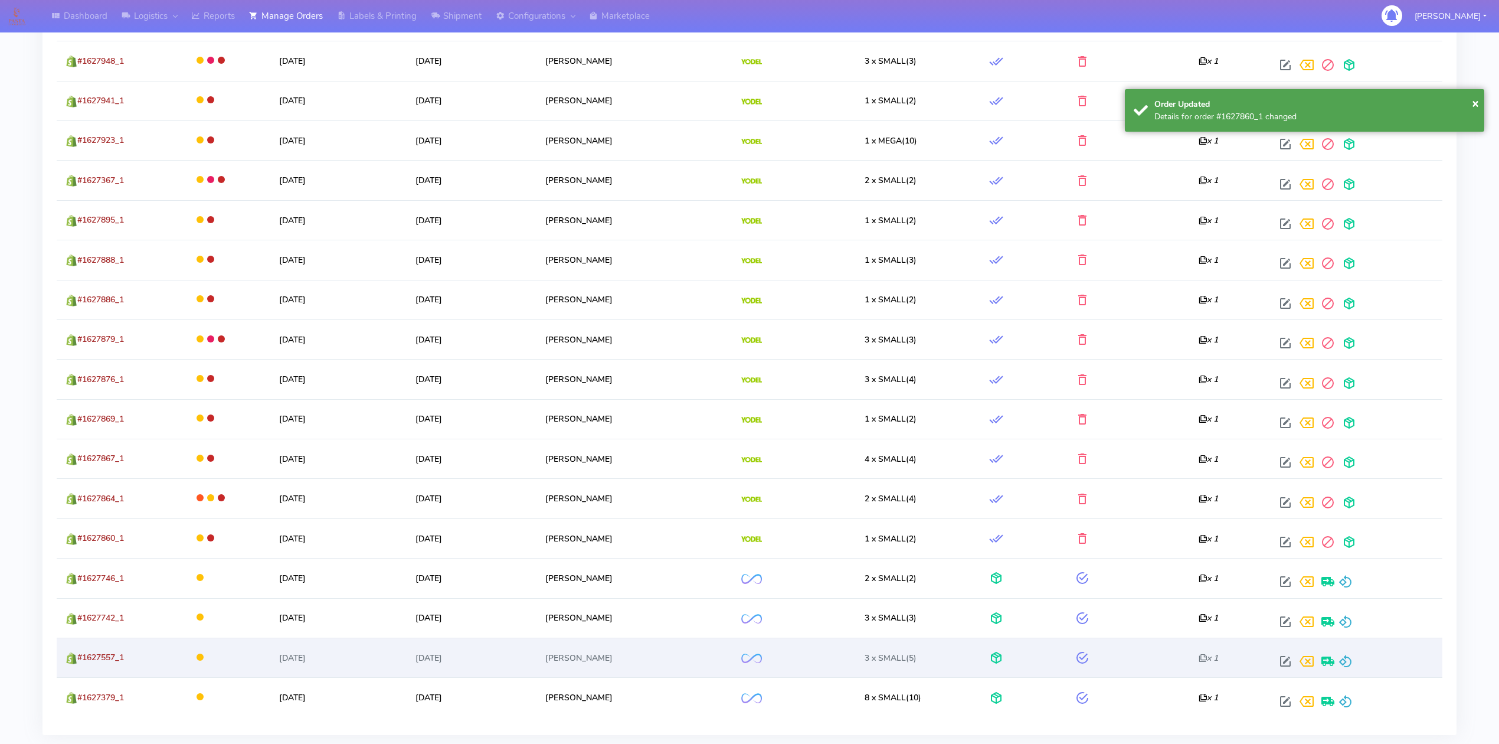
scroll to position [944, 0]
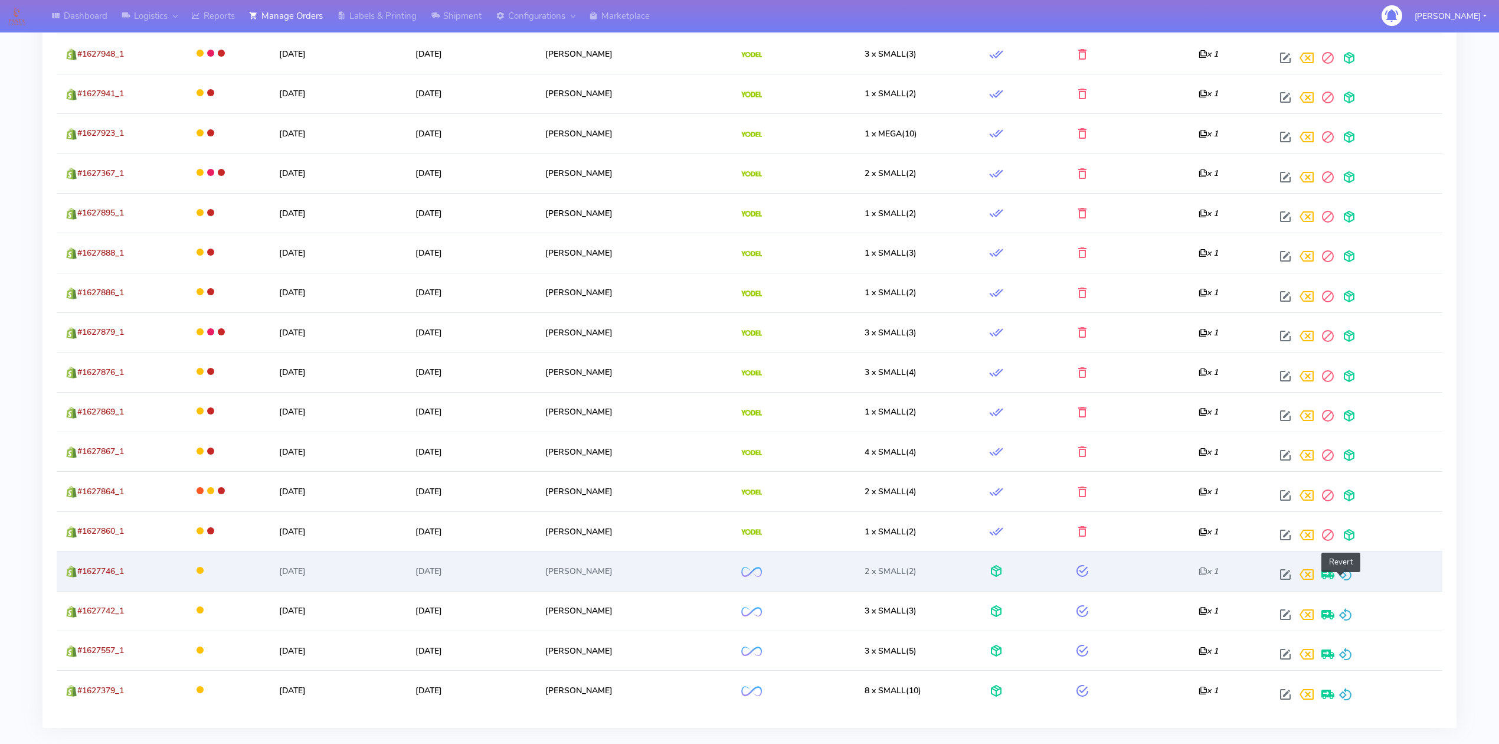
click at [1343, 582] on span at bounding box center [1345, 576] width 14 height 11
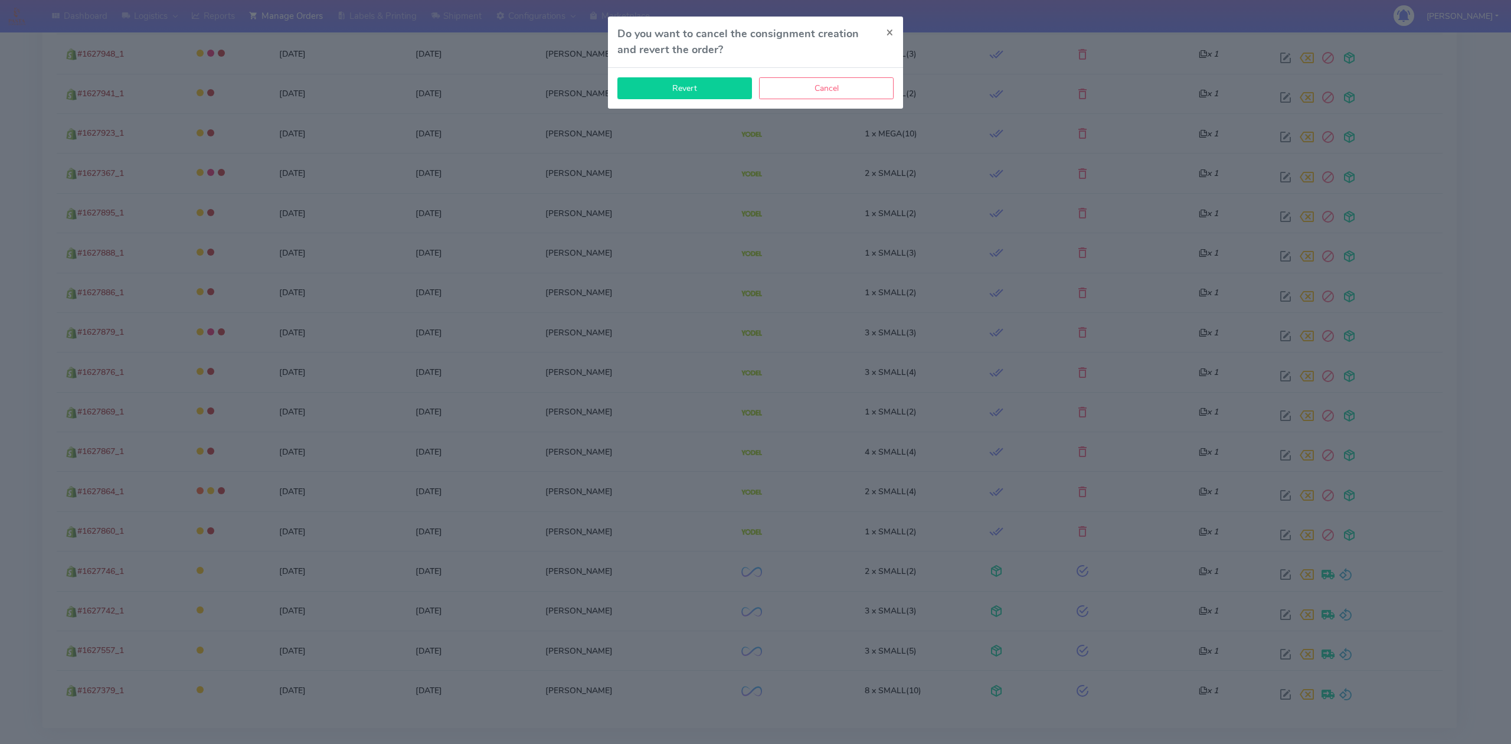
click at [733, 97] on button "Revert" at bounding box center [684, 88] width 135 height 22
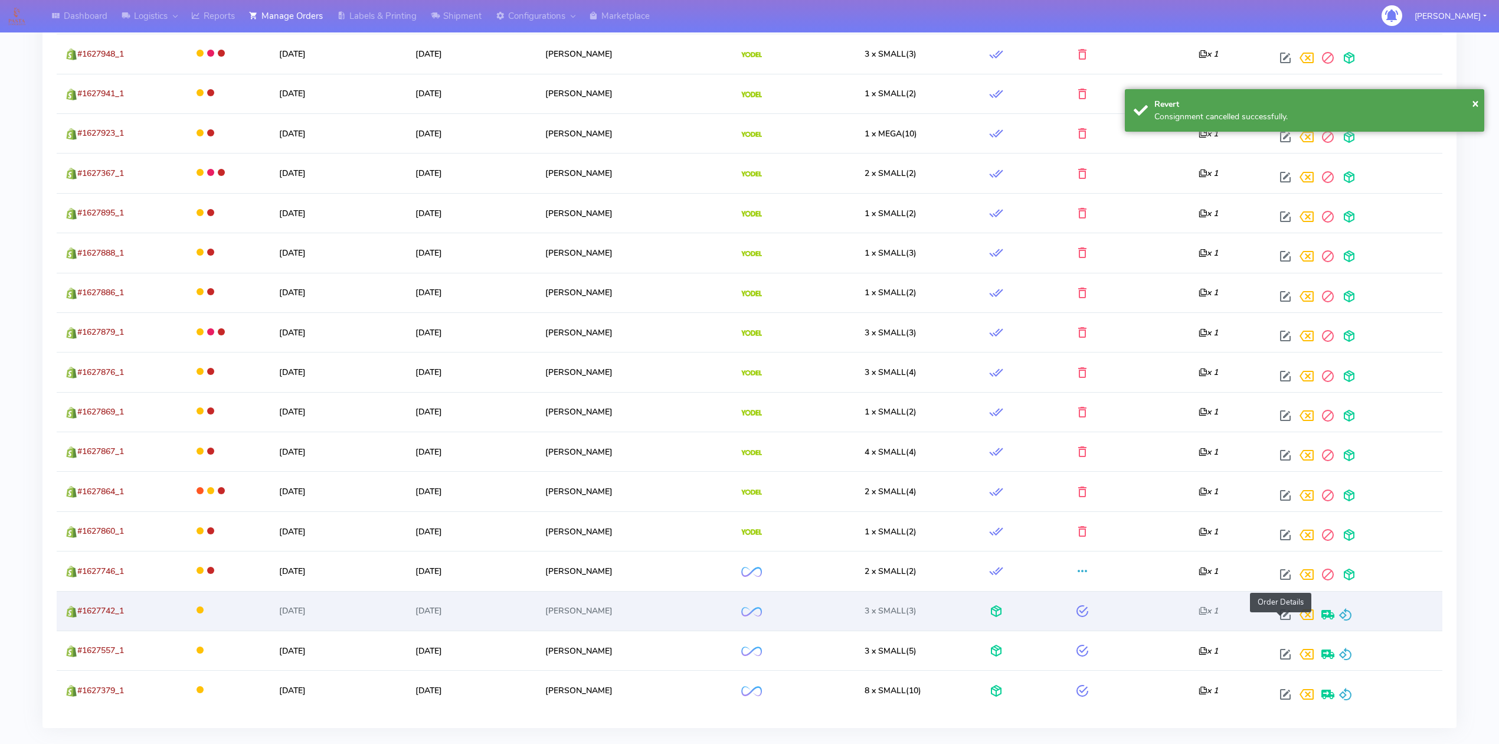
click at [1275, 619] on span at bounding box center [1285, 616] width 21 height 11
select select "2"
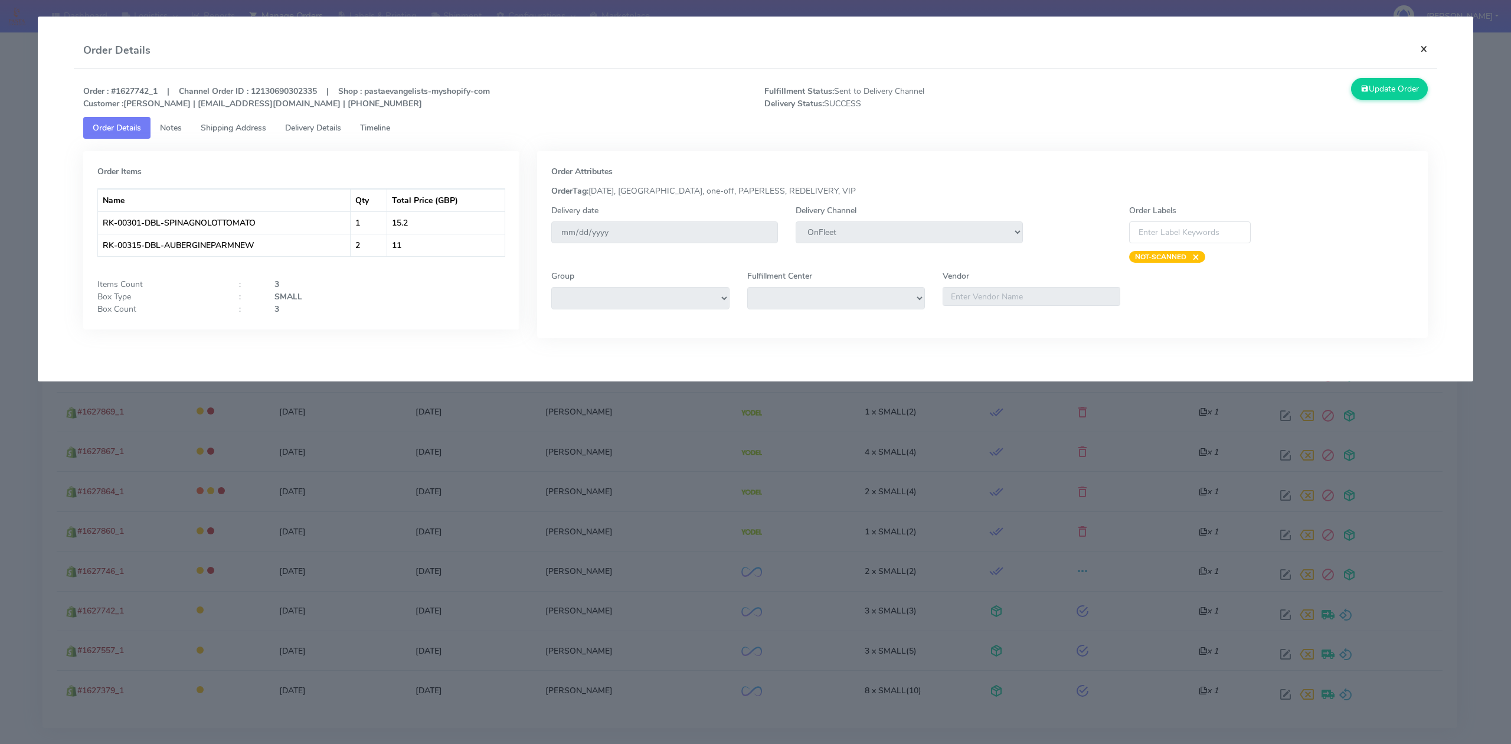
click at [1429, 45] on button "×" at bounding box center [1423, 48] width 27 height 31
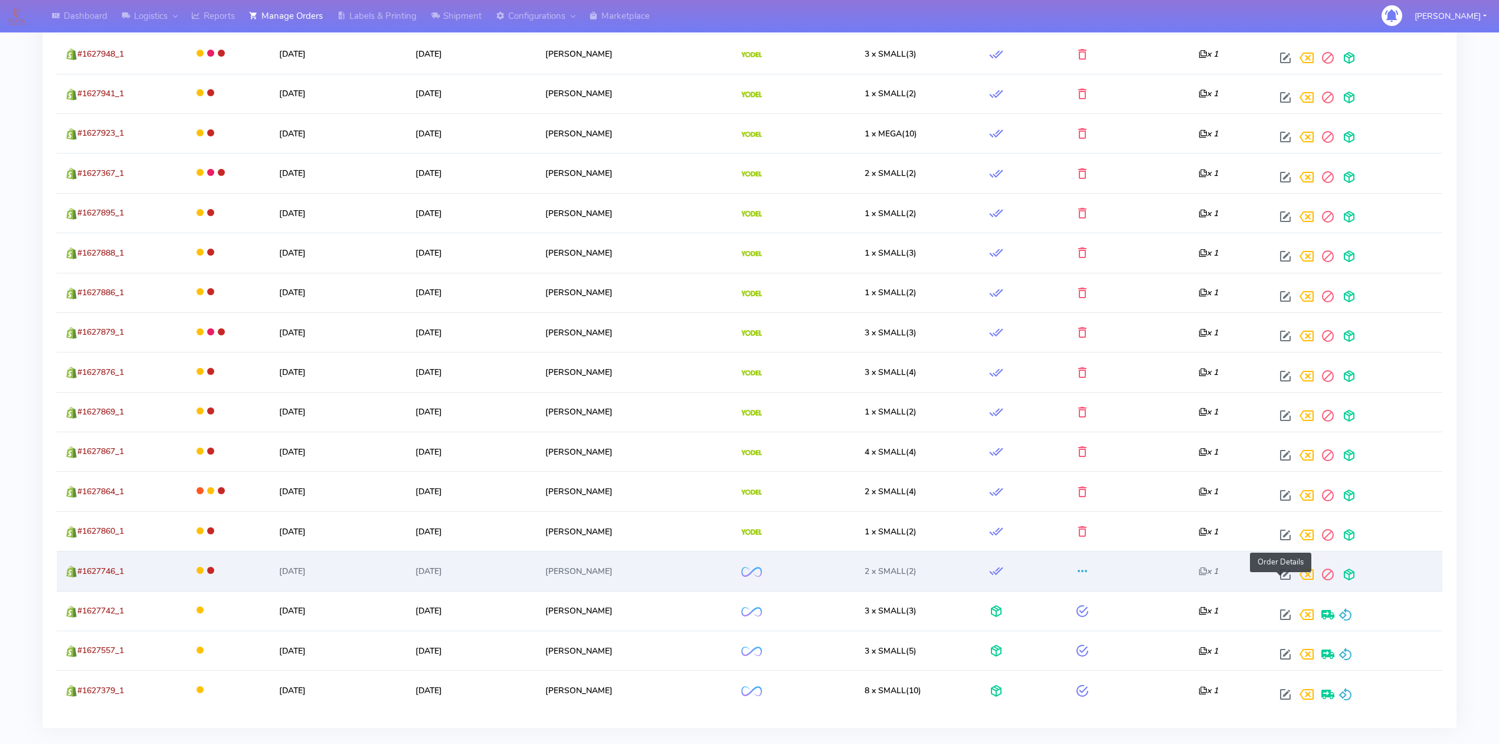
click at [1282, 581] on span at bounding box center [1285, 576] width 21 height 11
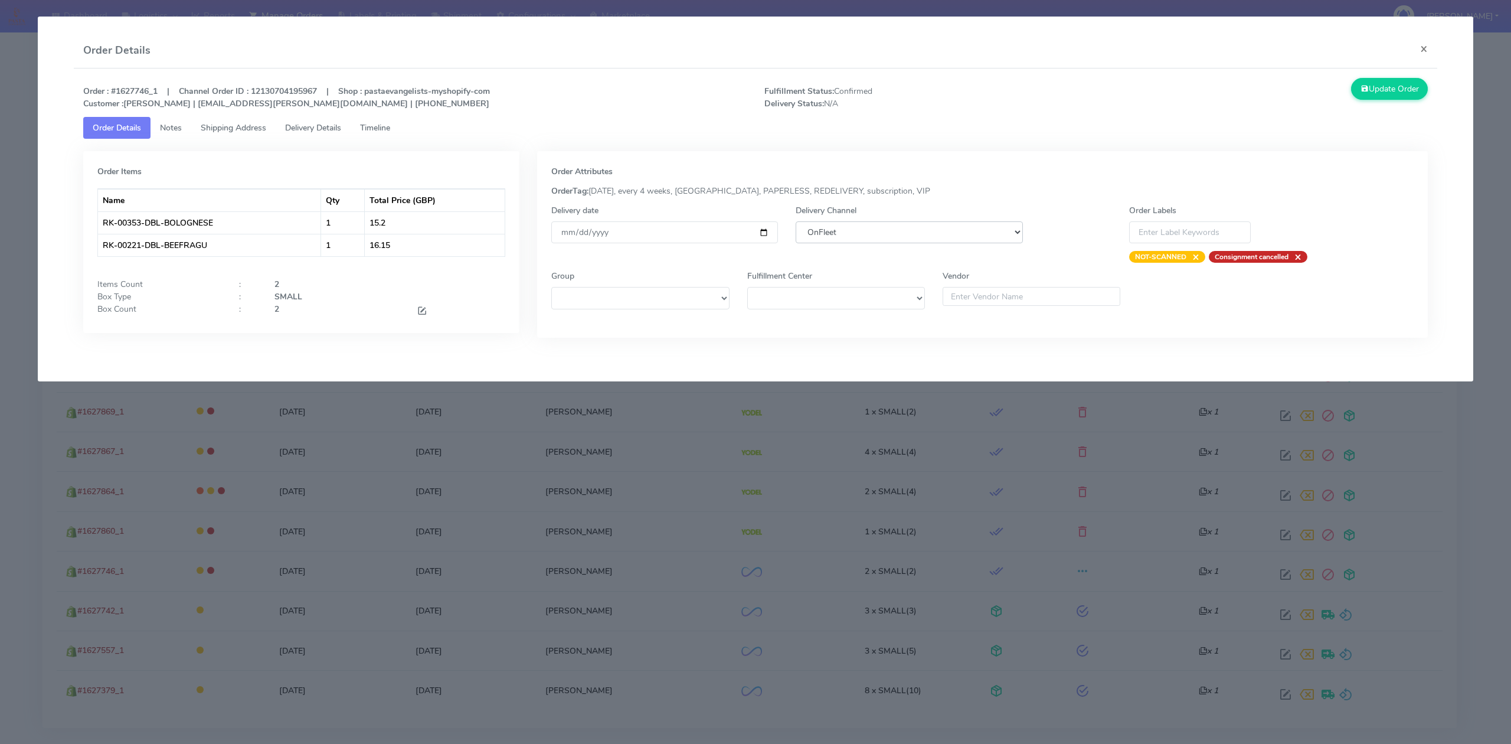
click at [956, 234] on select "DHL OnFleet Royal Mail DPD Yodel MaxOptra Amazon Collection" at bounding box center [908, 232] width 227 height 22
select select "5"
click at [795, 221] on select "DHL OnFleet Royal Mail DPD Yodel MaxOptra Amazon Collection" at bounding box center [908, 232] width 227 height 22
click at [1417, 93] on button "Update Order" at bounding box center [1389, 89] width 77 height 22
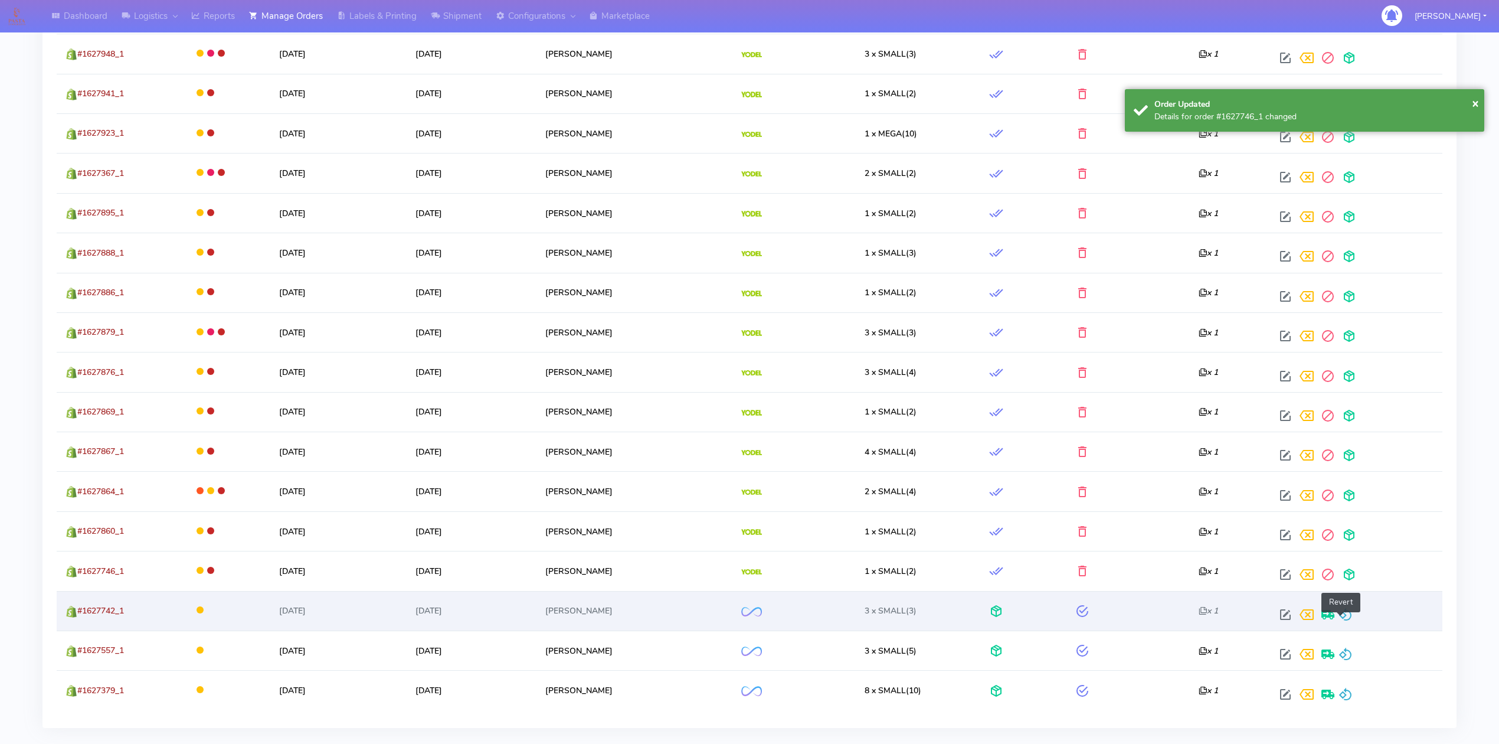
click at [1341, 623] on span at bounding box center [1345, 616] width 14 height 11
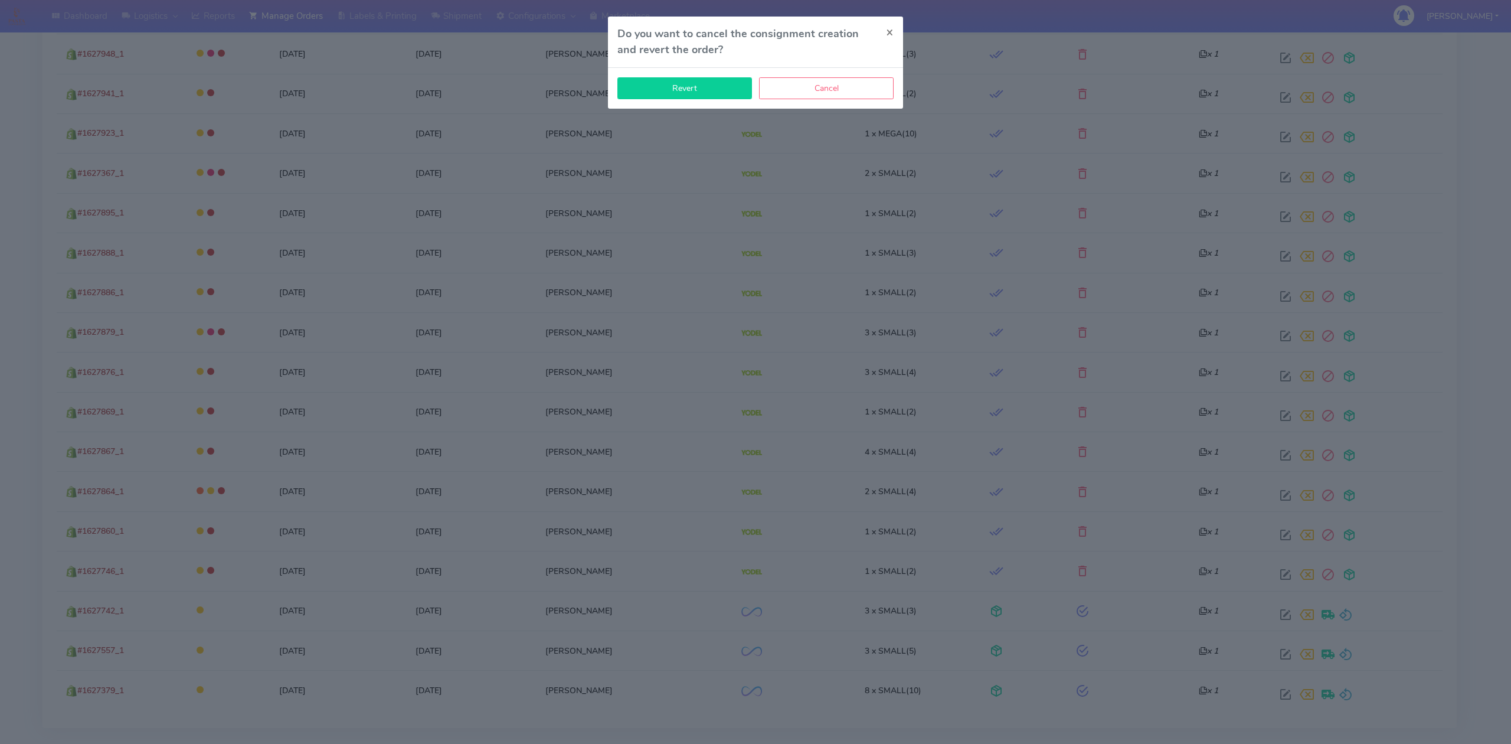
click at [718, 92] on button "Revert" at bounding box center [684, 88] width 135 height 22
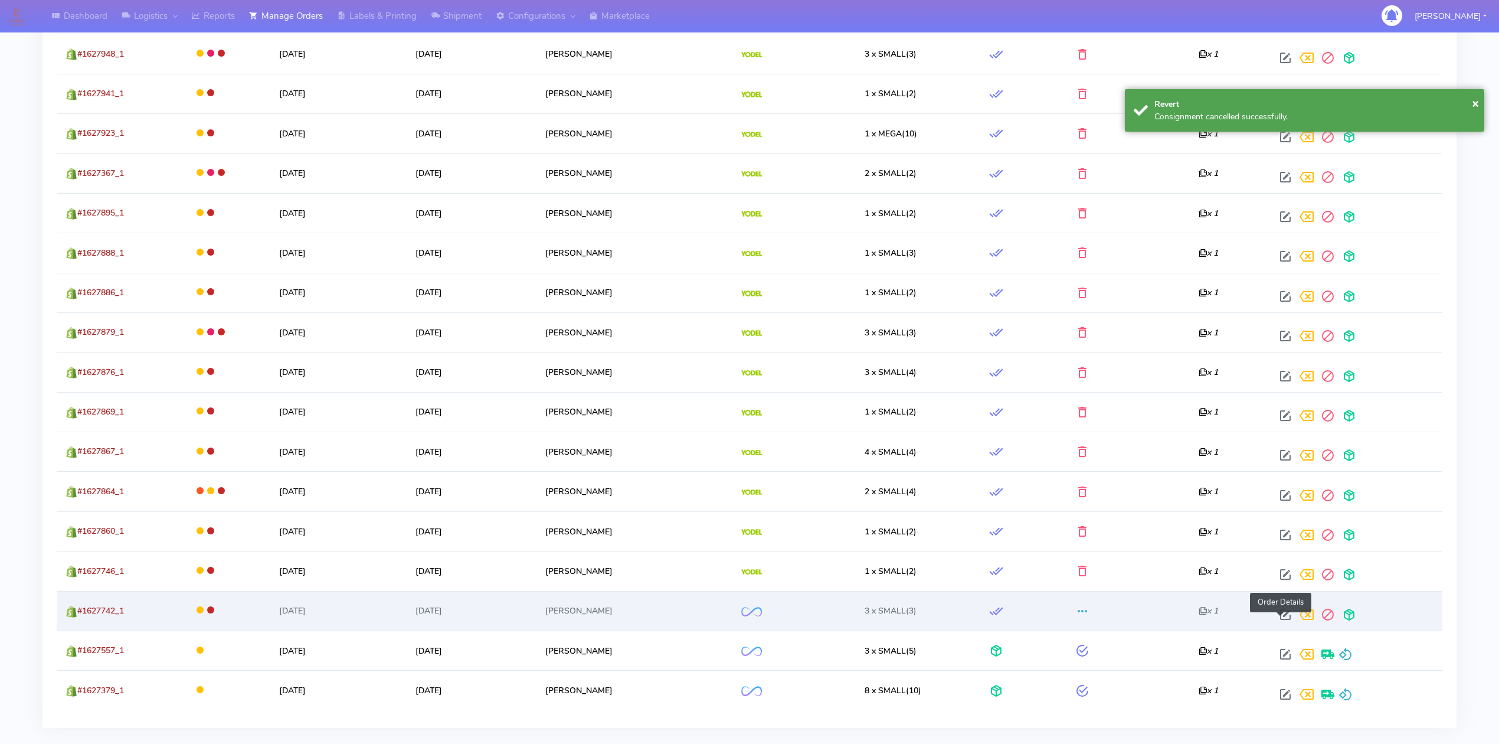
click at [1277, 614] on span at bounding box center [1285, 616] width 21 height 11
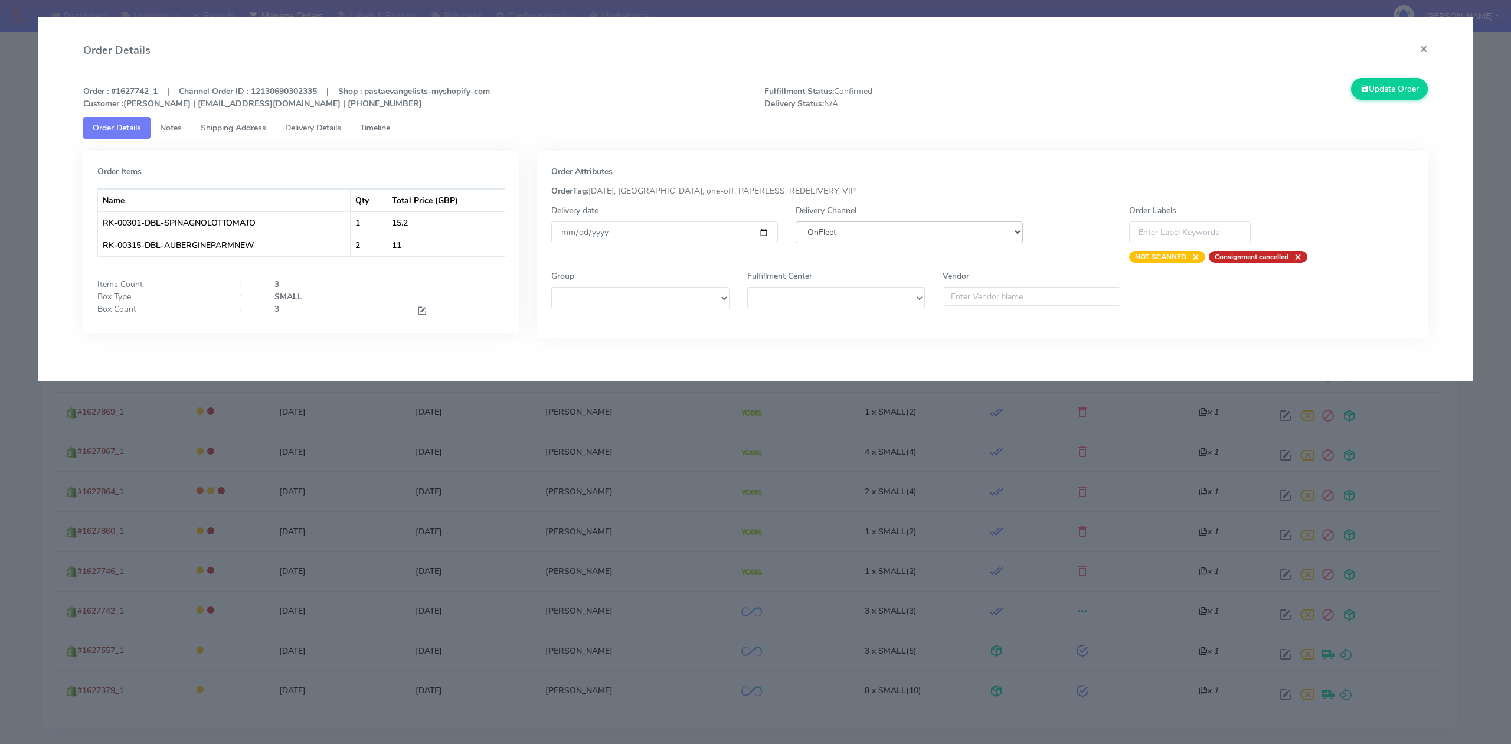
click at [955, 237] on select "DHL OnFleet Royal Mail DPD Yodel MaxOptra Amazon Collection" at bounding box center [908, 232] width 227 height 22
select select "5"
click at [795, 221] on select "DHL OnFleet Royal Mail DPD Yodel MaxOptra Amazon Collection" at bounding box center [908, 232] width 227 height 22
click at [1391, 89] on button "Update Order" at bounding box center [1389, 89] width 77 height 22
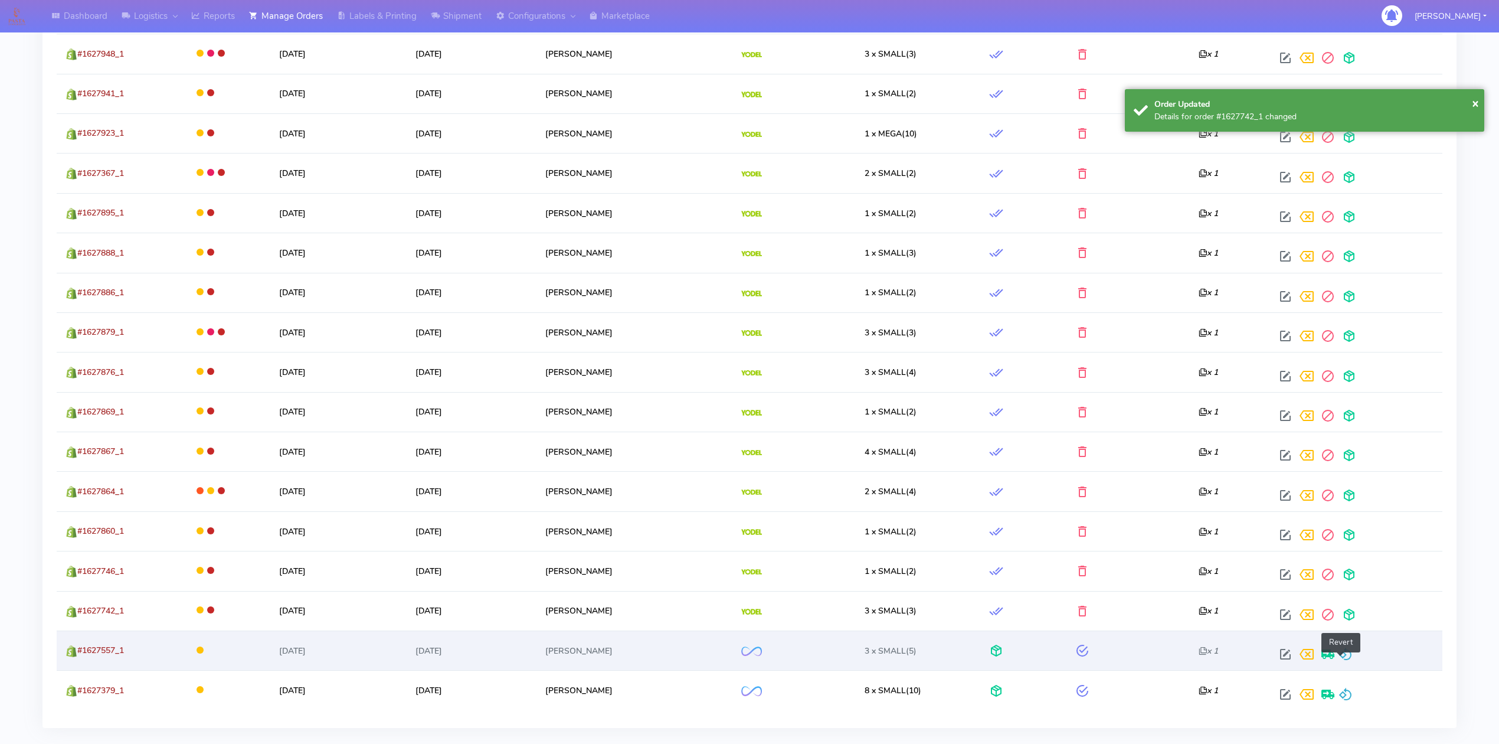
click at [1344, 657] on span at bounding box center [1345, 656] width 14 height 11
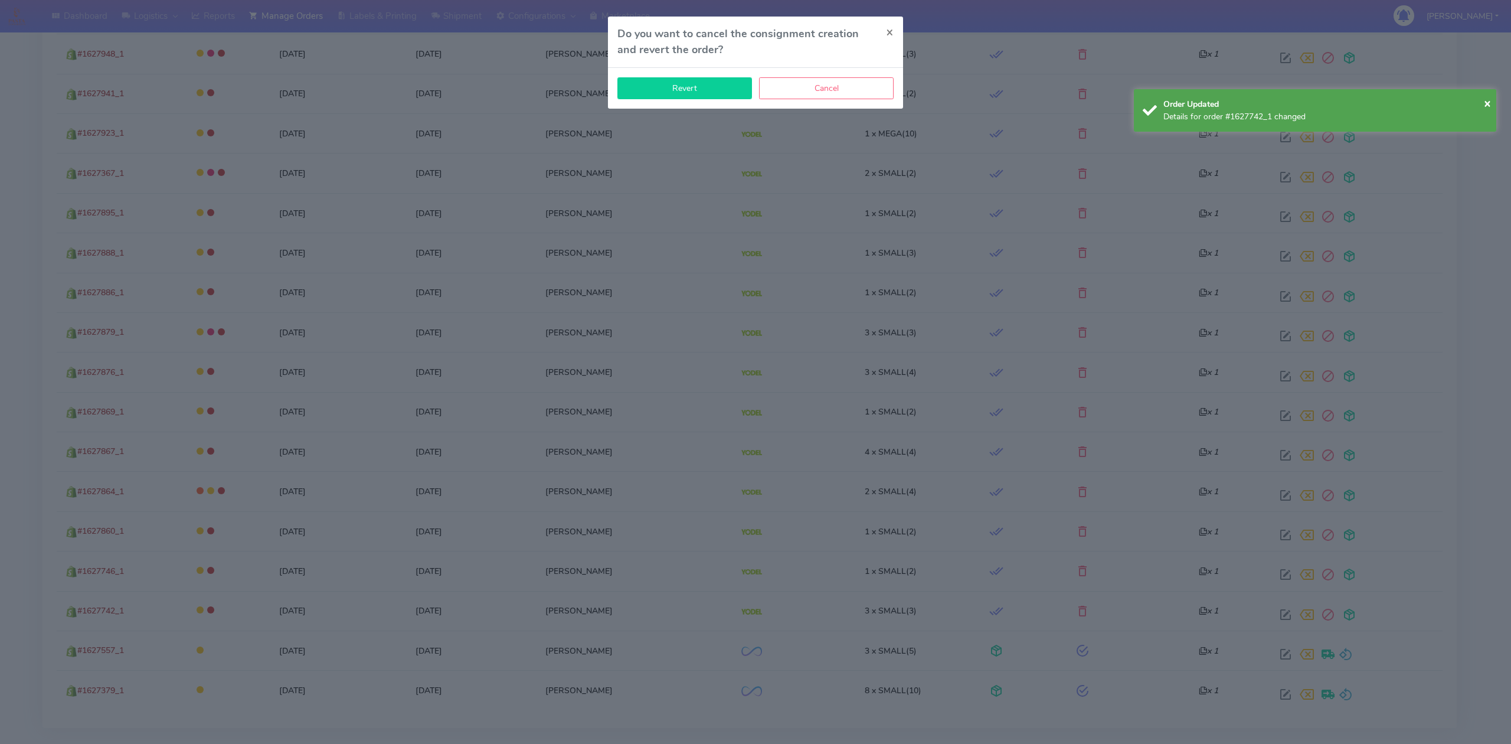
click at [713, 92] on button "Revert" at bounding box center [684, 88] width 135 height 22
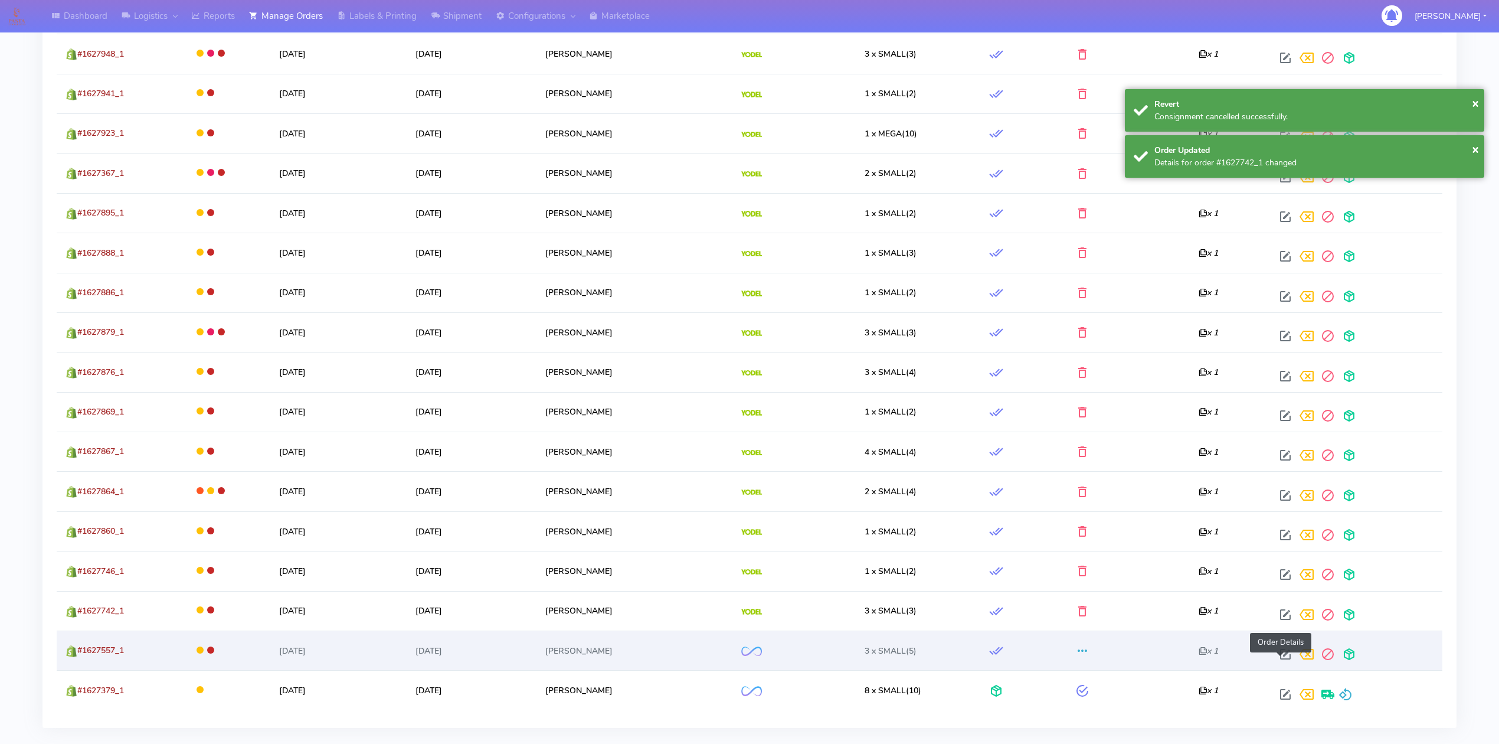
click at [1279, 657] on span at bounding box center [1285, 656] width 21 height 11
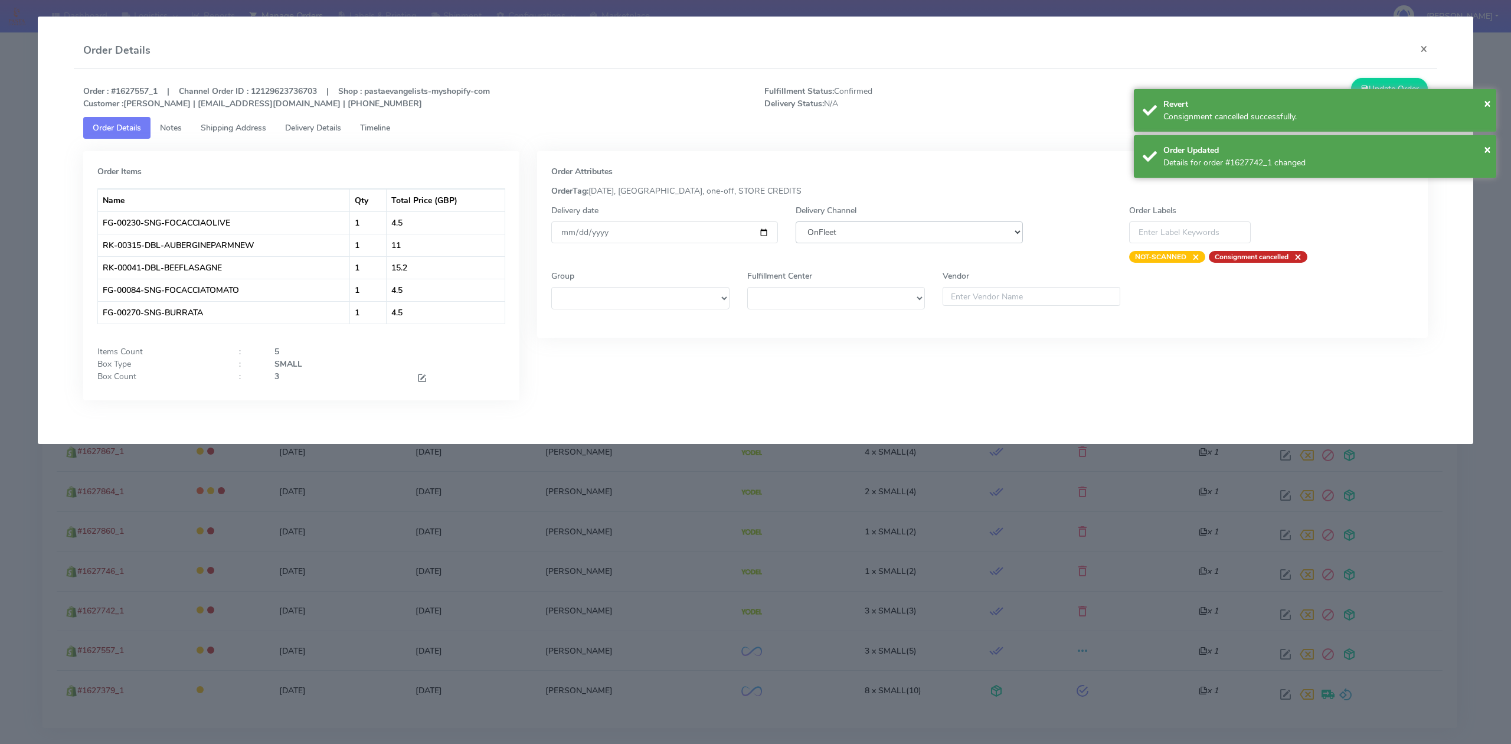
click at [846, 233] on select "DHL OnFleet Royal Mail DPD Yodel MaxOptra Amazon Collection" at bounding box center [908, 232] width 227 height 22
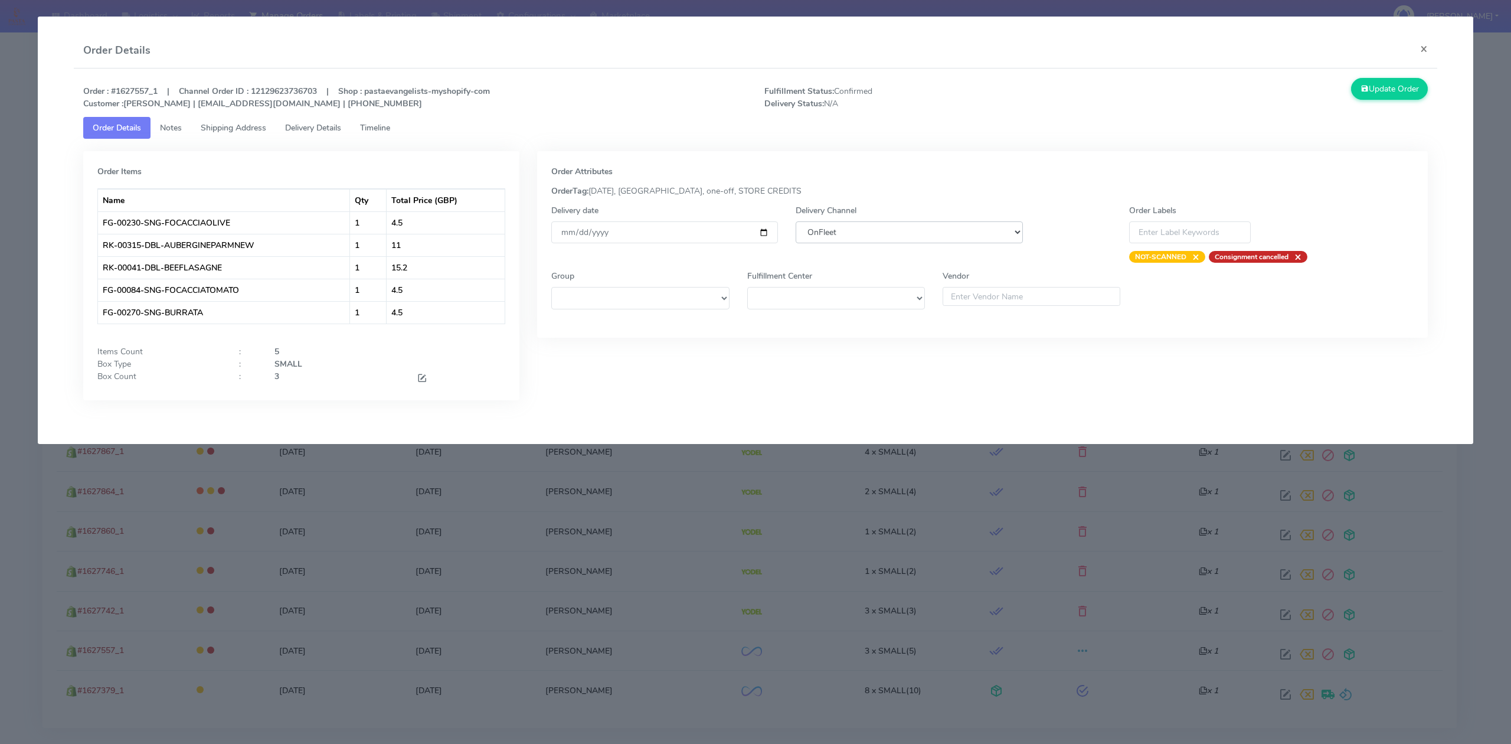
select select "5"
click at [795, 221] on select "DHL OnFleet Royal Mail DPD Yodel MaxOptra Amazon Collection" at bounding box center [908, 232] width 227 height 22
click at [1387, 98] on button "Update Order" at bounding box center [1389, 89] width 77 height 22
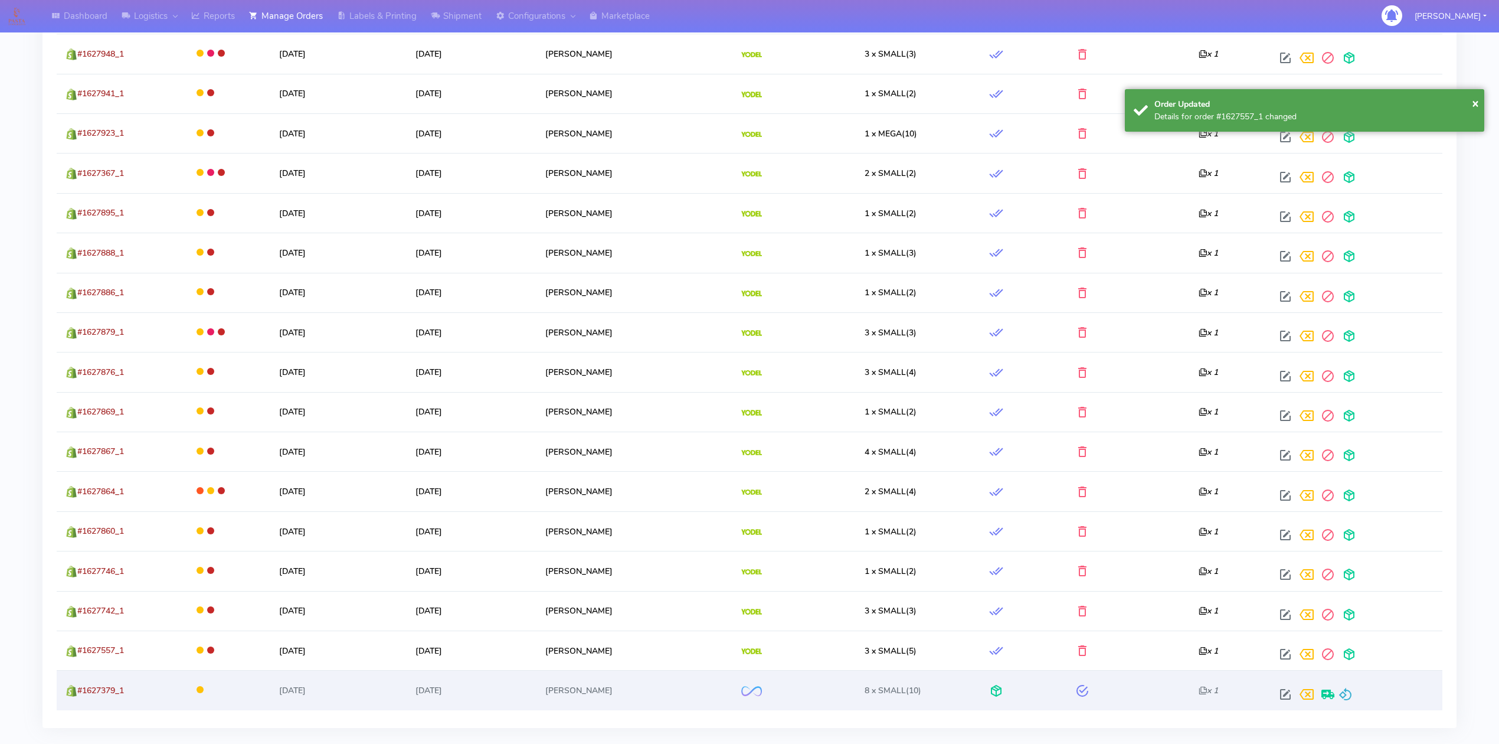
click at [1348, 705] on div at bounding box center [1354, 693] width 159 height 21
click at [1346, 699] on span at bounding box center [1345, 696] width 14 height 11
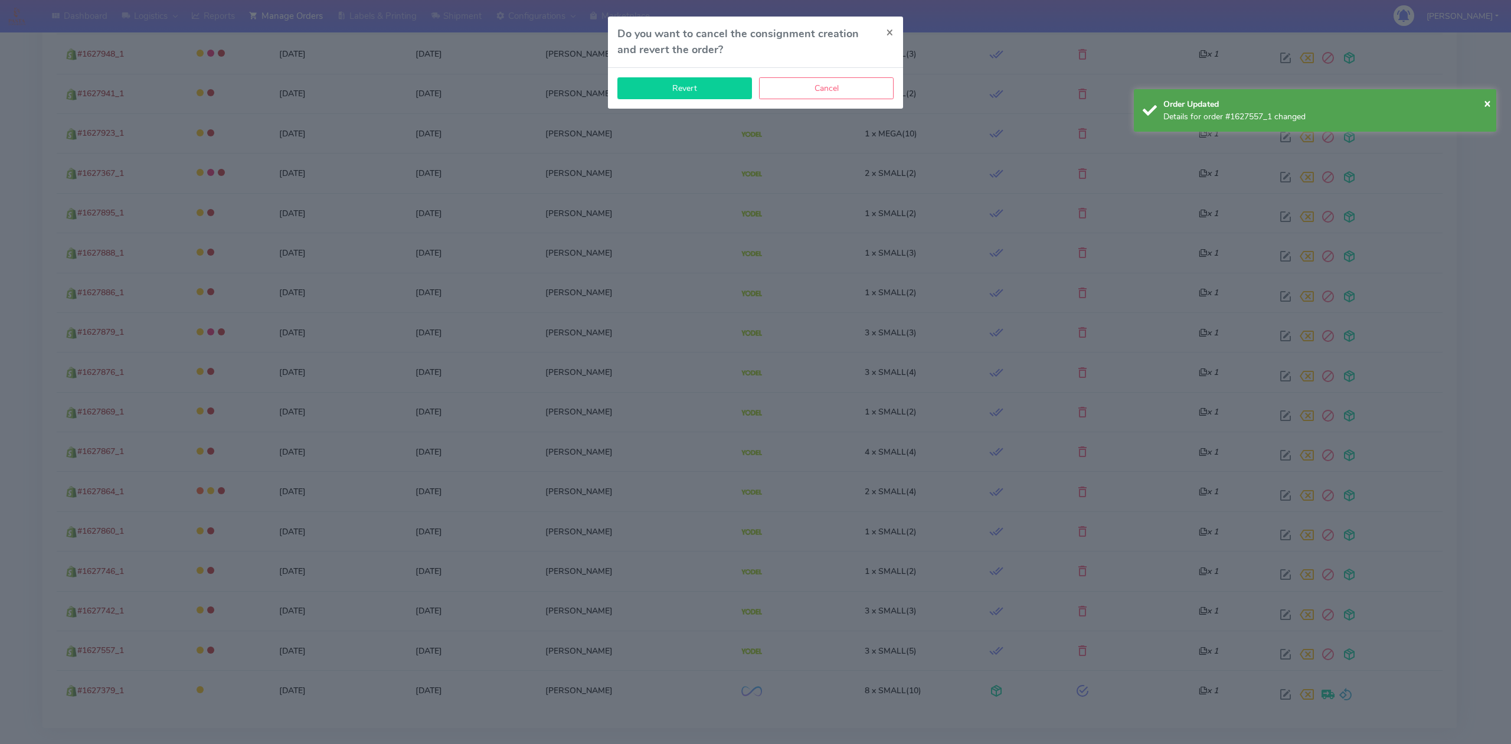
click at [709, 90] on button "Revert" at bounding box center [684, 88] width 135 height 22
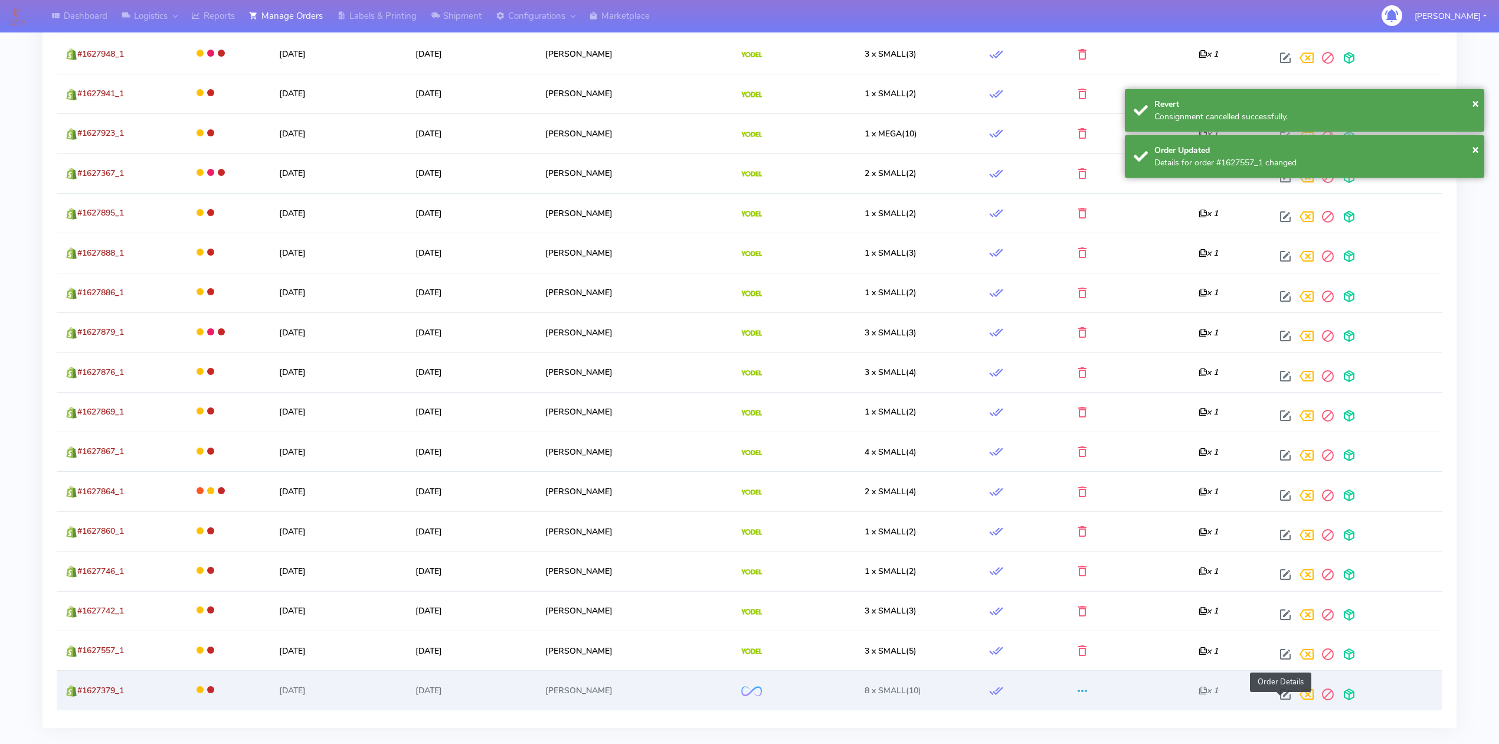
click at [1282, 702] on span at bounding box center [1285, 696] width 21 height 11
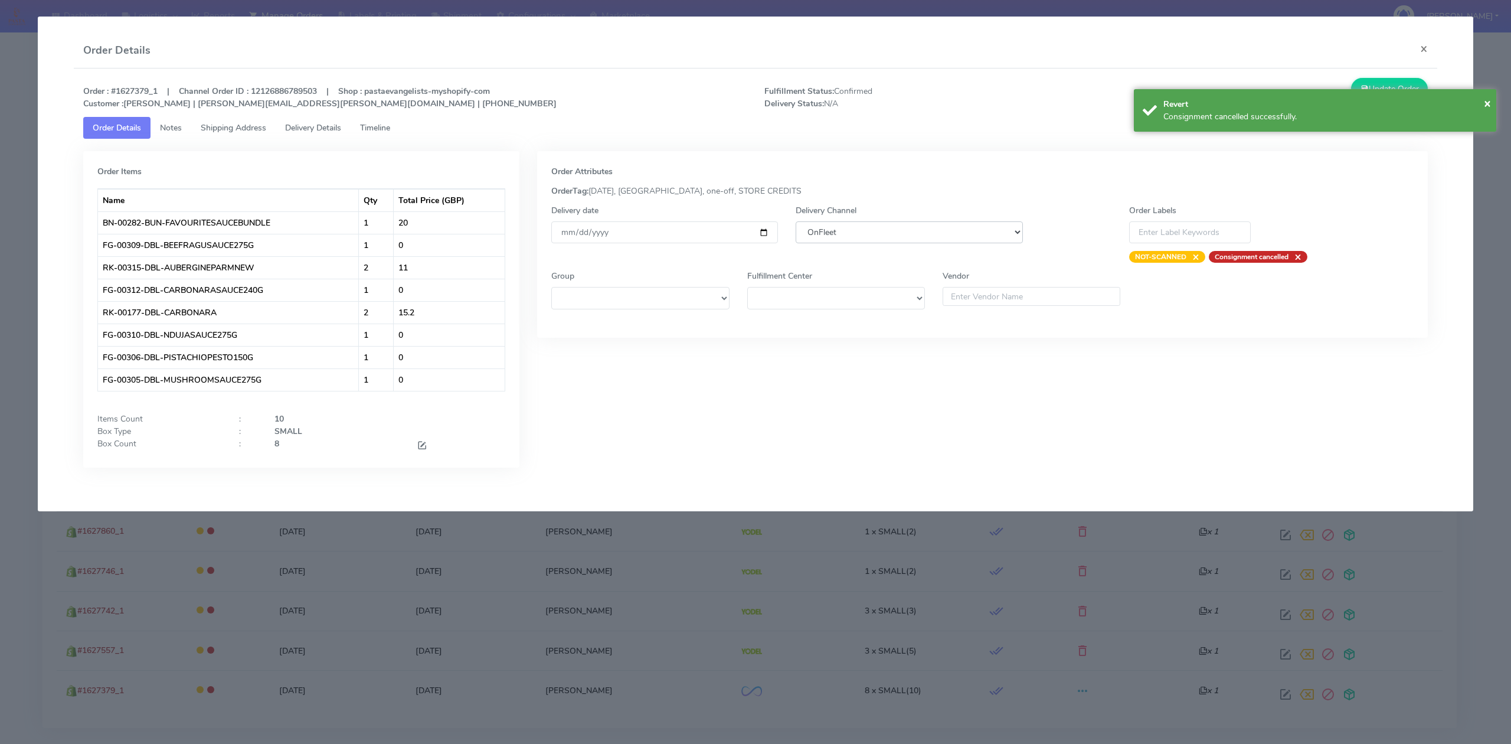
click at [926, 222] on select "DHL OnFleet Royal Mail DPD Yodel MaxOptra Amazon Collection" at bounding box center [908, 232] width 227 height 22
select select "5"
click at [795, 221] on select "DHL OnFleet Royal Mail DPD Yodel MaxOptra Amazon Collection" at bounding box center [908, 232] width 227 height 22
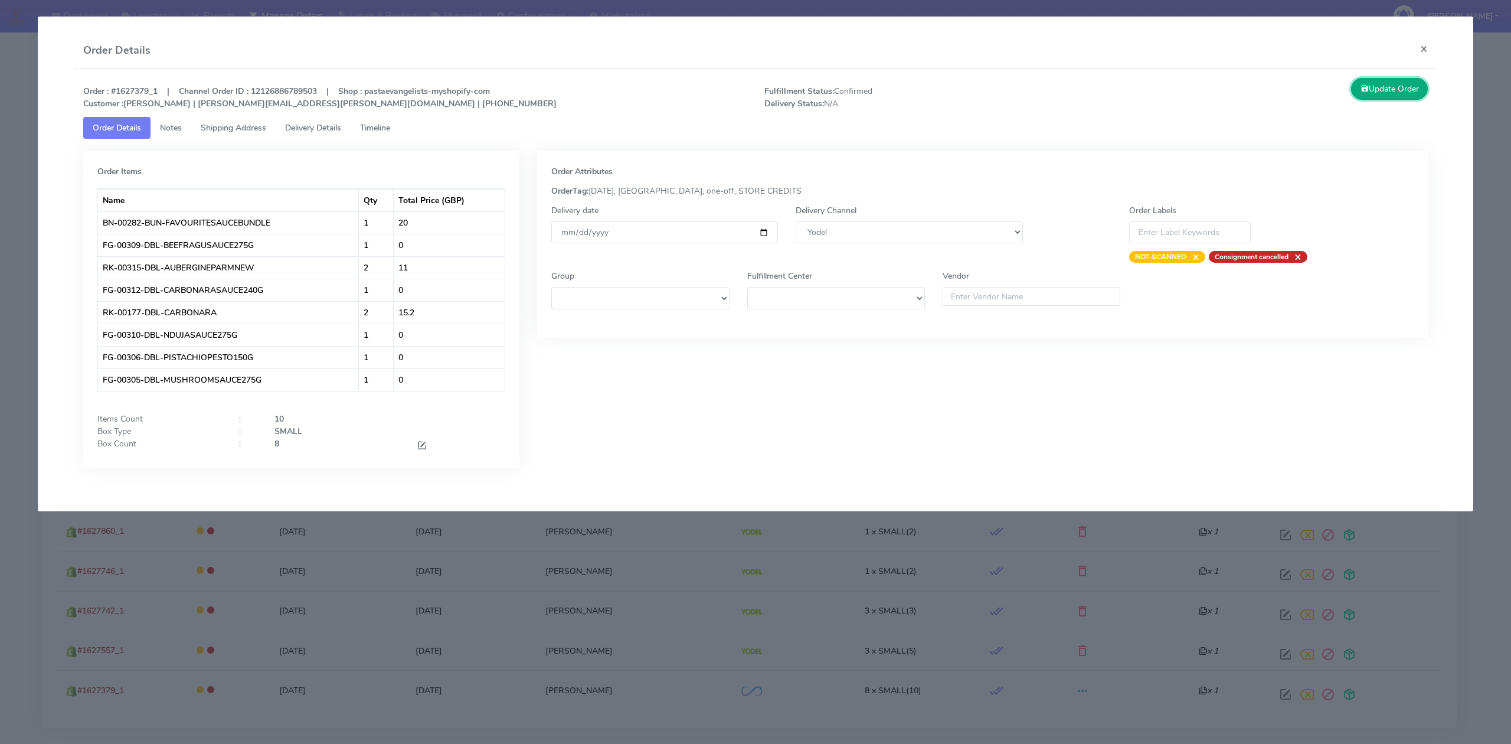
click at [1366, 87] on button "Update Order" at bounding box center [1389, 89] width 77 height 22
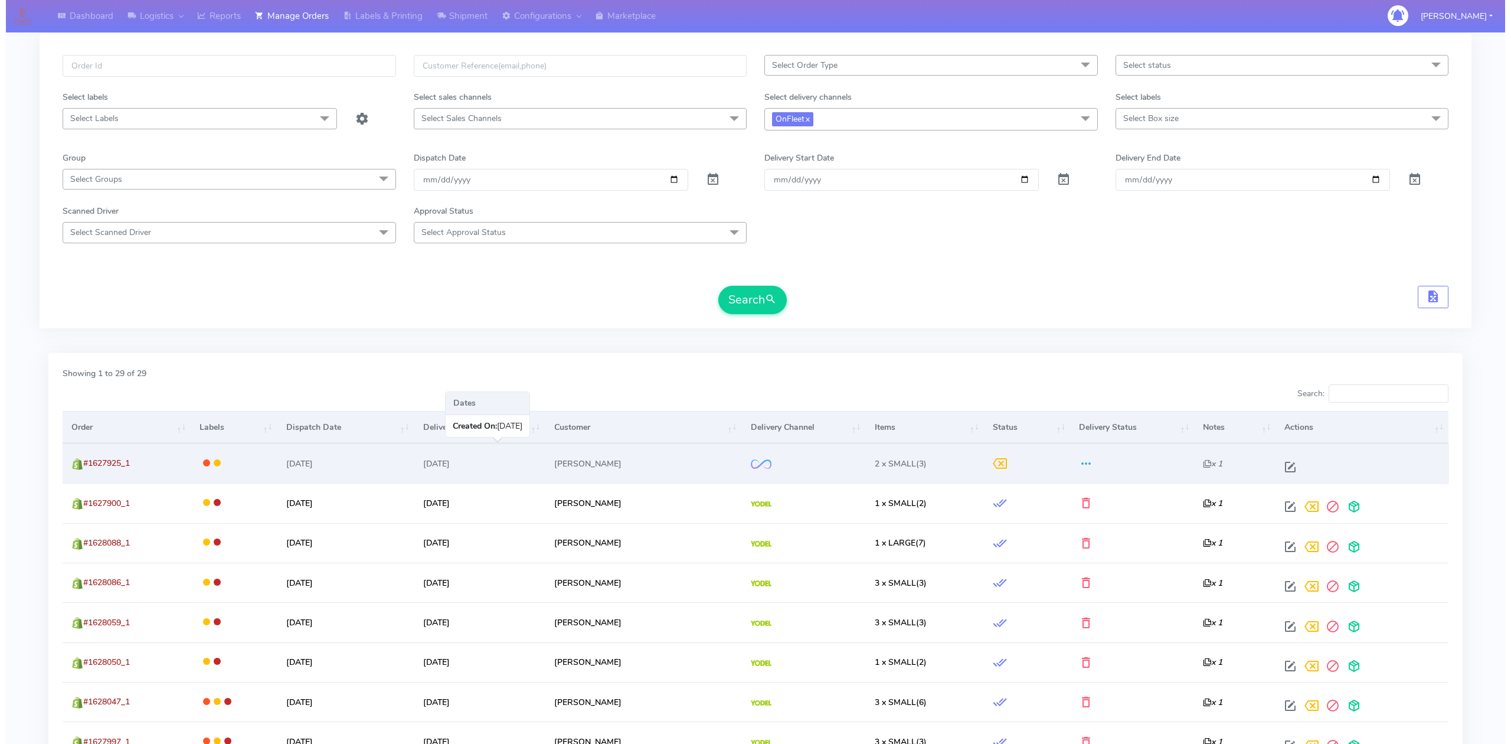
scroll to position [0, 0]
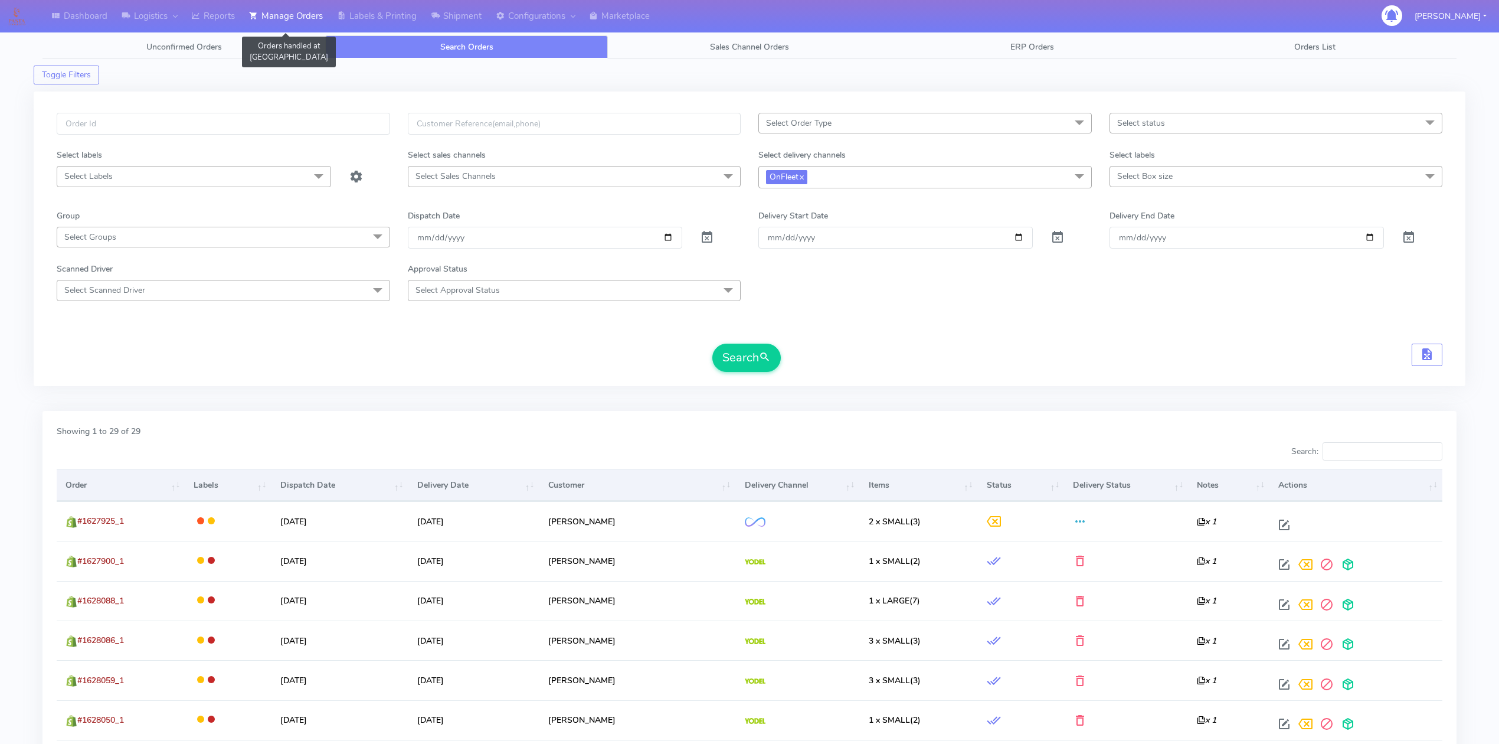
click at [276, 8] on link "Manage Orders" at bounding box center [286, 16] width 88 height 32
click at [466, 18] on link "Shipment" at bounding box center [456, 16] width 65 height 32
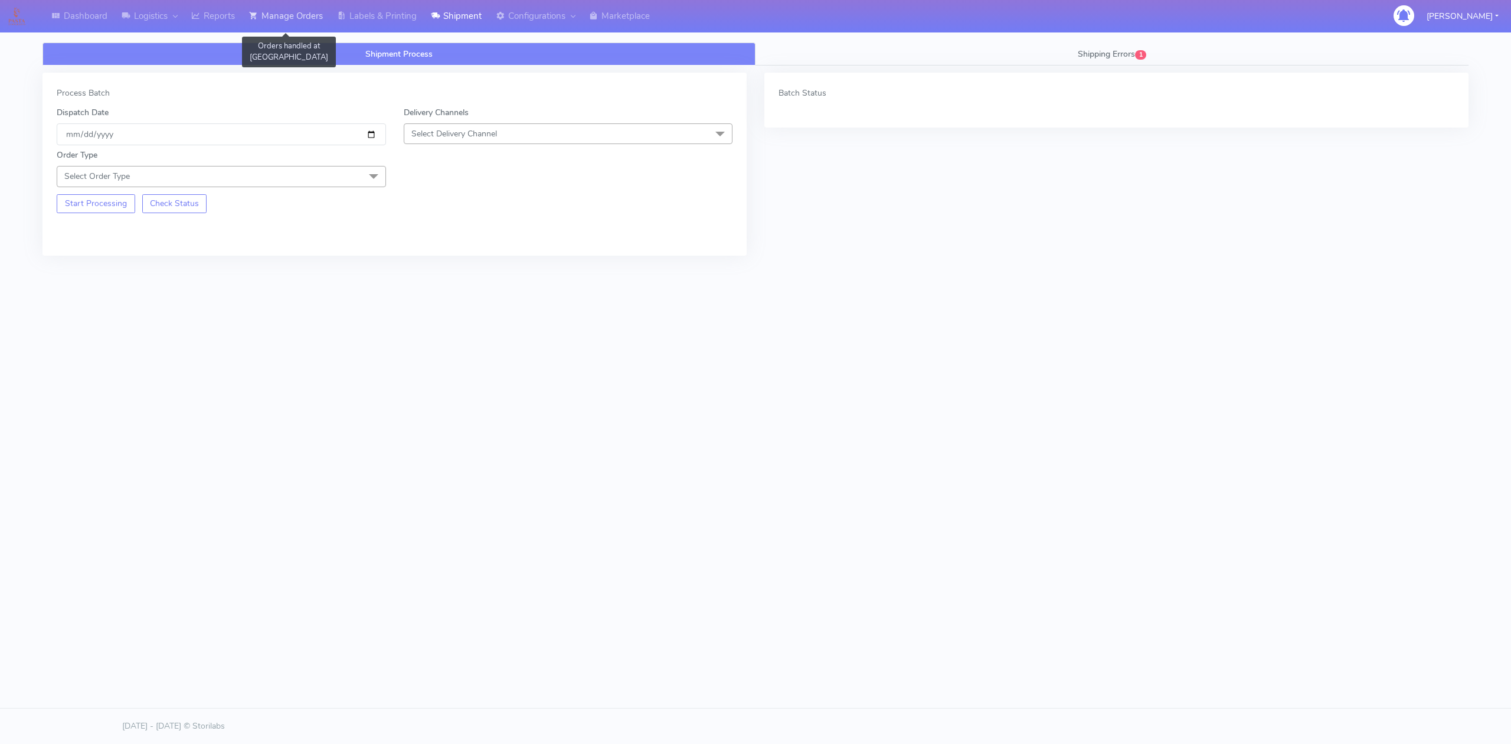
click at [316, 20] on link "Manage Orders" at bounding box center [286, 16] width 88 height 32
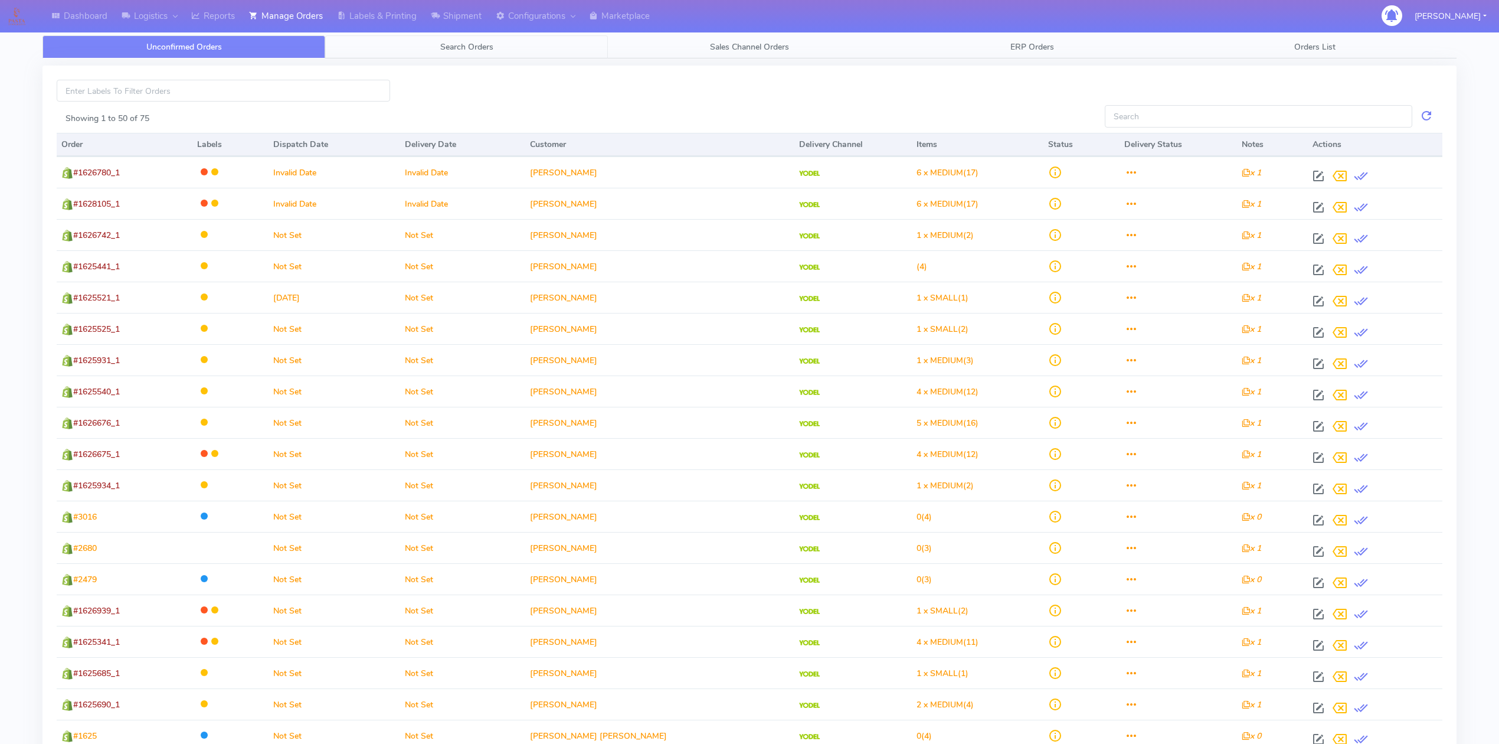
click at [451, 40] on link "Search Orders" at bounding box center [466, 46] width 283 height 23
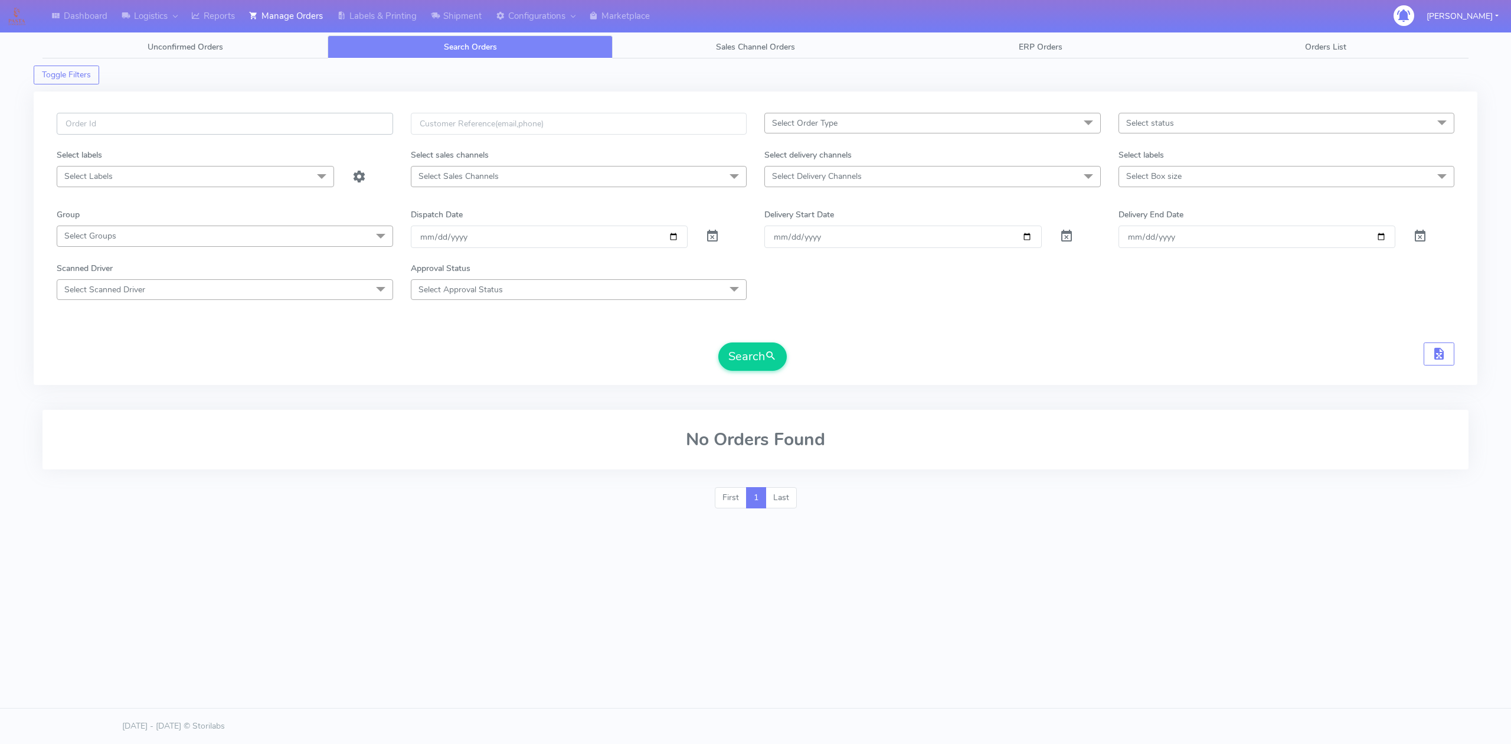
click at [300, 130] on input "text" at bounding box center [225, 124] width 336 height 22
paste input "#1627610_1"
type input "#1627610_1"
click at [714, 238] on span at bounding box center [712, 238] width 14 height 11
click at [756, 353] on button "Search" at bounding box center [752, 356] width 68 height 28
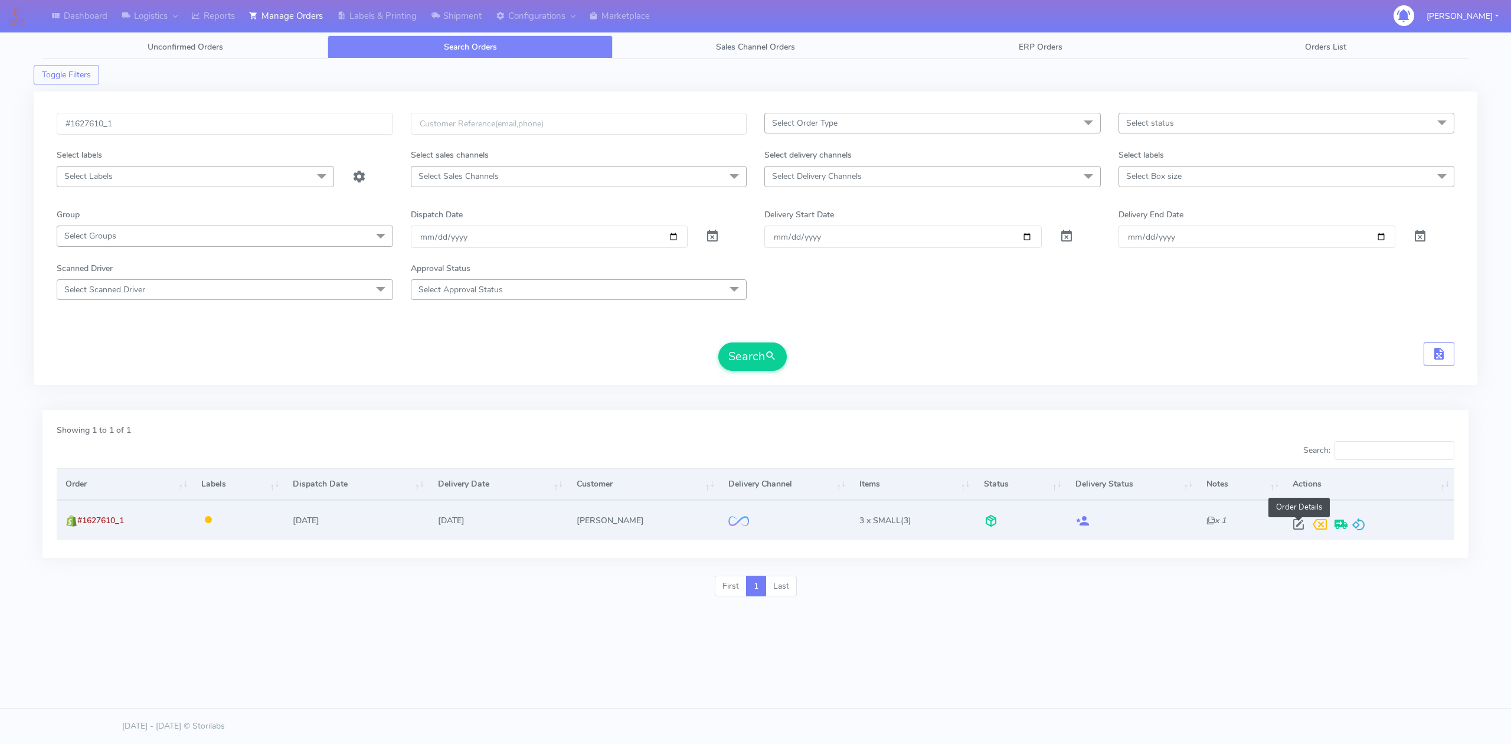
click at [1298, 525] on span at bounding box center [1298, 526] width 21 height 11
select select "2"
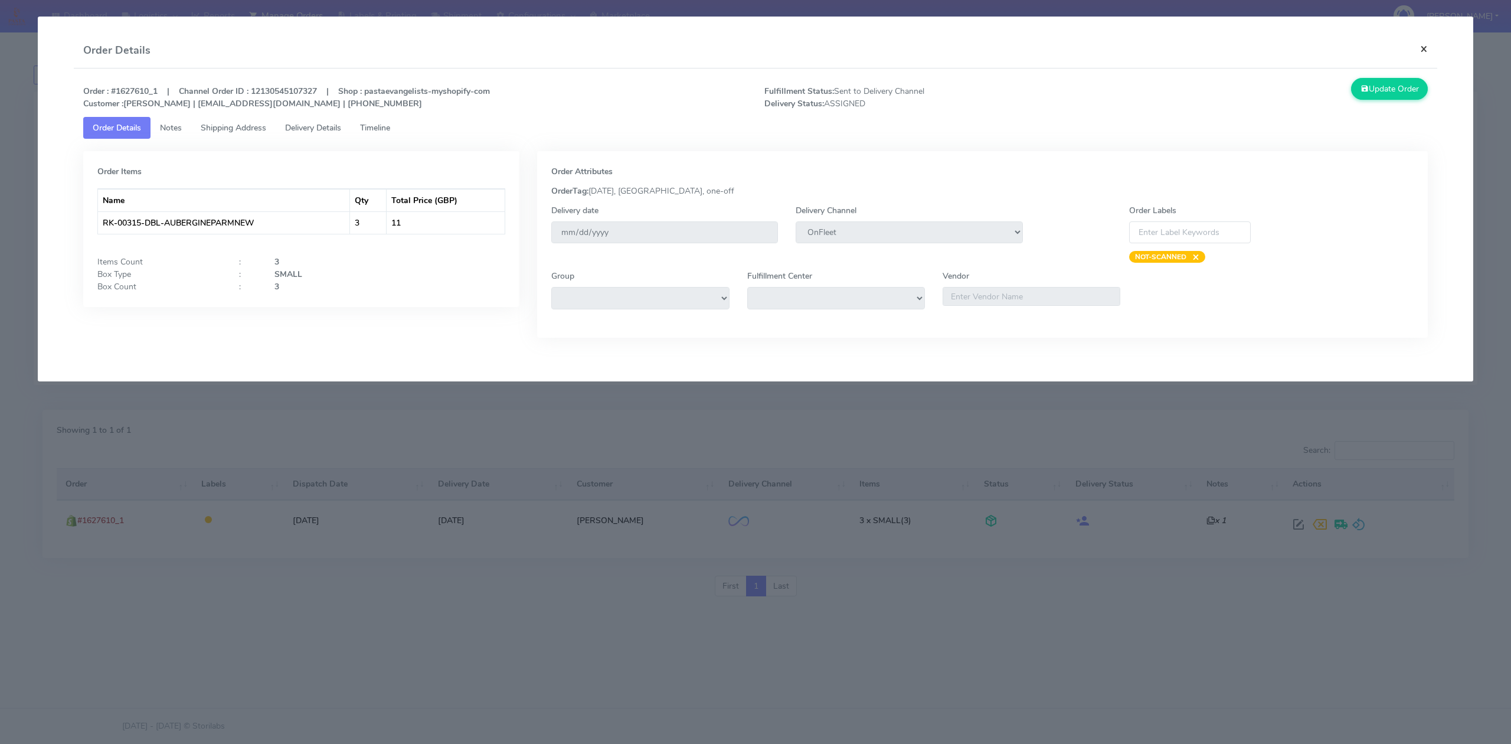
click at [1431, 45] on button "×" at bounding box center [1423, 48] width 27 height 31
